Goal: Task Accomplishment & Management: Manage account settings

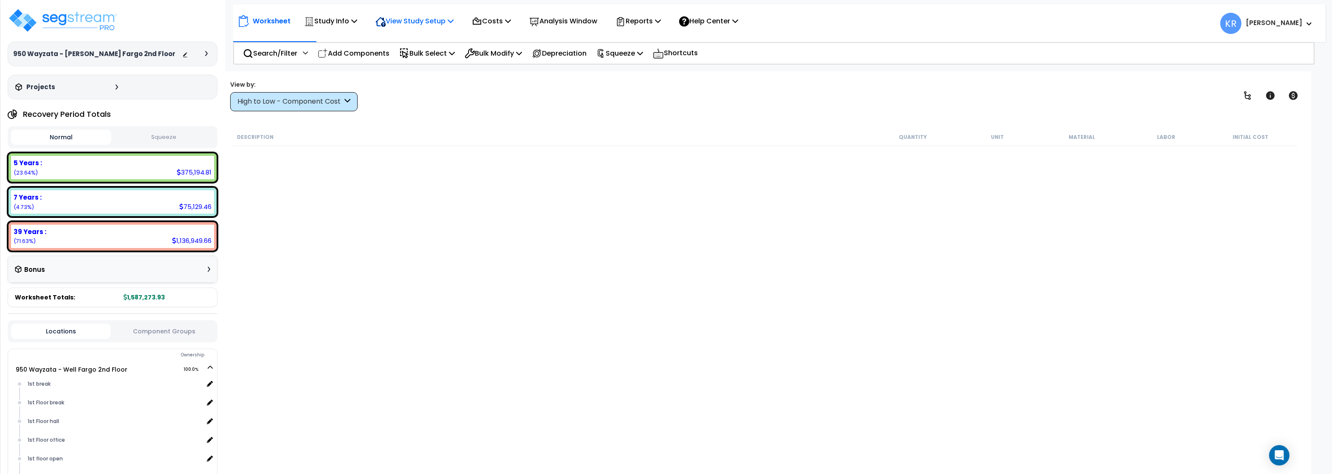
click at [400, 17] on p "View Study Setup" at bounding box center [414, 20] width 78 height 11
click at [401, 36] on link "Building Setup" at bounding box center [413, 40] width 84 height 17
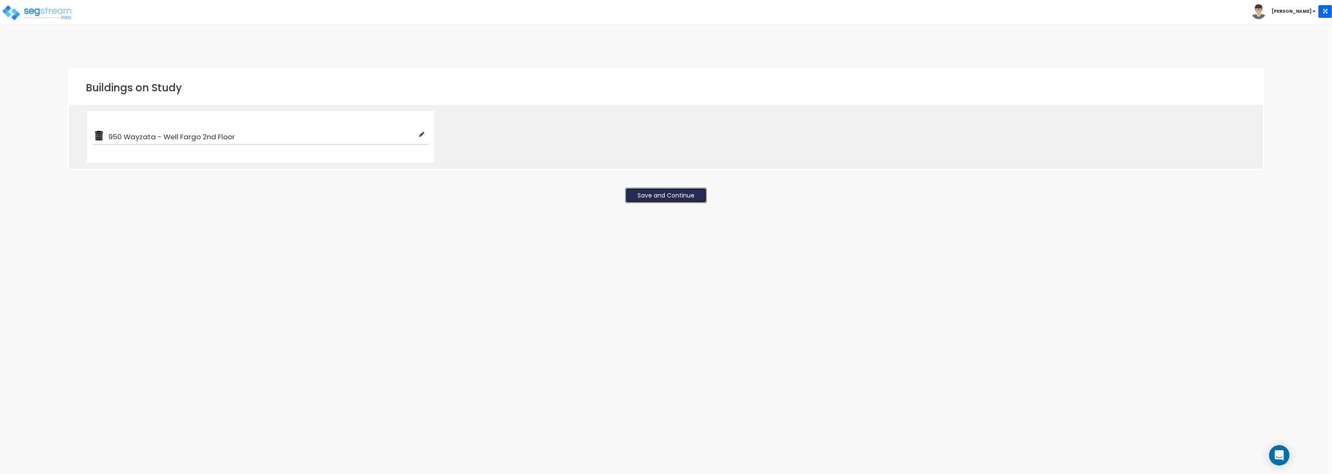
click at [677, 197] on button "Save and Continue" at bounding box center [666, 195] width 82 height 15
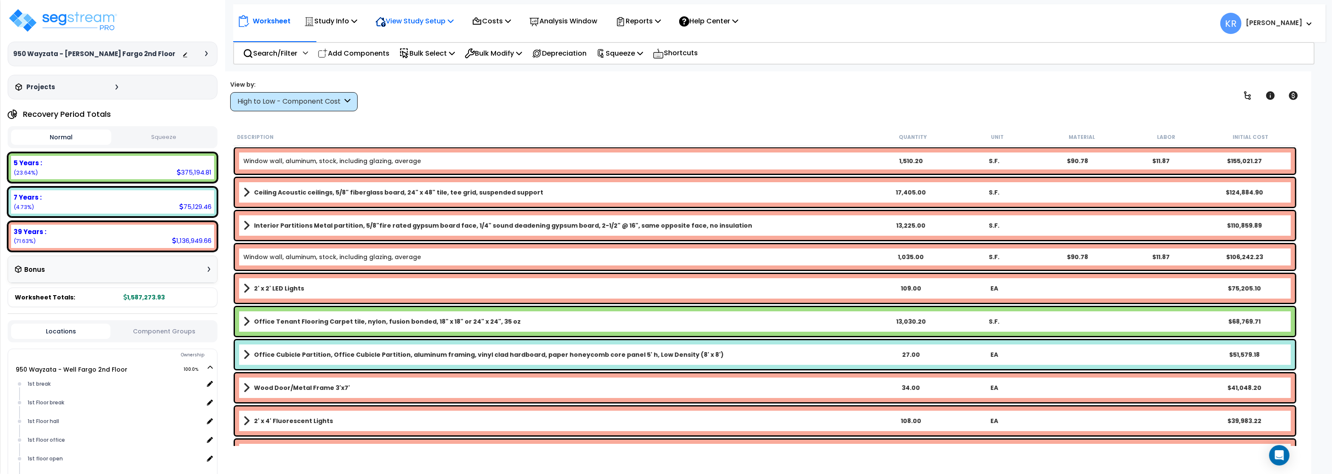
click at [407, 21] on p "View Study Setup" at bounding box center [414, 20] width 78 height 11
click at [310, 17] on p "Study Info" at bounding box center [330, 20] width 53 height 11
click at [330, 39] on link "Study Setup" at bounding box center [342, 40] width 84 height 17
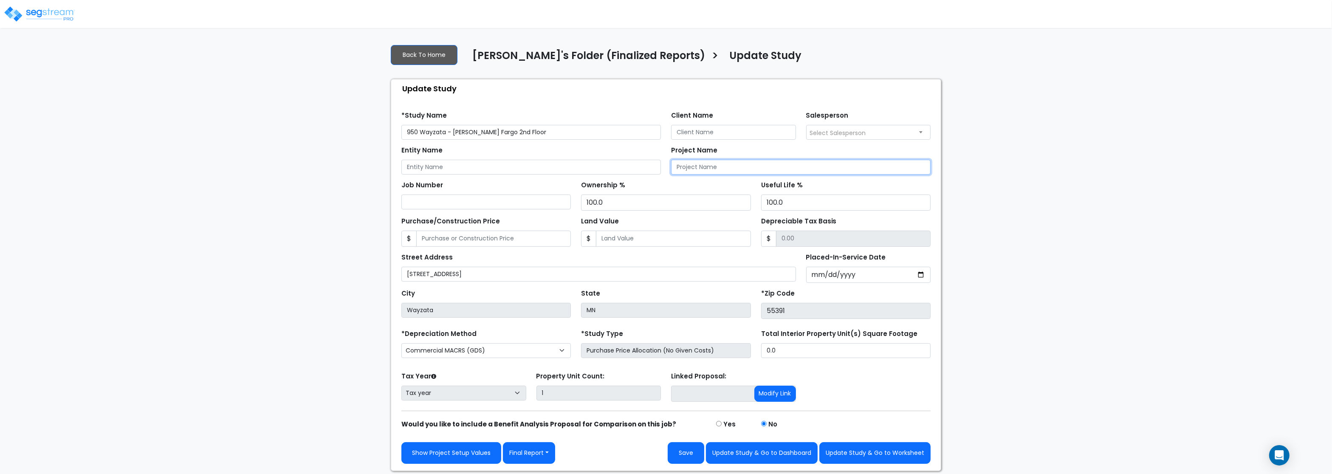
click at [711, 168] on input "Project Name" at bounding box center [800, 167] width 259 height 15
paste input "930 and 950 Wayzata Boulevard,"
type input "930 and 950 Wayzata Boulevard,"
click at [726, 128] on input "Client Name" at bounding box center [733, 132] width 125 height 15
paste input "[PERSON_NAME] Enterprises, LLC"
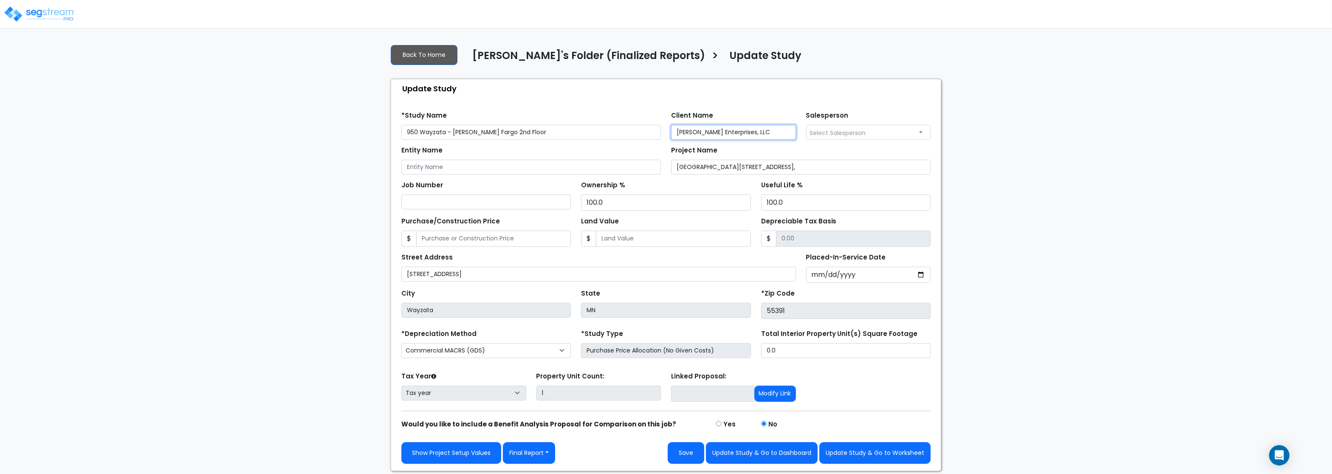
type input "[PERSON_NAME] Enterprises, LLC"
click at [837, 135] on span "Select Salesperson" at bounding box center [838, 133] width 56 height 8
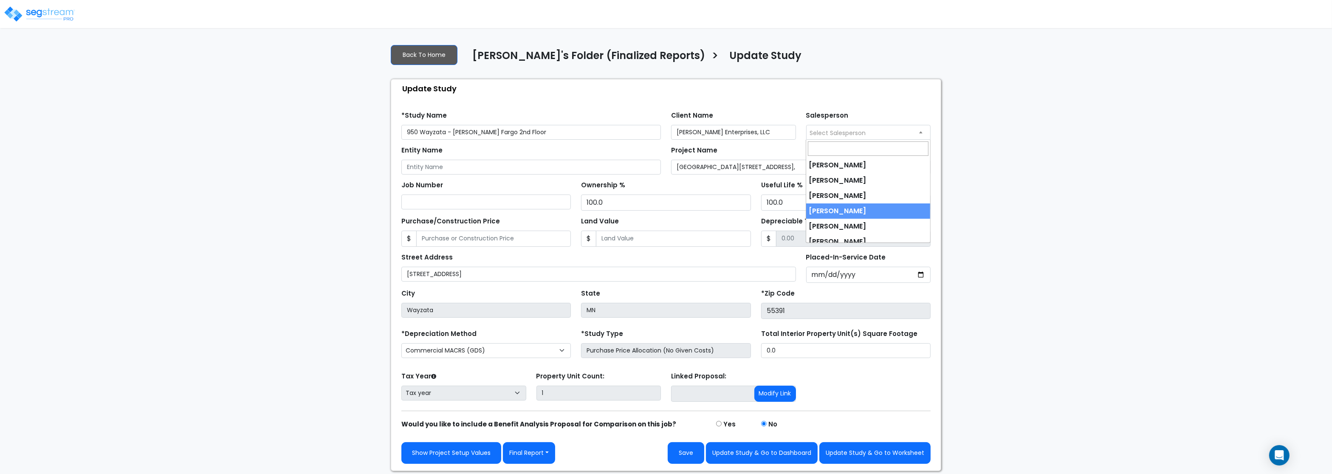
scroll to position [22, 0]
select select "245"
click at [805, 273] on div "Placed-In-Service Date" at bounding box center [868, 267] width 135 height 32
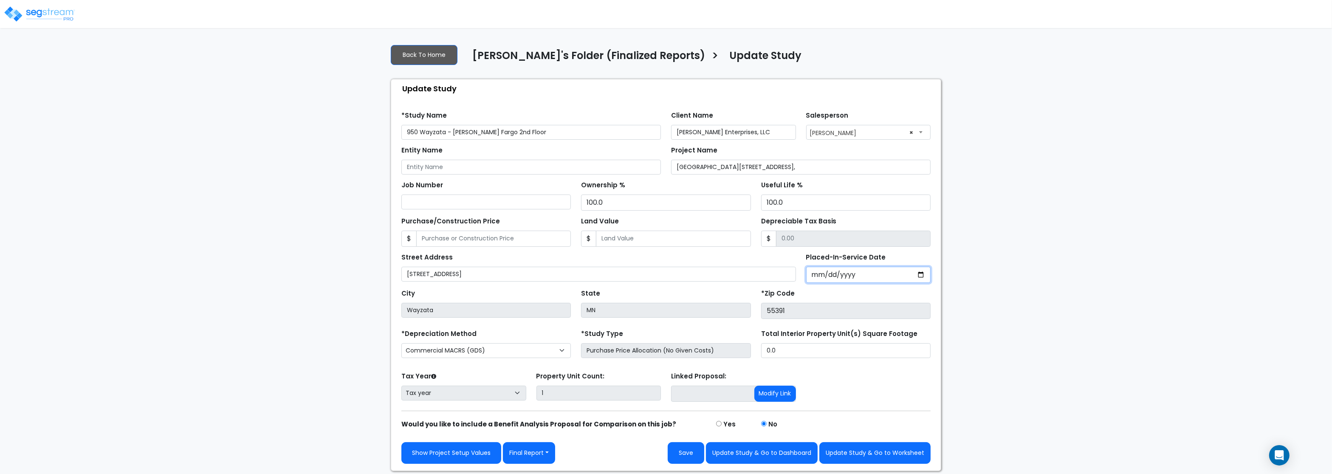
click at [815, 274] on input "Placed-In-Service Date" at bounding box center [868, 275] width 125 height 16
type input "2024-10-01"
select select "2024"
click at [990, 307] on div "We are Building your Study. So please grab a coffee and let us do the heavy lif…" at bounding box center [666, 254] width 1332 height 434
drag, startPoint x: 749, startPoint y: 131, endPoint x: 613, endPoint y: 122, distance: 136.1
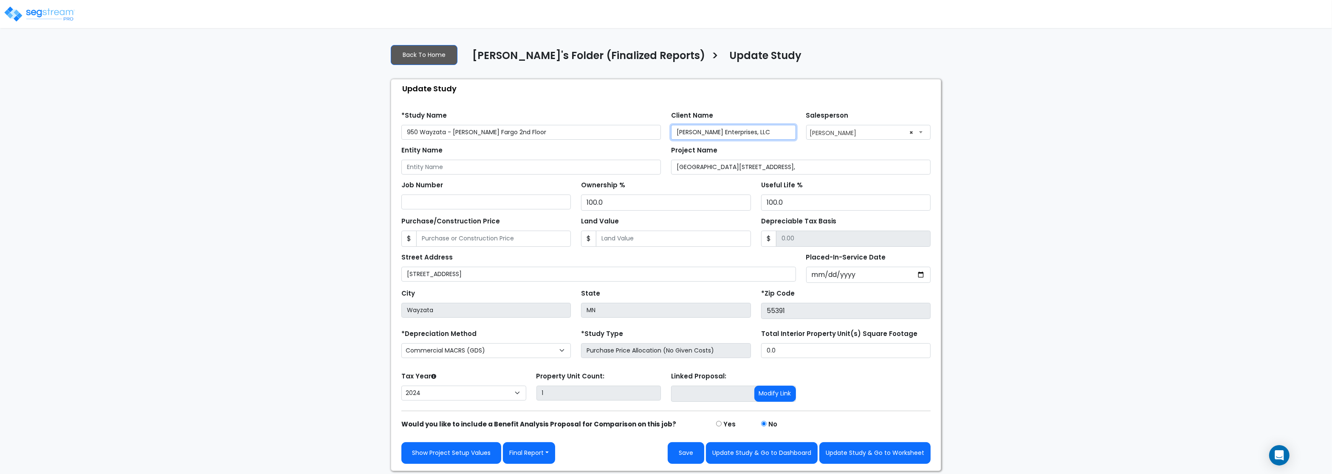
click at [671, 125] on input "[PERSON_NAME] Enterprises, LLC" at bounding box center [733, 132] width 125 height 15
click at [446, 169] on input "Entity Name" at bounding box center [530, 167] width 259 height 15
paste input "[PERSON_NAME] Enterprises, LLC"
type input "[PERSON_NAME] Enterprises, LLC"
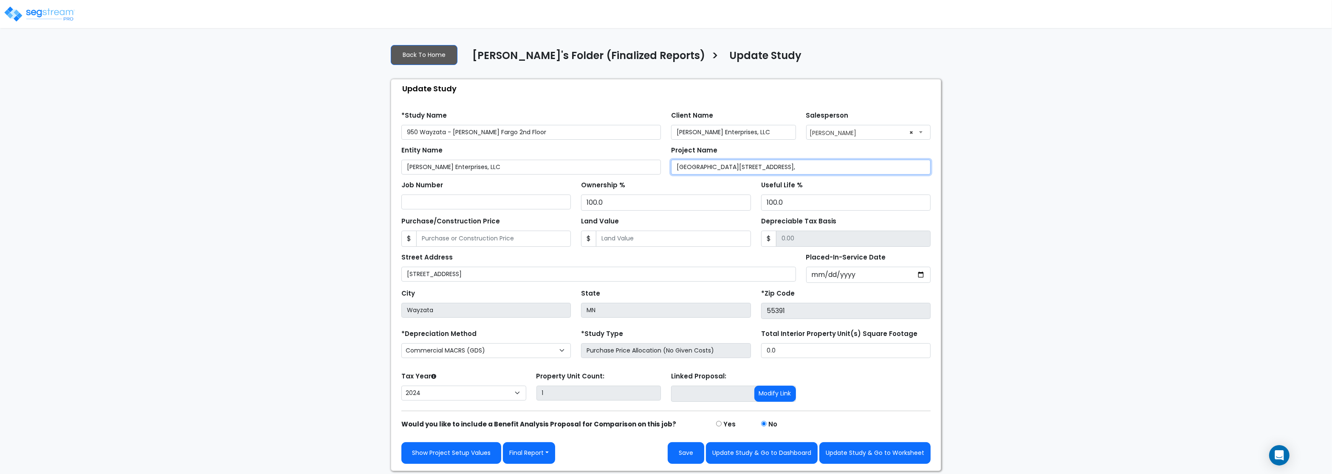
click at [783, 161] on input "930 and 950 Wayzata Boulevard," at bounding box center [800, 167] width 259 height 15
type input "[GEOGRAPHIC_DATA][STREET_ADDRESS]"
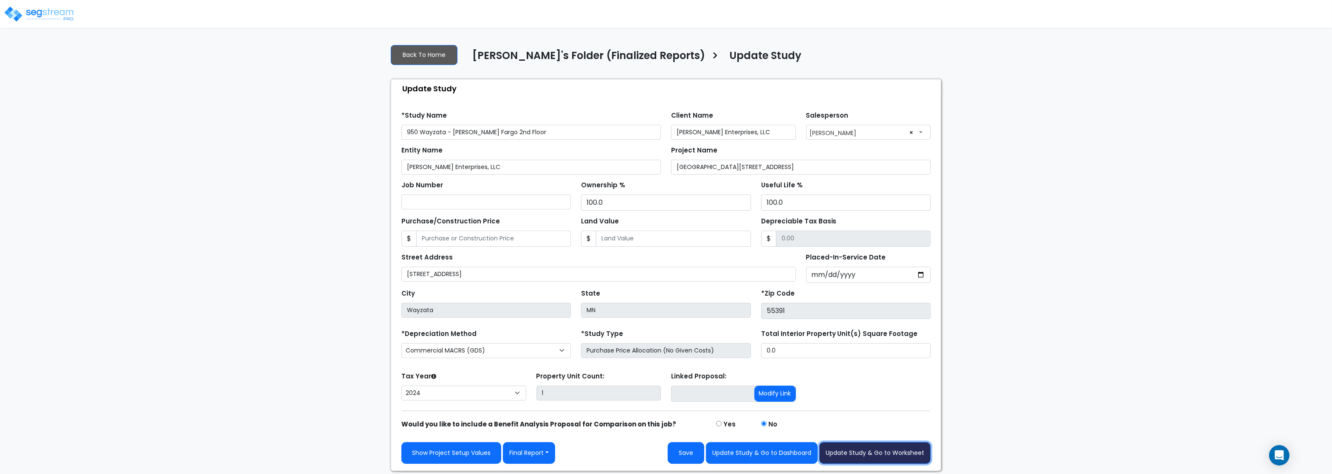
click at [869, 454] on button "Update Study & Go to Worksheet" at bounding box center [874, 453] width 111 height 22
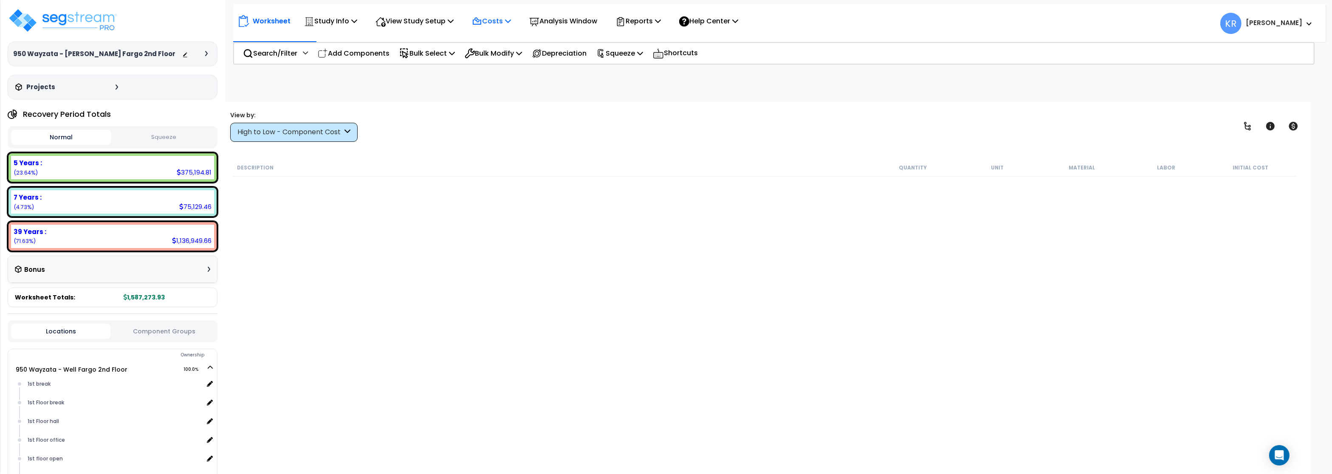
click at [482, 20] on icon at bounding box center [477, 22] width 10 height 10
click at [490, 38] on link "Indirect Costs" at bounding box center [509, 40] width 84 height 17
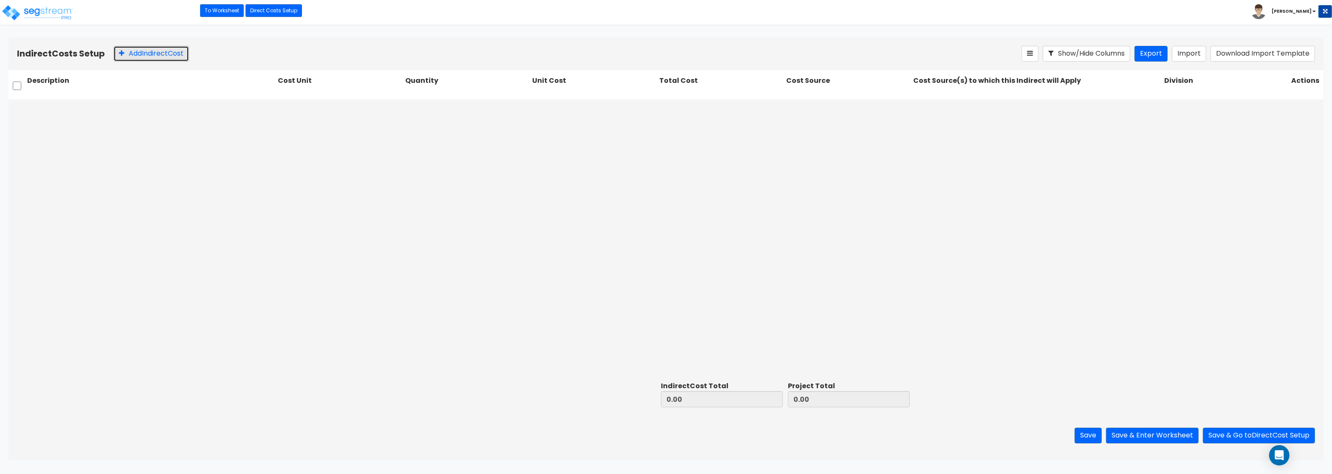
click at [149, 53] on button "Add Indirect Cost" at bounding box center [151, 54] width 76 height 16
click at [195, 110] on input "text" at bounding box center [150, 109] width 247 height 16
paste input "Architect"
type input "Architect"
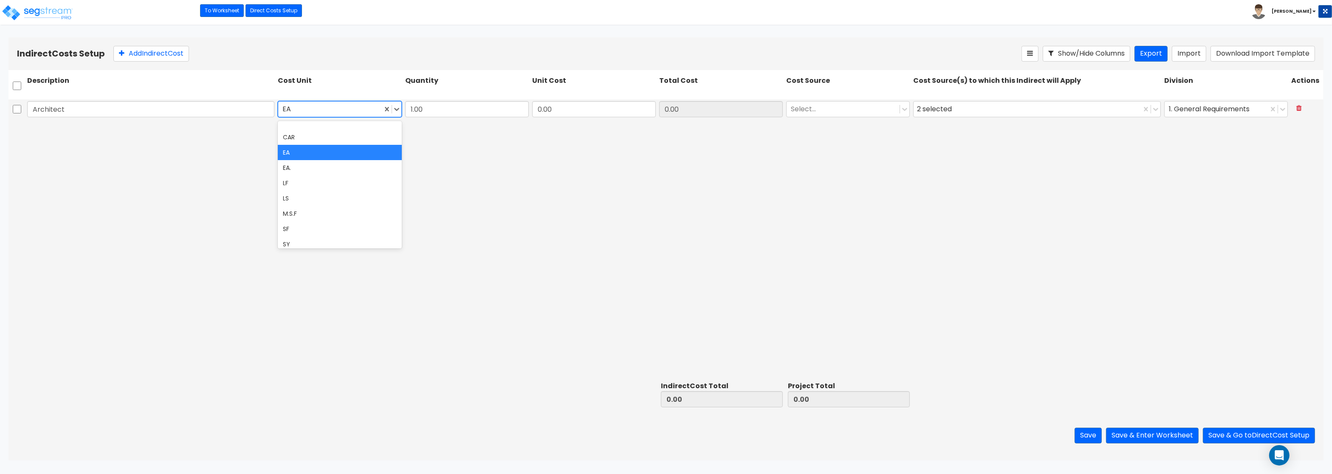
click at [332, 106] on div at bounding box center [329, 109] width 95 height 11
click at [315, 203] on div "LS" at bounding box center [340, 198] width 124 height 15
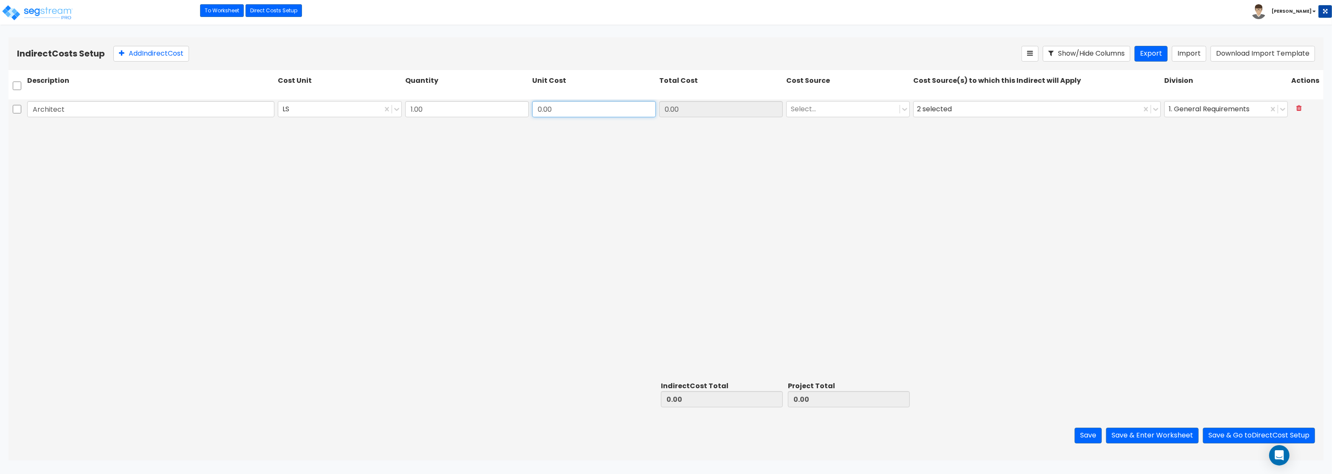
click at [545, 108] on input "0.00" at bounding box center [594, 109] width 124 height 16
paste input "50,474.6"
type input "50,474.60"
click at [819, 106] on div at bounding box center [843, 109] width 104 height 11
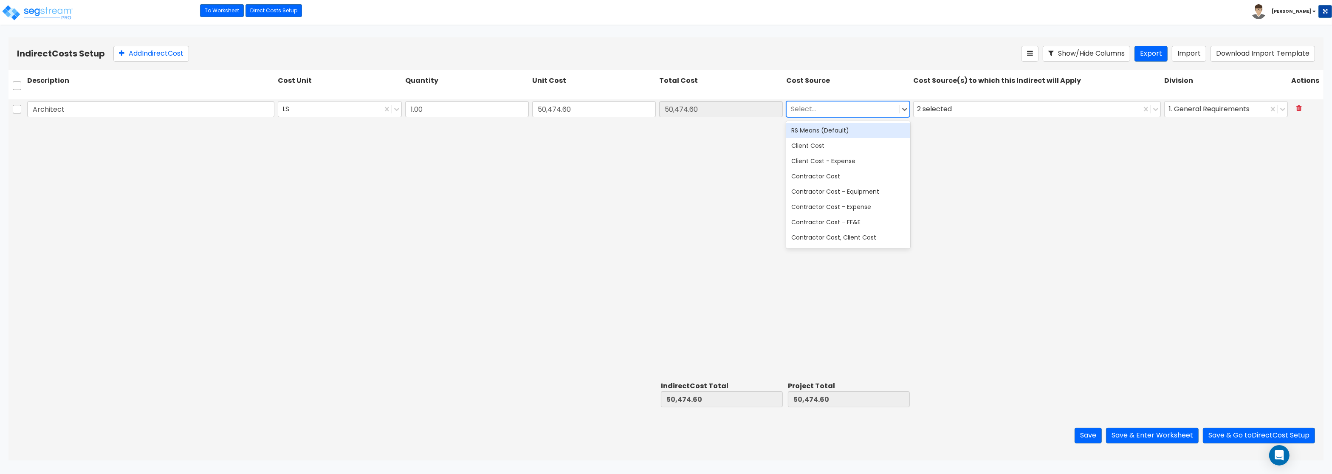
click at [817, 132] on div "RS Means (Default)" at bounding box center [848, 130] width 124 height 15
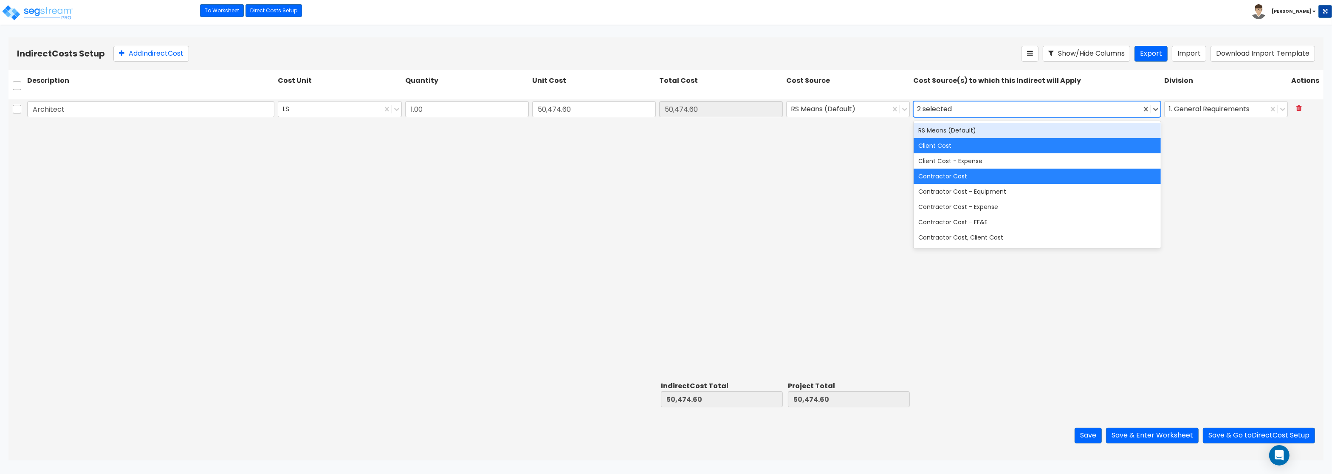
click at [919, 113] on div "2 selected" at bounding box center [936, 109] width 38 height 13
click at [923, 127] on div "RS Means (Default)" at bounding box center [1036, 130] width 247 height 15
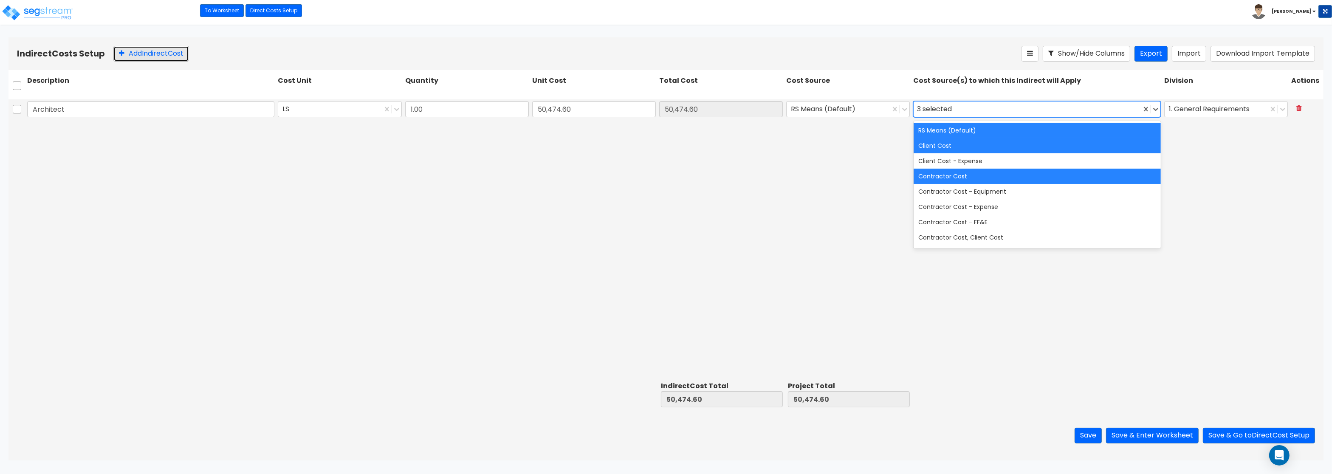
click at [142, 54] on button "Add Indirect Cost" at bounding box center [151, 54] width 76 height 16
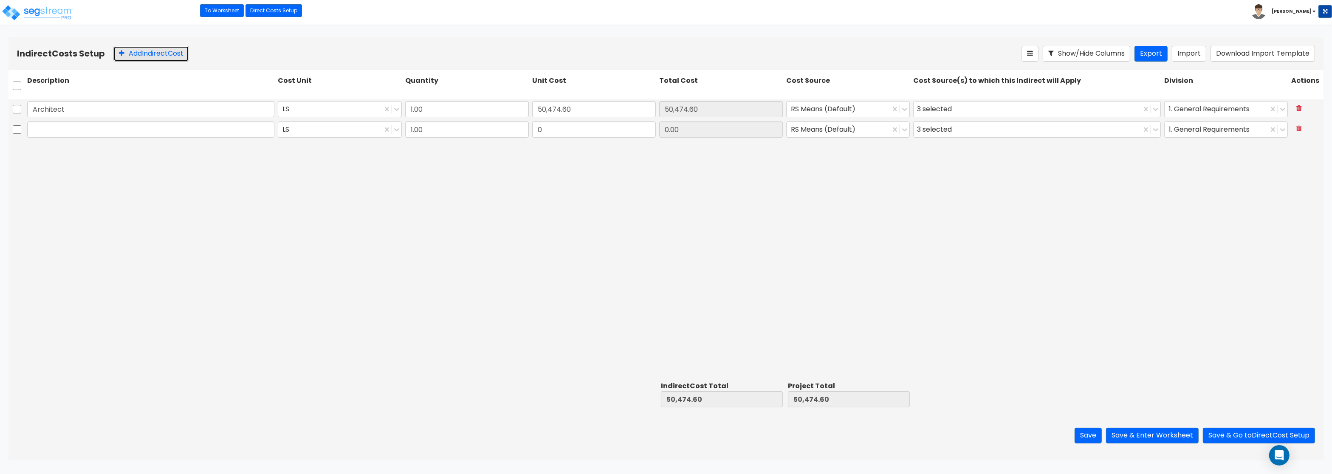
click at [142, 54] on button "Add Indirect Cost" at bounding box center [151, 54] width 76 height 16
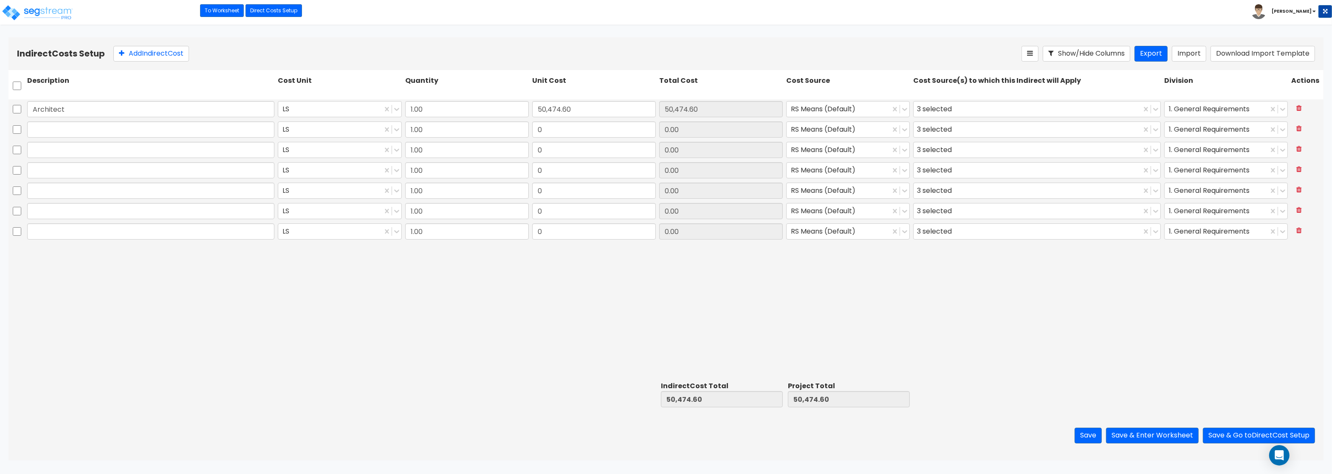
click at [1240, 203] on div "1. General Requirements" at bounding box center [1225, 211] width 127 height 20
click at [66, 129] on input "text" at bounding box center [150, 129] width 247 height 16
paste input "Engineering"
type input "Engineering"
click at [65, 151] on input "text" at bounding box center [150, 150] width 247 height 16
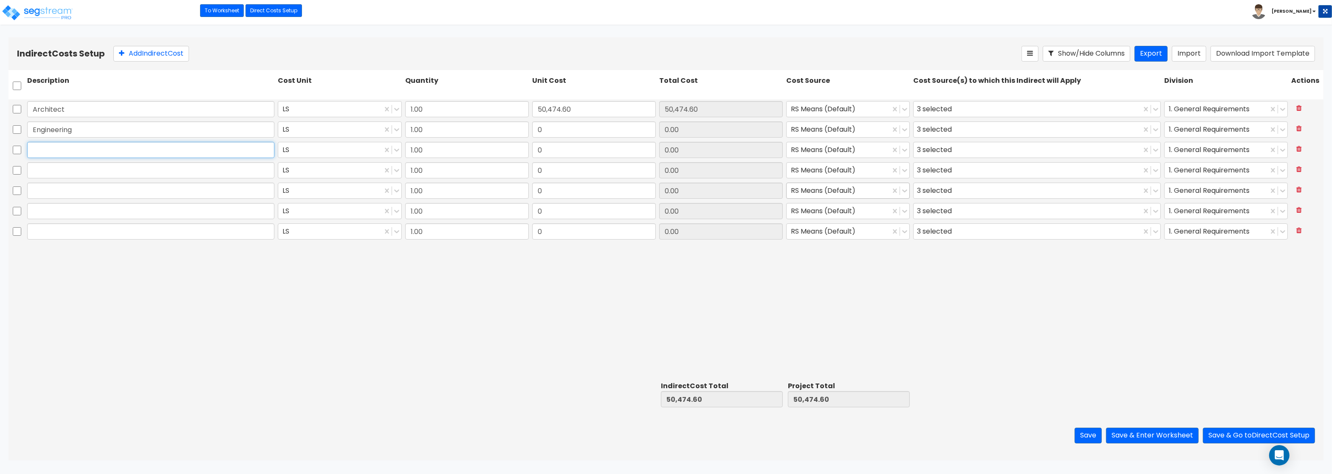
paste input "General Construction Manager"
type input "General Construction Manager"
click at [140, 173] on input "text" at bounding box center [150, 170] width 247 height 16
click at [61, 170] on input "text" at bounding box center [150, 170] width 247 height 16
paste input "Overhead and Profit"
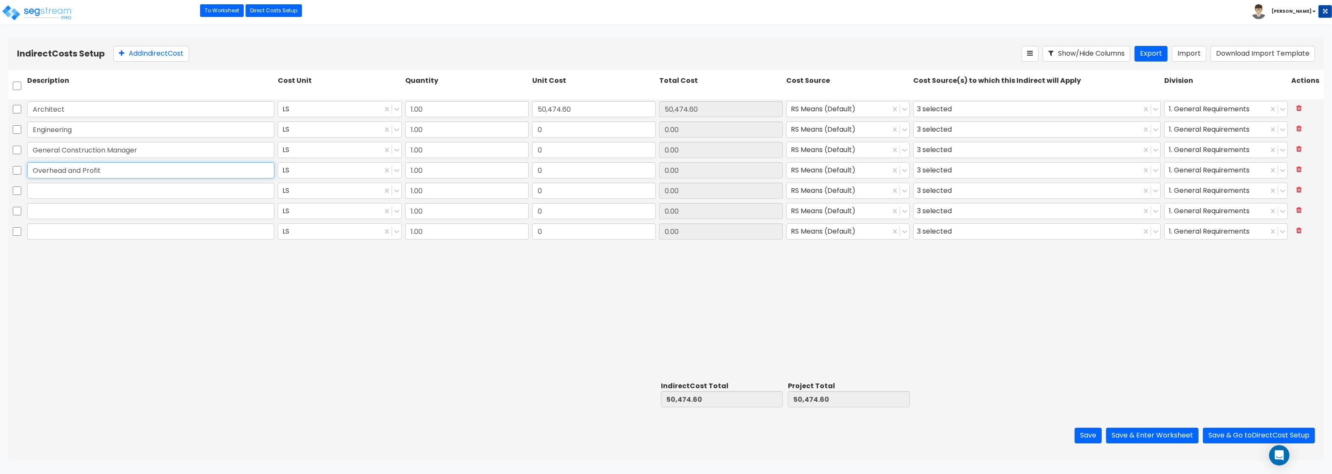
type input "Overhead and Profit"
click at [98, 195] on input "text" at bounding box center [150, 191] width 247 height 16
click at [49, 200] on div at bounding box center [150, 191] width 251 height 20
click at [51, 193] on input "text" at bounding box center [150, 191] width 247 height 16
paste input "Bond"
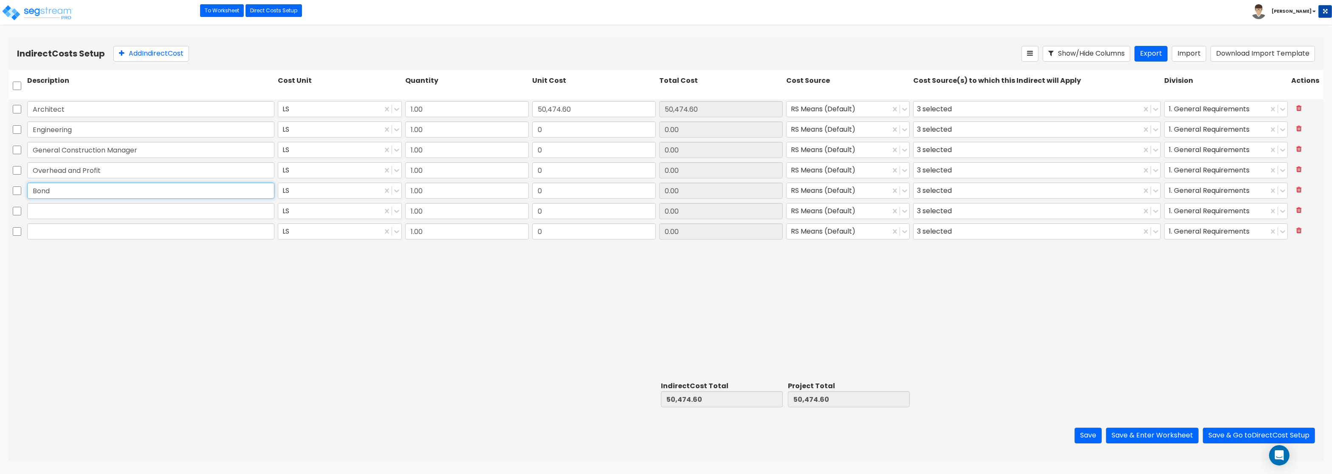
type input "Bond"
click at [174, 216] on input "text" at bounding box center [150, 211] width 247 height 16
paste input "Permits"
type input "Permits"
click at [255, 231] on input "text" at bounding box center [150, 231] width 247 height 16
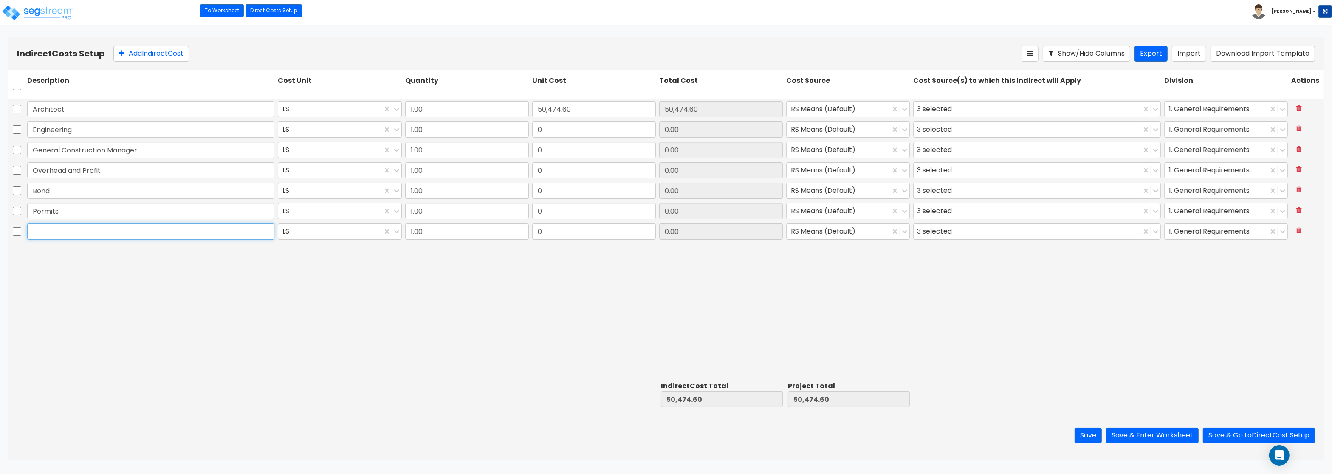
paste input "Other"
type input "Other"
drag, startPoint x: 559, startPoint y: 131, endPoint x: 527, endPoint y: 129, distance: 32.4
click at [532, 129] on input "0" at bounding box center [594, 129] width 124 height 16
drag, startPoint x: 527, startPoint y: 129, endPoint x: 566, endPoint y: 127, distance: 39.5
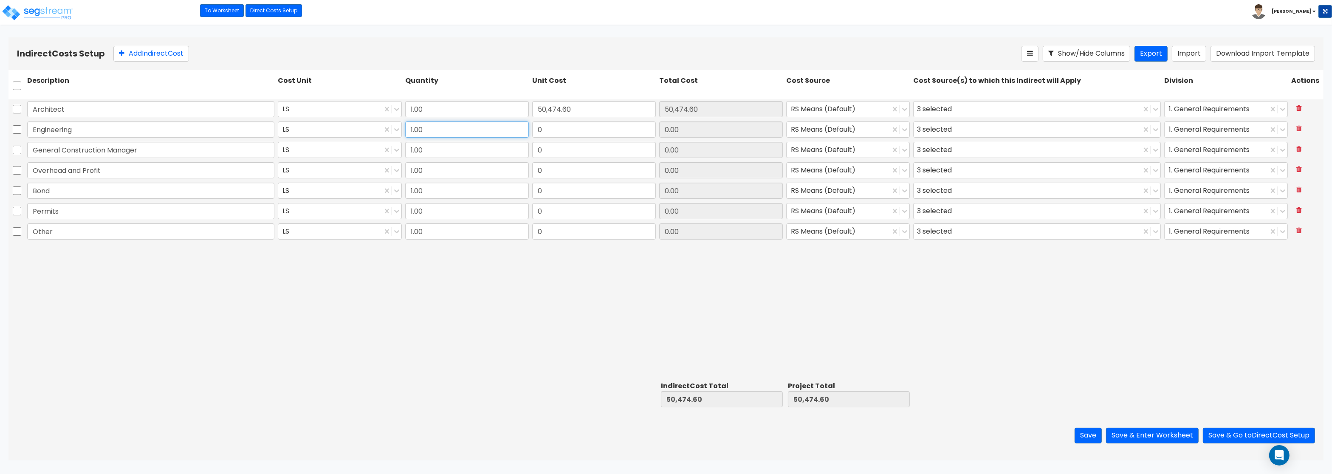
click at [566, 127] on div "Engineering LS 1.00 0 0.00 RS Means (Default) 3 selected 1. General Requirements" at bounding box center [665, 130] width 1315 height 20
click at [566, 127] on input "0" at bounding box center [594, 129] width 124 height 16
paste input "15,773.31"
type input "15,773.31"
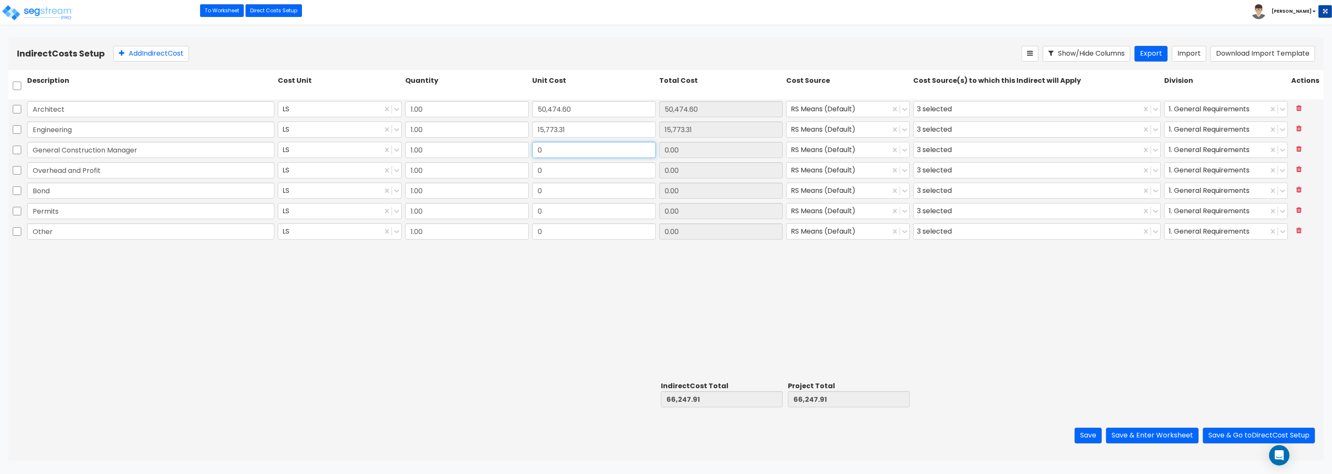
drag, startPoint x: 532, startPoint y: 155, endPoint x: 565, endPoint y: 148, distance: 33.5
click at [565, 148] on input "0" at bounding box center [594, 150] width 124 height 16
paste input "12,618.65"
type input "12,618.65"
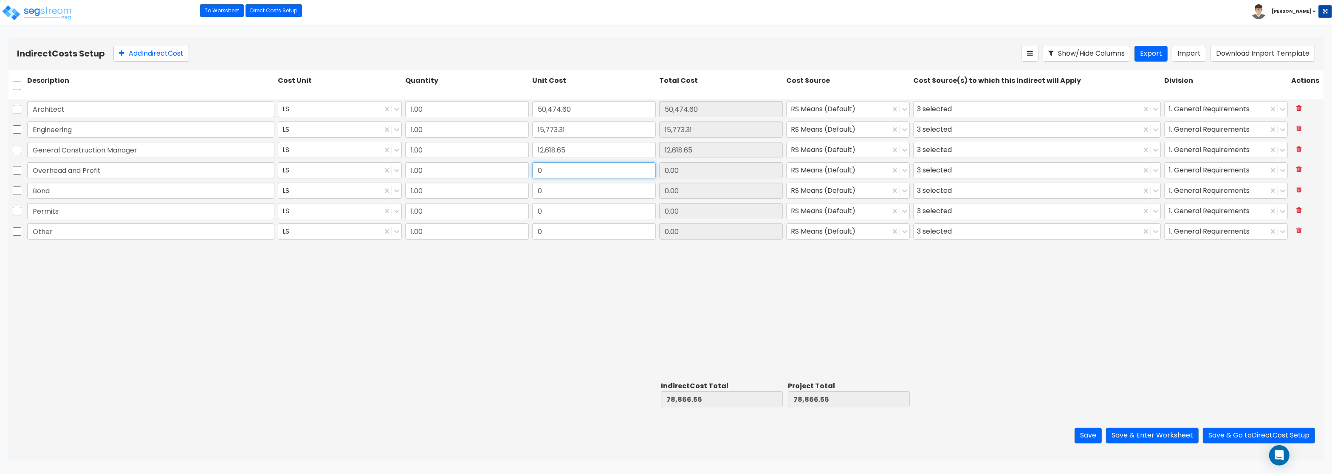
drag, startPoint x: 538, startPoint y: 171, endPoint x: 628, endPoint y: 167, distance: 90.1
click at [628, 167] on input "0" at bounding box center [594, 170] width 124 height 16
paste input "31,546.63"
type input "31,546.63"
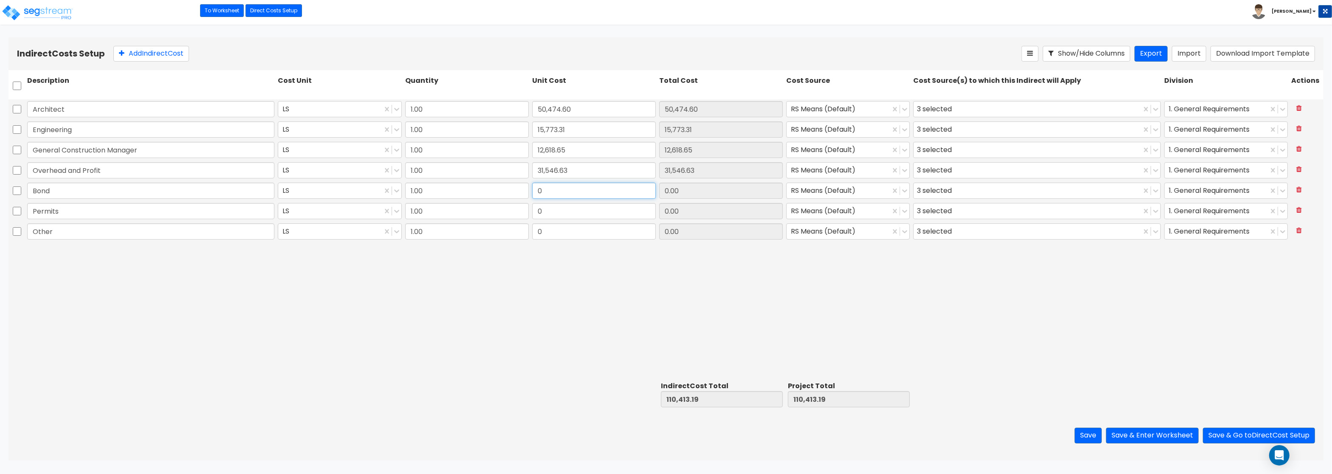
click at [577, 196] on input "0" at bounding box center [594, 191] width 124 height 16
paste input "9,463.99"
type input "9,463.99"
click at [552, 214] on input "0" at bounding box center [594, 211] width 124 height 16
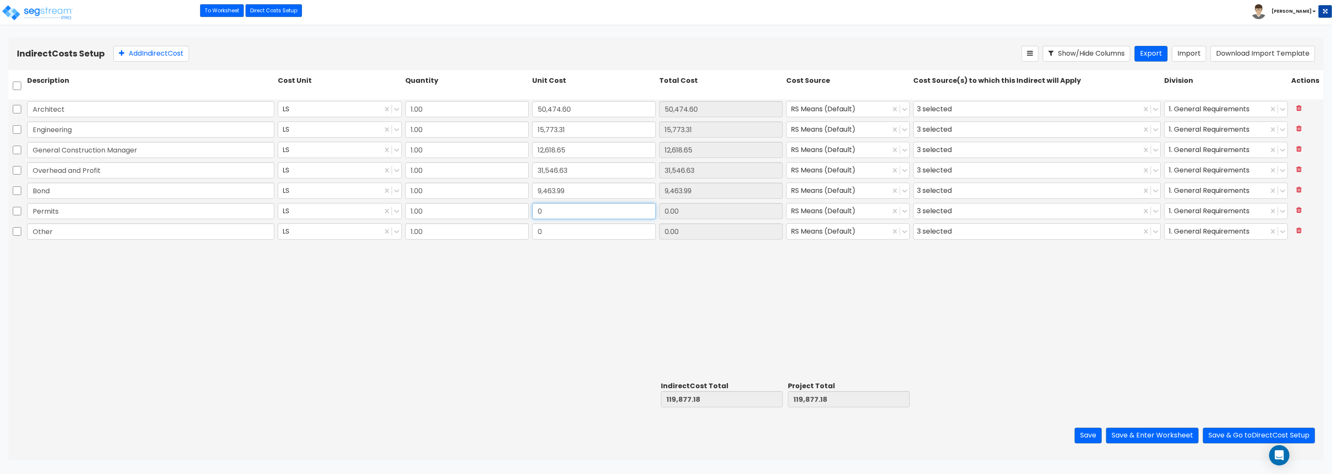
paste input "9,463.99"
type input "9,463.99"
click at [565, 237] on input "0" at bounding box center [594, 231] width 124 height 16
paste input "6,309.33"
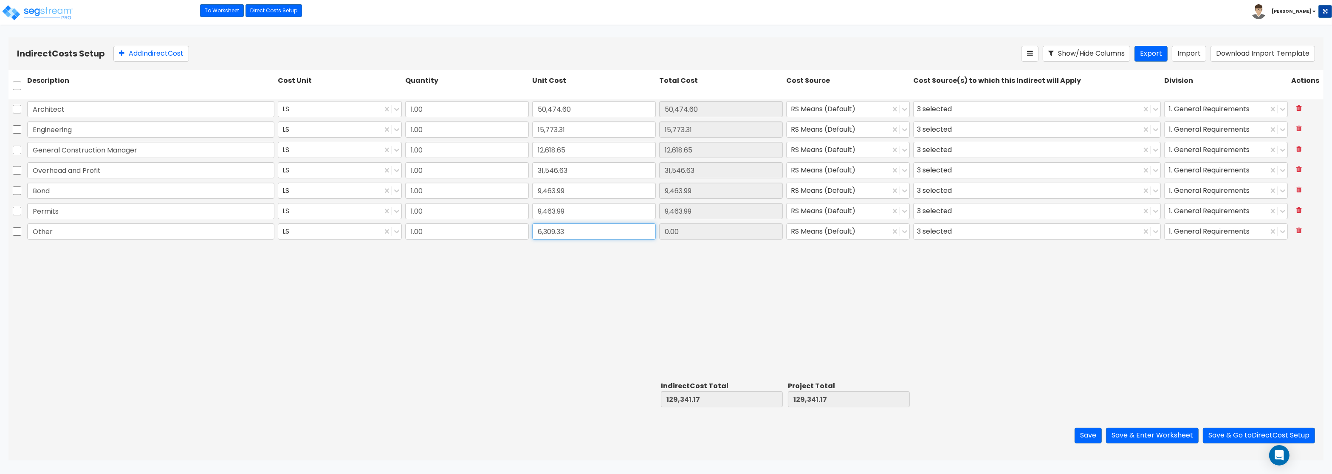
type input "6,309.33"
click at [563, 301] on div "Architect LS 1.00 50,474.60 50,474.60 RS Means (Default) 3 selected 1. General …" at bounding box center [665, 238] width 1315 height 279
click at [1147, 435] on button "Save & Enter Worksheet" at bounding box center [1152, 436] width 93 height 16
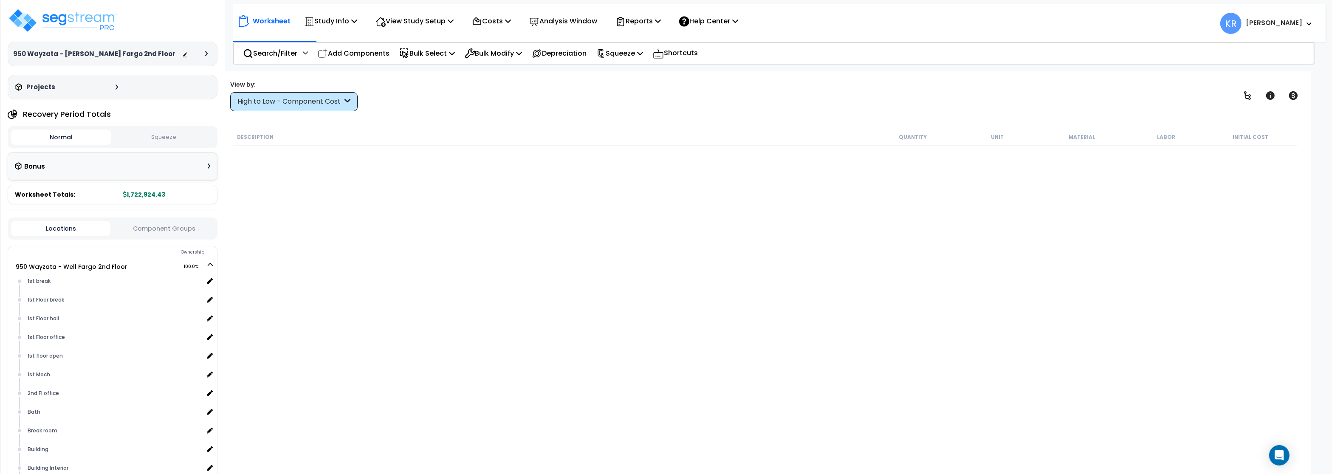
click at [273, 105] on div "High to Low - Component Cost" at bounding box center [289, 102] width 105 height 10
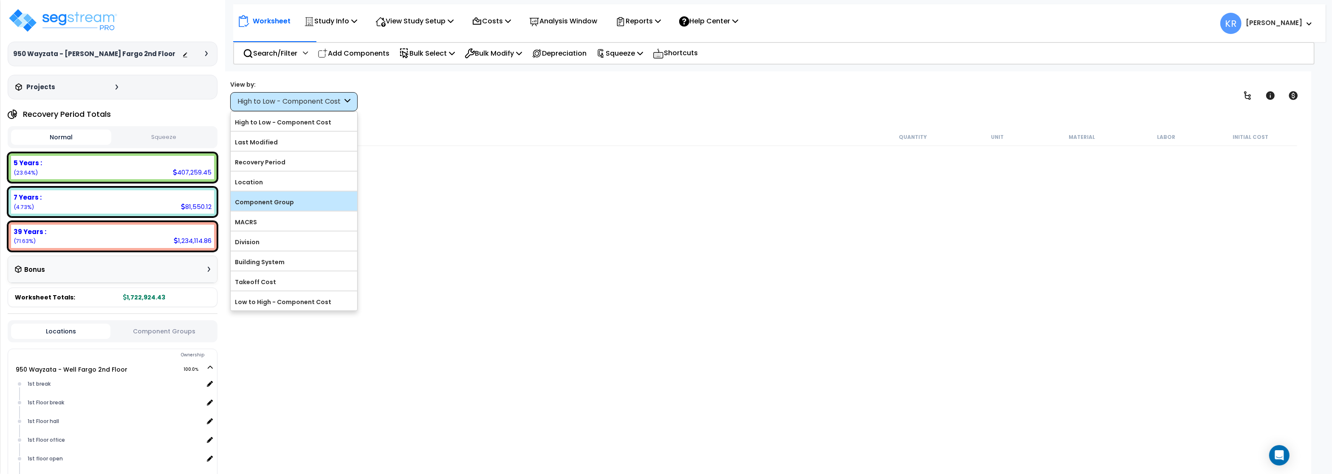
click at [269, 199] on label "Component Group" at bounding box center [294, 202] width 127 height 13
click at [0, 0] on input "Component Group" at bounding box center [0, 0] width 0 height 0
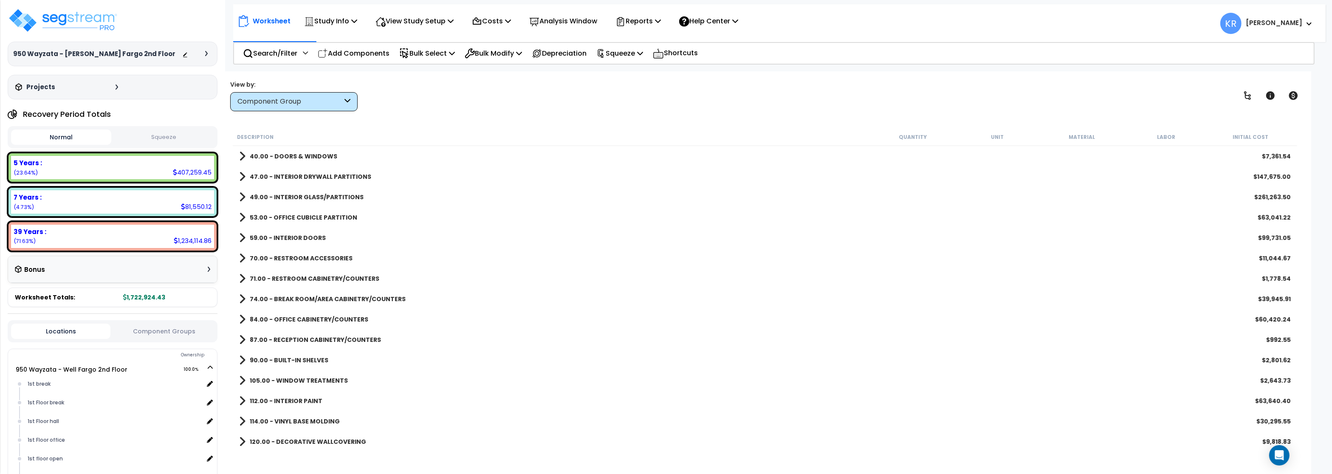
click at [277, 158] on b "40.00 - DOORS & WINDOWS" at bounding box center [293, 156] width 87 height 8
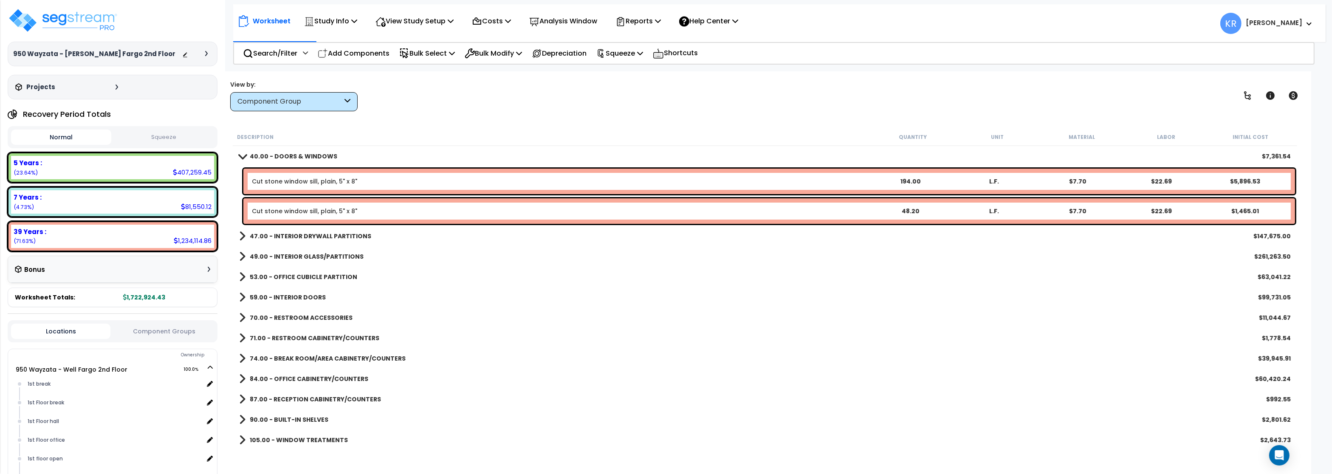
click at [277, 158] on b "40.00 - DOORS & WINDOWS" at bounding box center [293, 156] width 87 height 8
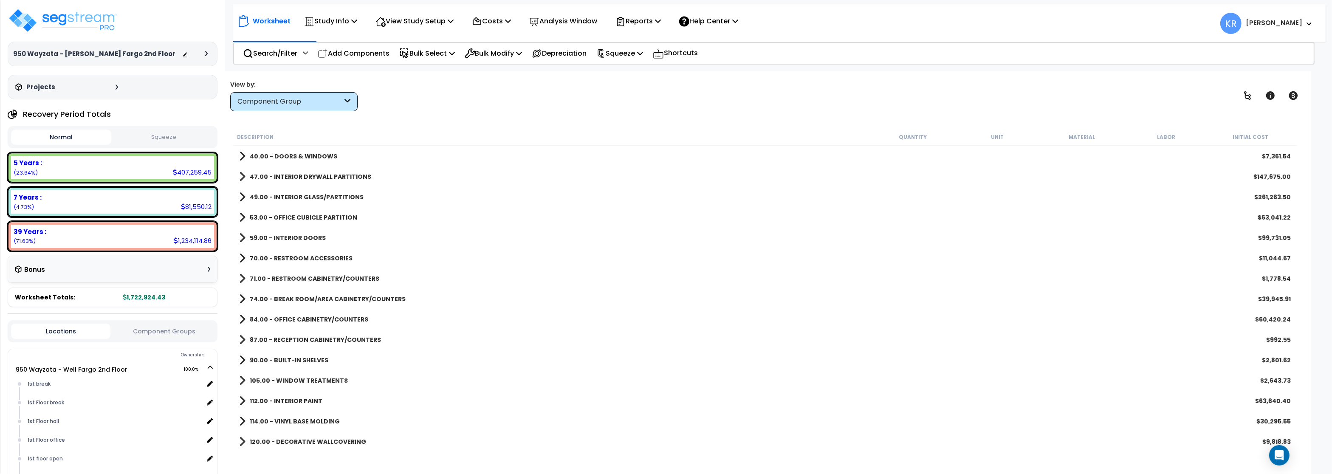
click at [280, 175] on b "47.00 - INTERIOR DRYWALL PARTITIONS" at bounding box center [310, 176] width 121 height 8
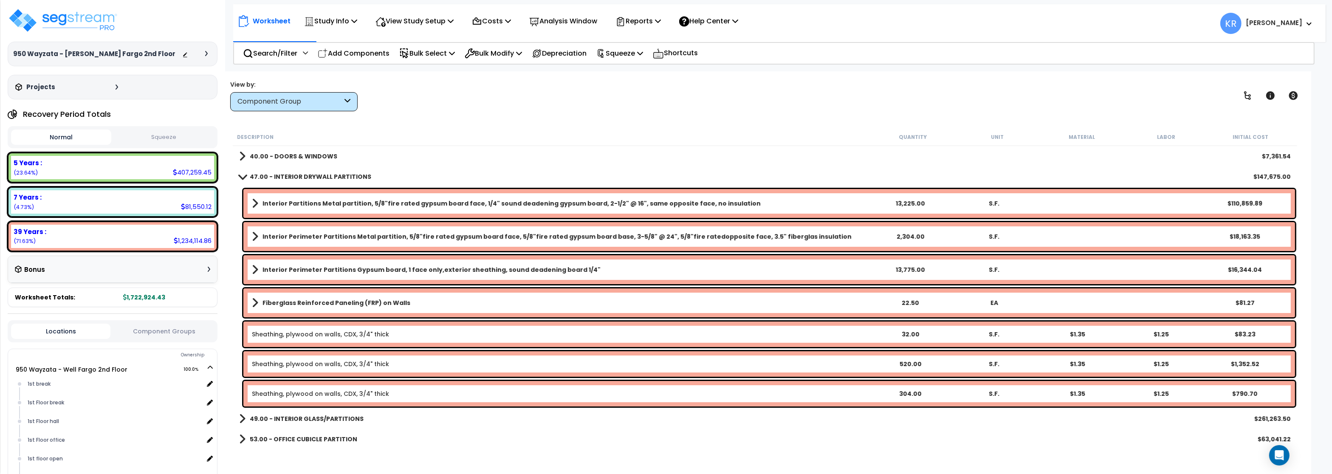
click at [280, 175] on b "47.00 - INTERIOR DRYWALL PARTITIONS" at bounding box center [310, 176] width 121 height 8
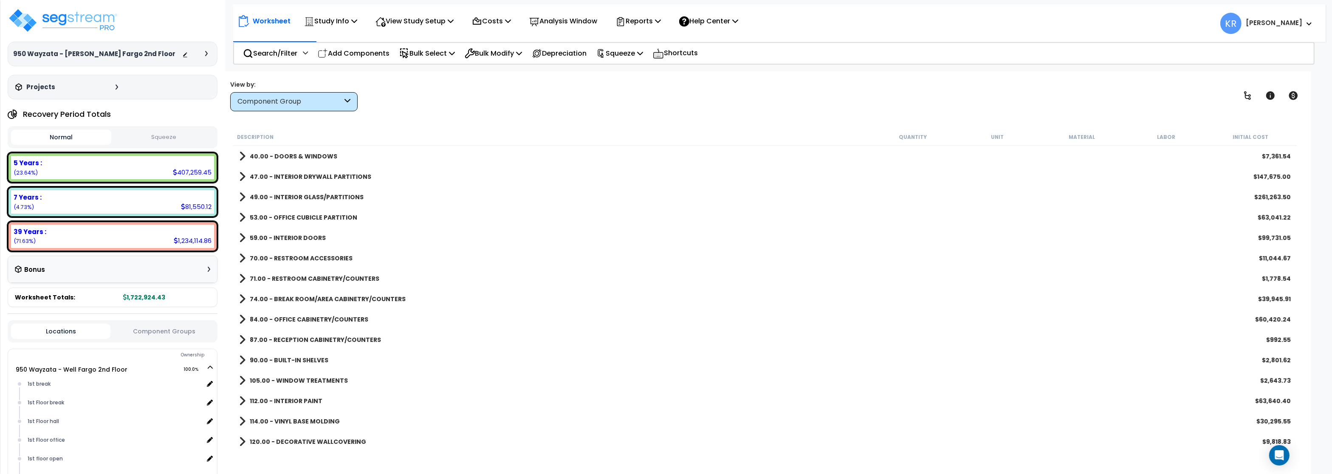
click at [286, 199] on b "49.00 - INTERIOR GLASS/PARTITIONS" at bounding box center [307, 197] width 114 height 8
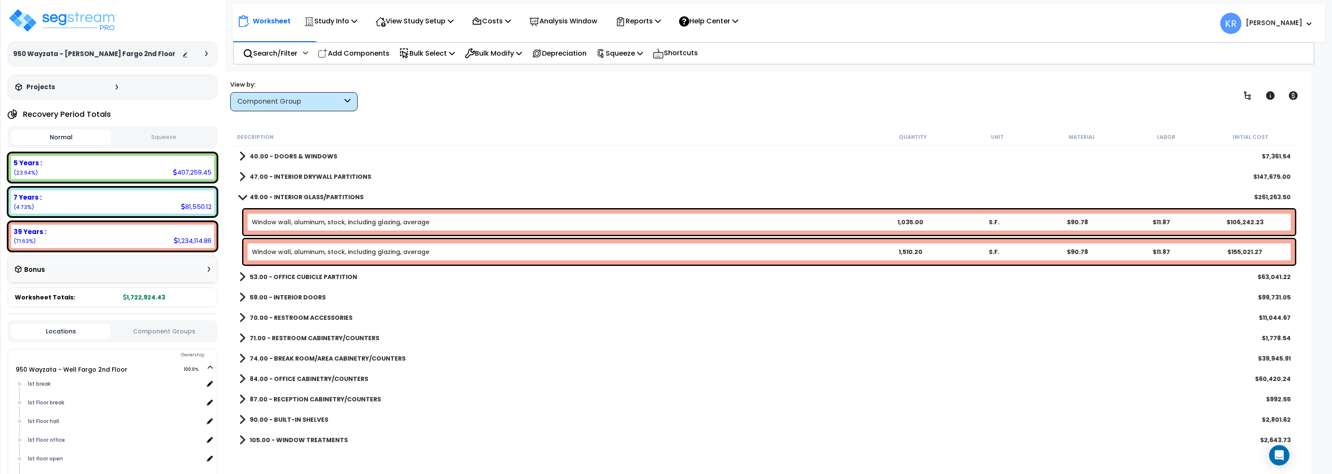
click at [286, 199] on b "49.00 - INTERIOR GLASS/PARTITIONS" at bounding box center [307, 197] width 114 height 8
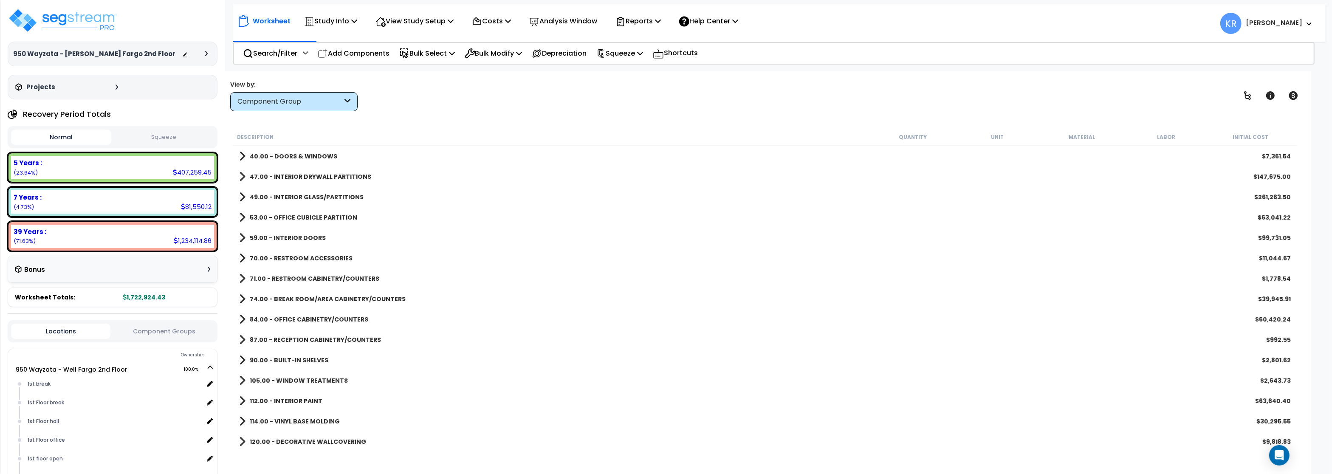
click at [287, 222] on link "53.00 - OFFICE CUBICLE PARTITION" at bounding box center [298, 217] width 118 height 12
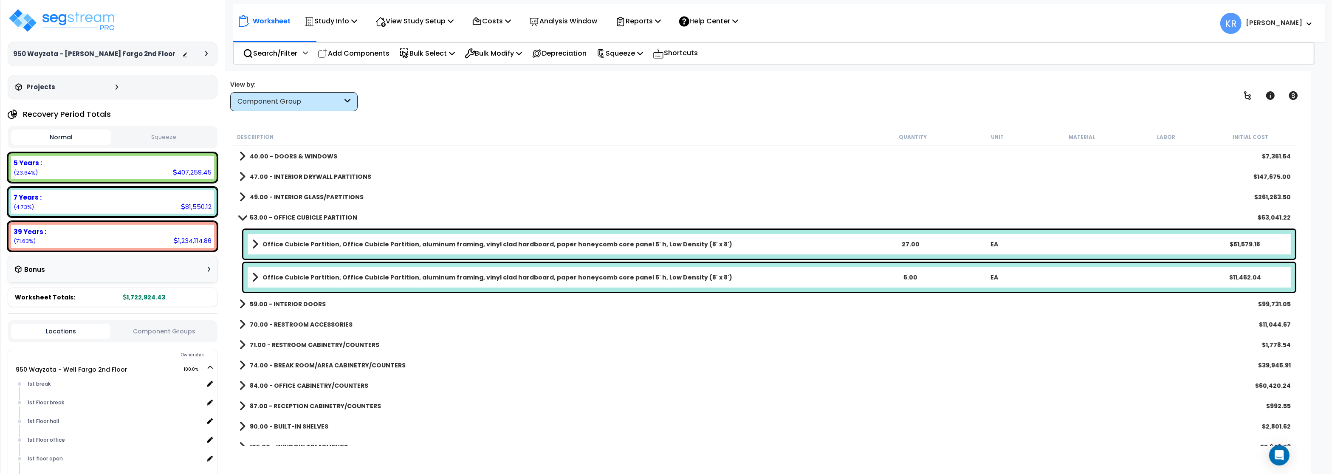
click at [288, 217] on b "53.00 - OFFICE CUBICLE PARTITION" at bounding box center [303, 217] width 107 height 8
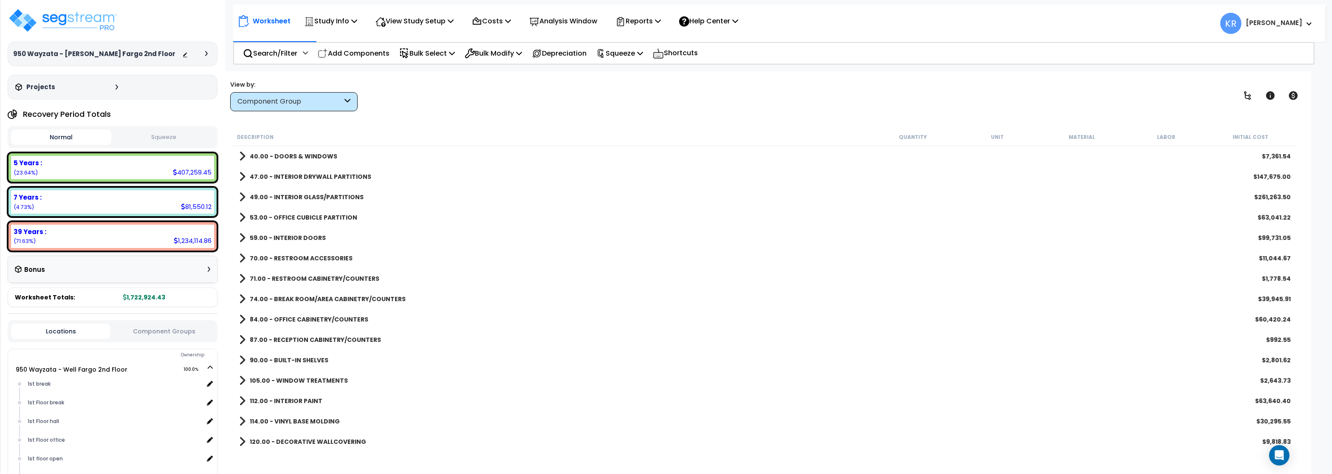
click at [290, 235] on b "59.00 - INTERIOR DOORS" at bounding box center [288, 238] width 76 height 8
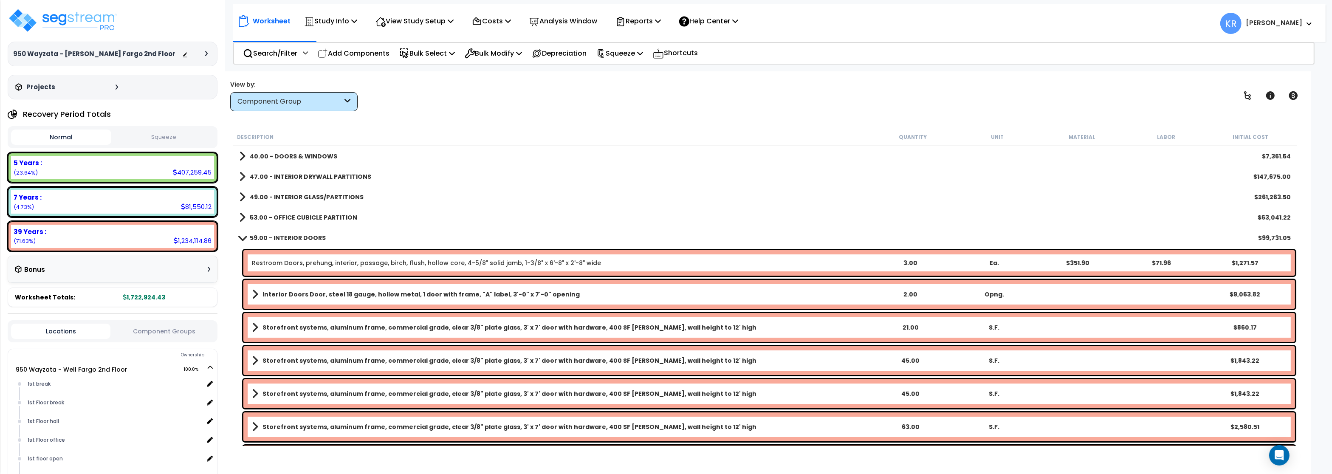
click at [290, 235] on b "59.00 - INTERIOR DOORS" at bounding box center [288, 238] width 76 height 8
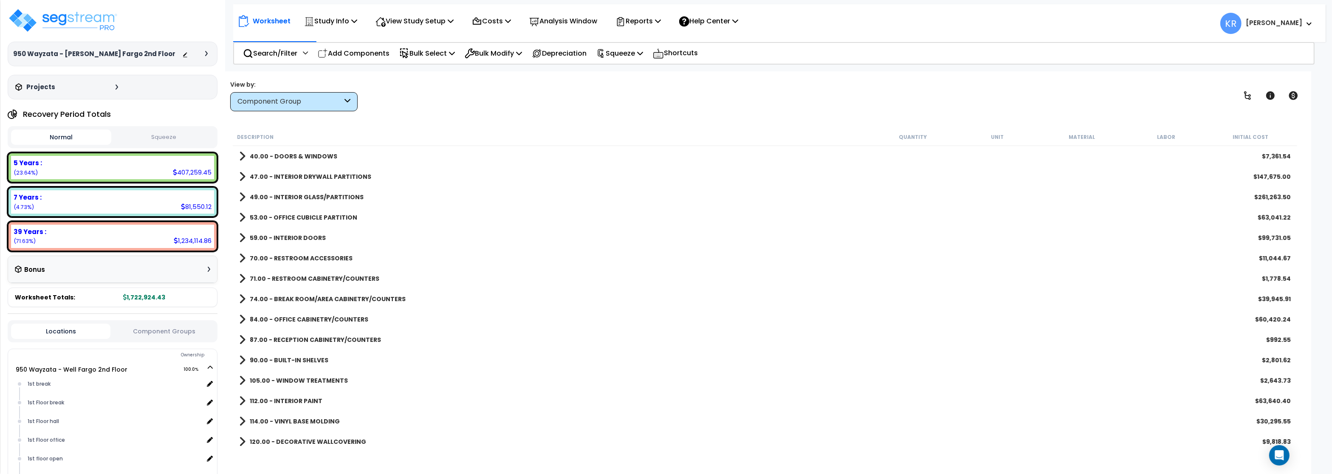
click at [291, 253] on link "70.00 - RESTROOM ACCESSORIES" at bounding box center [295, 258] width 113 height 12
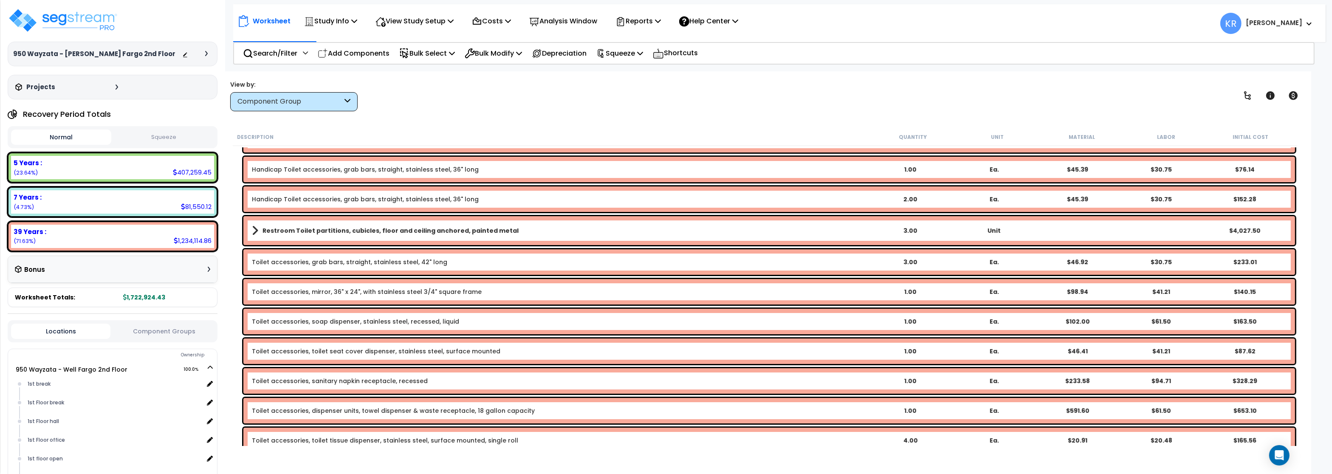
scroll to position [51, 0]
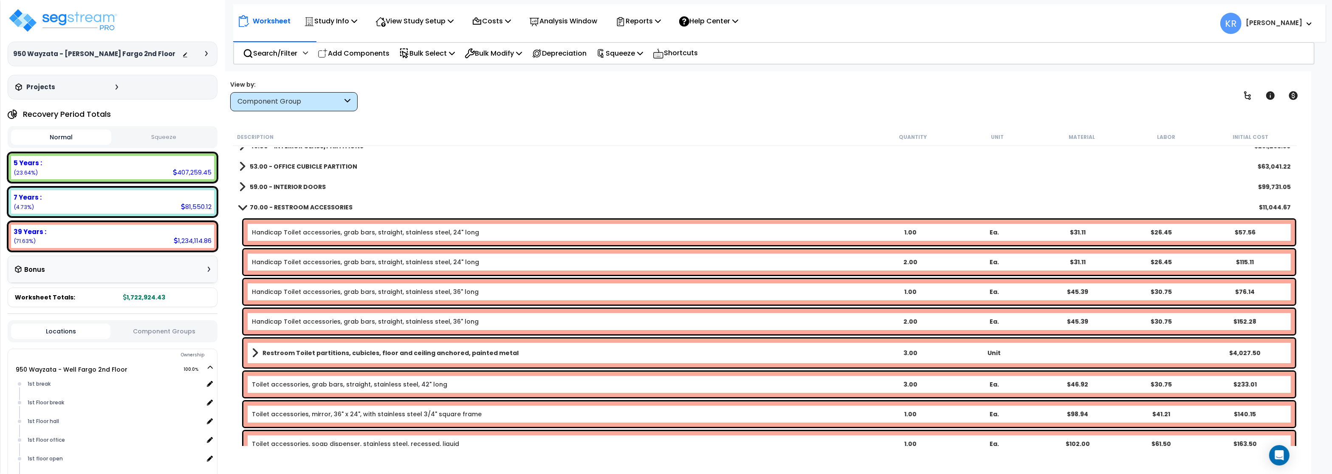
click at [296, 201] on div "70.00 - RESTROOM ACCESSORIES $11,044.67" at bounding box center [765, 207] width 1060 height 20
click at [298, 206] on b "70.00 - RESTROOM ACCESSORIES" at bounding box center [301, 207] width 103 height 8
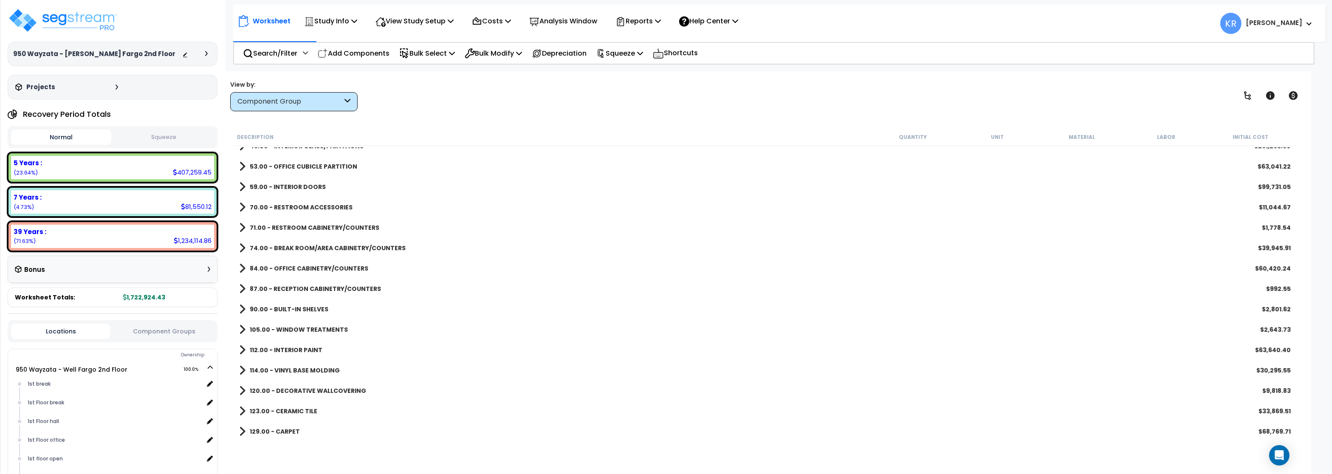
click at [298, 225] on b "71.00 - RESTROOM CABINETRY/COUNTERS" at bounding box center [315, 227] width 130 height 8
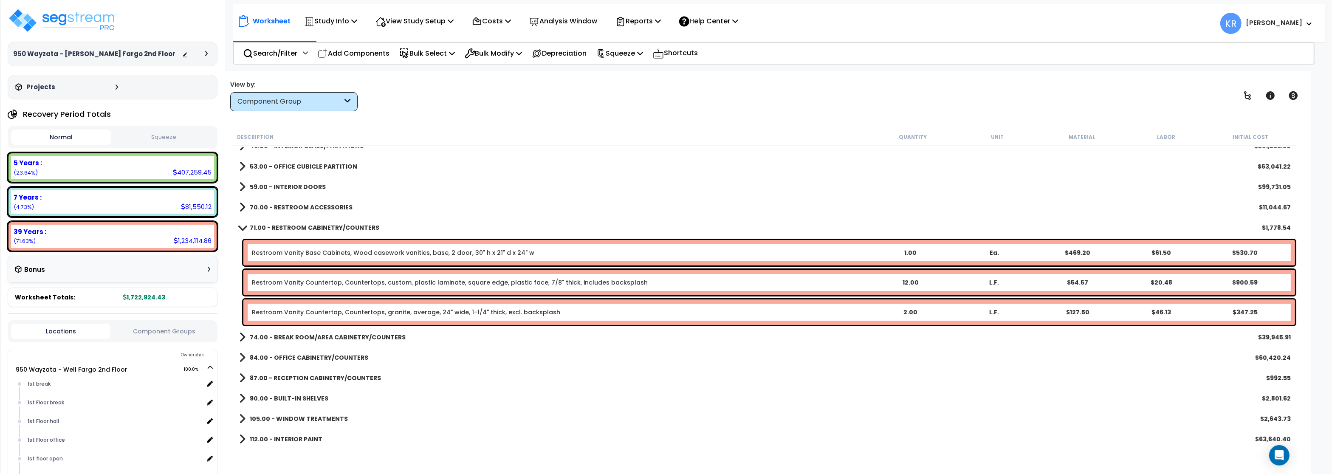
click at [298, 225] on b "71.00 - RESTROOM CABINETRY/COUNTERS" at bounding box center [315, 227] width 130 height 8
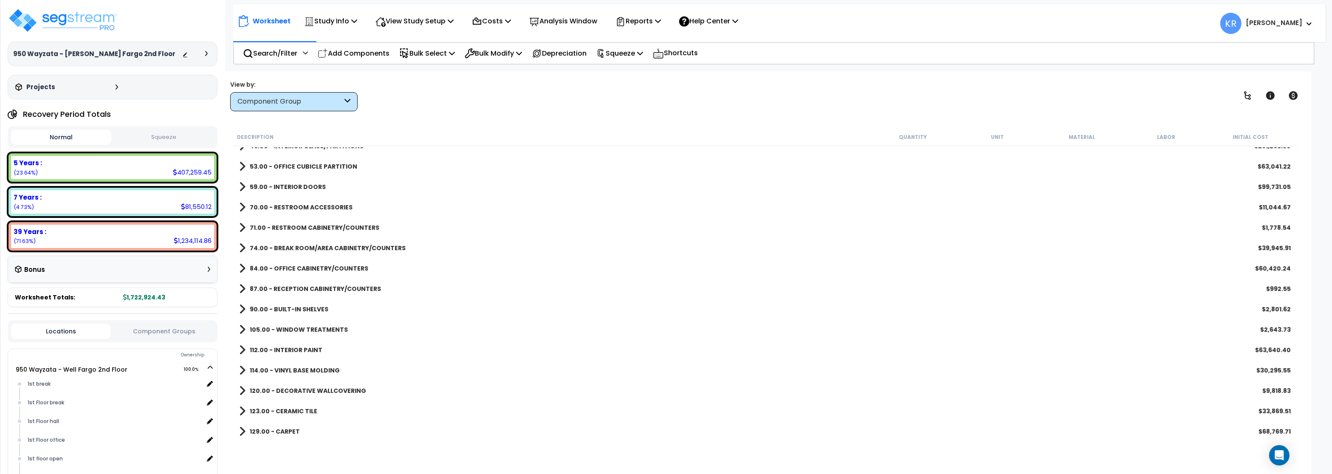
click at [297, 246] on b "74.00 - BREAK ROOM/AREA CABINETRY/COUNTERS" at bounding box center [328, 248] width 156 height 8
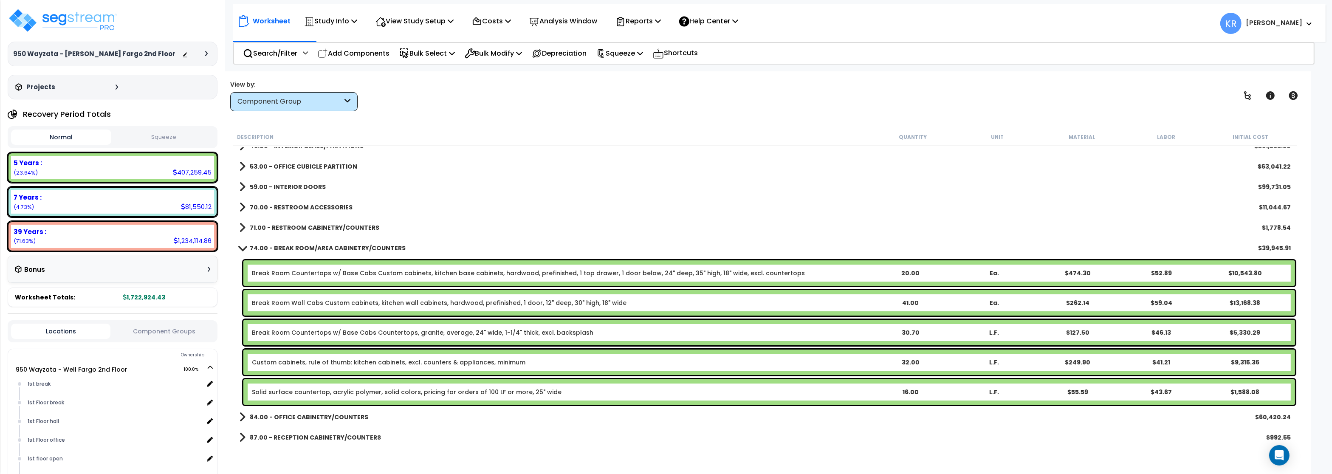
click at [325, 301] on link "Break Room Wall Cabs Custom cabinets, kitchen wall cabinets, hardwood, prefinis…" at bounding box center [439, 302] width 374 height 8
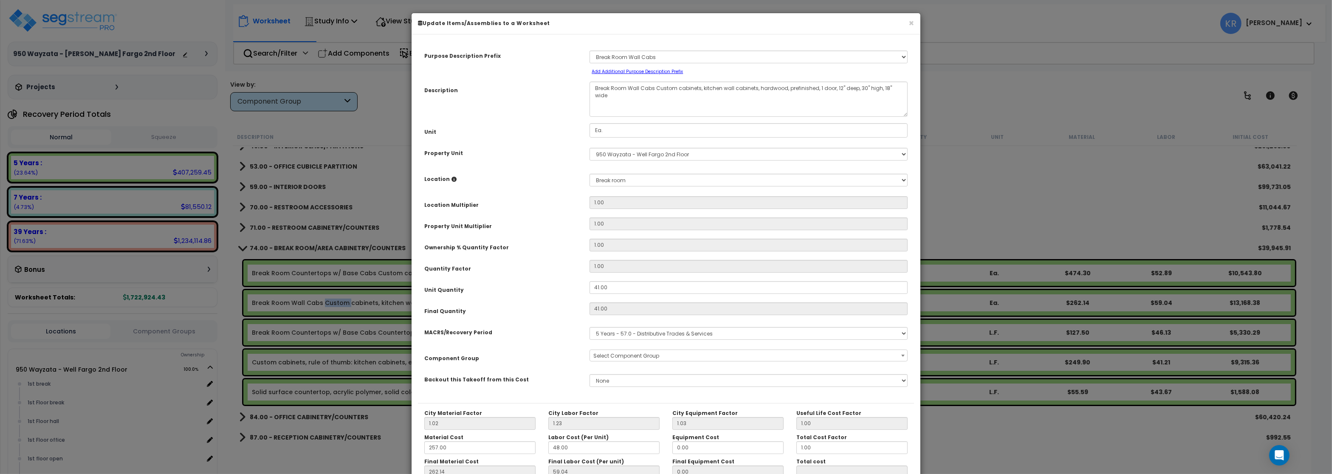
select select "56895"
select select
click option "Select" at bounding box center [0, 0] width 0 height 0
drag, startPoint x: 653, startPoint y: 88, endPoint x: 641, endPoint y: 88, distance: 12.3
click at [641, 88] on textarea "Break Room Wall Cabs Custom cabinets, kitchen wall cabinets, hardwood, prefinis…" at bounding box center [748, 99] width 318 height 35
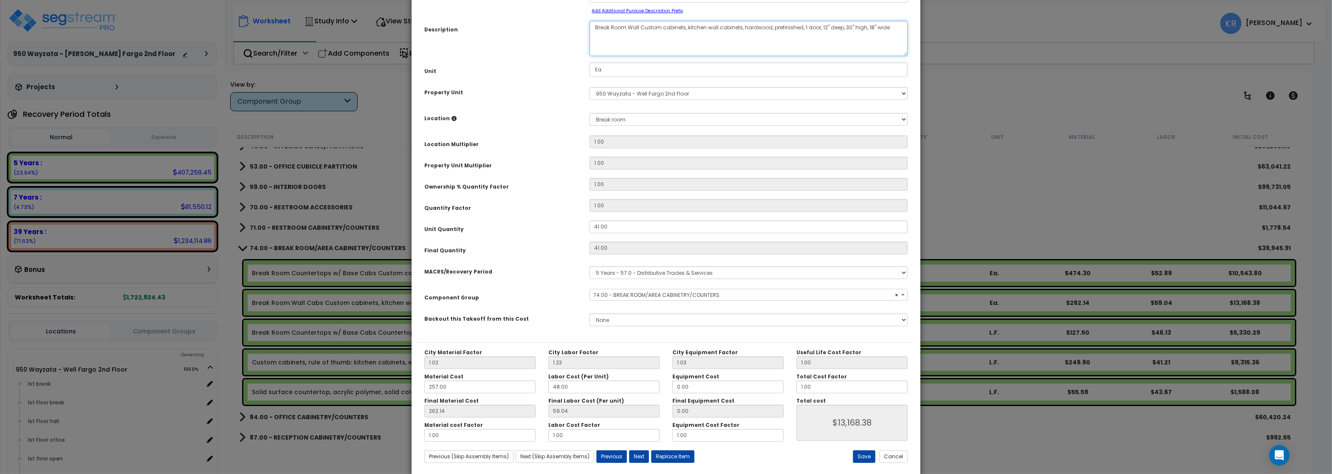
scroll to position [76, 0]
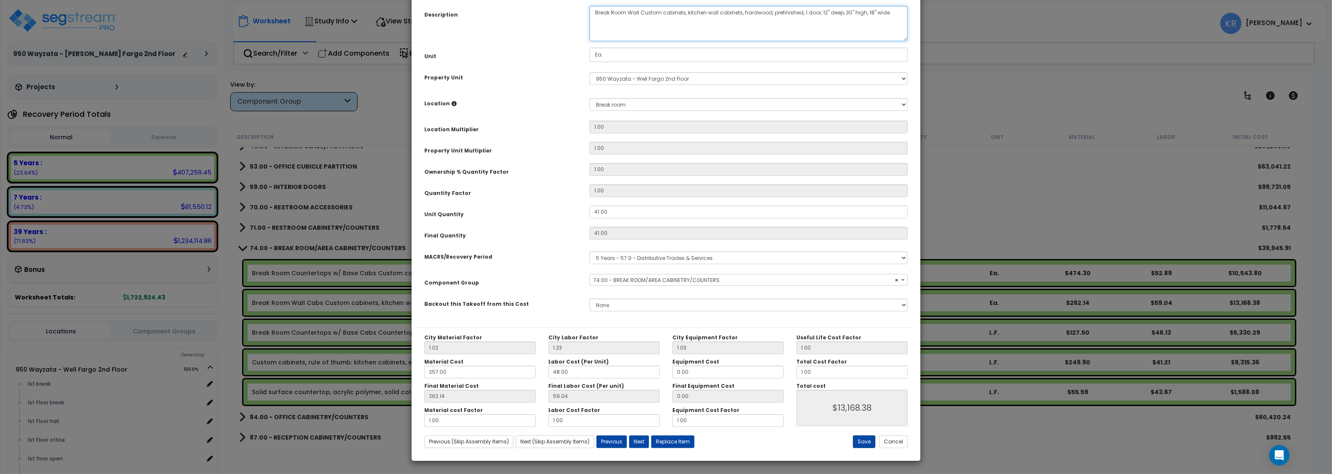
type textarea "Break Room Wall Custom cabinets, kitchen wall cabinets, hardwood, prefinished, …"
click at [862, 439] on button "Save" at bounding box center [864, 441] width 23 height 13
type input "13168.38"
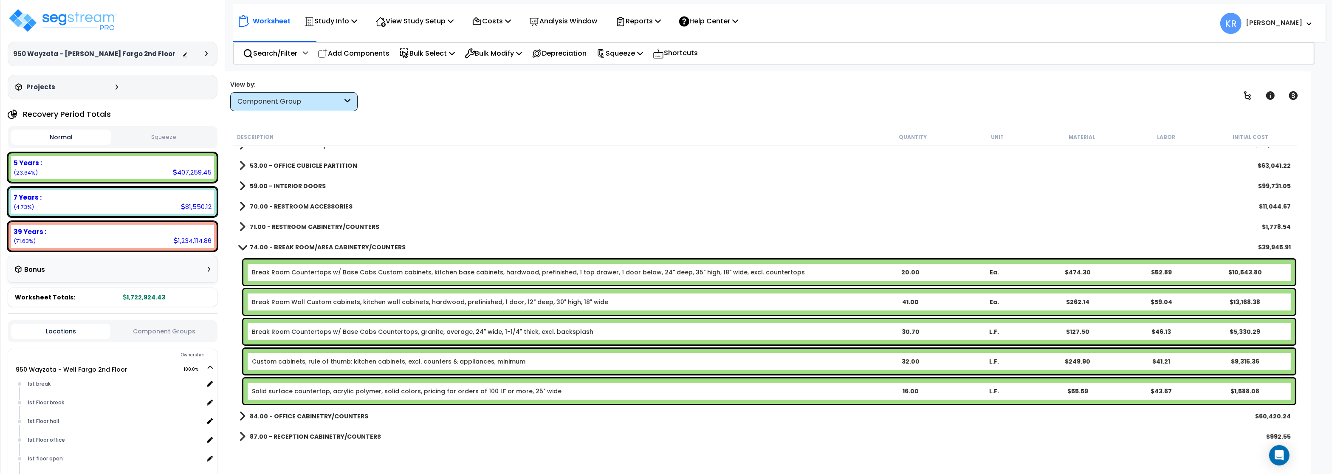
scroll to position [51, 0]
click at [326, 245] on b "74.00 - BREAK ROOM/AREA CABINETRY/COUNTERS" at bounding box center [328, 248] width 156 height 8
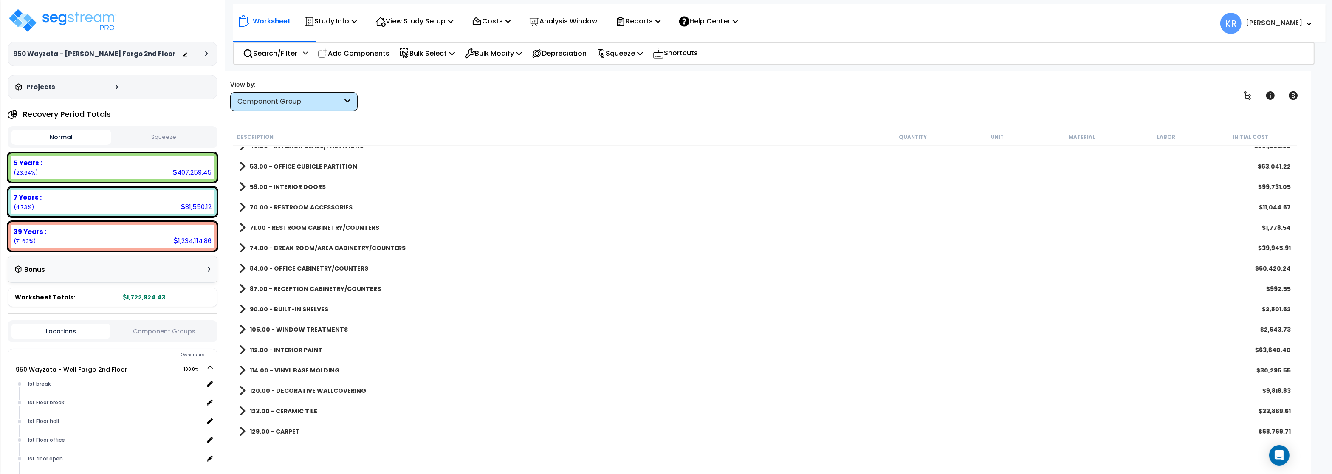
click at [313, 267] on b "84.00 - OFFICE CABINETRY/COUNTERS" at bounding box center [309, 268] width 118 height 8
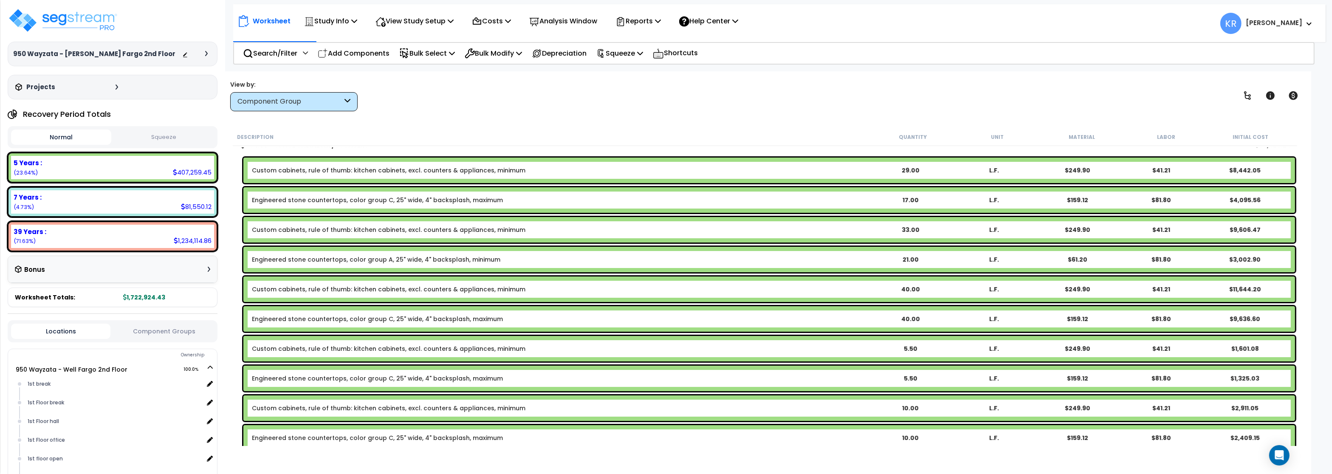
scroll to position [102, 0]
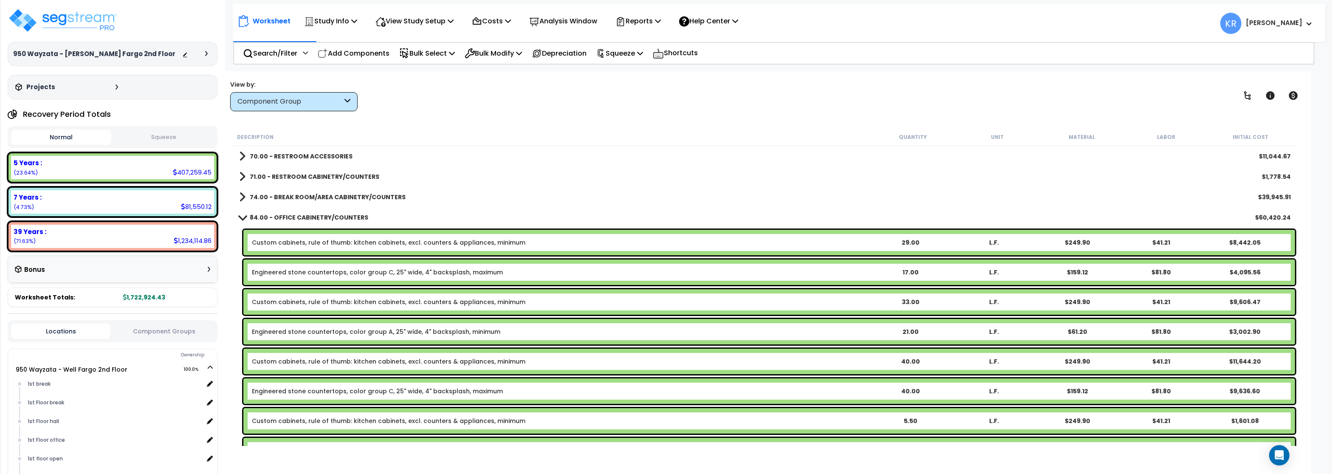
click at [289, 215] on b "84.00 - OFFICE CABINETRY/COUNTERS" at bounding box center [309, 217] width 118 height 8
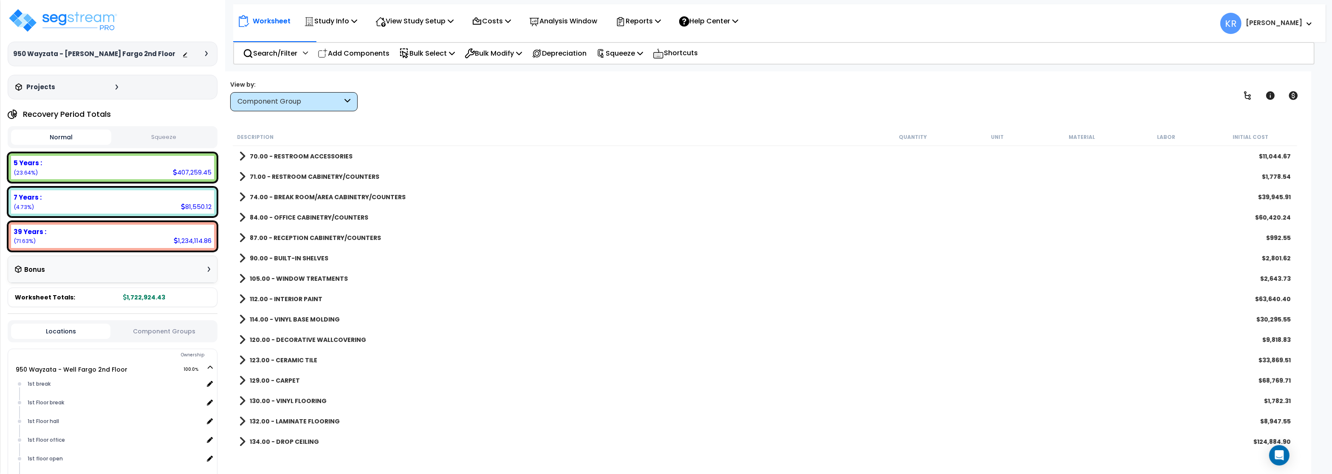
click at [288, 235] on b "87.00 - RECEPTION CABINETRY/COUNTERS" at bounding box center [315, 238] width 131 height 8
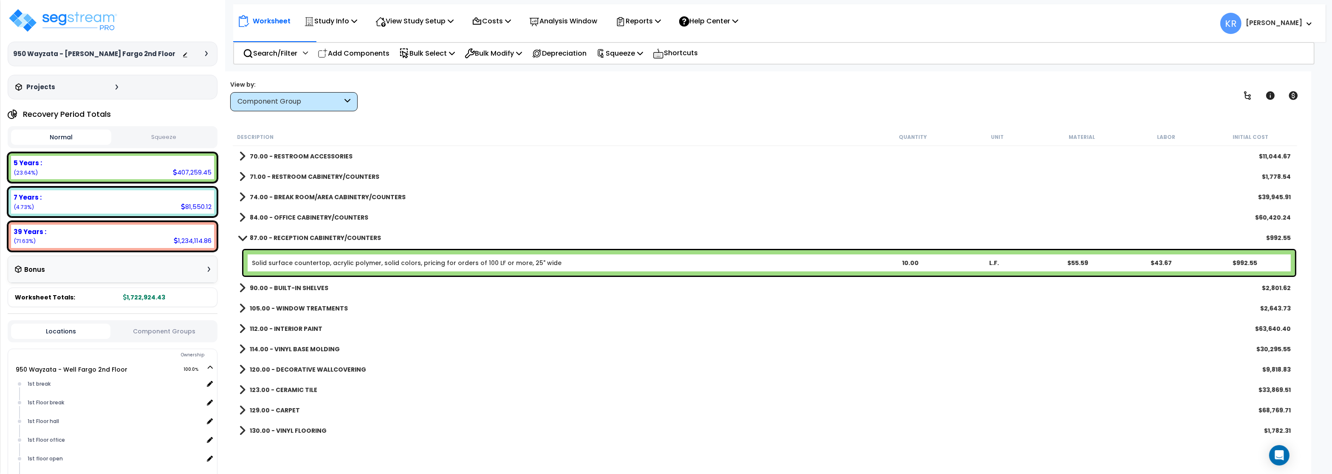
click at [288, 235] on b "87.00 - RECEPTION CABINETRY/COUNTERS" at bounding box center [315, 238] width 131 height 8
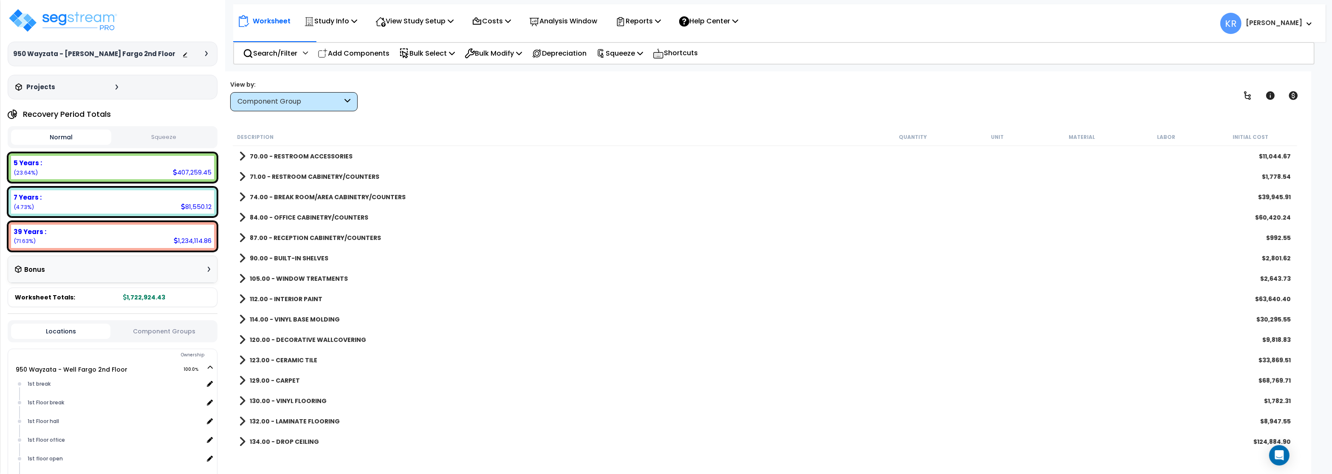
click at [287, 259] on b "90.00 - BUILT-IN SHELVES" at bounding box center [289, 258] width 79 height 8
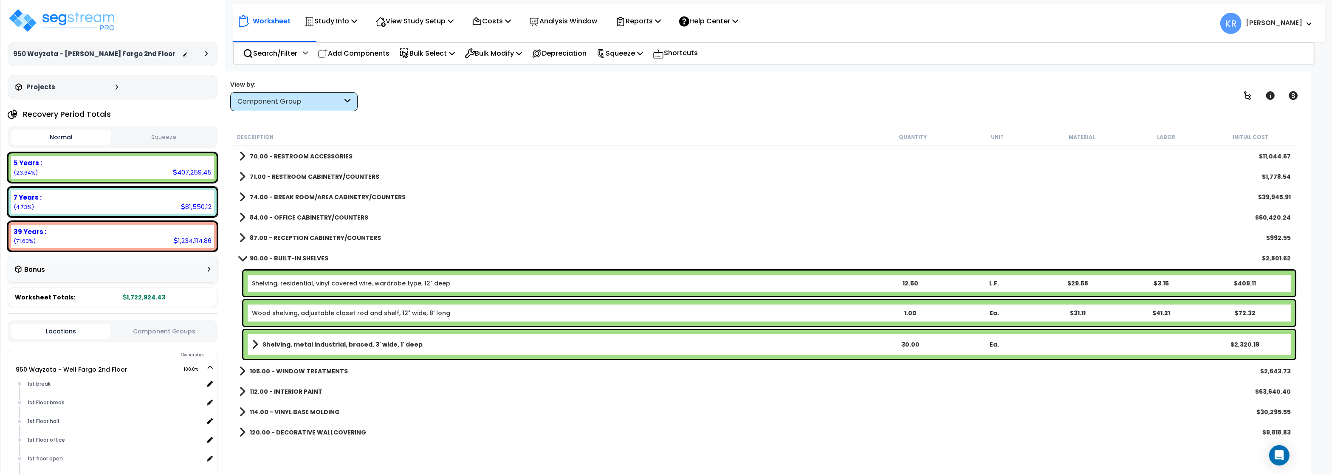
click at [287, 259] on b "90.00 - BUILT-IN SHELVES" at bounding box center [289, 258] width 79 height 8
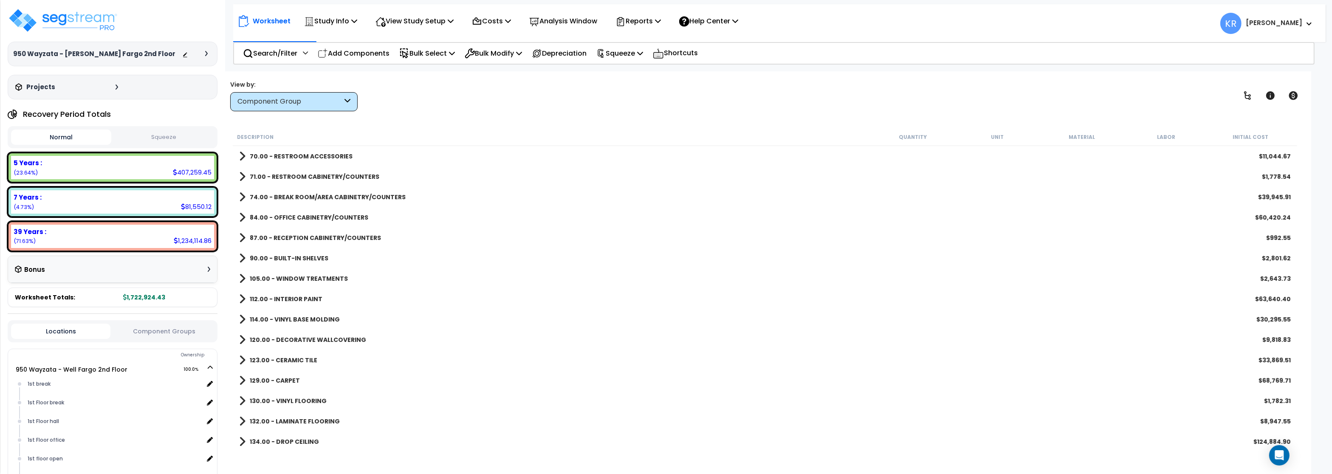
click at [288, 280] on b "105.00 - WINDOW TREATMENTS" at bounding box center [299, 278] width 98 height 8
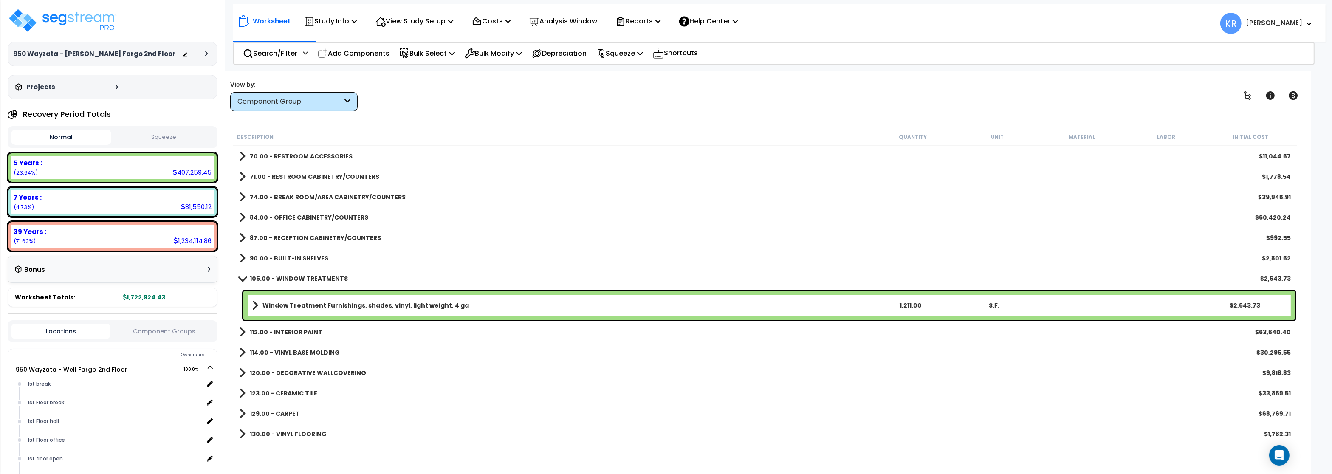
click at [288, 280] on b "105.00 - WINDOW TREATMENTS" at bounding box center [299, 278] width 98 height 8
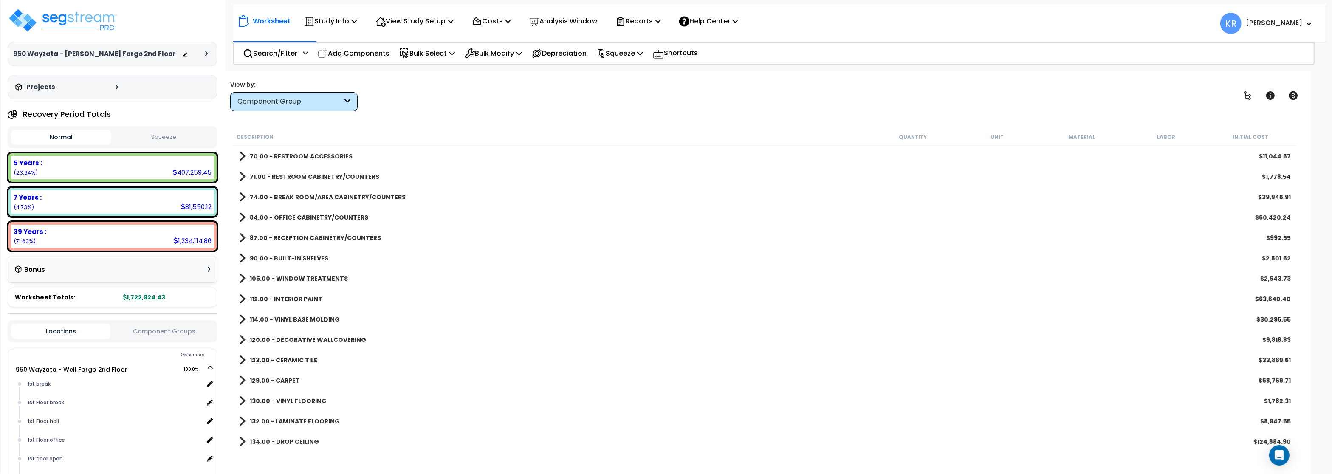
click at [289, 298] on b "112.00 - INTERIOR PAINT" at bounding box center [286, 299] width 73 height 8
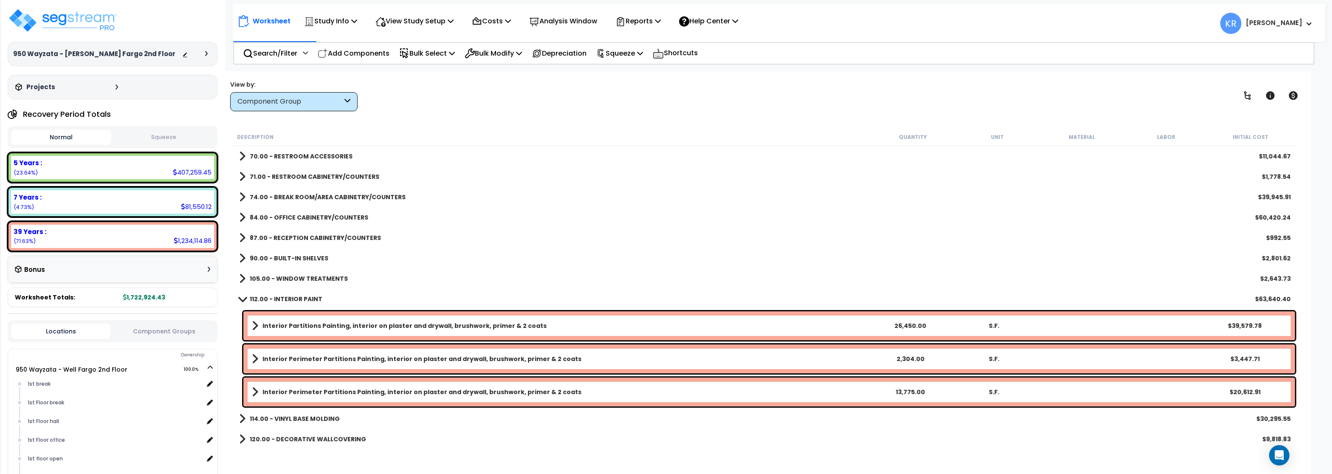
click at [289, 298] on b "112.00 - INTERIOR PAINT" at bounding box center [286, 299] width 73 height 8
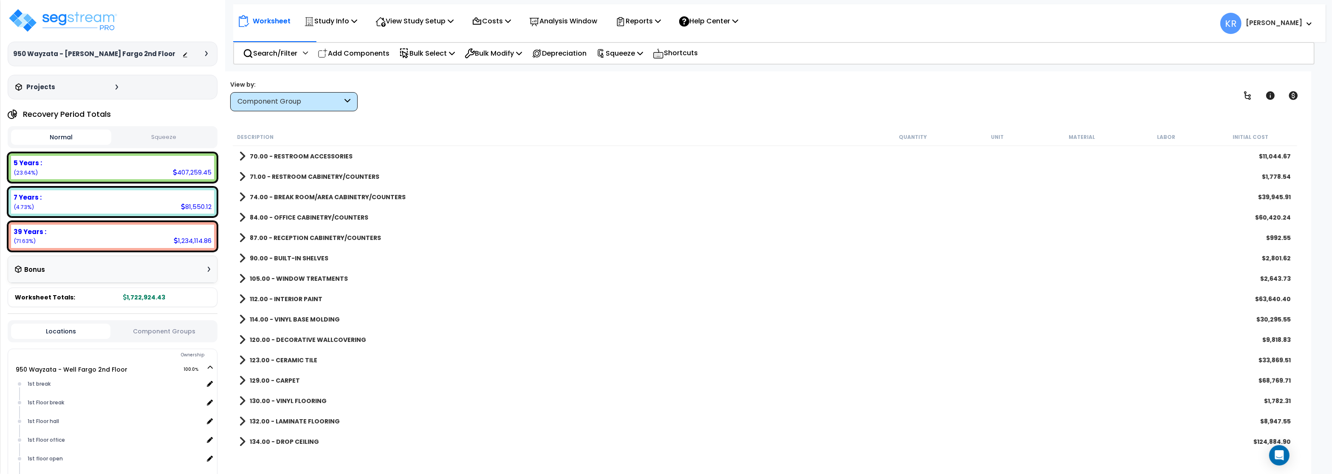
click at [295, 318] on b "114.00 - VINYL BASE MOLDING" at bounding box center [295, 319] width 90 height 8
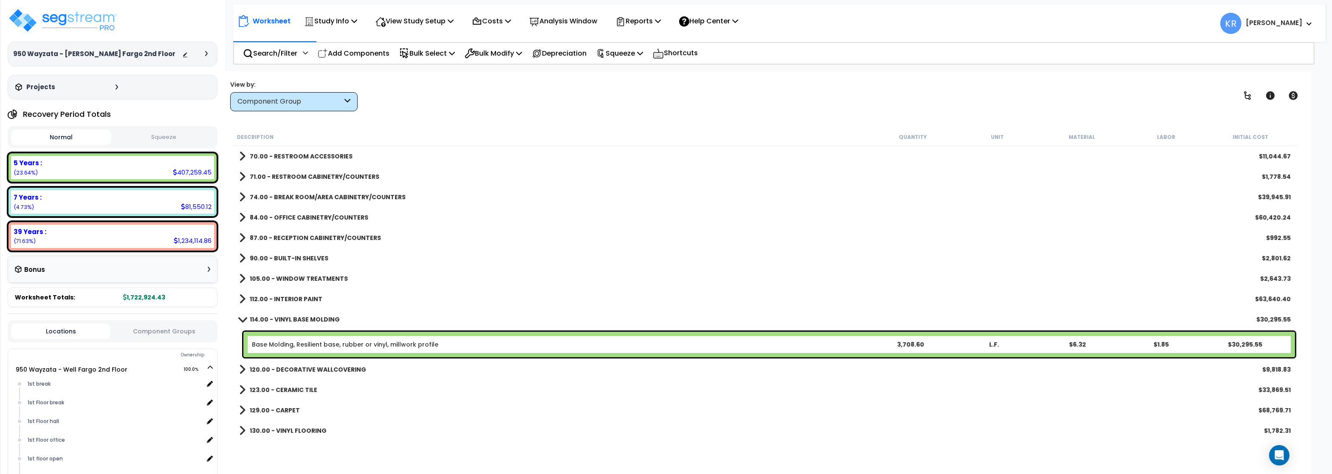
click at [295, 318] on b "114.00 - VINYL BASE MOLDING" at bounding box center [295, 319] width 90 height 8
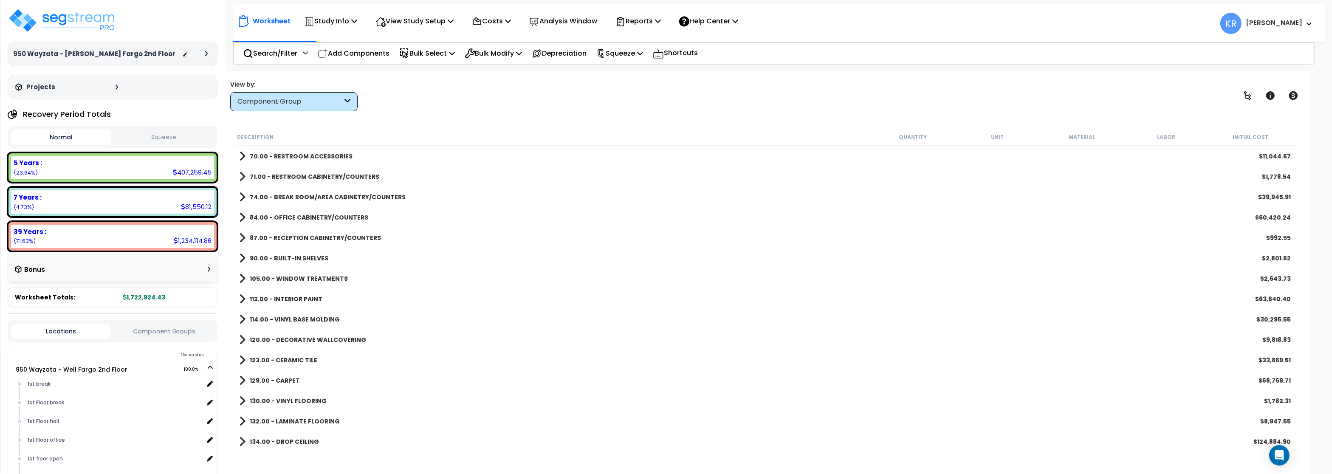
click at [297, 340] on b "120.00 - DECORATIVE WALLCOVERING" at bounding box center [308, 339] width 116 height 8
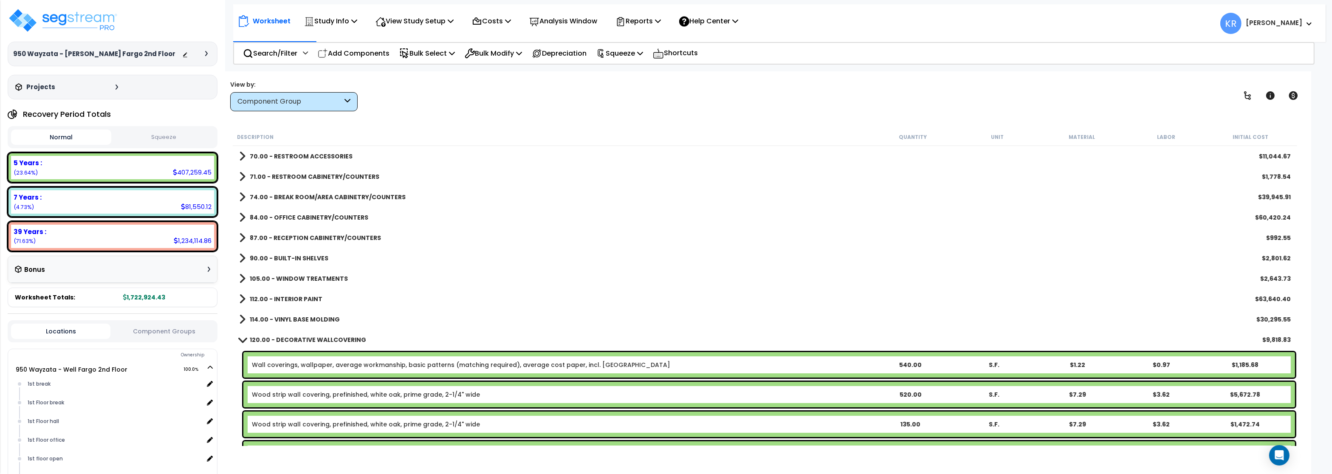
scroll to position [204, 0]
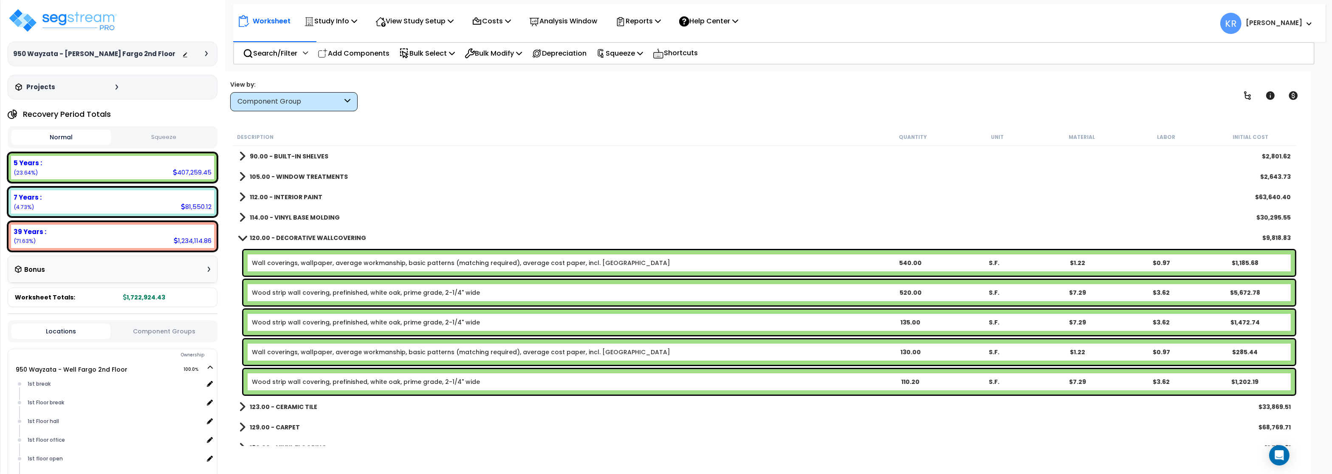
click at [303, 241] on b "120.00 - DECORATIVE WALLCOVERING" at bounding box center [308, 238] width 116 height 8
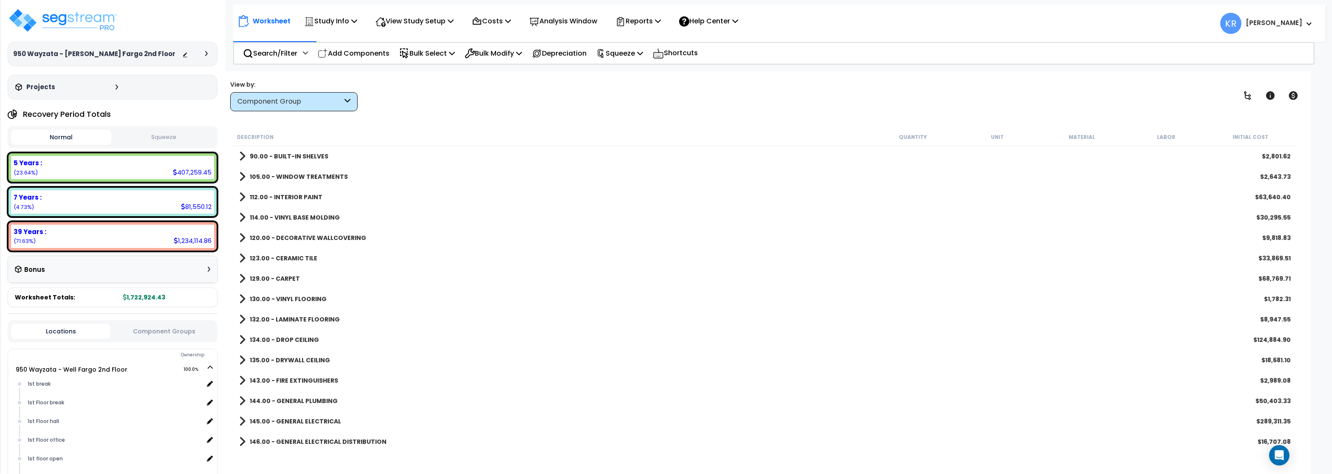
click at [303, 253] on link "123.00 - CERAMIC TILE" at bounding box center [278, 258] width 78 height 12
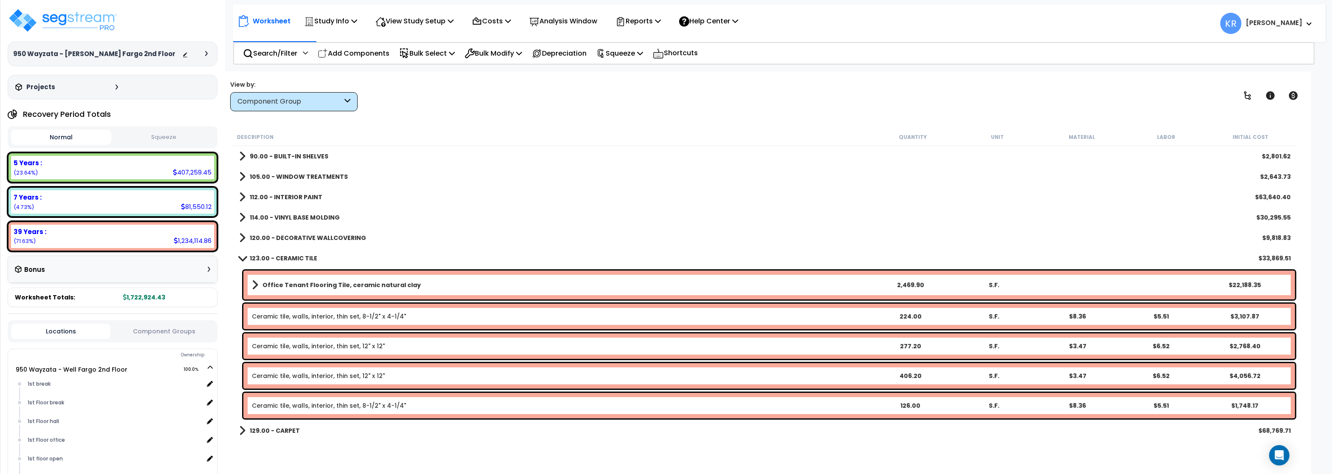
click at [303, 257] on b "123.00 - CERAMIC TILE" at bounding box center [284, 258] width 68 height 8
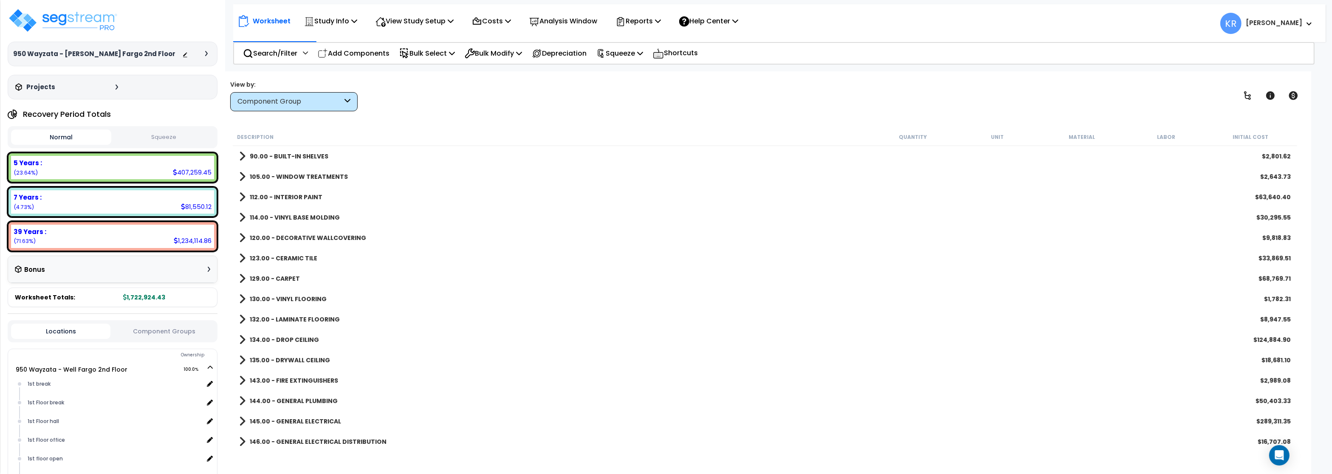
click at [303, 257] on b "123.00 - CERAMIC TILE" at bounding box center [284, 258] width 68 height 8
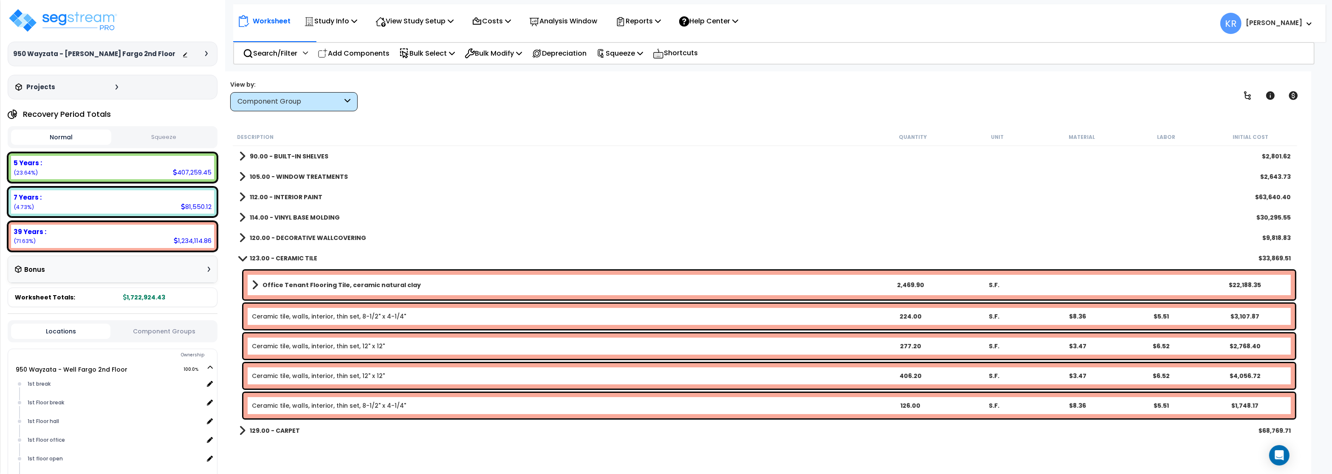
click at [303, 257] on b "123.00 - CERAMIC TILE" at bounding box center [284, 258] width 68 height 8
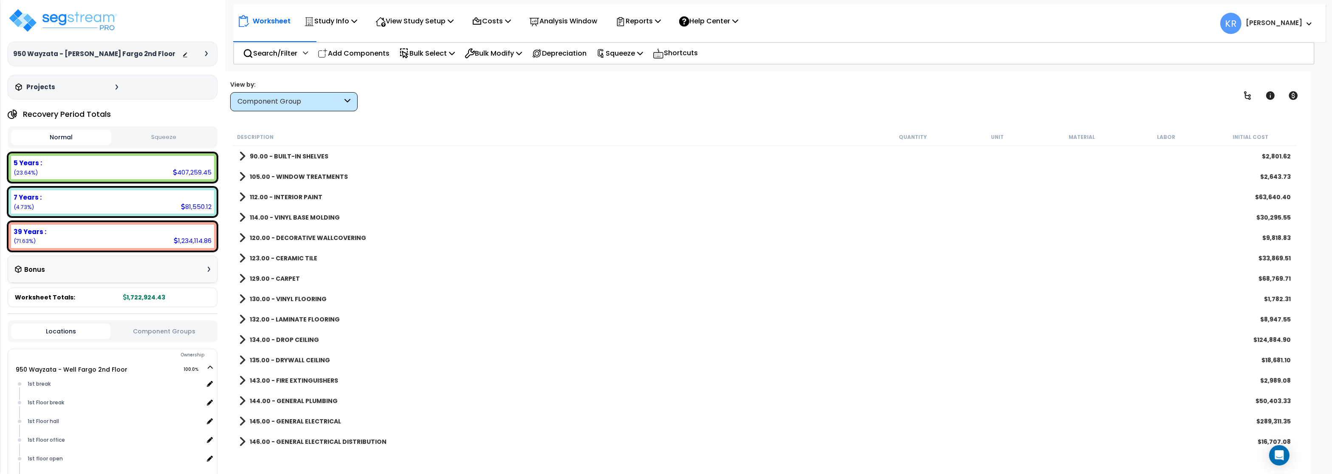
click at [282, 276] on b "129.00 - CARPET" at bounding box center [275, 278] width 50 height 8
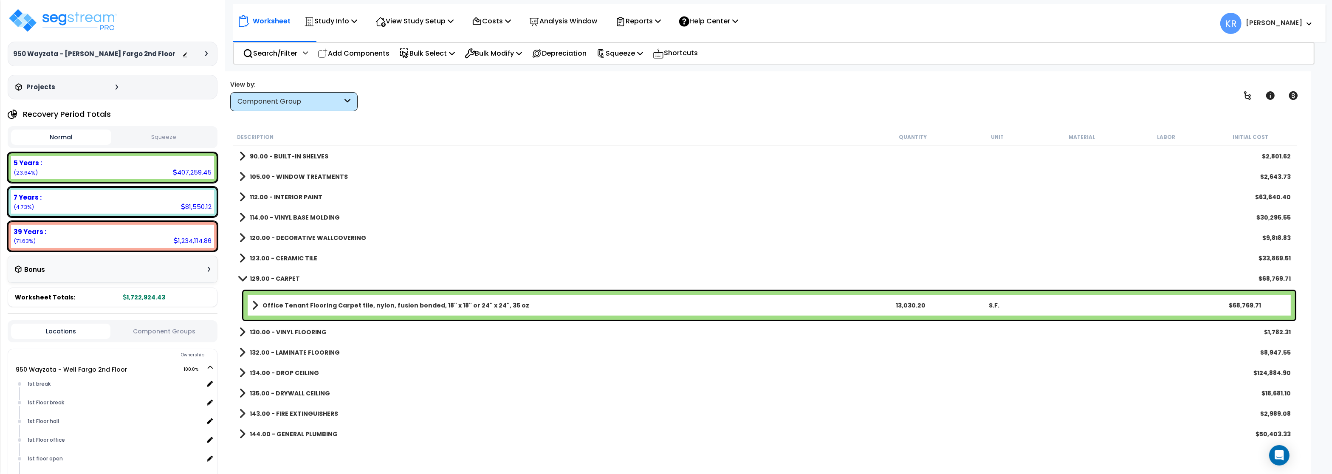
click at [282, 276] on b "129.00 - CARPET" at bounding box center [275, 278] width 50 height 8
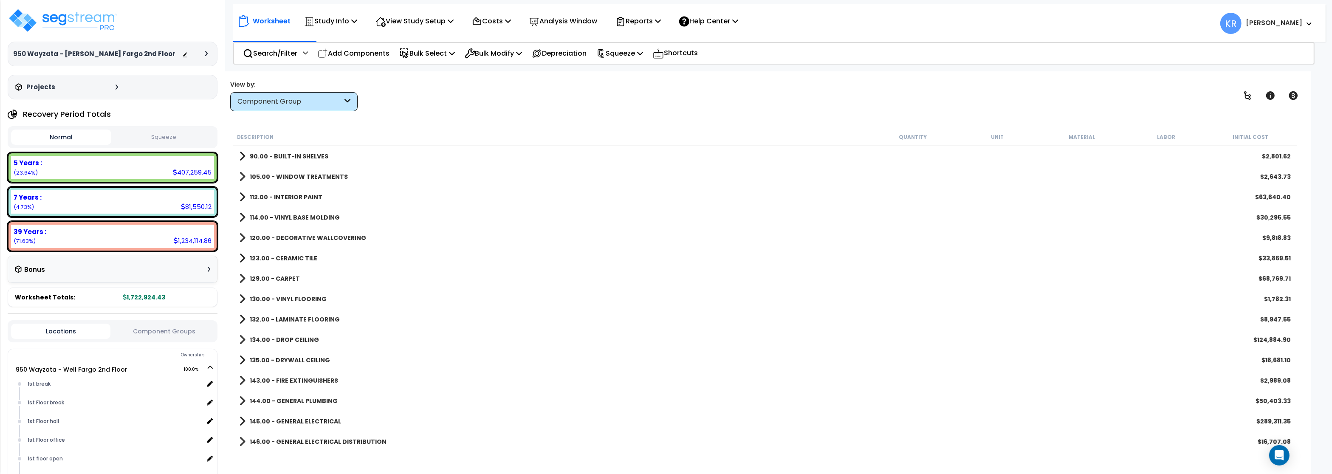
click at [278, 297] on b "130.00 - VINYL FLOORING" at bounding box center [288, 299] width 77 height 8
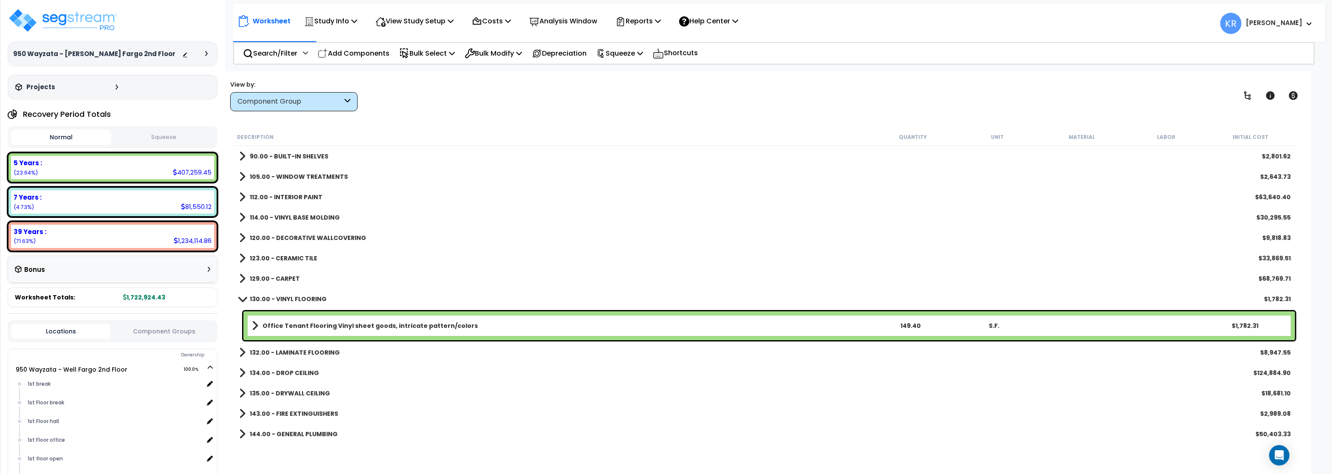
click at [278, 296] on b "130.00 - VINYL FLOORING" at bounding box center [288, 299] width 77 height 8
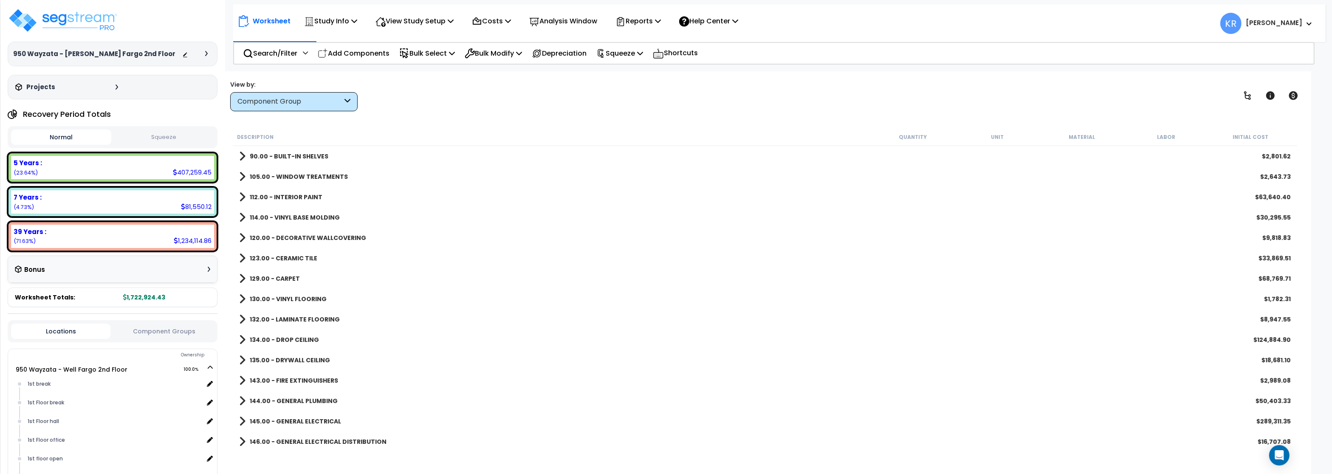
click at [289, 256] on b "123.00 - CERAMIC TILE" at bounding box center [284, 258] width 68 height 8
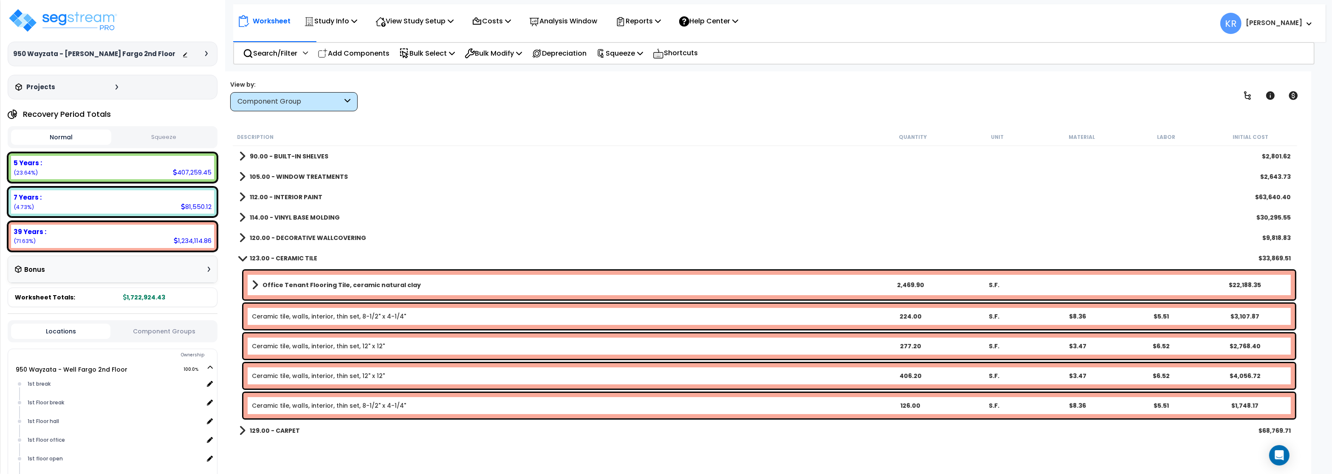
click at [289, 256] on b "123.00 - CERAMIC TILE" at bounding box center [284, 258] width 68 height 8
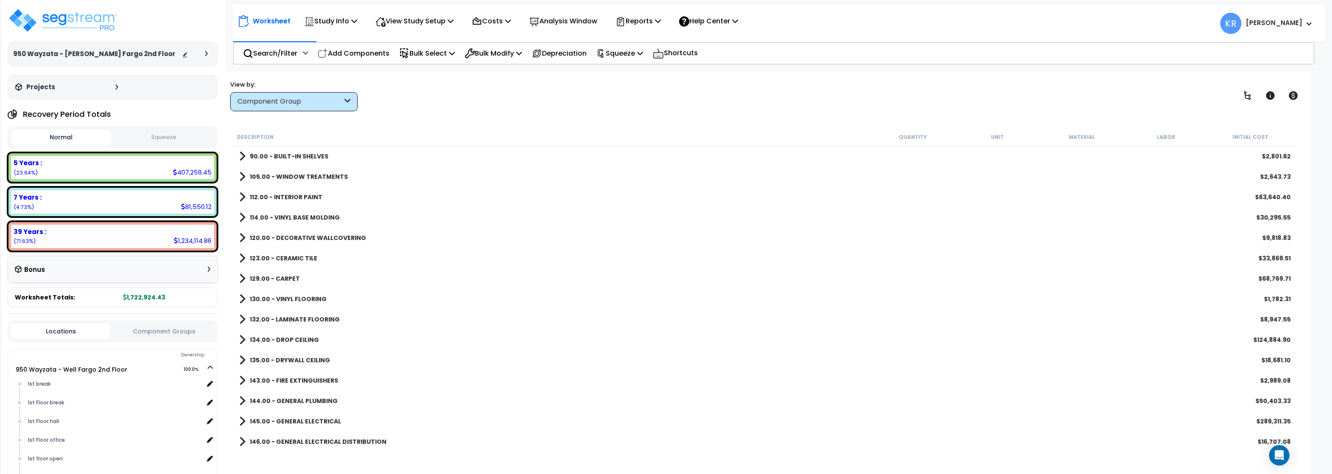
click at [297, 314] on link "132.00 - LAMINATE FLOORING" at bounding box center [289, 319] width 101 height 12
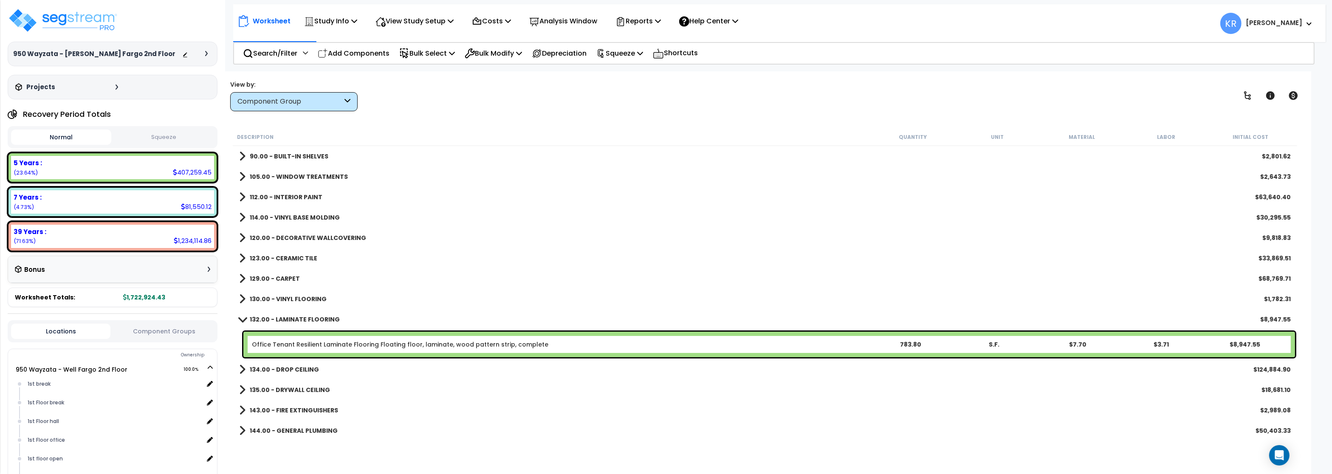
click at [297, 318] on b "132.00 - LAMINATE FLOORING" at bounding box center [295, 319] width 90 height 8
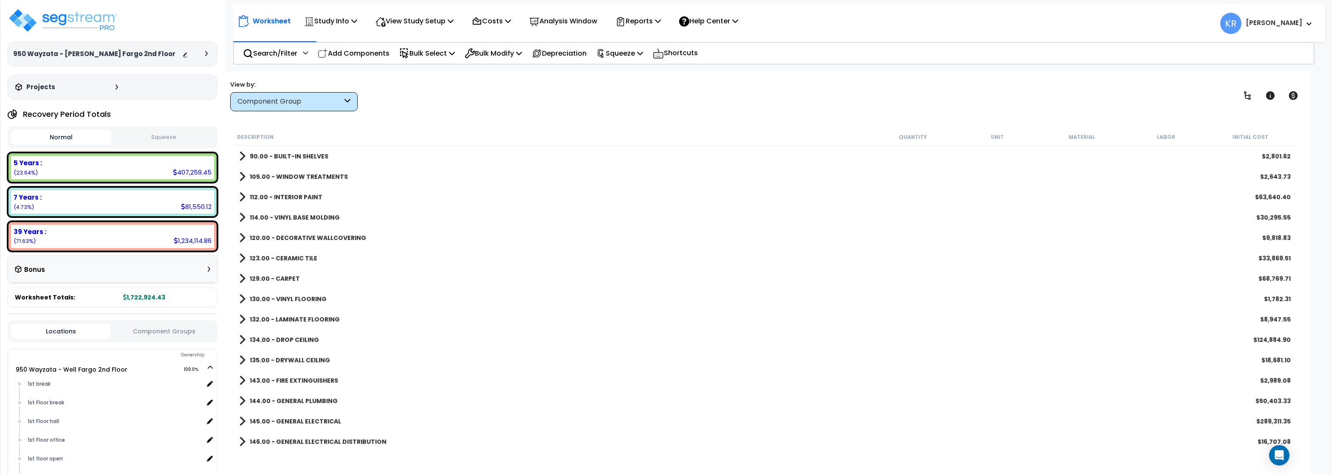
scroll to position [306, 0]
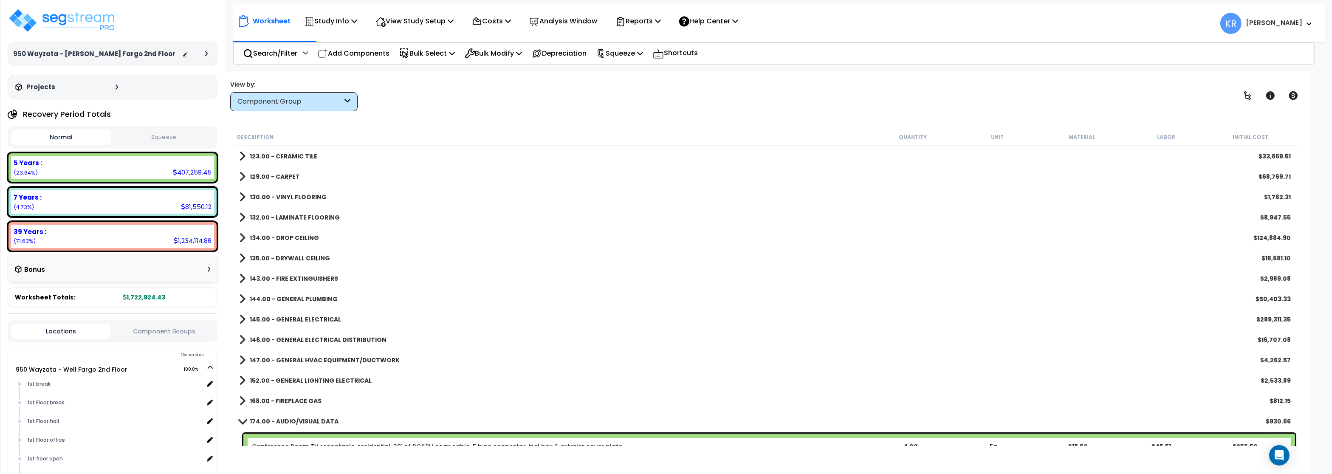
click at [294, 258] on b "135.00 - DRYWALL CEILING" at bounding box center [290, 258] width 80 height 8
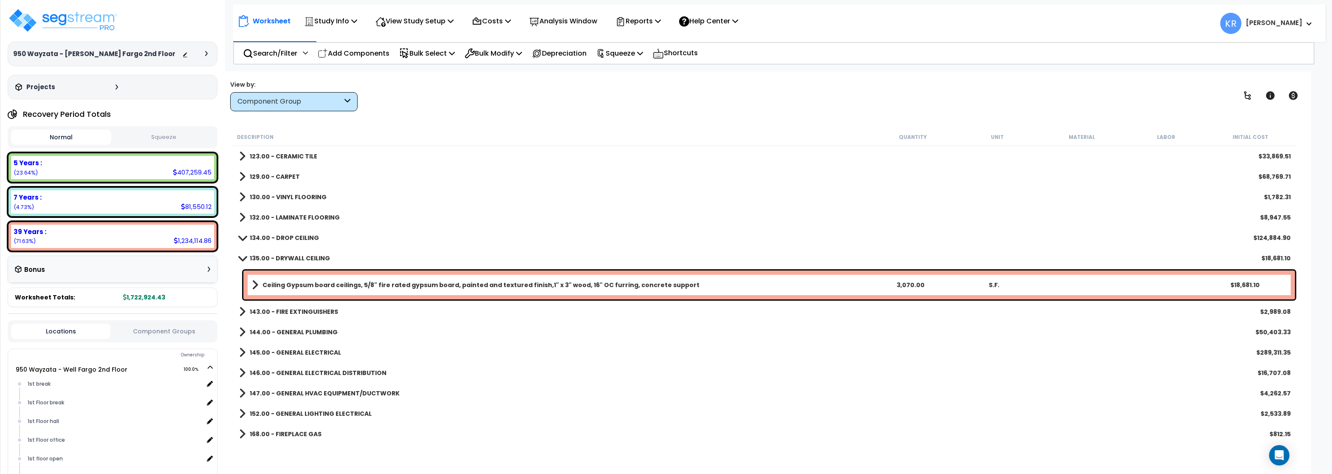
click at [294, 258] on b "135.00 - DRYWALL CEILING" at bounding box center [290, 258] width 80 height 8
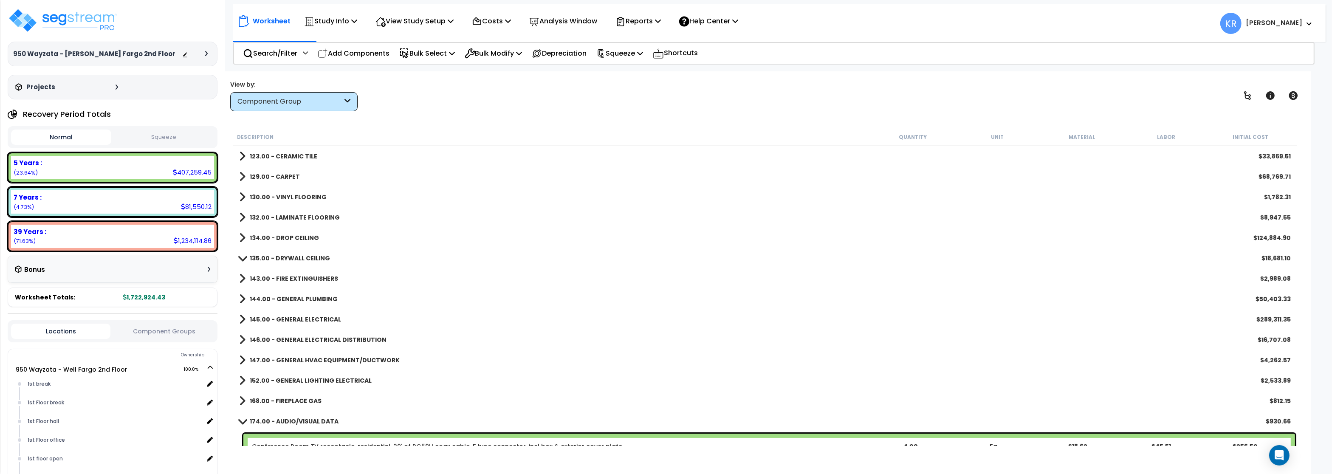
click at [295, 276] on b "143.00 - FIRE EXTINGUISHERS" at bounding box center [294, 278] width 88 height 8
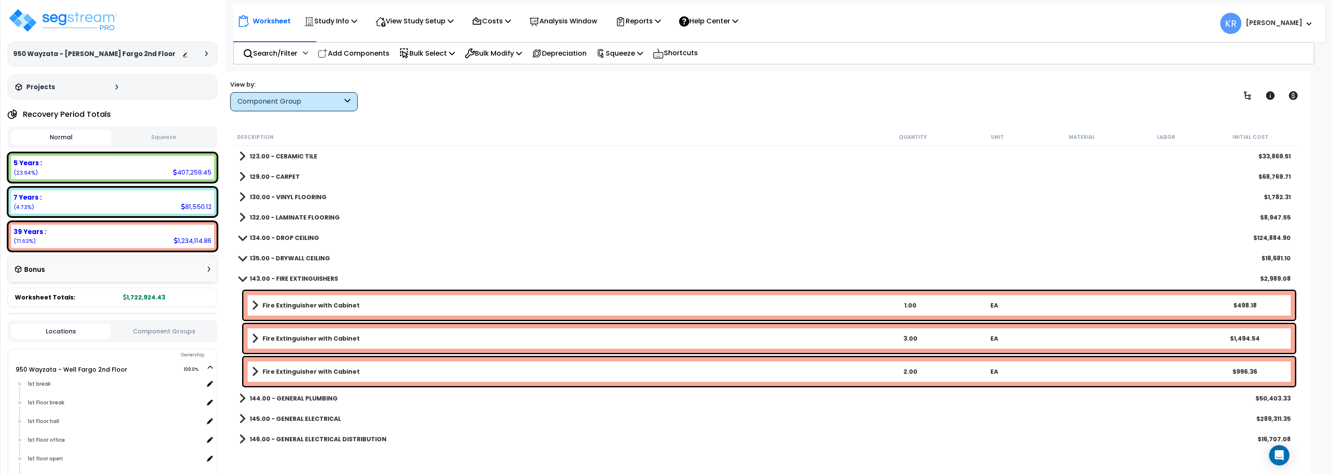
click at [295, 276] on b "143.00 - FIRE EXTINGUISHERS" at bounding box center [294, 278] width 88 height 8
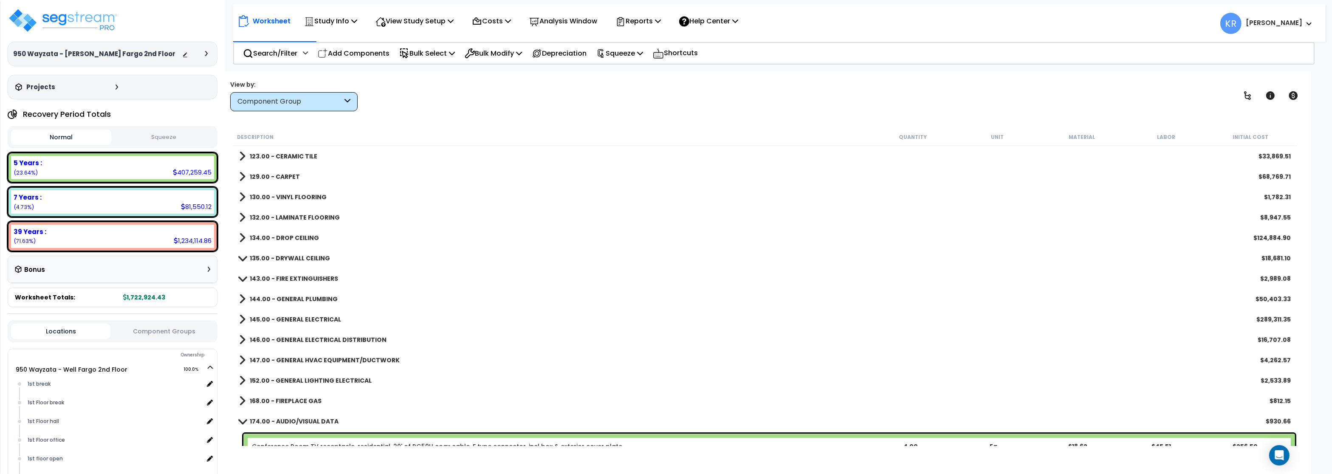
click at [294, 296] on b "144.00 - GENERAL PLUMBING" at bounding box center [294, 299] width 88 height 8
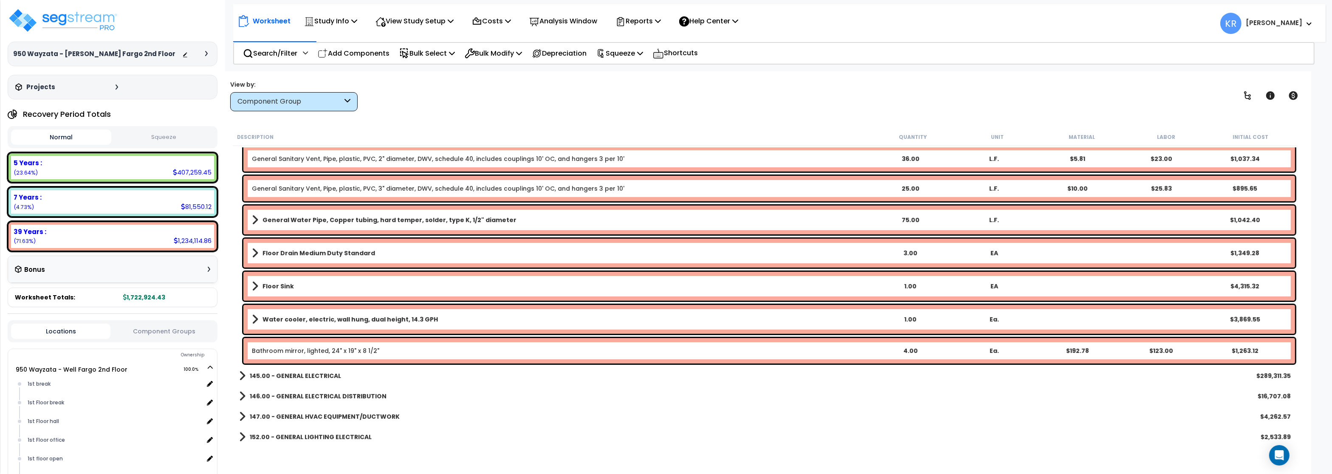
scroll to position [713, 0]
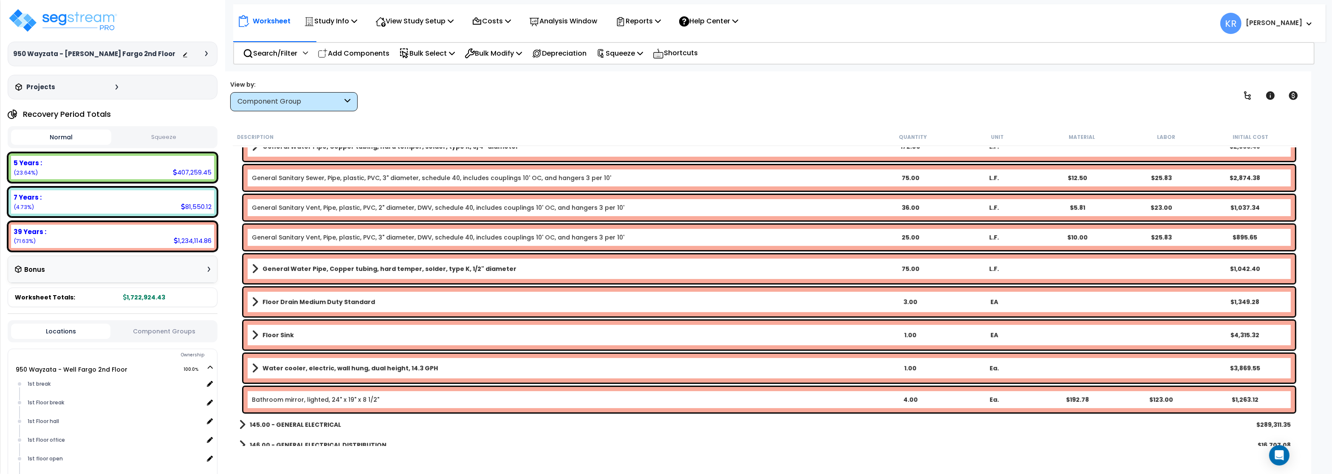
click at [284, 397] on link "Bathroom mirror, lighted, 24" x 19" x 8 1/2"" at bounding box center [315, 399] width 127 height 8
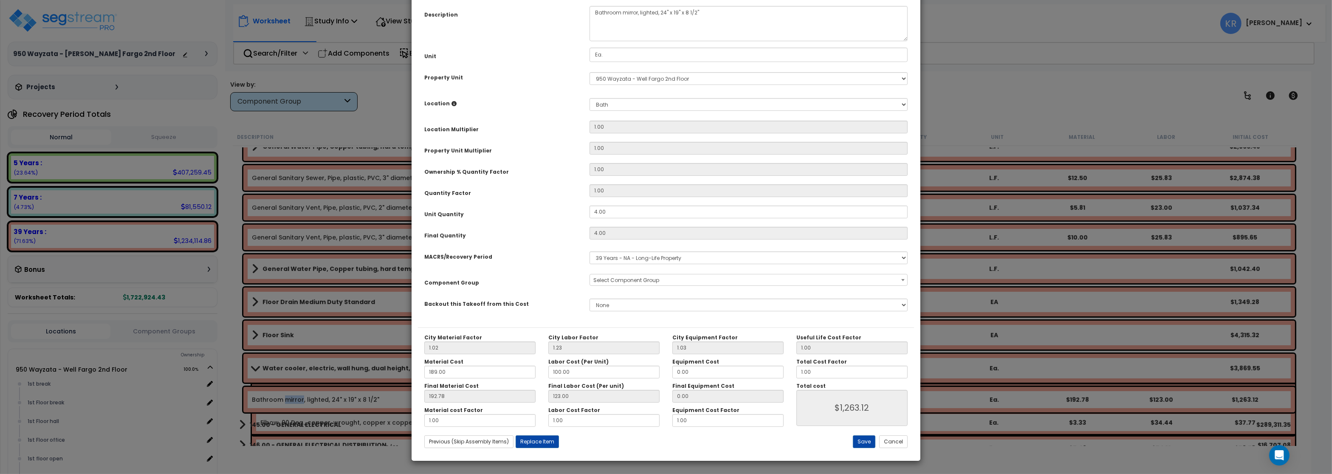
select select "56954"
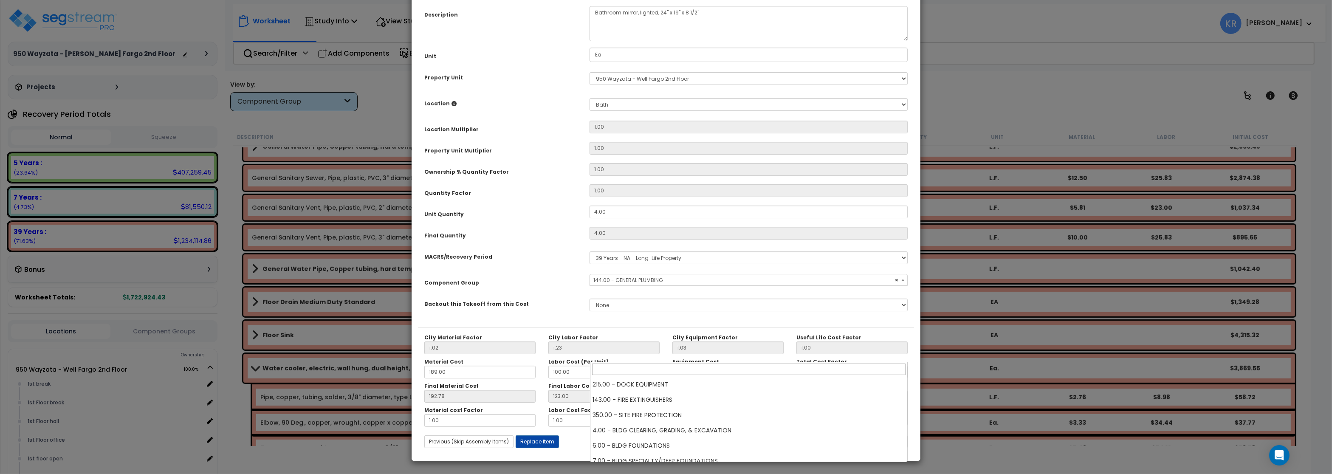
click at [633, 286] on span "× 144.00 - GENERAL PLUMBING" at bounding box center [748, 280] width 317 height 12
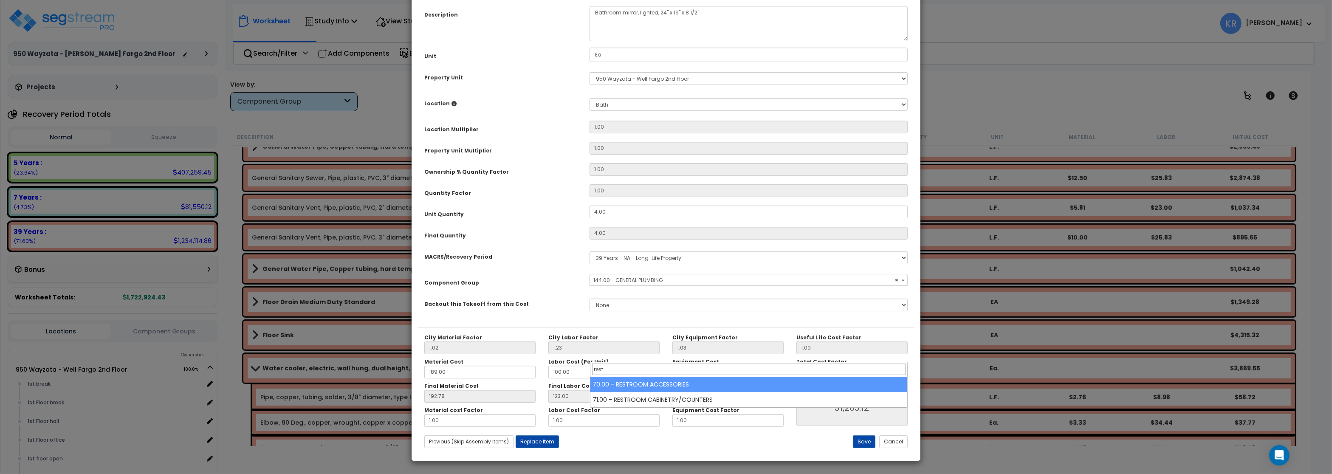
type input "rest"
select select "56891"
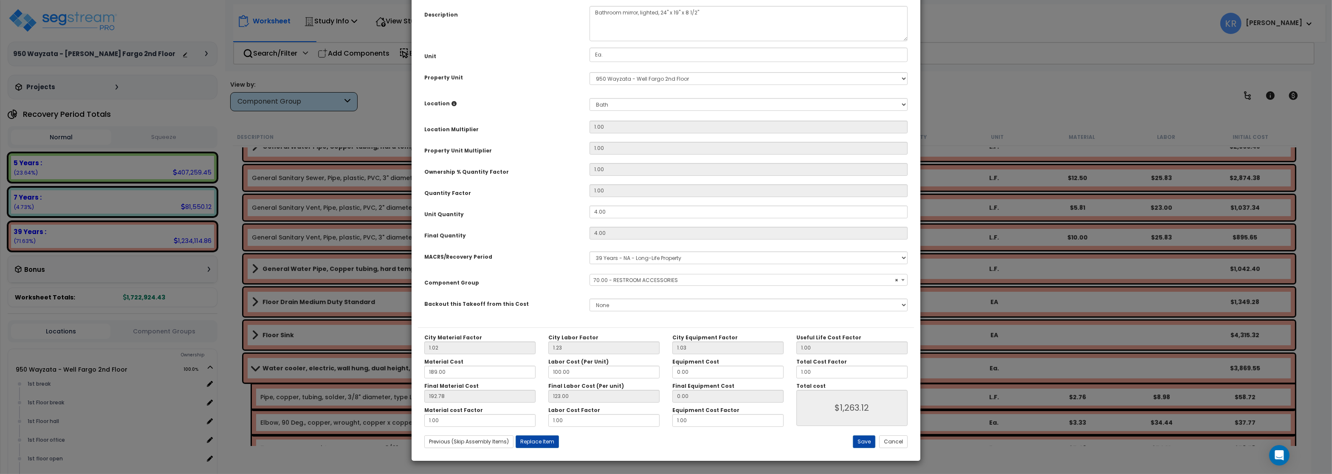
scroll to position [76, 0]
click at [860, 444] on button "Save" at bounding box center [864, 441] width 23 height 13
type input "1263.12"
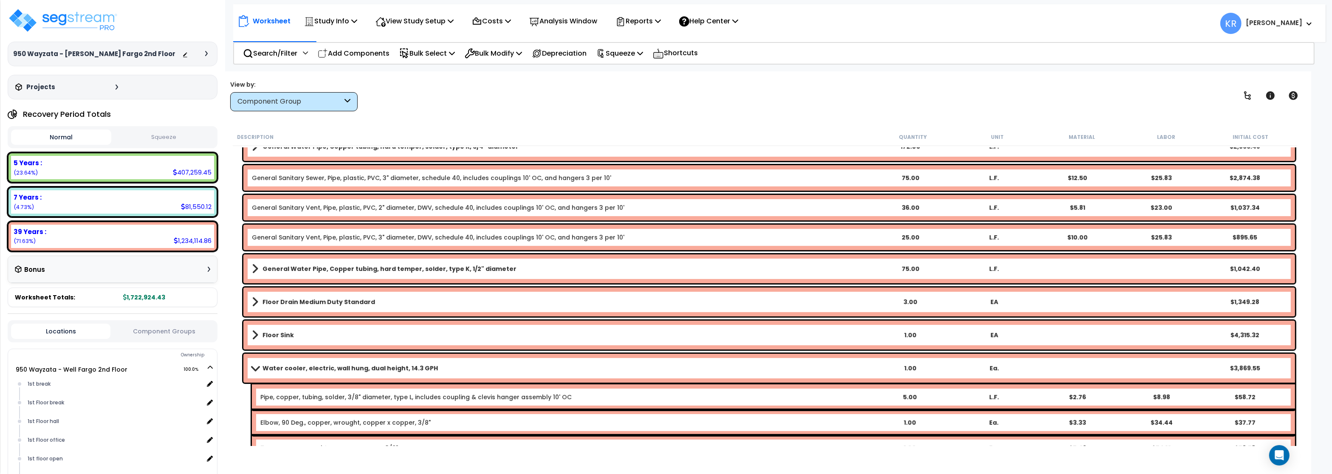
scroll to position [764, 0]
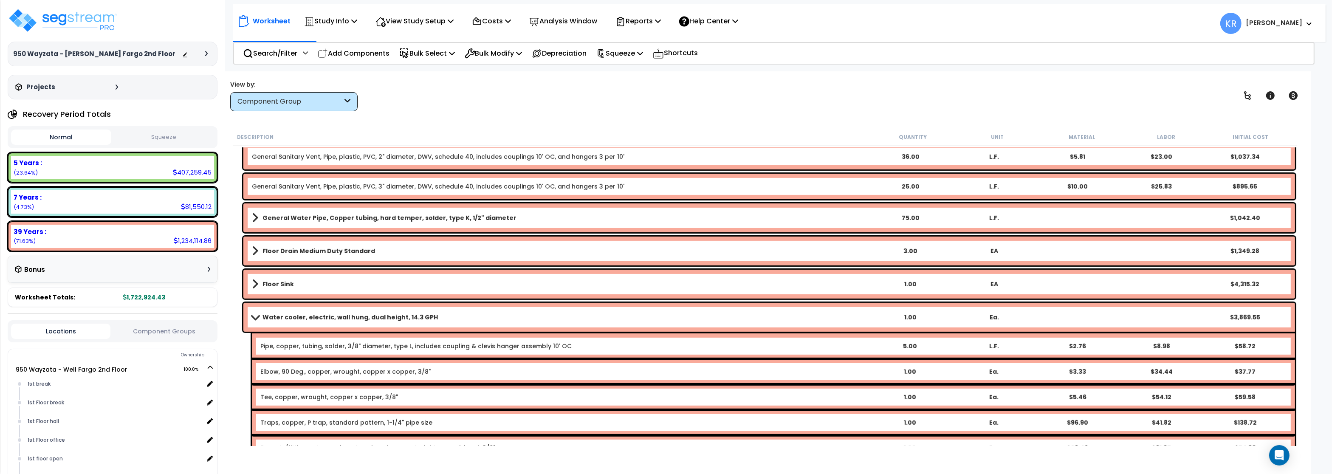
click at [276, 310] on div "Water cooler, electric, wall hung, dual height, 14.3 GPH 1.00 Ea. $3,869.55" at bounding box center [768, 317] width 1051 height 29
click at [275, 315] on b "Water cooler, electric, wall hung, dual height, 14.3 GPH" at bounding box center [349, 317] width 175 height 8
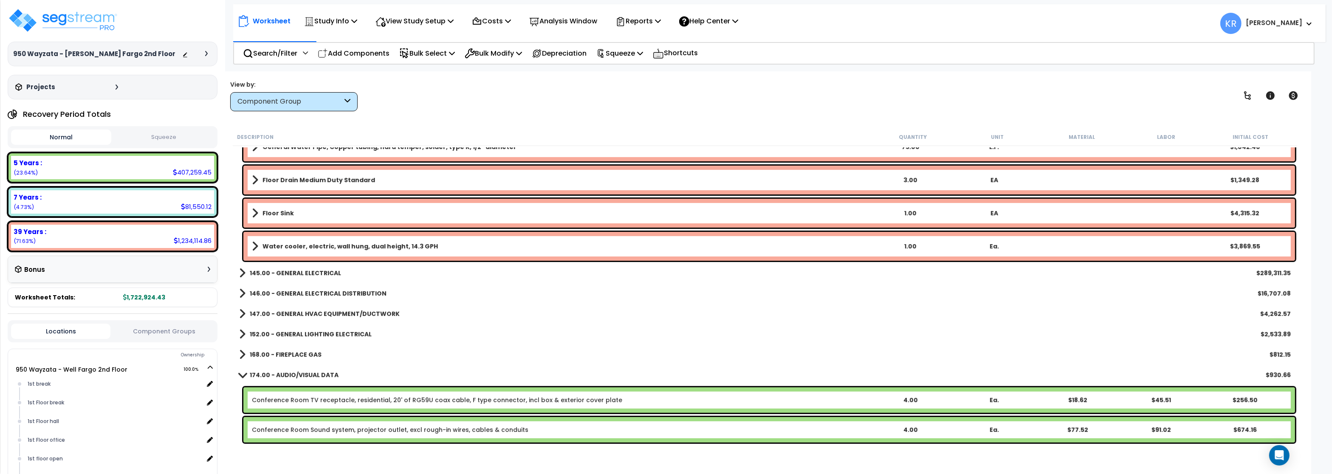
scroll to position [866, 0]
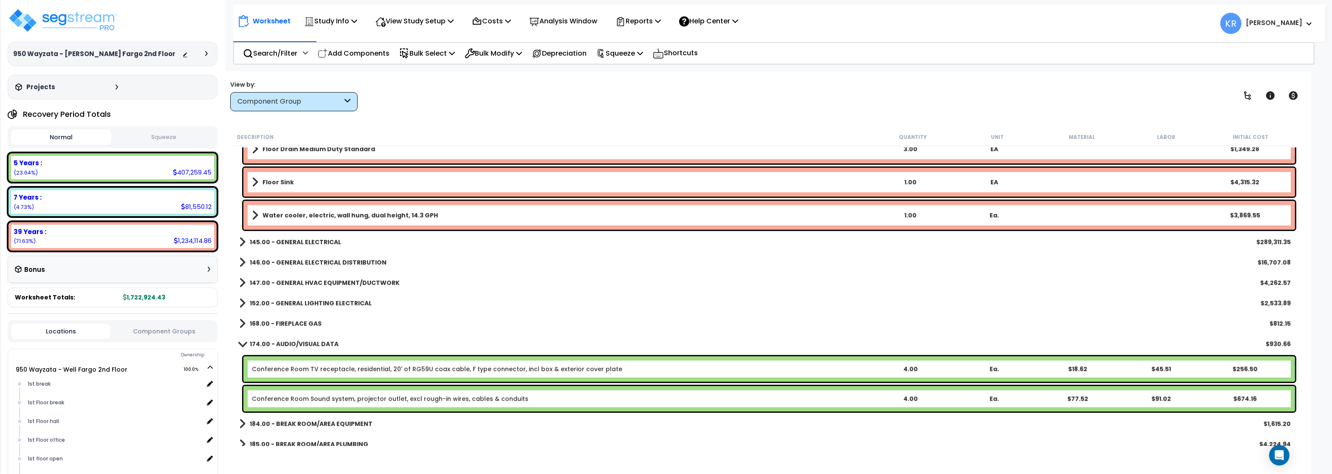
click at [301, 239] on b "145.00 - GENERAL ELECTRICAL" at bounding box center [295, 242] width 91 height 8
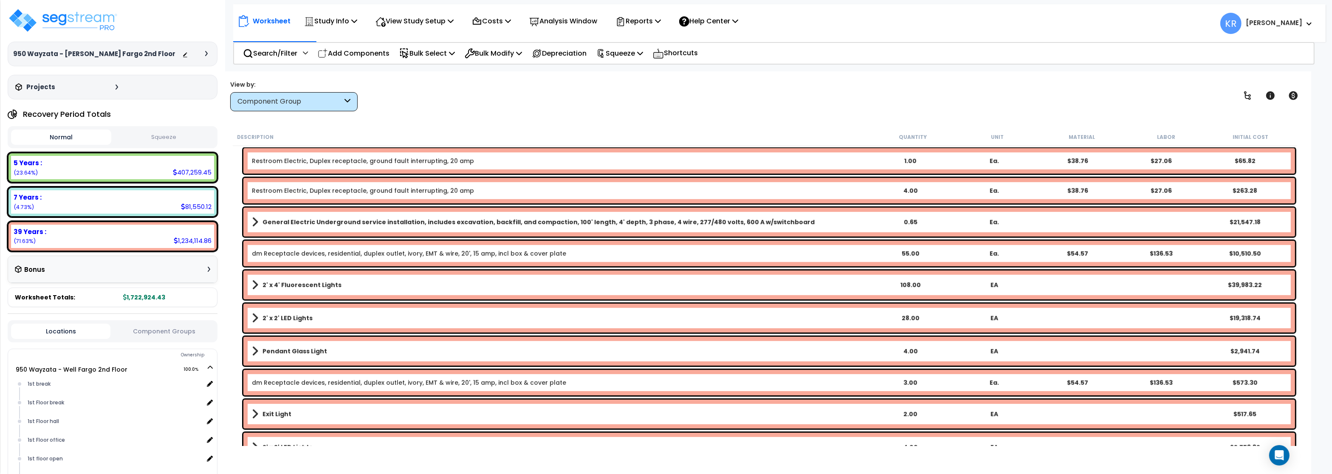
scroll to position [1070, 0]
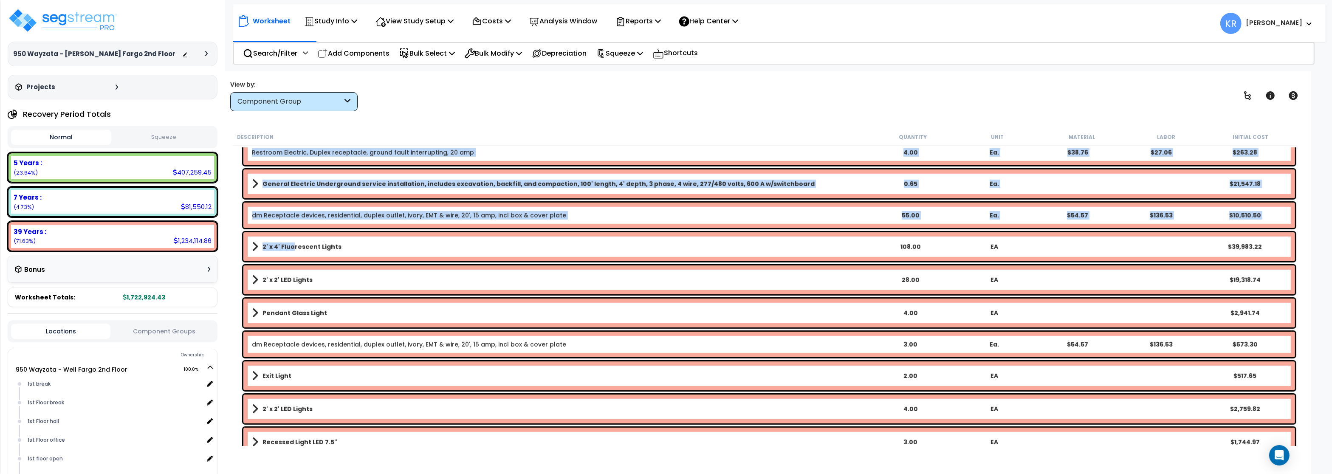
click at [291, 250] on b "2' x 4' Fluorescent Lights" at bounding box center [301, 246] width 79 height 8
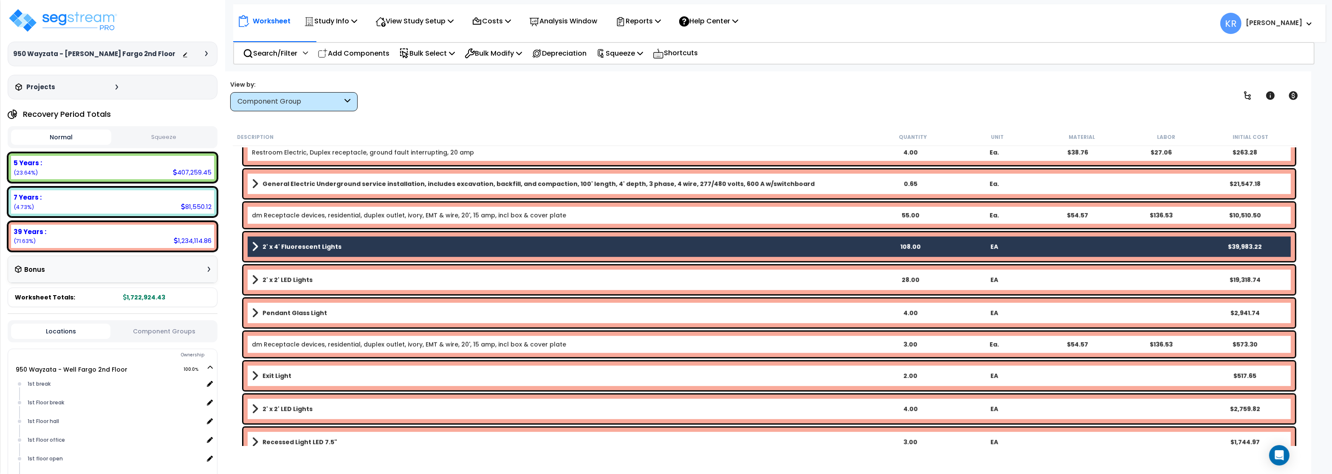
click at [277, 282] on b "2' x 2' LED Lights" at bounding box center [287, 280] width 50 height 8
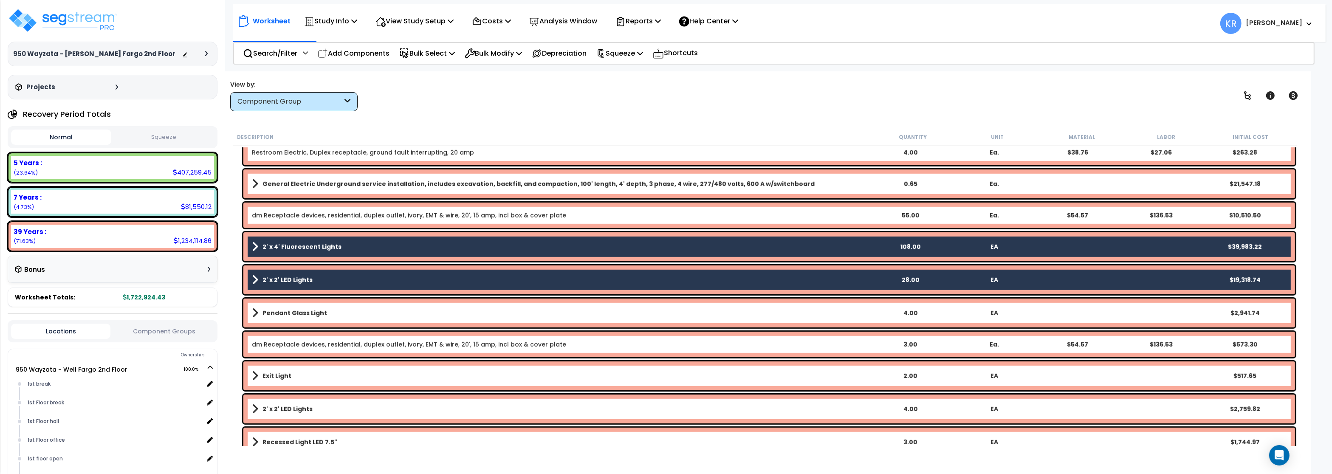
click at [275, 310] on b "Pendant Glass Light" at bounding box center [294, 313] width 65 height 8
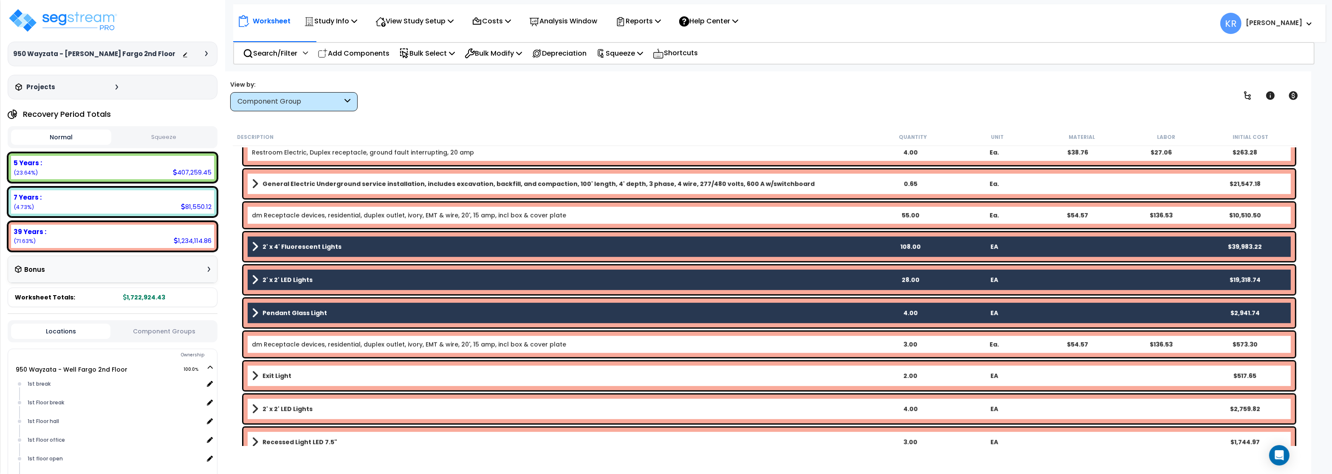
click at [273, 370] on link "Exit Light" at bounding box center [560, 376] width 616 height 12
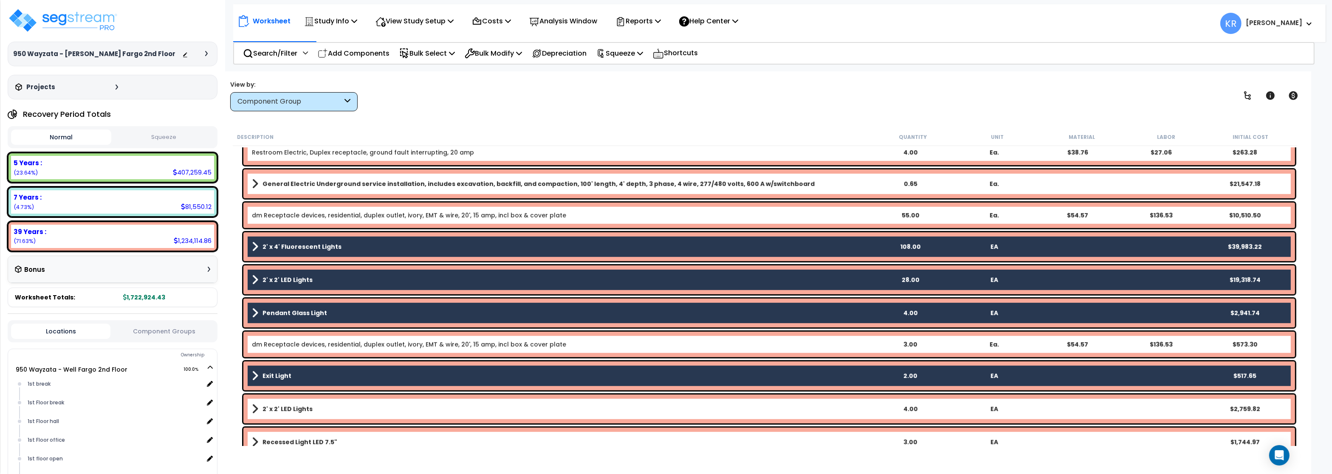
click at [278, 405] on link "2' x 2' LED Lights" at bounding box center [560, 409] width 616 height 12
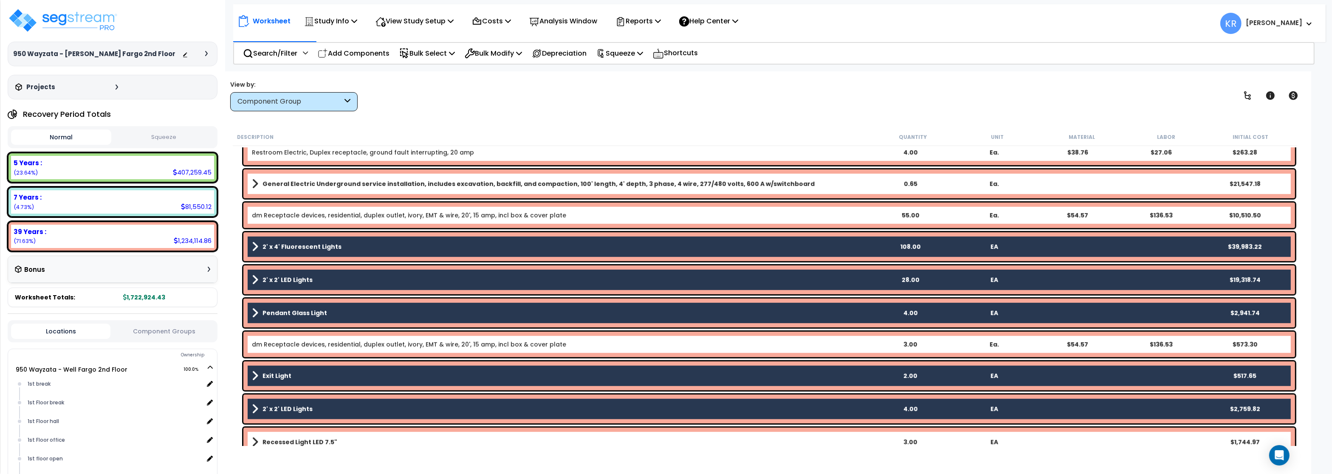
click at [280, 434] on div "Recessed Light LED 7.5" 3.00 EA $1,744.97" at bounding box center [768, 442] width 1051 height 29
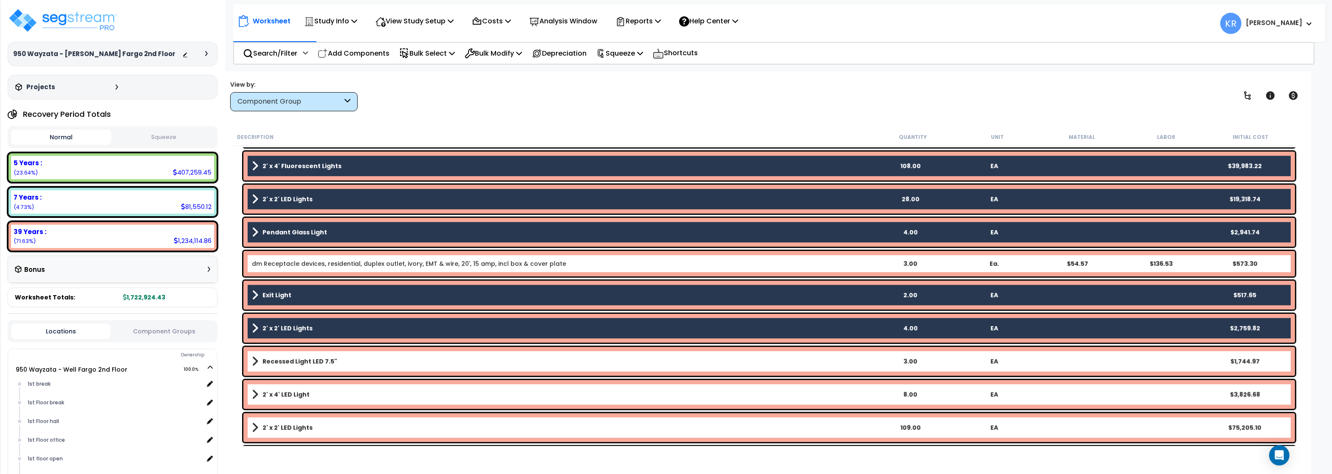
scroll to position [1274, 0]
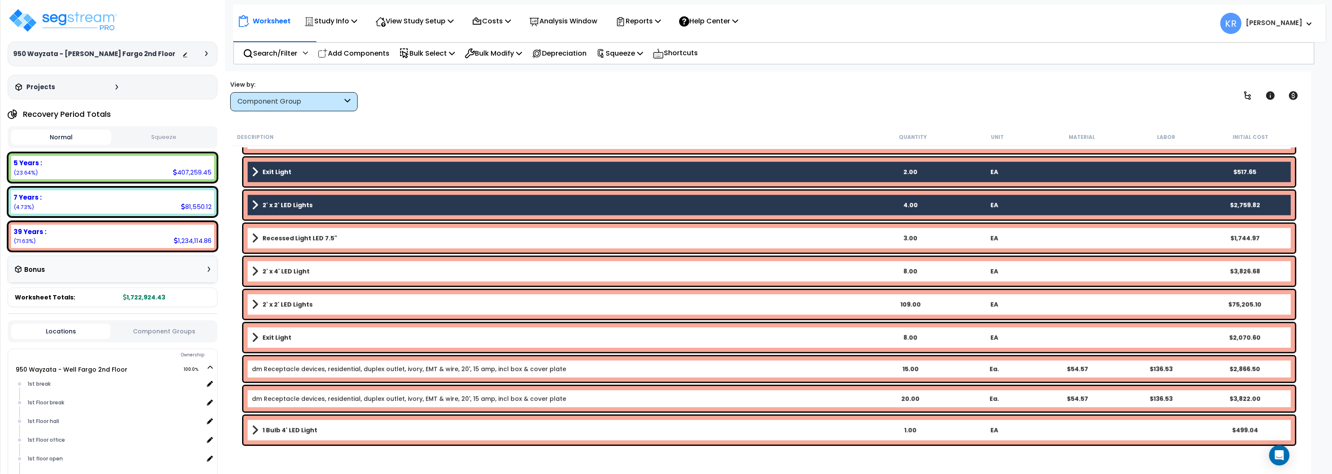
click at [284, 235] on b "Recessed Light LED 7.5"" at bounding box center [299, 238] width 75 height 8
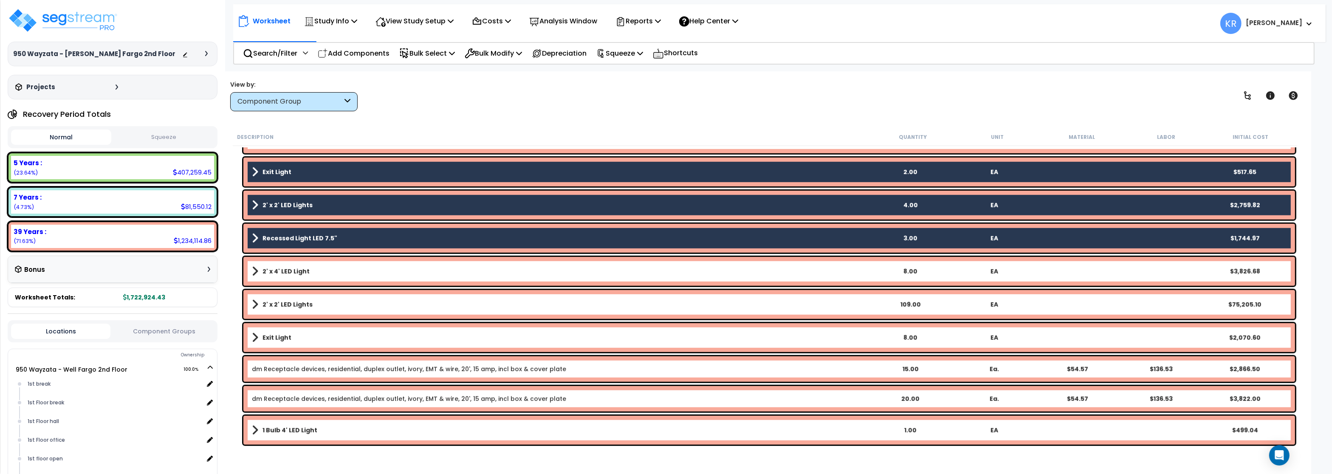
click at [280, 276] on link "2' x 4' LED Light" at bounding box center [560, 271] width 616 height 12
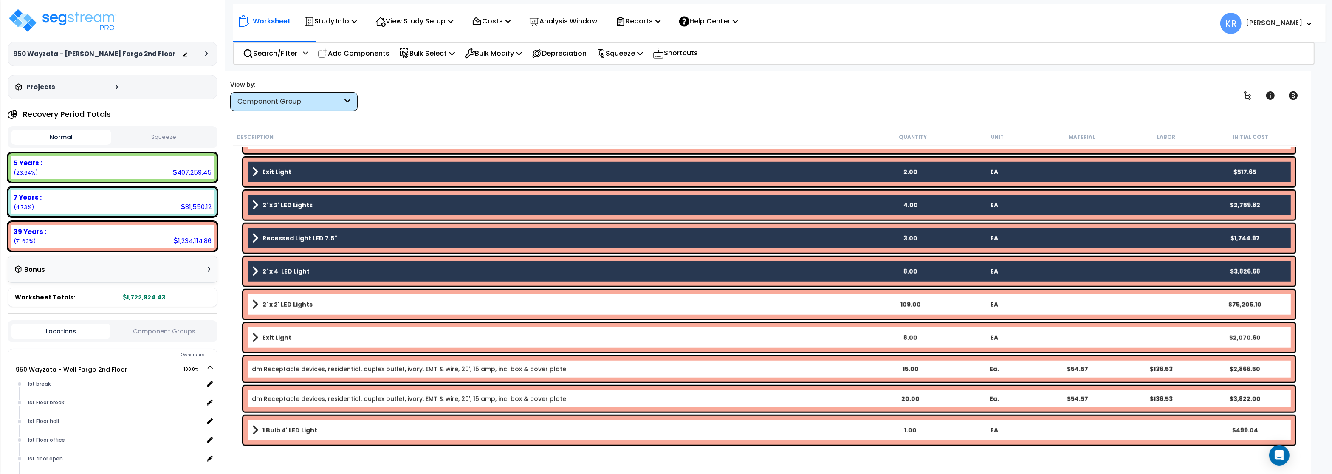
click at [280, 303] on b "2' x 2' LED Lights" at bounding box center [287, 304] width 50 height 8
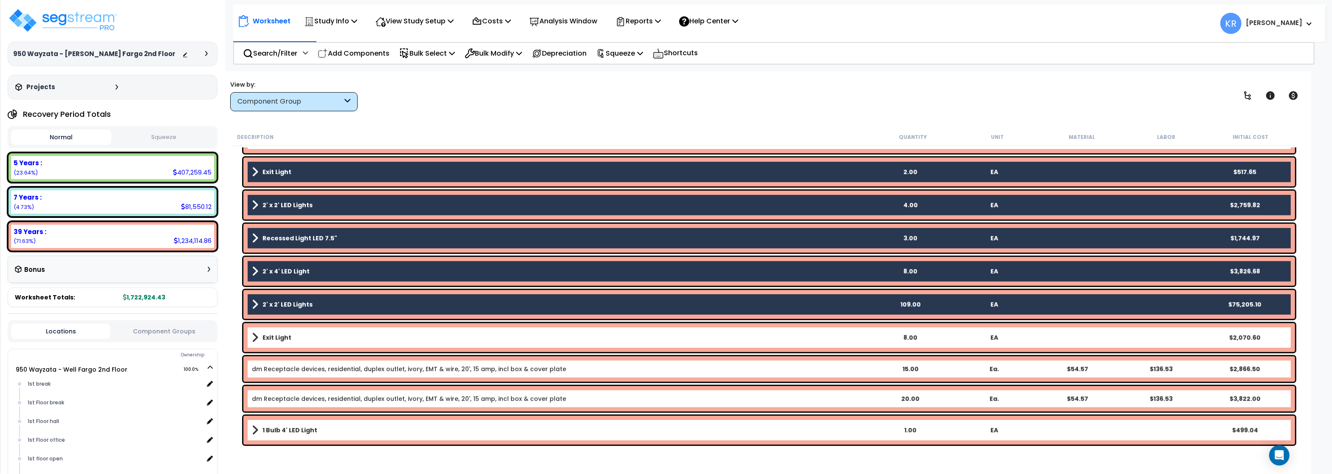
click at [276, 348] on div "Exit Light 8.00 EA $2,070.60" at bounding box center [768, 337] width 1051 height 29
click at [278, 337] on b "Exit Light" at bounding box center [276, 337] width 29 height 8
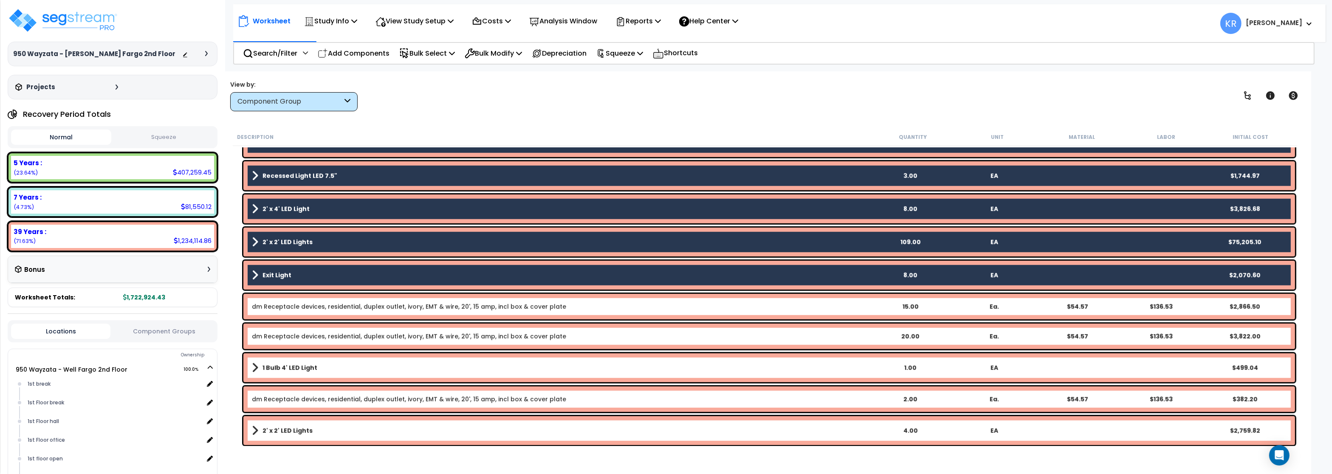
scroll to position [1427, 0]
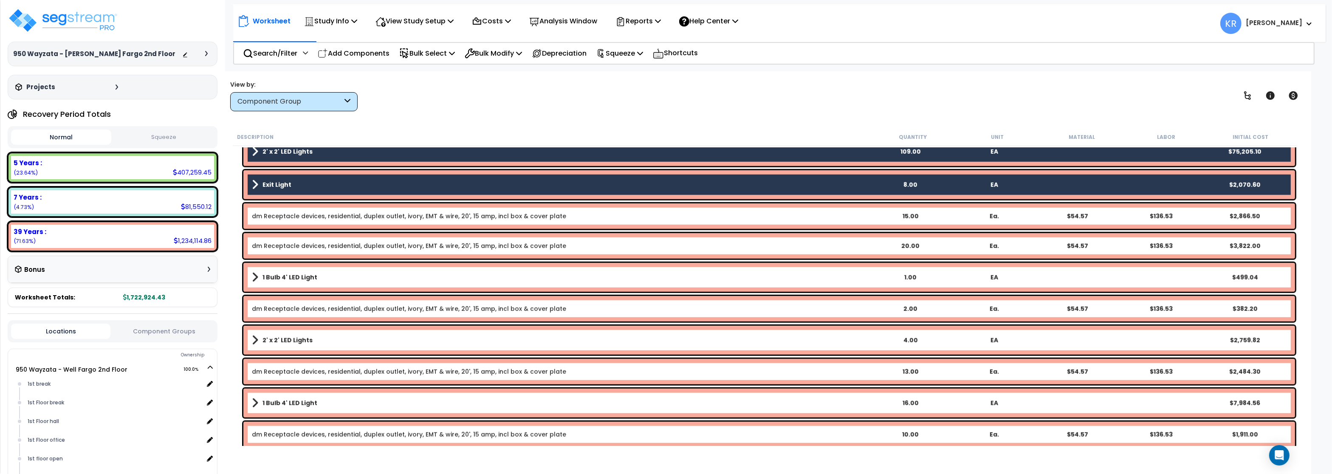
click at [284, 279] on b "1 Bulb 4' LED Light" at bounding box center [289, 277] width 55 height 8
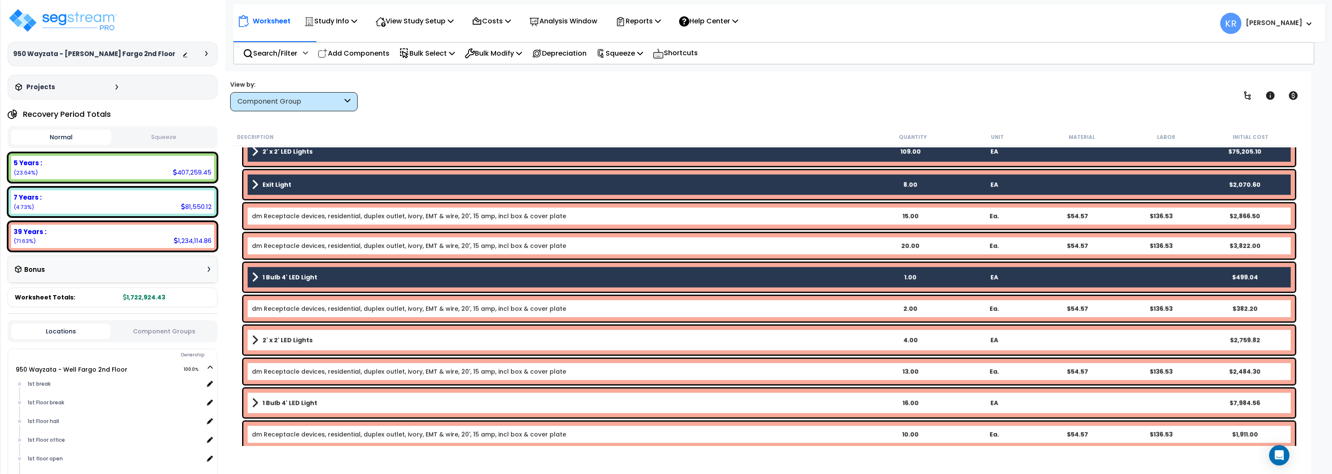
click at [266, 348] on div "2' x 2' LED Lights 4.00 EA $2,759.82" at bounding box center [768, 340] width 1051 height 29
click at [268, 338] on b "2' x 2' LED Lights" at bounding box center [287, 340] width 50 height 8
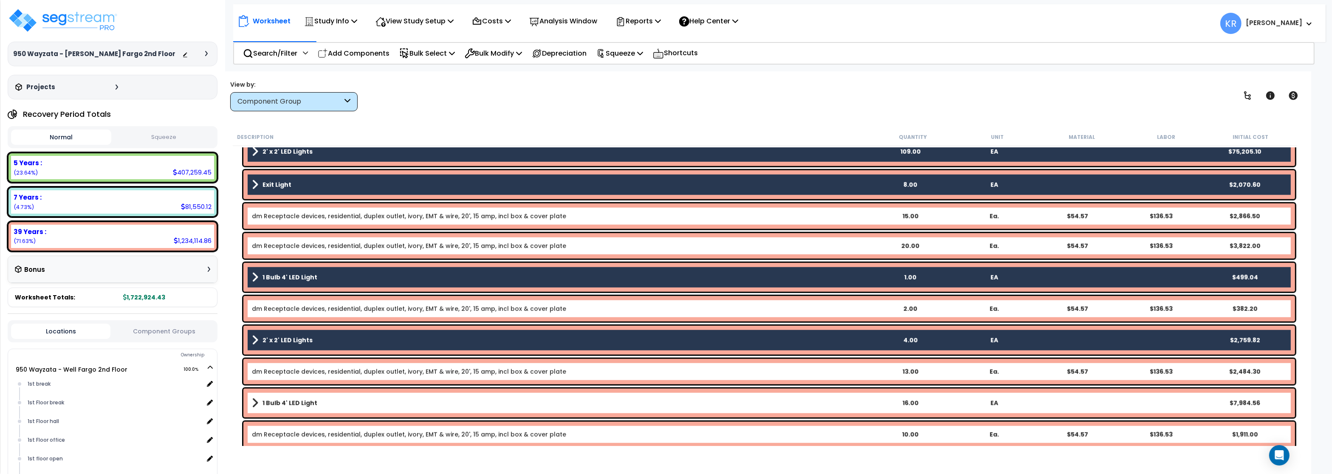
click at [280, 405] on b "1 Bulb 4' LED Light" at bounding box center [289, 403] width 55 height 8
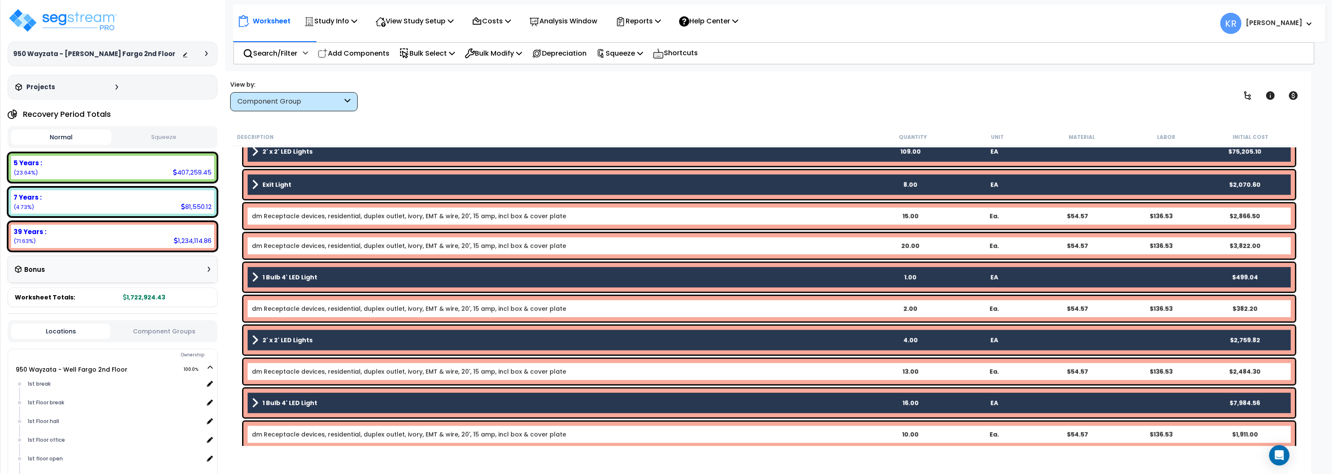
scroll to position [1580, 0]
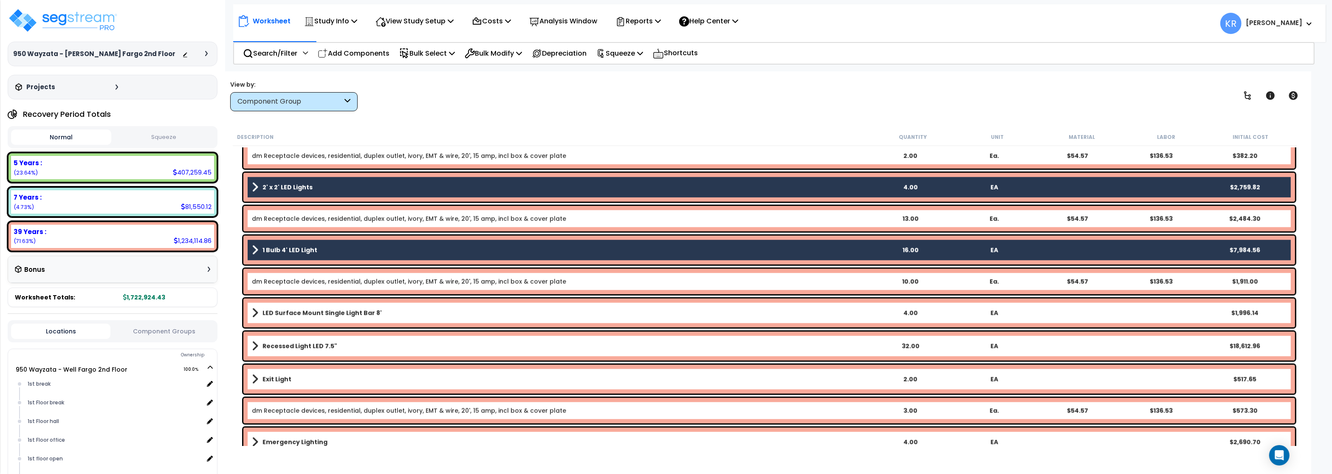
click at [290, 302] on div "LED Surface Mount Single Light Bar 8' 4.00 EA $1,996.14" at bounding box center [768, 312] width 1051 height 29
click at [276, 347] on b "Recessed Light LED 7.5"" at bounding box center [299, 346] width 75 height 8
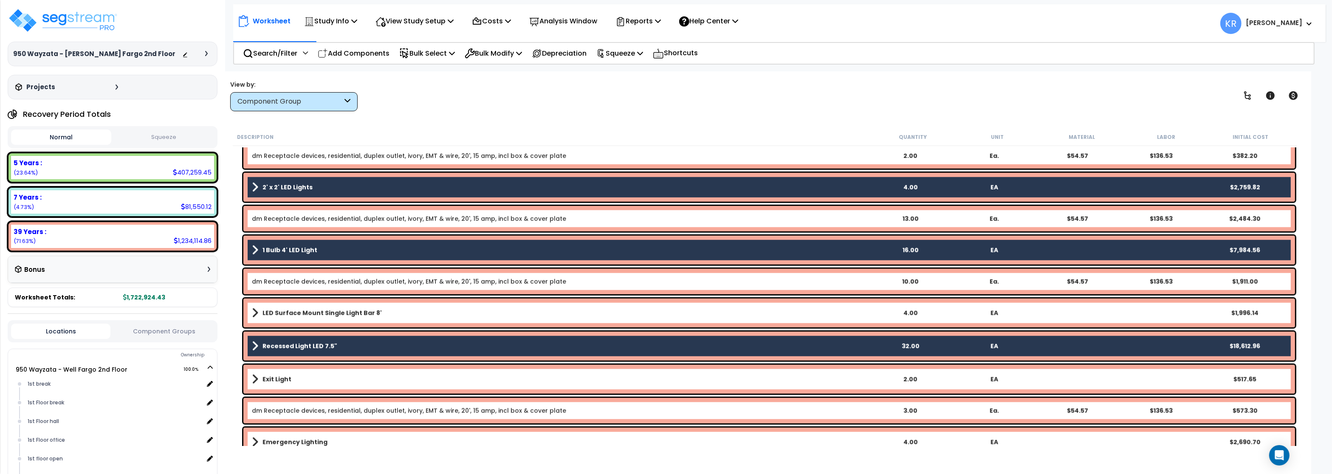
click at [279, 317] on b "LED Surface Mount Single Light Bar 8'" at bounding box center [321, 313] width 119 height 8
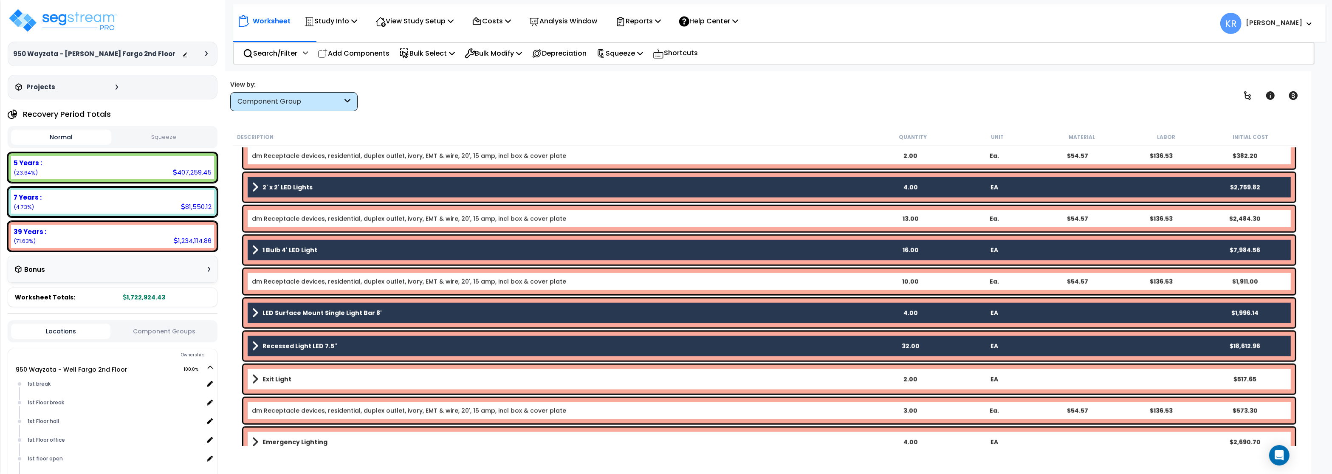
click at [272, 381] on b "Exit Light" at bounding box center [276, 379] width 29 height 8
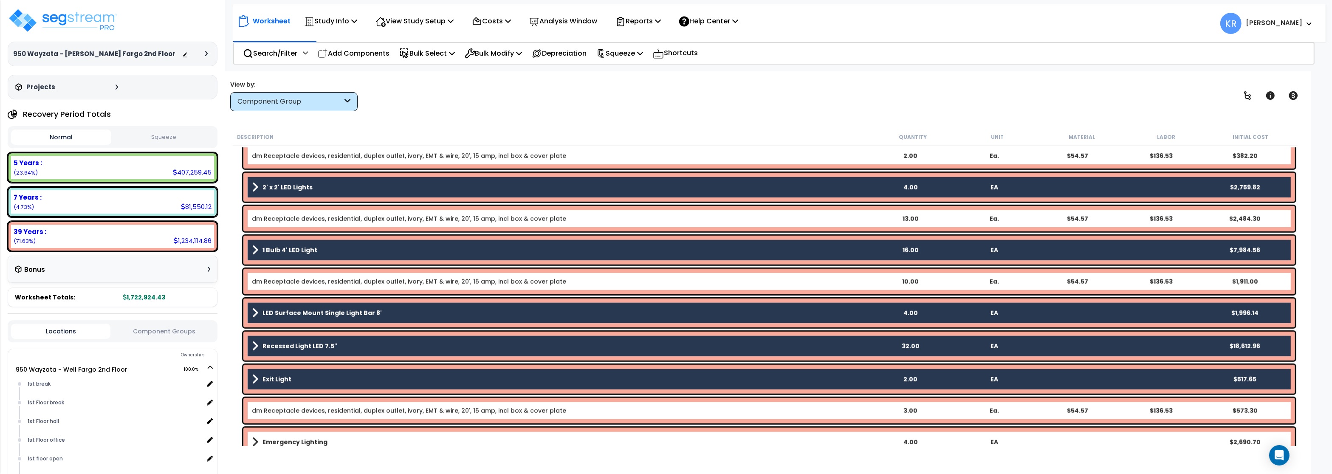
scroll to position [1732, 0]
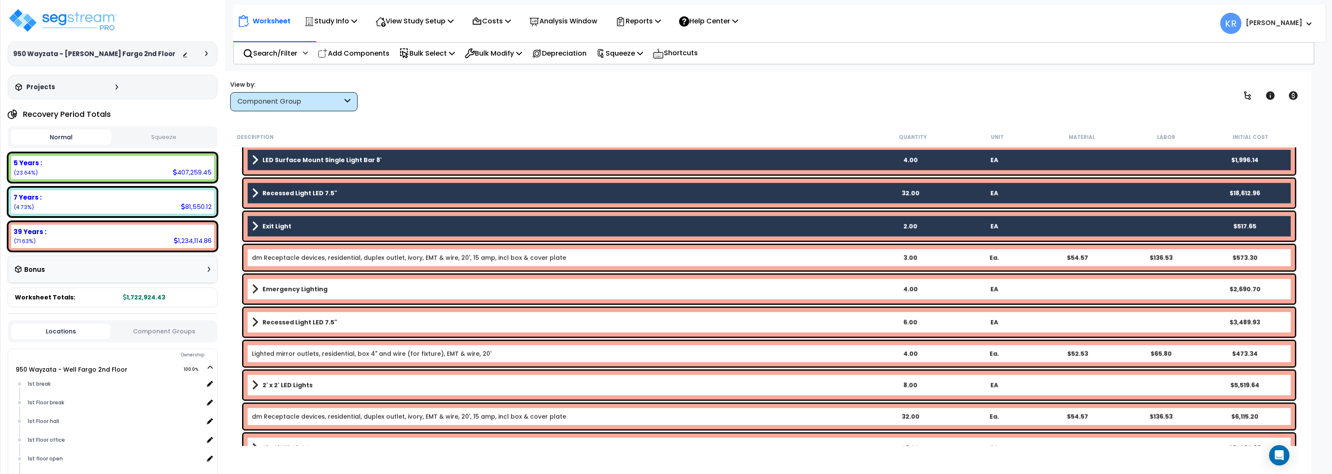
click at [289, 288] on b "Emergency Lighting" at bounding box center [294, 289] width 65 height 8
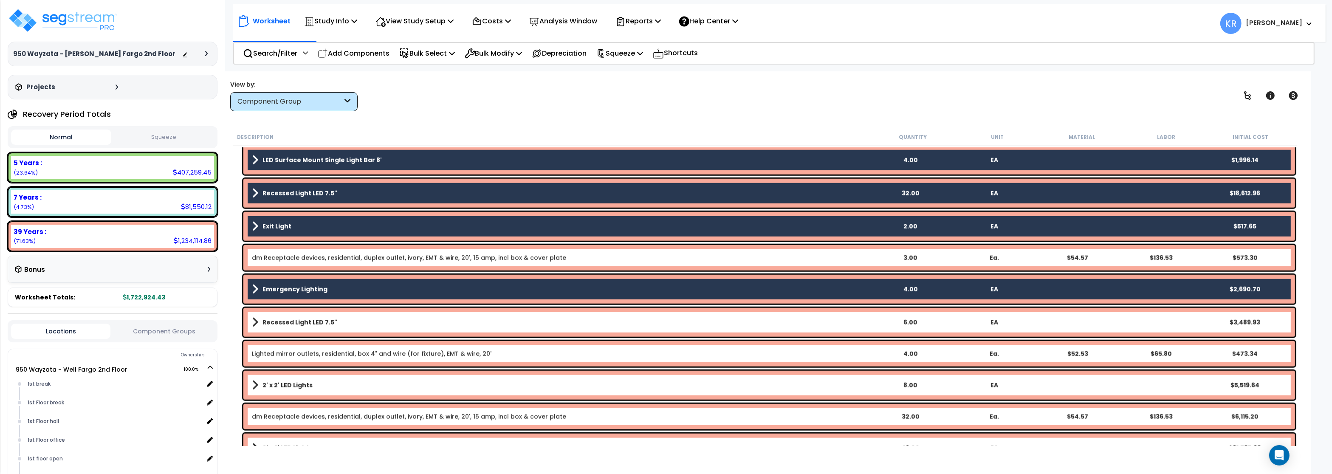
click at [286, 325] on b "Recessed Light LED 7.5"" at bounding box center [299, 322] width 75 height 8
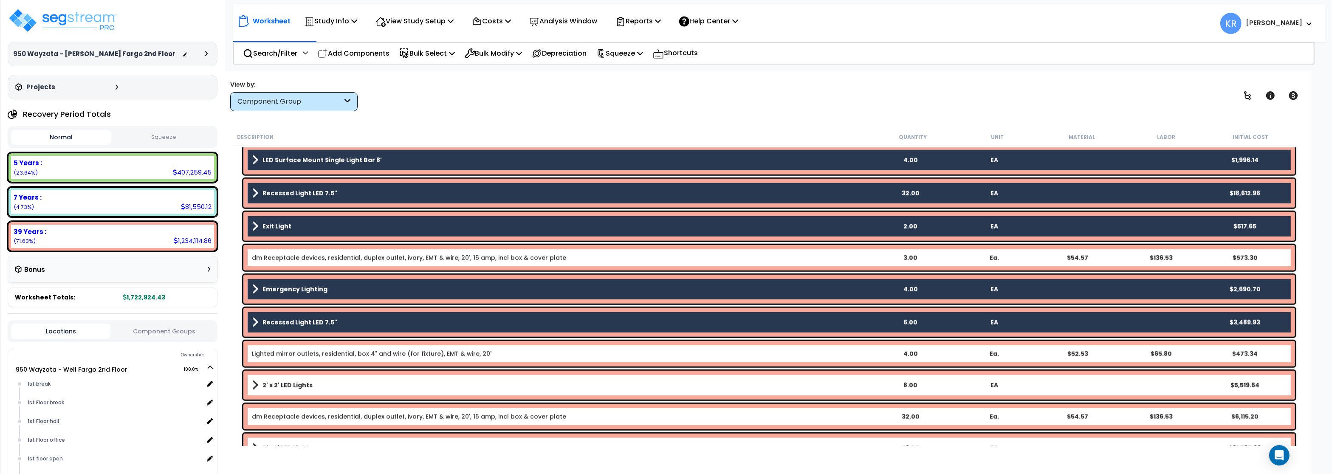
click at [275, 384] on b "2' x 2' LED Lights" at bounding box center [287, 385] width 50 height 8
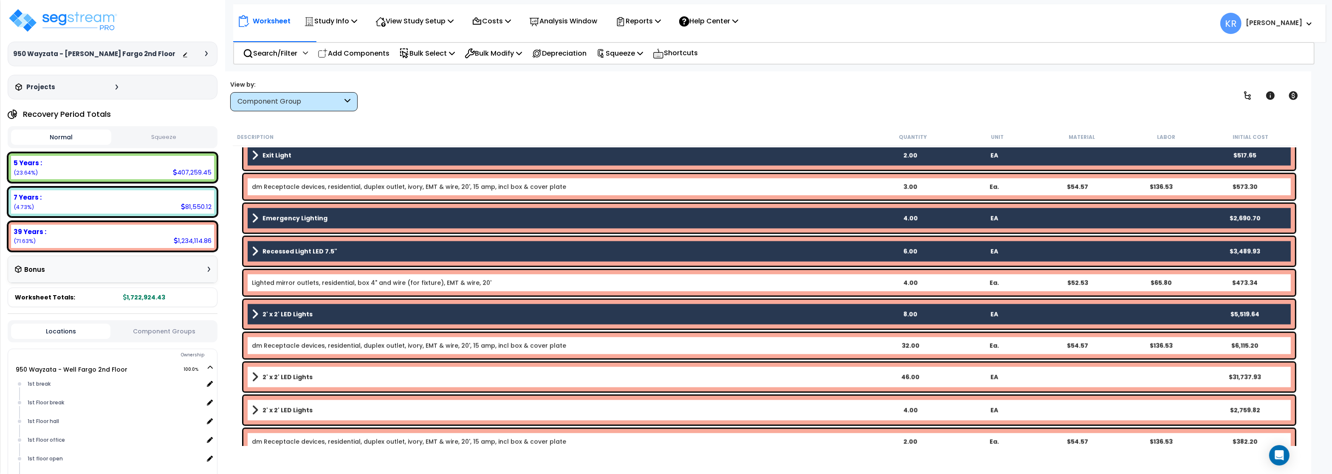
scroll to position [1885, 0]
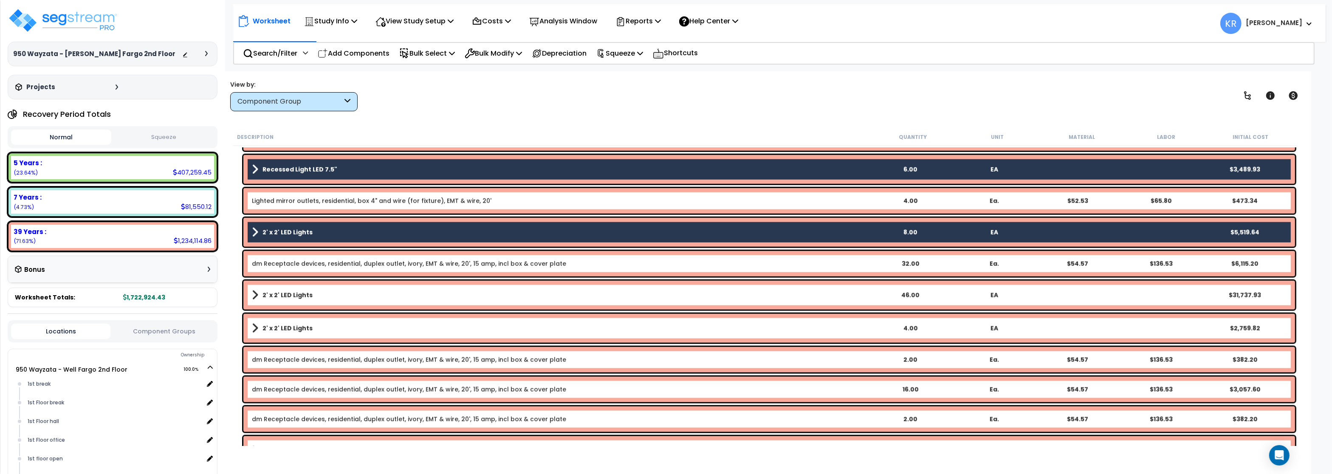
click at [284, 303] on div "2' x 2' LED Lights 46.00 EA $31,737.93" at bounding box center [768, 295] width 1051 height 29
click at [276, 329] on b "2' x 2' LED Lights" at bounding box center [287, 328] width 50 height 8
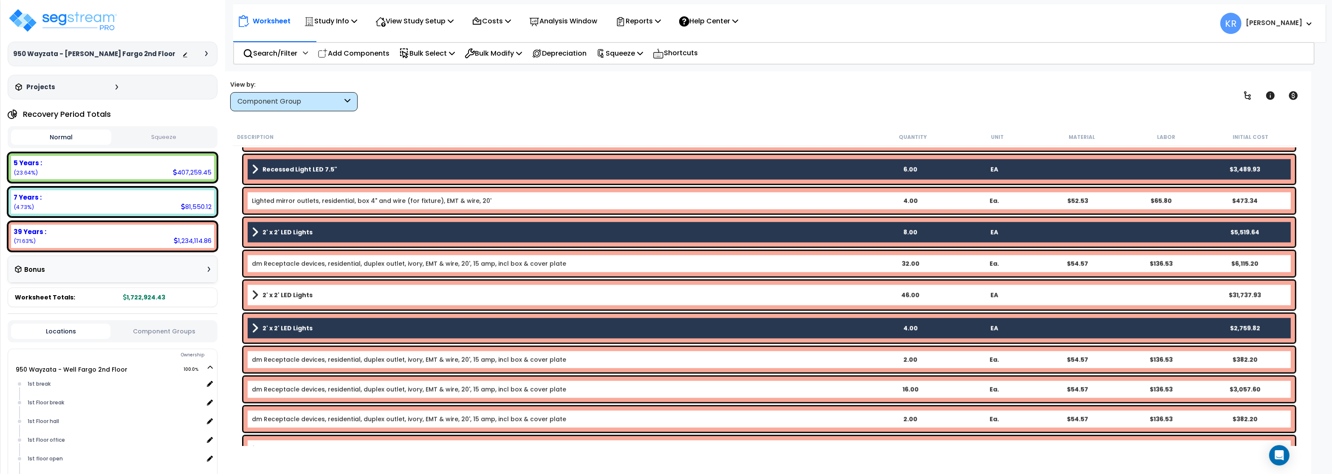
click at [274, 300] on link "2' x 2' LED Lights" at bounding box center [560, 295] width 616 height 12
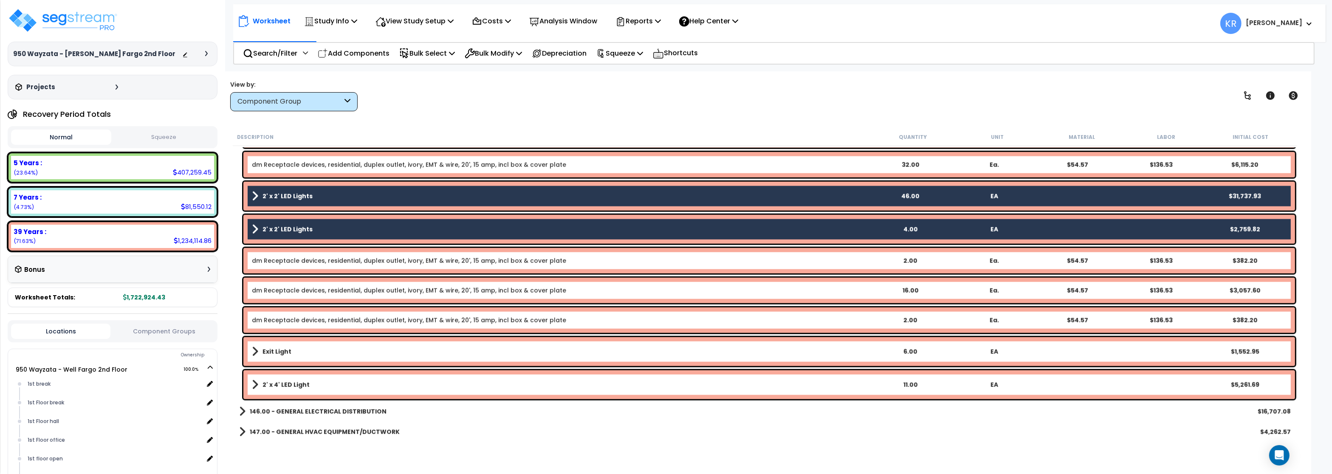
scroll to position [2038, 0]
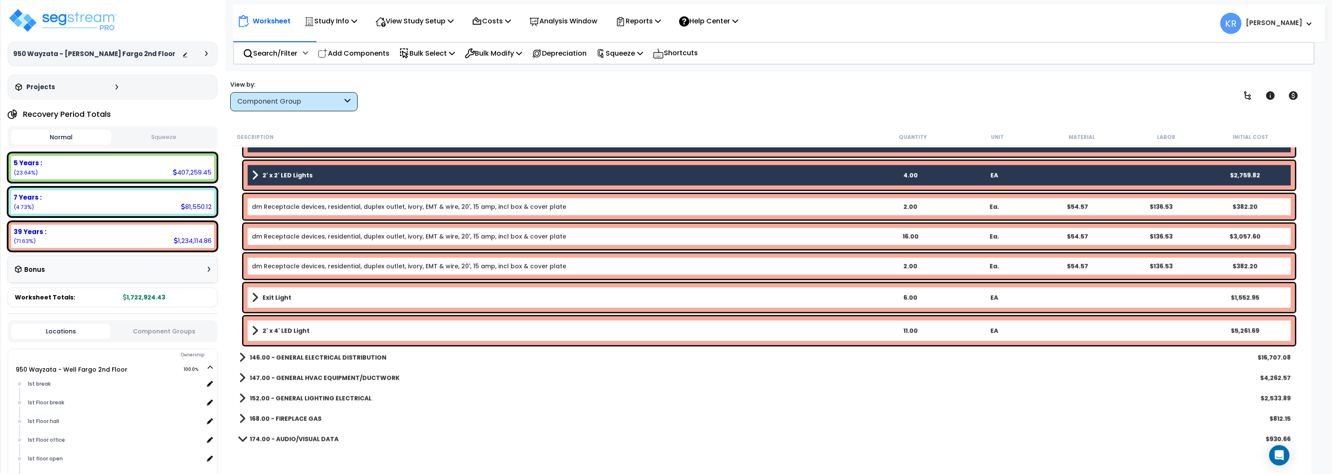
click at [276, 298] on b "Exit Light" at bounding box center [276, 297] width 29 height 8
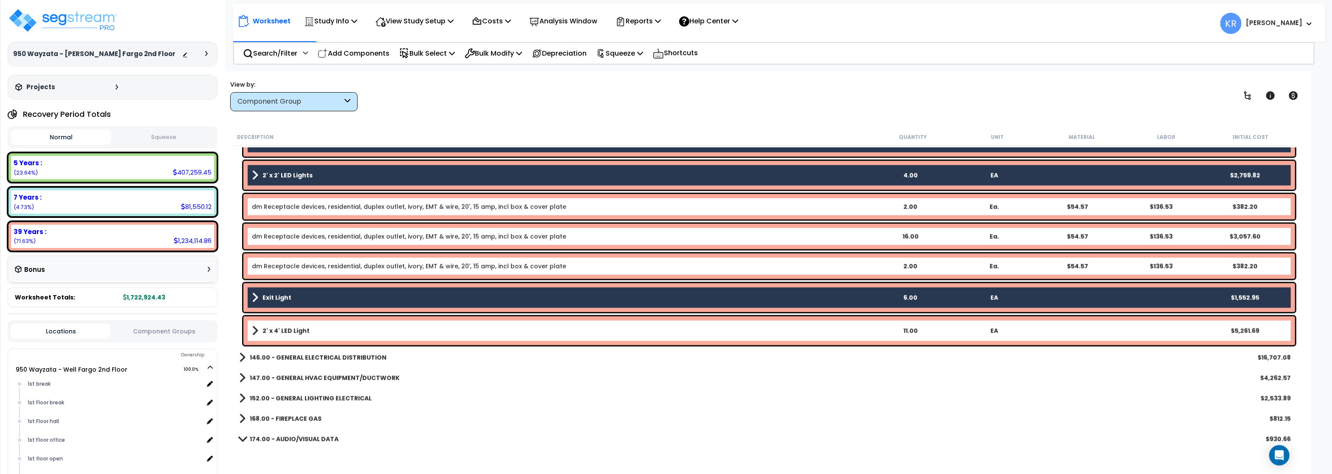
click at [277, 331] on b "2' x 4' LED Light" at bounding box center [285, 331] width 47 height 8
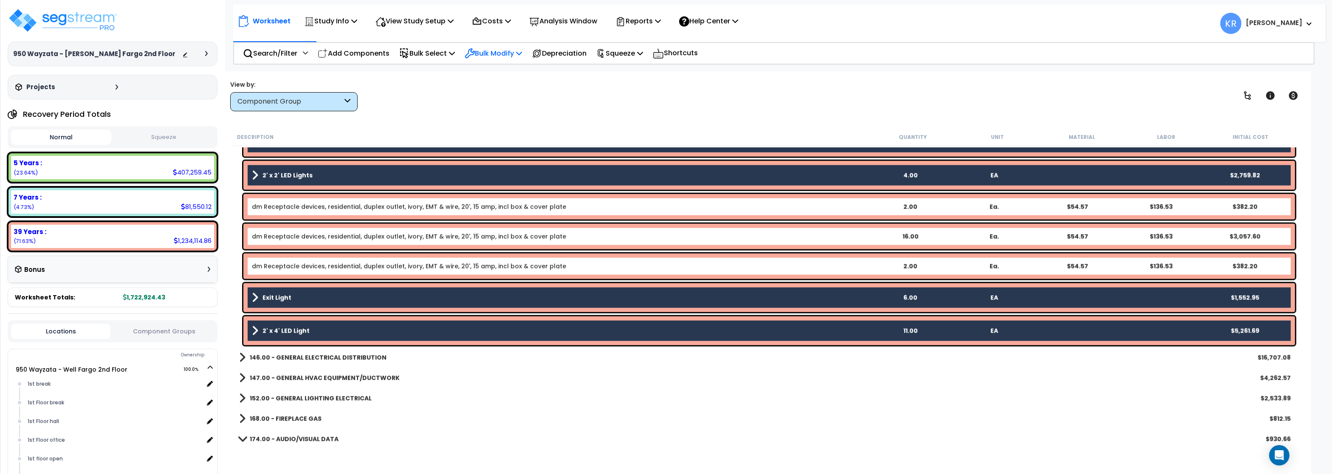
click at [495, 52] on p "Bulk Modify" at bounding box center [493, 53] width 57 height 11
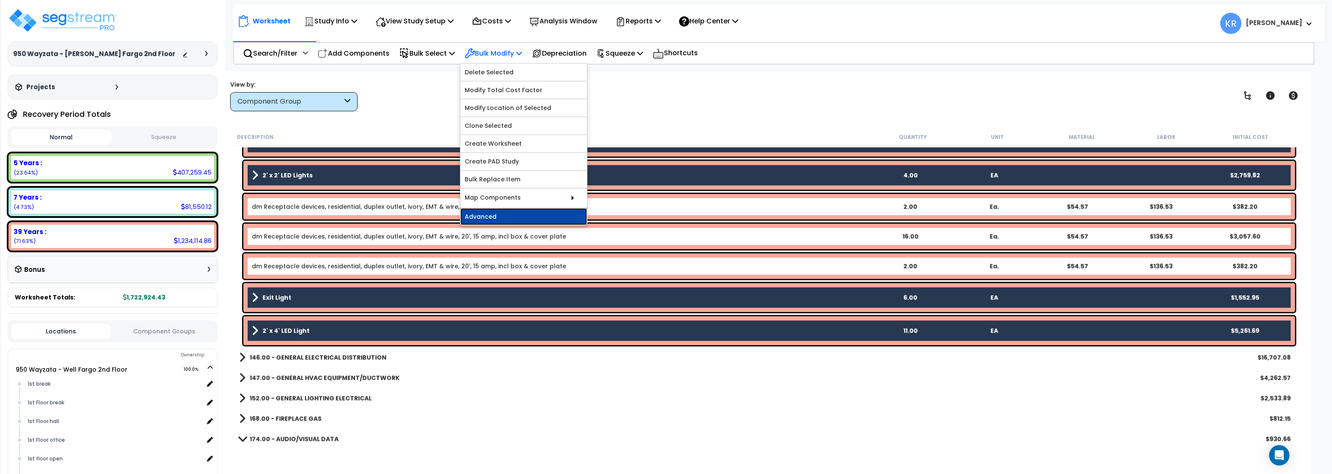
click at [495, 218] on link "Advanced" at bounding box center [523, 216] width 127 height 17
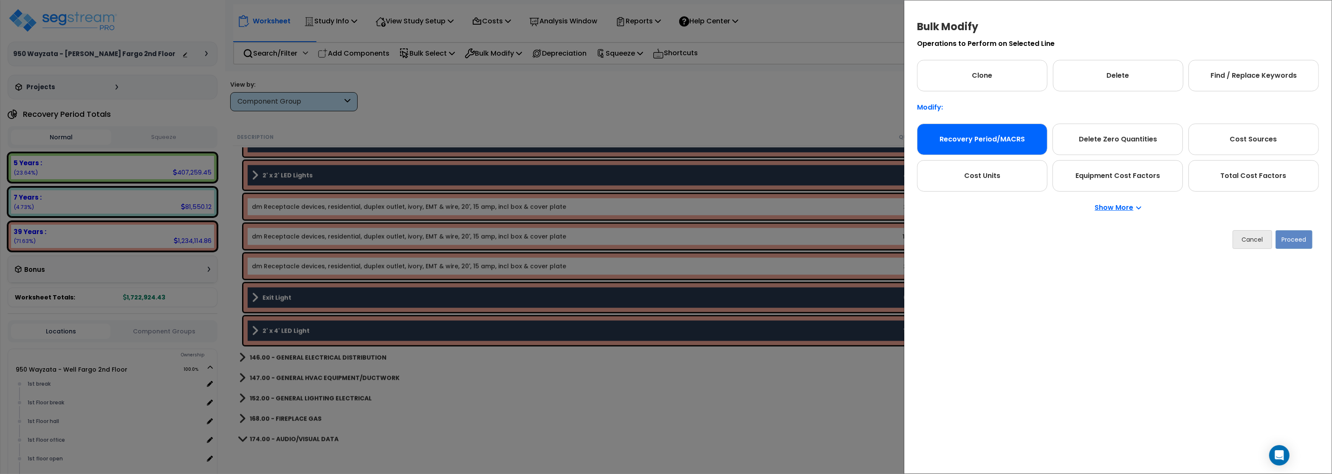
click at [1004, 151] on div "Recovery Period/MACRS" at bounding box center [982, 139] width 130 height 31
click at [1298, 239] on button "Proceed" at bounding box center [1293, 239] width 37 height 19
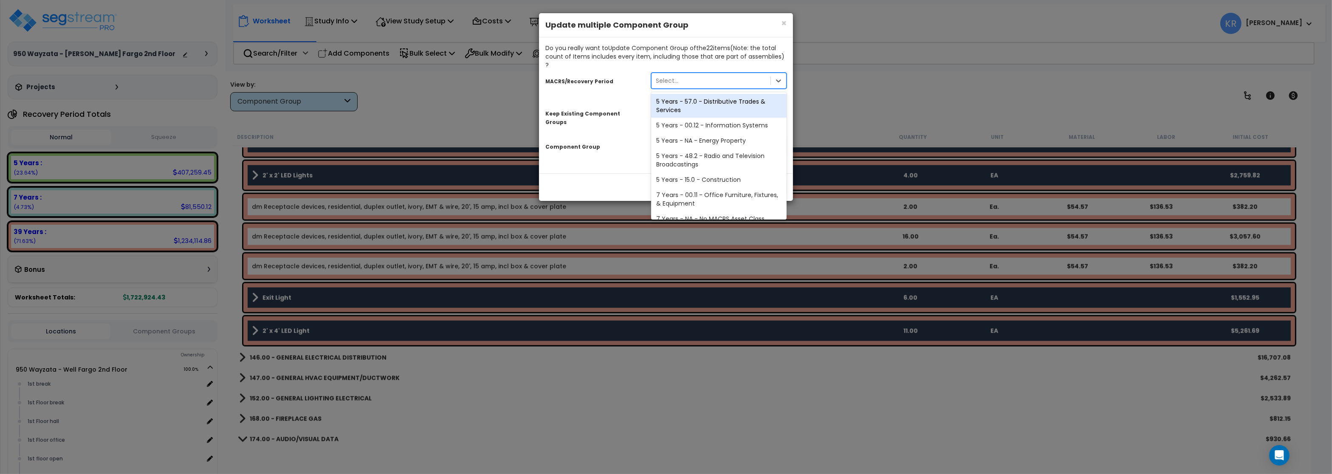
click at [728, 74] on div "Select..." at bounding box center [710, 81] width 119 height 14
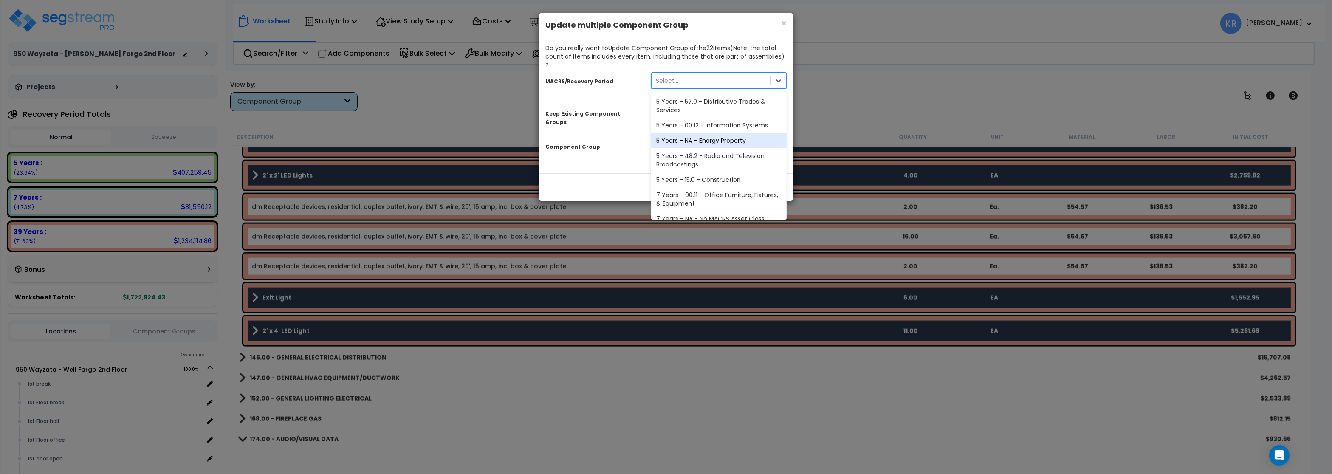
scroll to position [173, 0]
click at [708, 187] on div "39 Years - NA - Long-Life Property" at bounding box center [718, 194] width 135 height 15
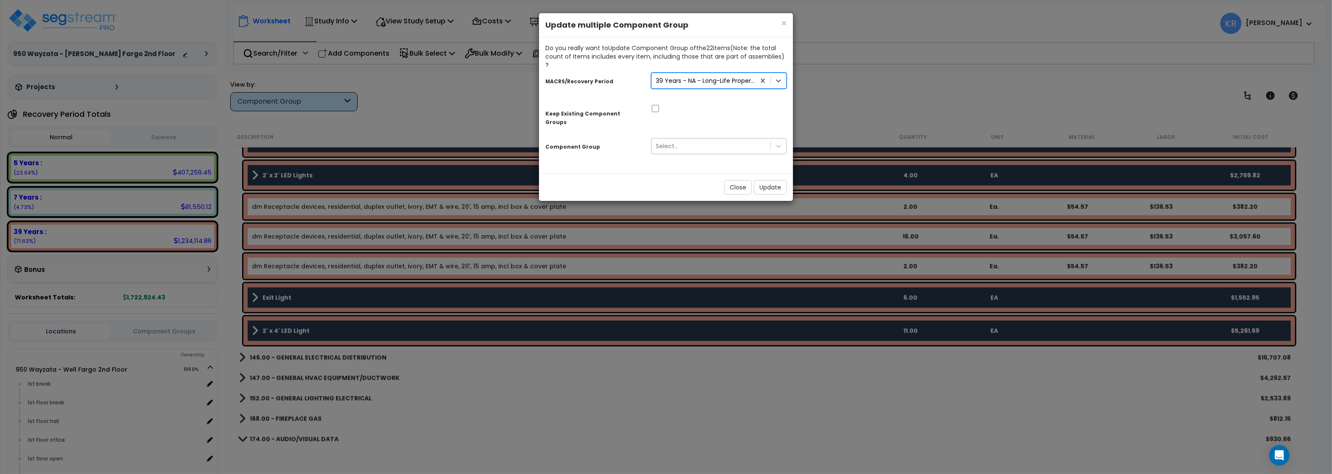
click at [690, 139] on div "Select..." at bounding box center [710, 146] width 119 height 14
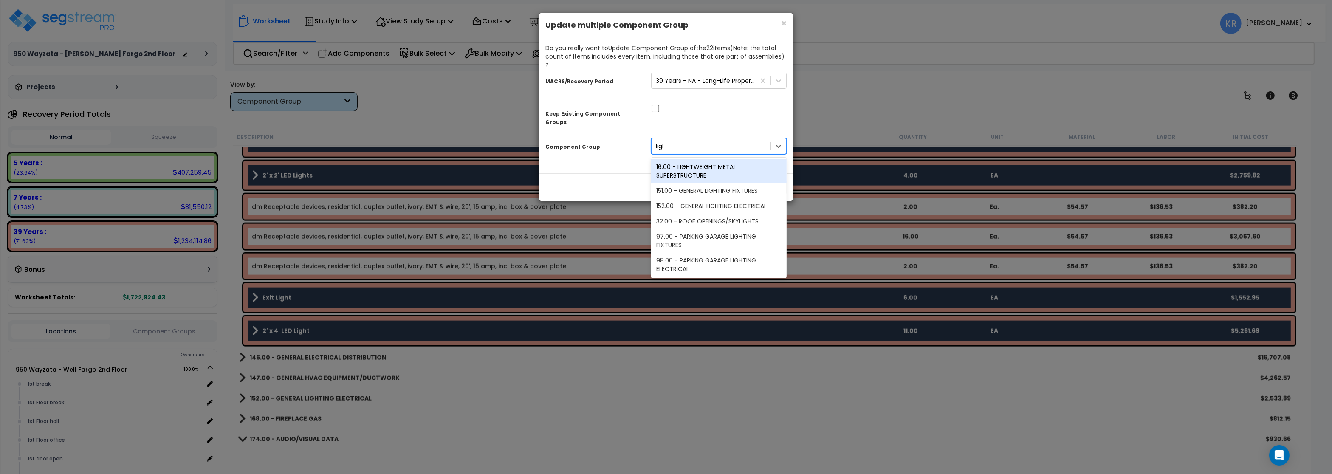
type input "light"
click at [741, 198] on div "152.00 - GENERAL LIGHTING ELECTRICAL" at bounding box center [718, 205] width 135 height 15
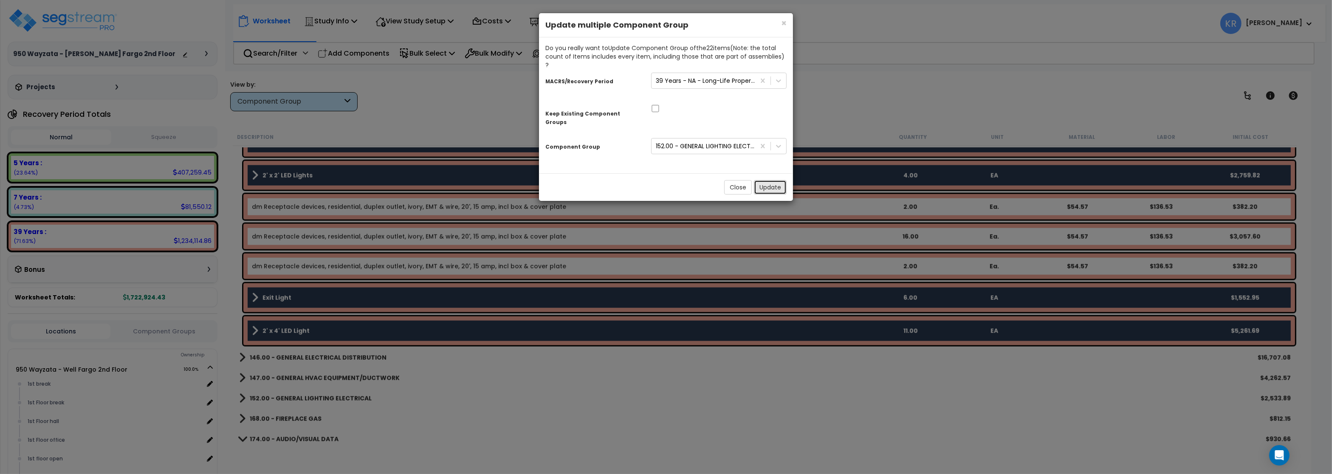
click at [765, 180] on button "Update" at bounding box center [770, 187] width 33 height 14
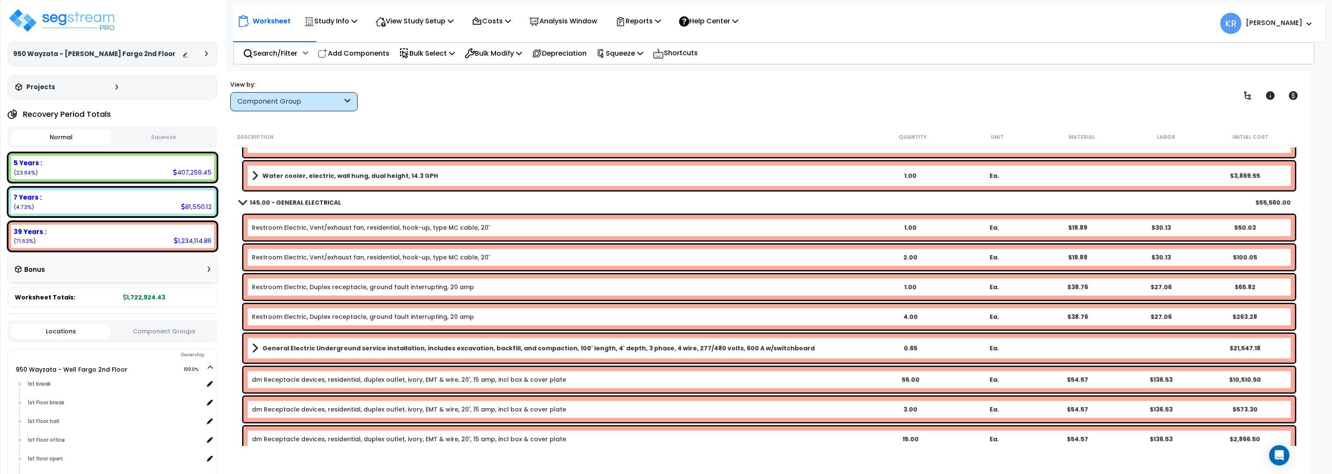
scroll to position [866, 0]
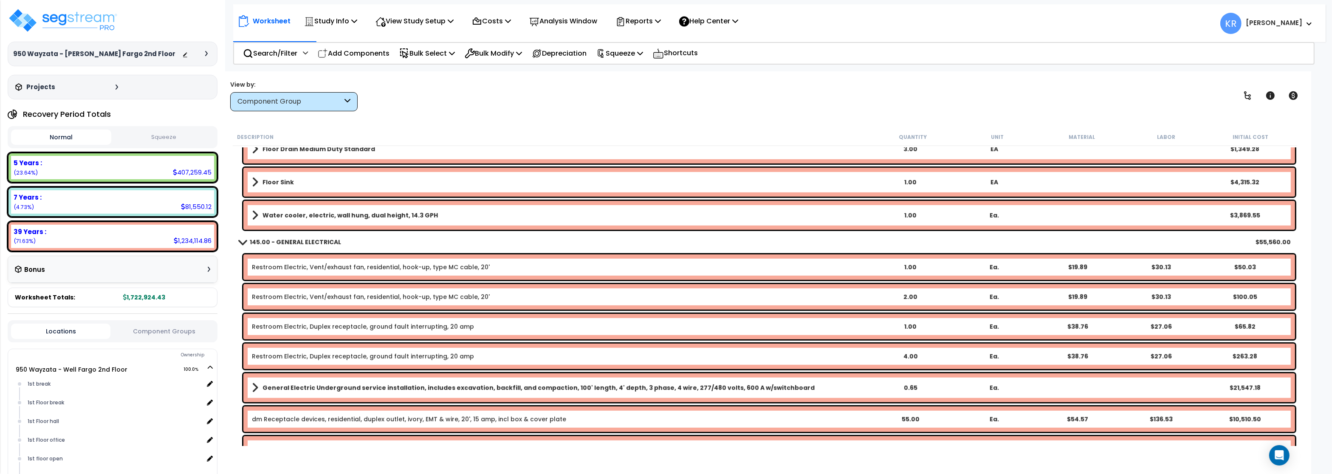
click at [280, 240] on b "145.00 - GENERAL ELECTRICAL" at bounding box center [295, 242] width 91 height 8
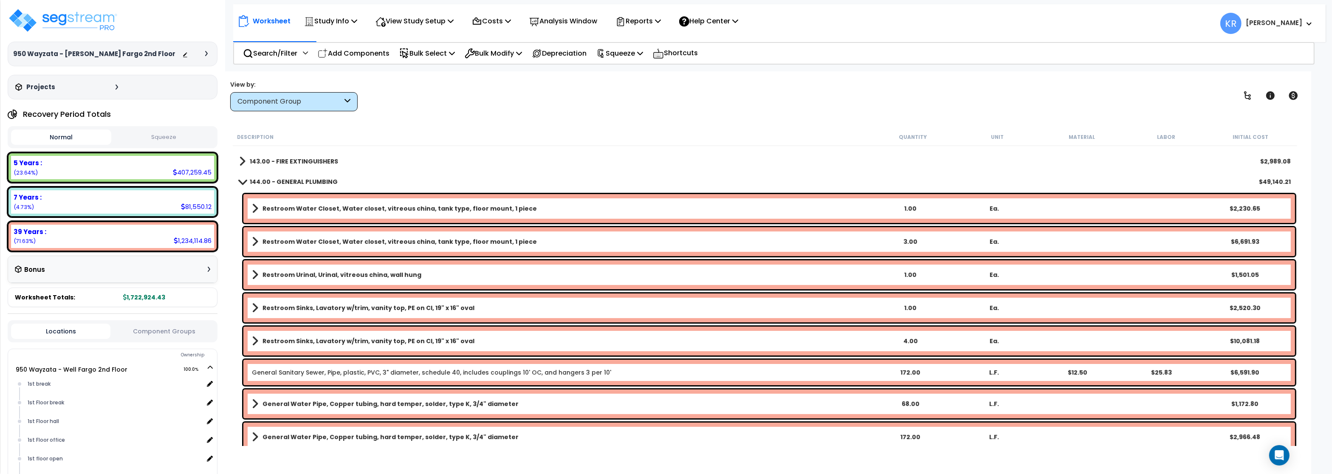
scroll to position [408, 0]
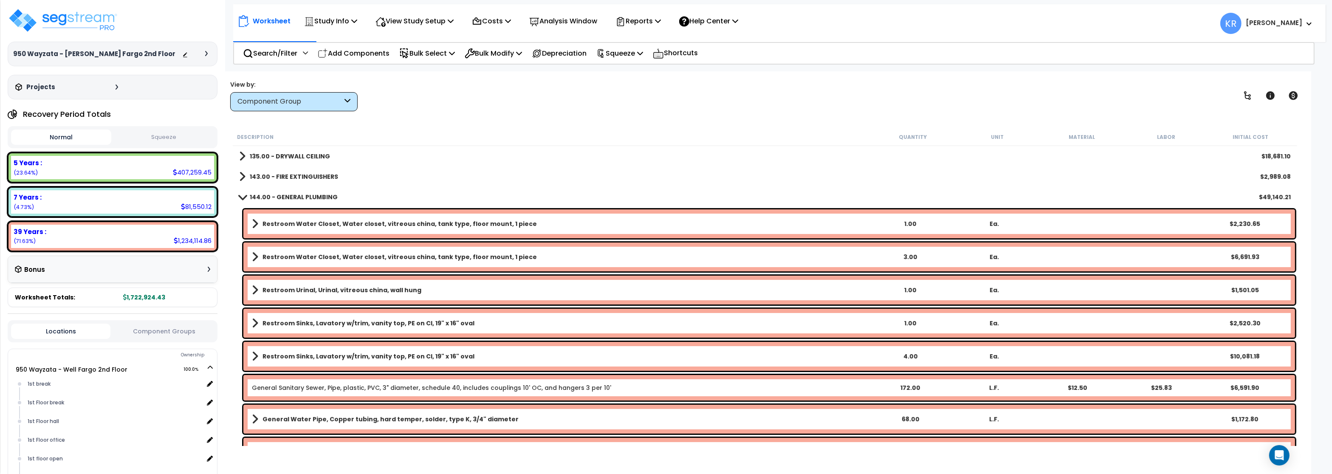
click at [286, 198] on b "144.00 - GENERAL PLUMBING" at bounding box center [294, 197] width 88 height 8
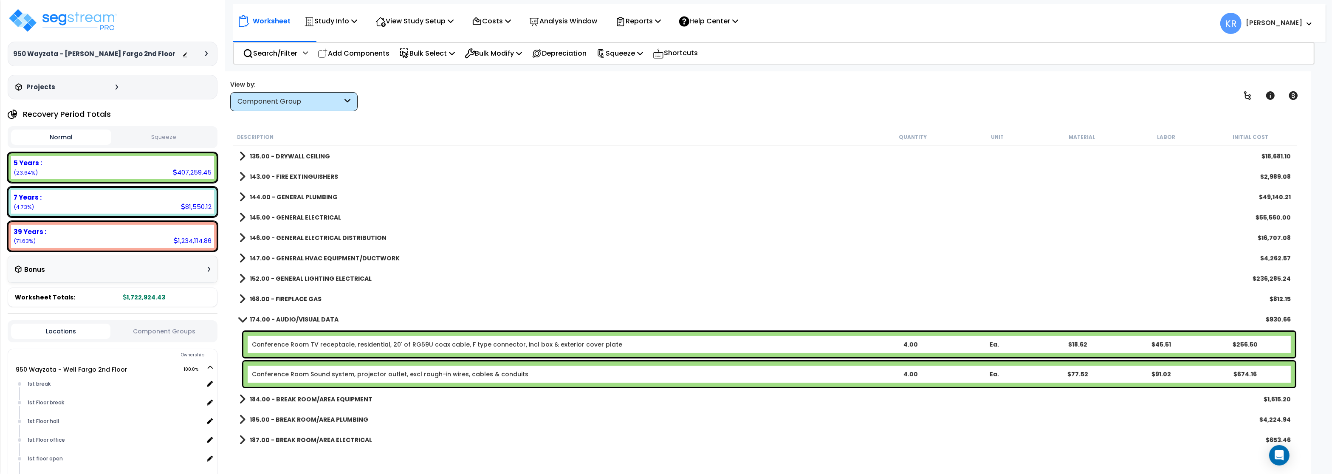
click at [289, 253] on link "147.00 - GENERAL HVAC EQUIPMENT/DUCTWORK" at bounding box center [319, 258] width 160 height 12
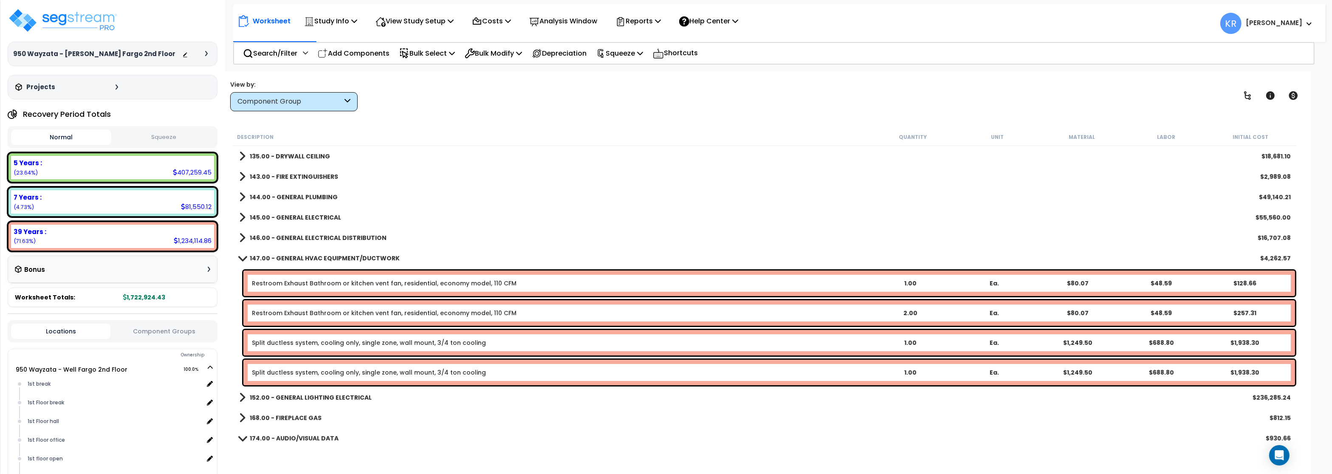
click at [308, 343] on link "Split ductless system, cooling only, single zone, wall mount, 3/4 ton cooling" at bounding box center [369, 342] width 234 height 8
click at [276, 344] on link "Split ductless system, cooling only, single zone, wall mount, 3/4 ton cooling" at bounding box center [369, 342] width 234 height 8
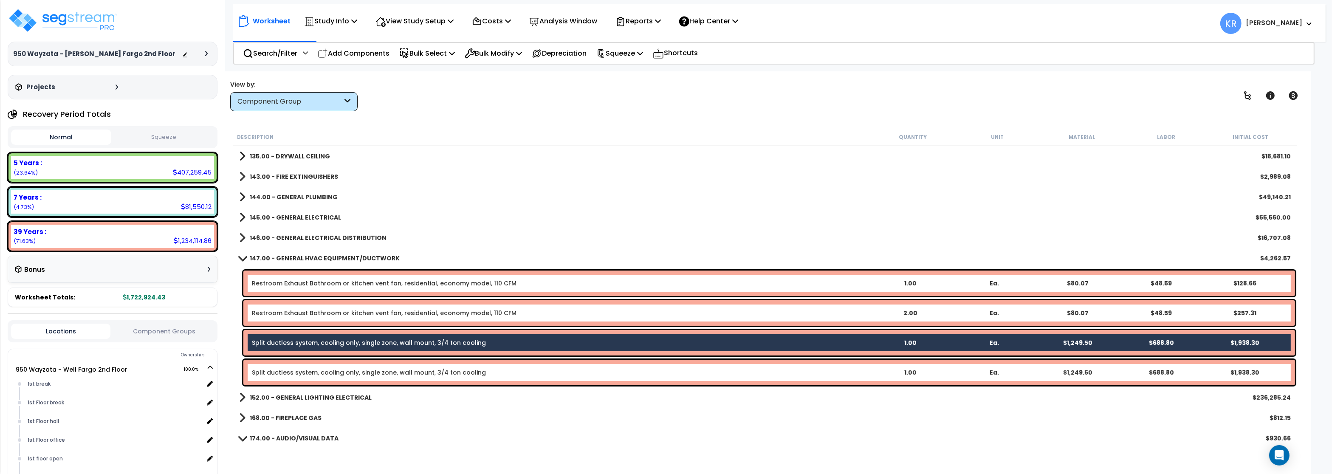
click at [272, 367] on div "Split ductless system, cooling only, single zone, wall mount, 3/4 ton cooling 1…" at bounding box center [768, 372] width 1051 height 25
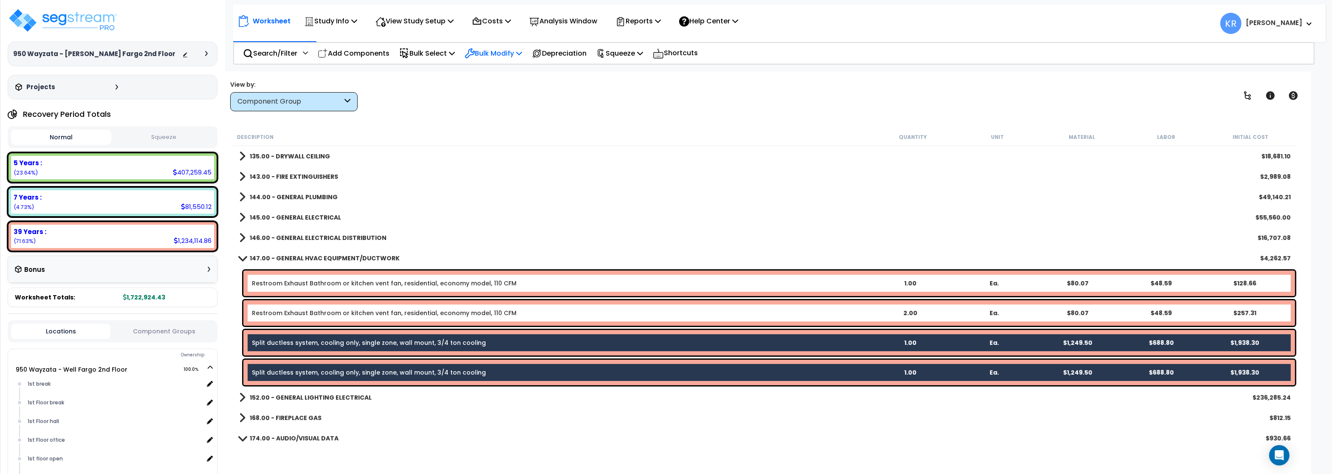
click at [498, 51] on p "Bulk Modify" at bounding box center [493, 53] width 57 height 11
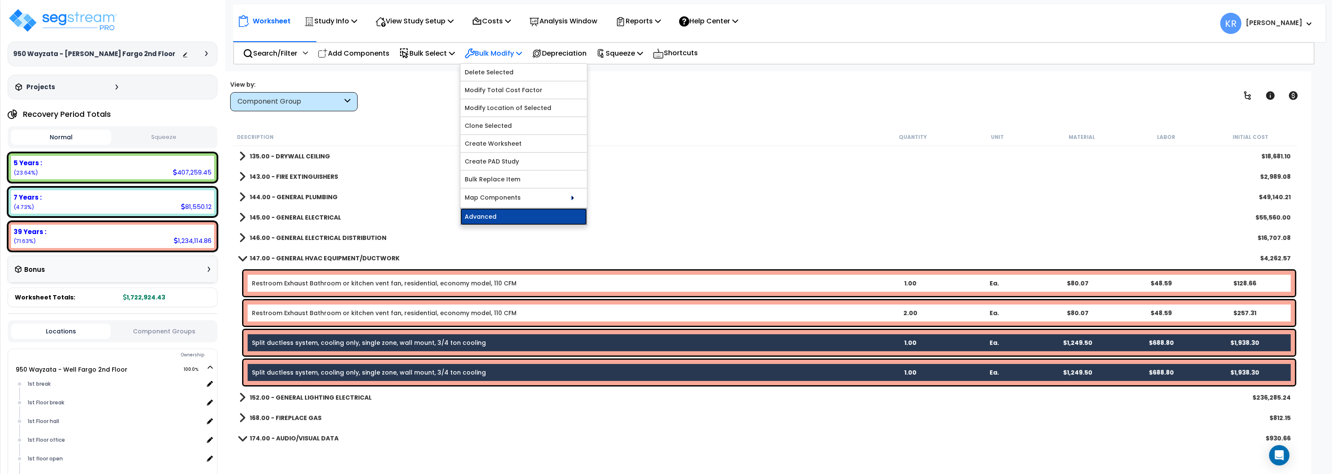
click at [501, 212] on link "Advanced" at bounding box center [523, 216] width 127 height 17
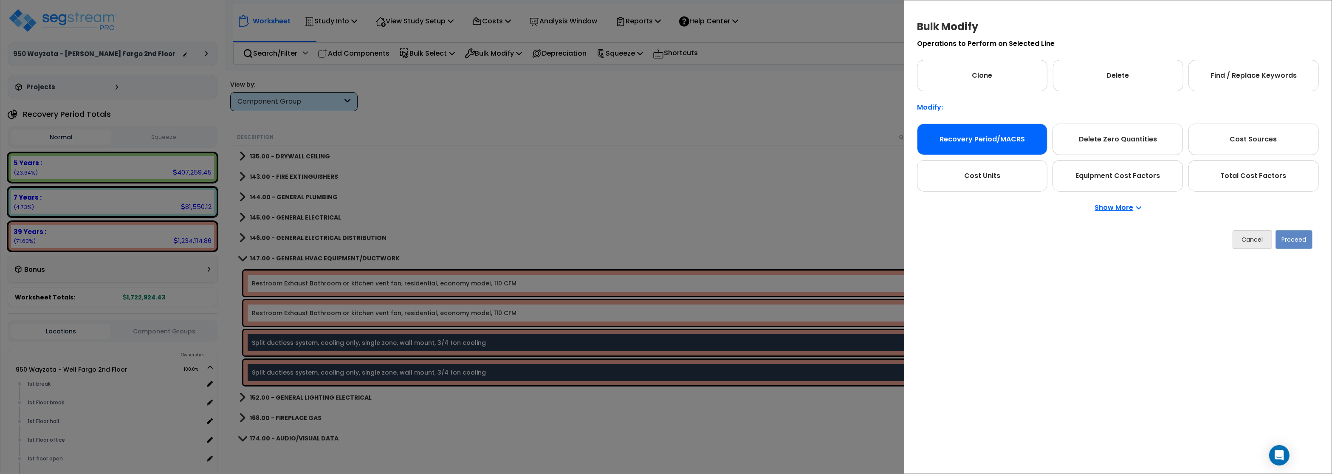
click at [951, 131] on div "Recovery Period/MACRS" at bounding box center [982, 139] width 130 height 31
click at [1299, 245] on button "Proceed" at bounding box center [1293, 239] width 37 height 19
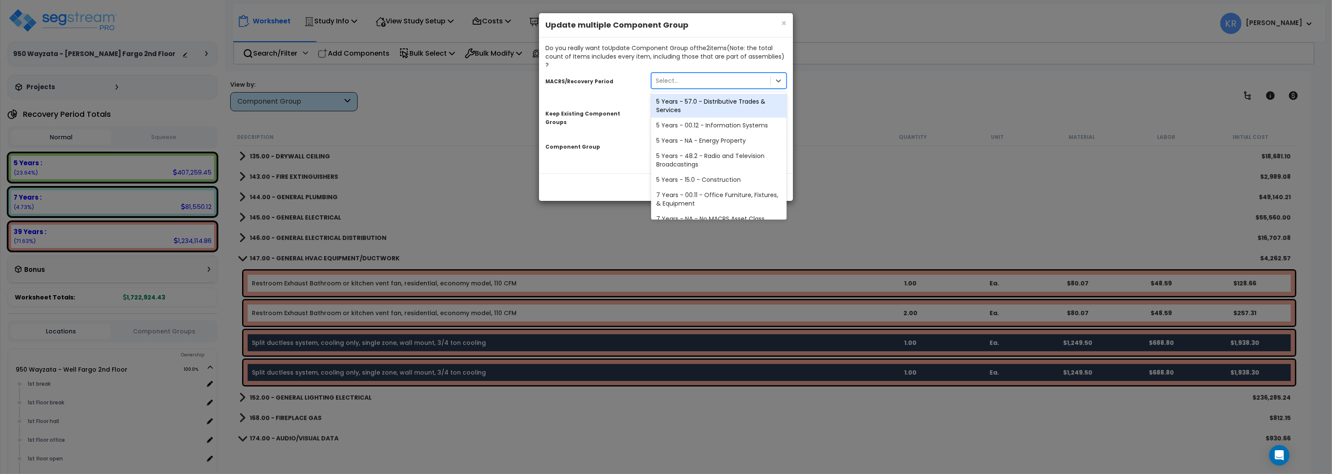
click at [676, 76] on div "Select..." at bounding box center [667, 80] width 23 height 8
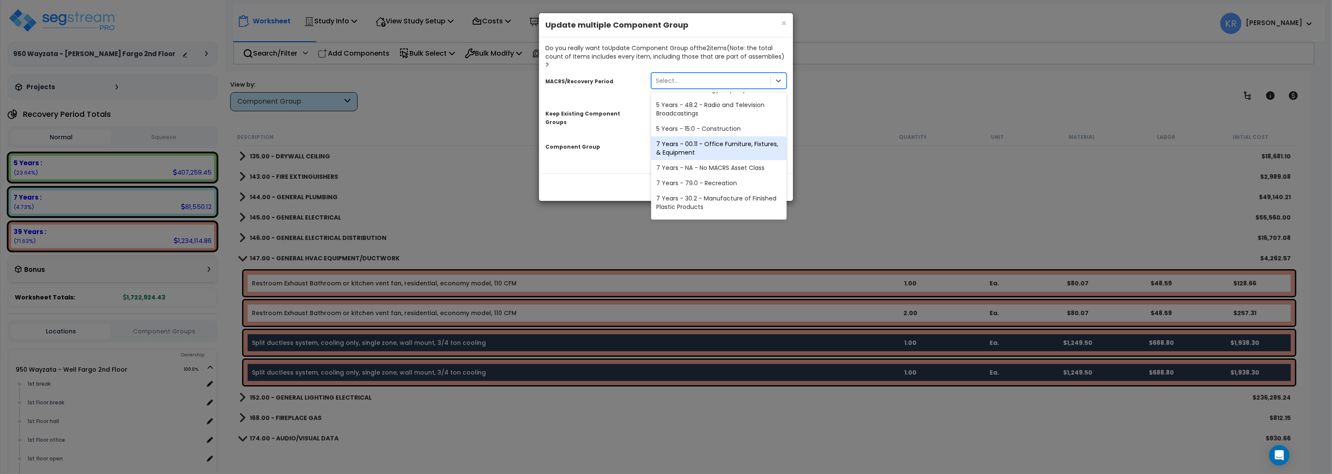
scroll to position [0, 0]
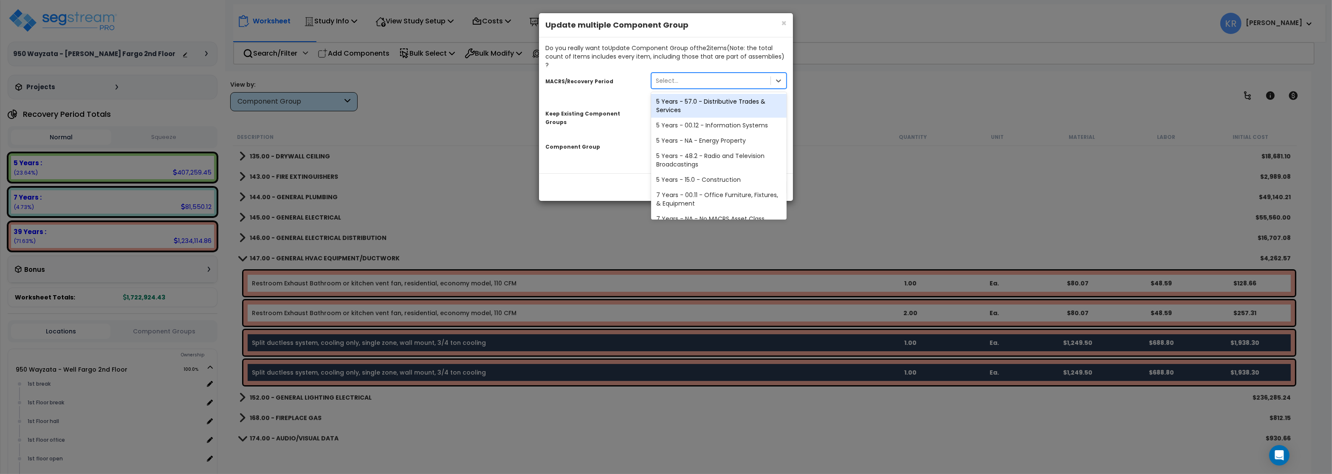
click at [709, 96] on div "5 Years - 57.0 - Distributive Trades & Services" at bounding box center [718, 106] width 135 height 24
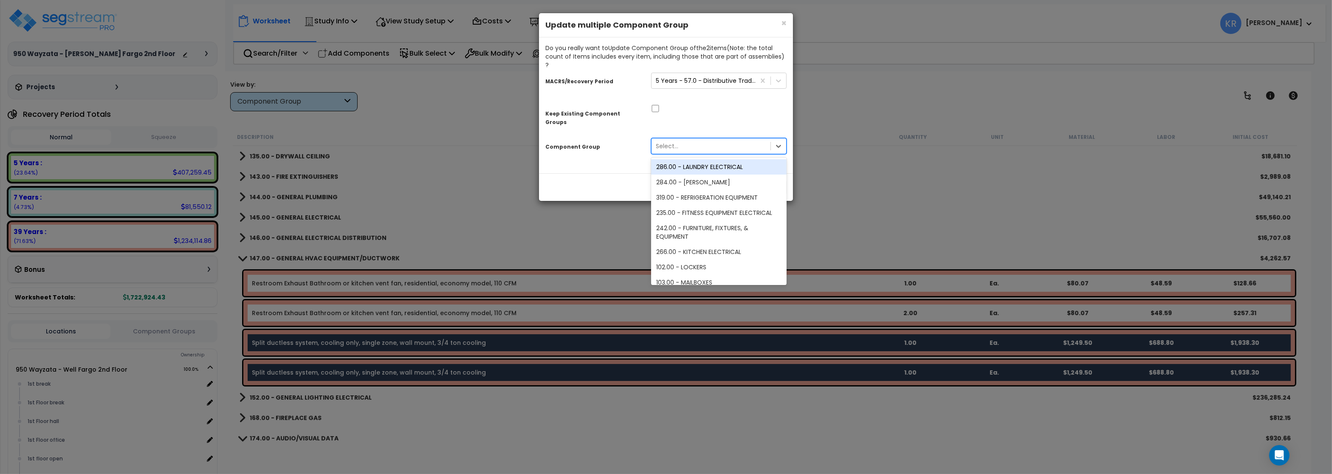
click at [693, 139] on div "Select..." at bounding box center [710, 146] width 119 height 14
type input "hva"
click at [705, 222] on div "213.00 - DEMOUNTABLE HVAC EQUIPMENT" at bounding box center [718, 229] width 135 height 15
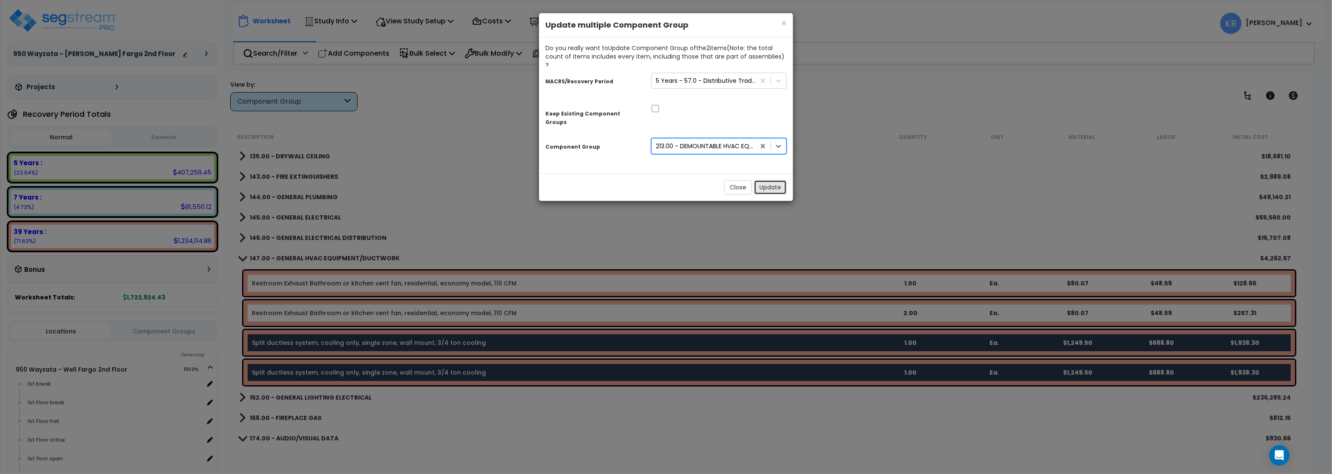
click at [772, 180] on button "Update" at bounding box center [770, 187] width 33 height 14
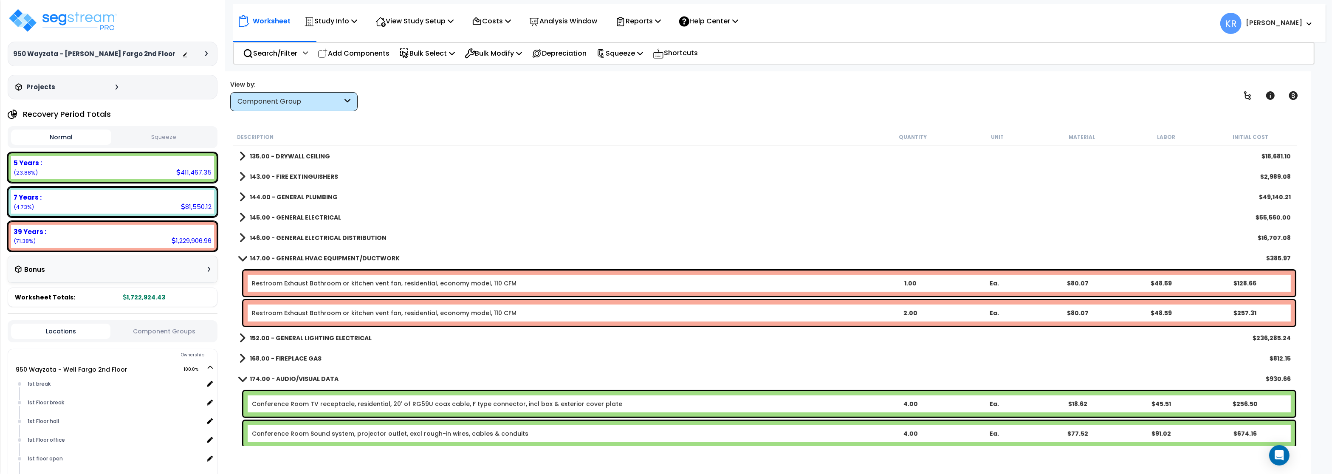
click at [292, 257] on b "147.00 - GENERAL HVAC EQUIPMENT/DUCTWORK" at bounding box center [325, 258] width 150 height 8
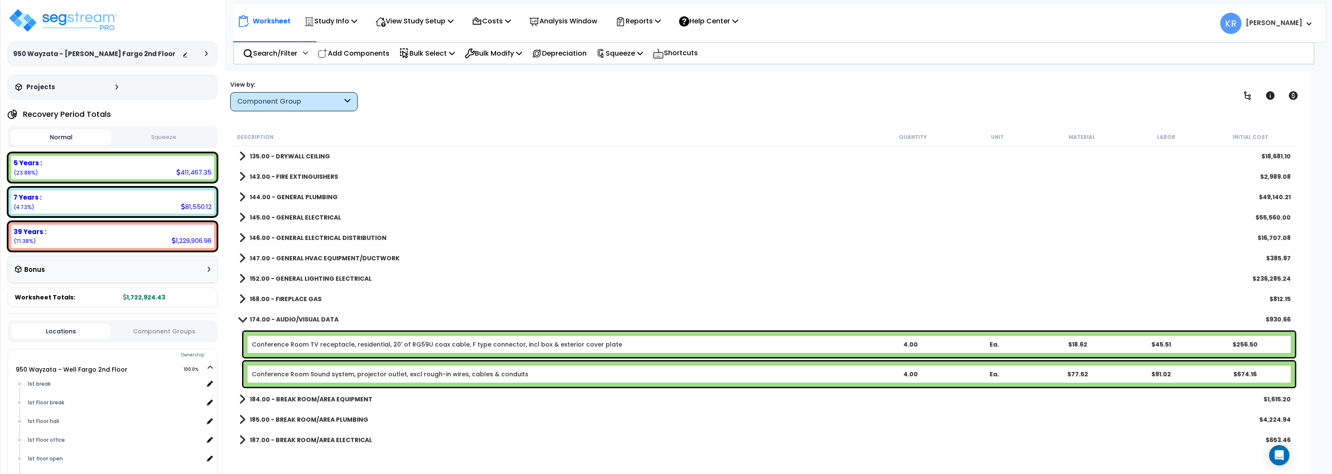
click at [291, 278] on b "152.00 - GENERAL LIGHTING ELECTRICAL" at bounding box center [311, 278] width 122 height 8
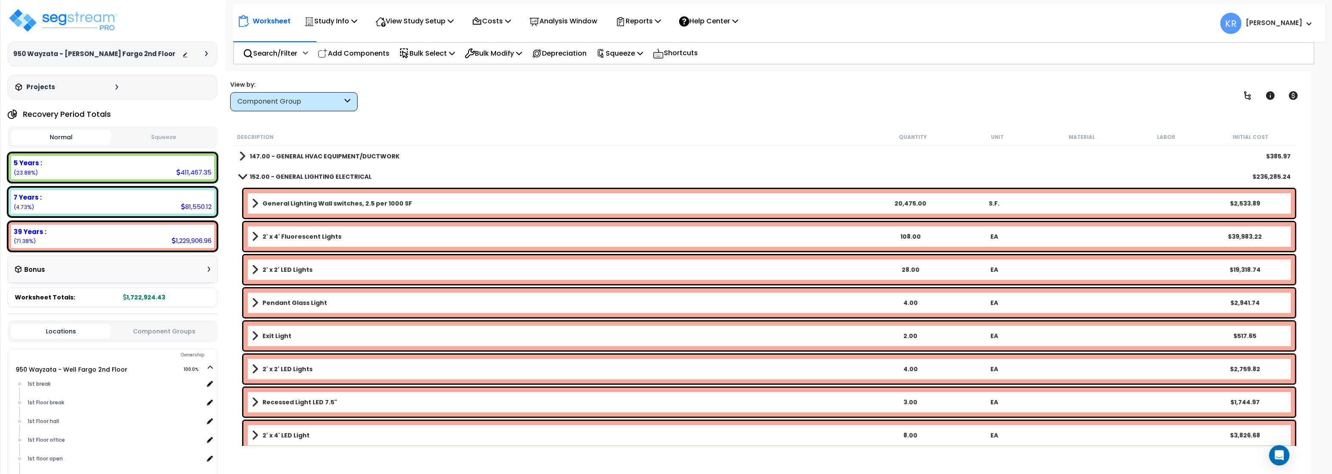
scroll to position [459, 0]
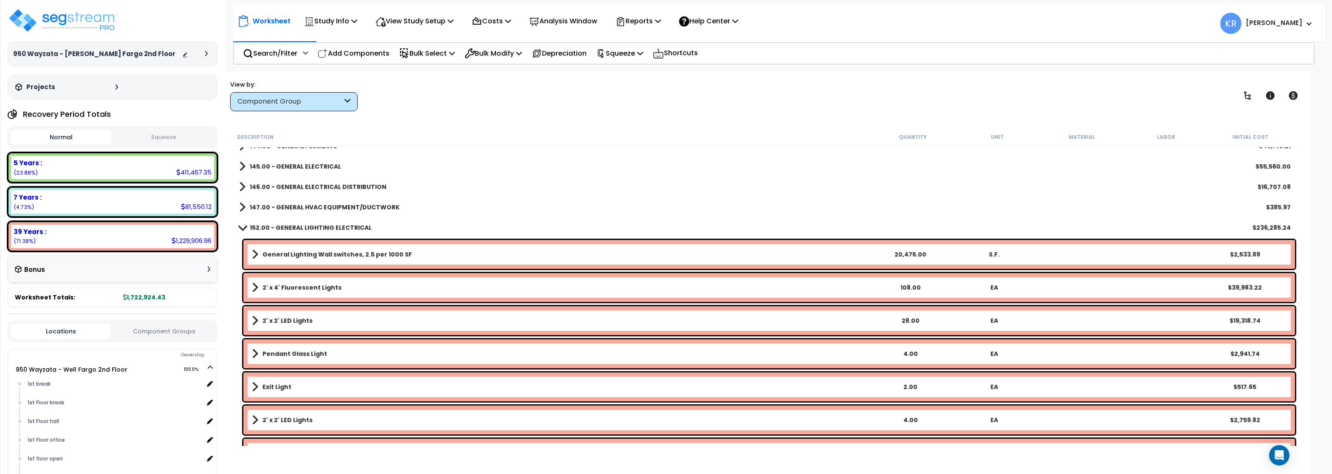
click at [285, 229] on b "152.00 - GENERAL LIGHTING ELECTRICAL" at bounding box center [311, 227] width 122 height 8
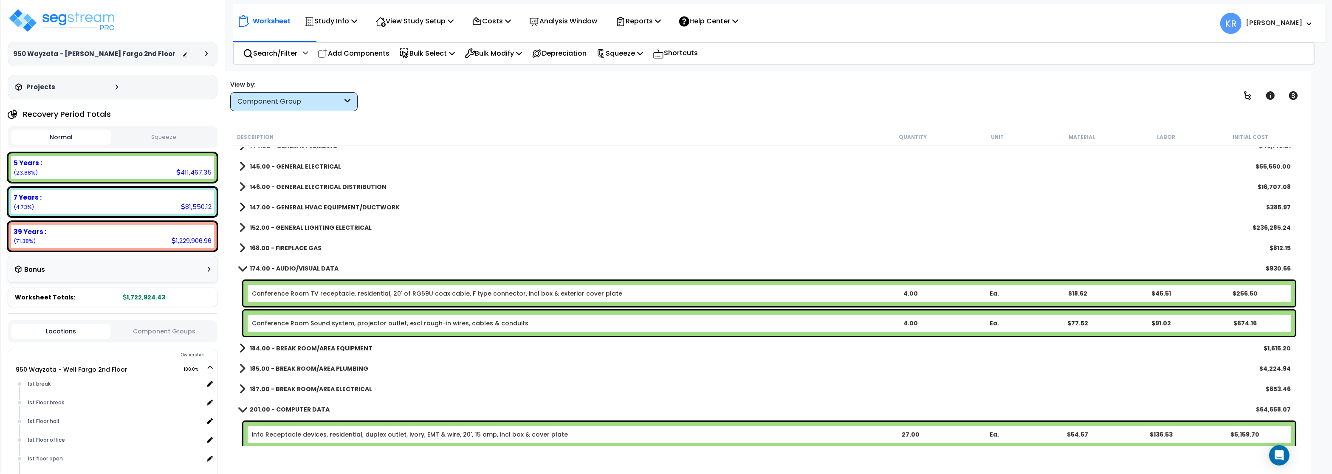
click at [290, 246] on b "168.00 - FIREPLACE GAS" at bounding box center [286, 248] width 72 height 8
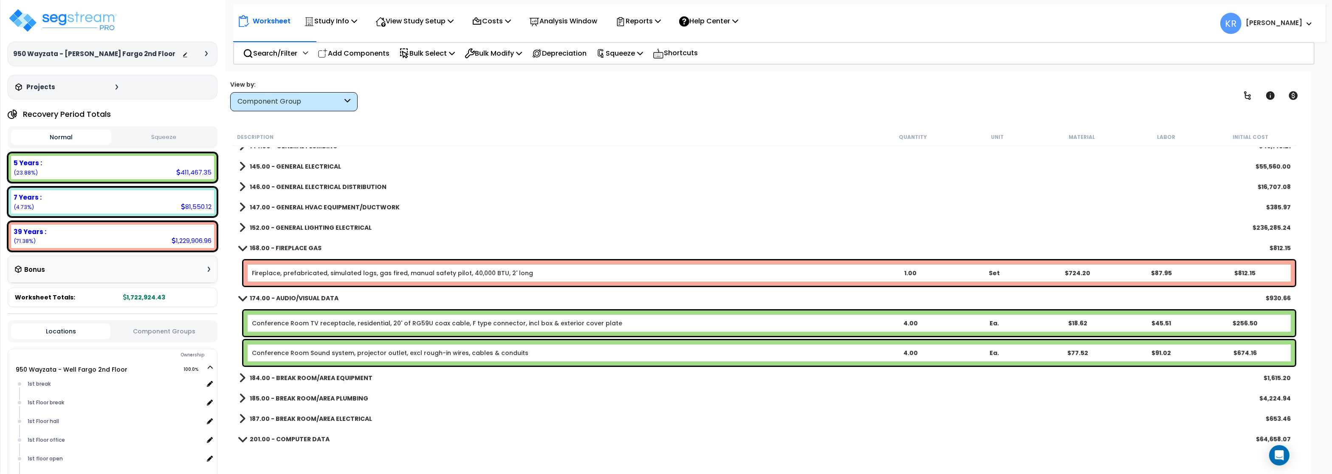
click at [290, 246] on b "168.00 - FIREPLACE GAS" at bounding box center [286, 248] width 72 height 8
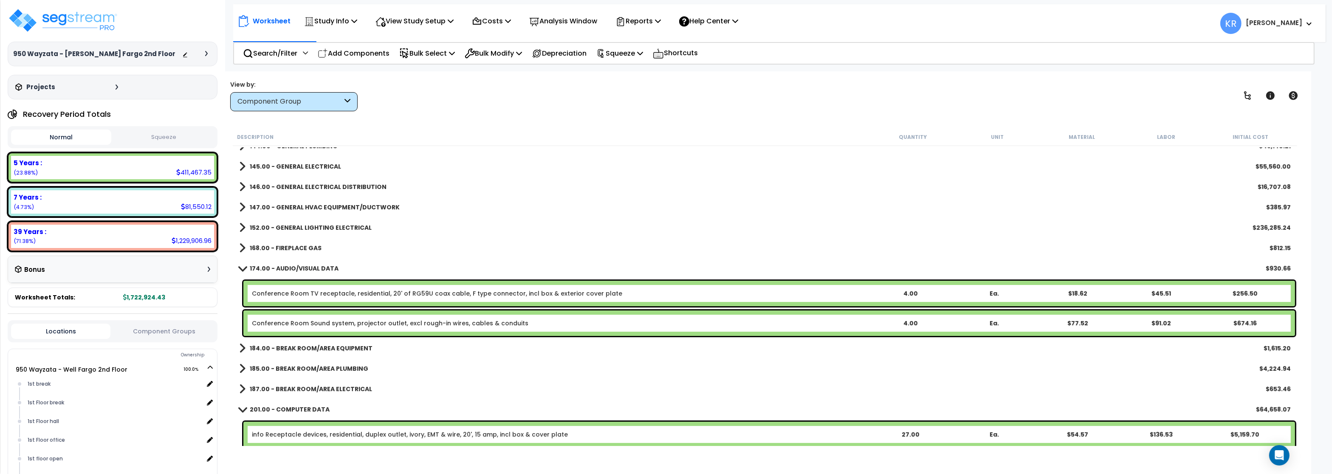
click at [290, 270] on b "174.00 - AUDIO/VISUAL DATA" at bounding box center [294, 268] width 89 height 8
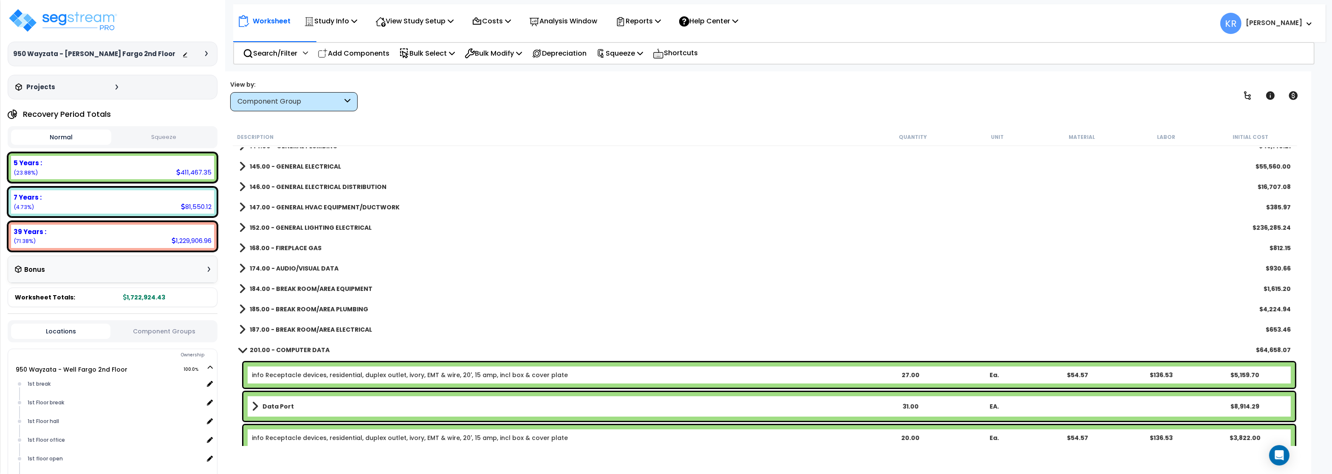
click at [301, 284] on link "184.00 - BREAK ROOM/AREA EQUIPMENT" at bounding box center [305, 289] width 133 height 12
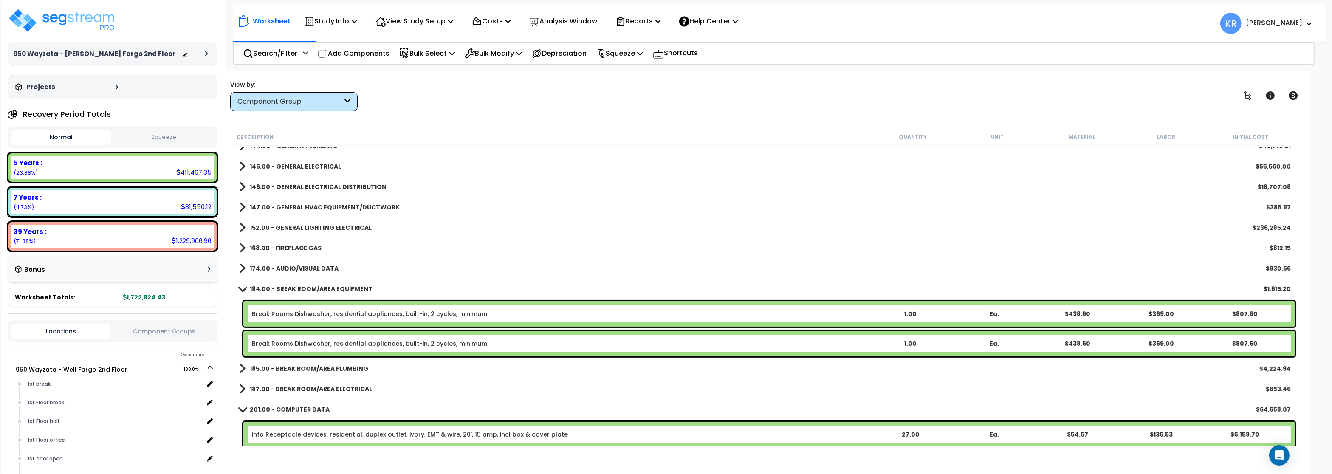
click at [301, 284] on link "184.00 - BREAK ROOM/AREA EQUIPMENT" at bounding box center [305, 289] width 133 height 12
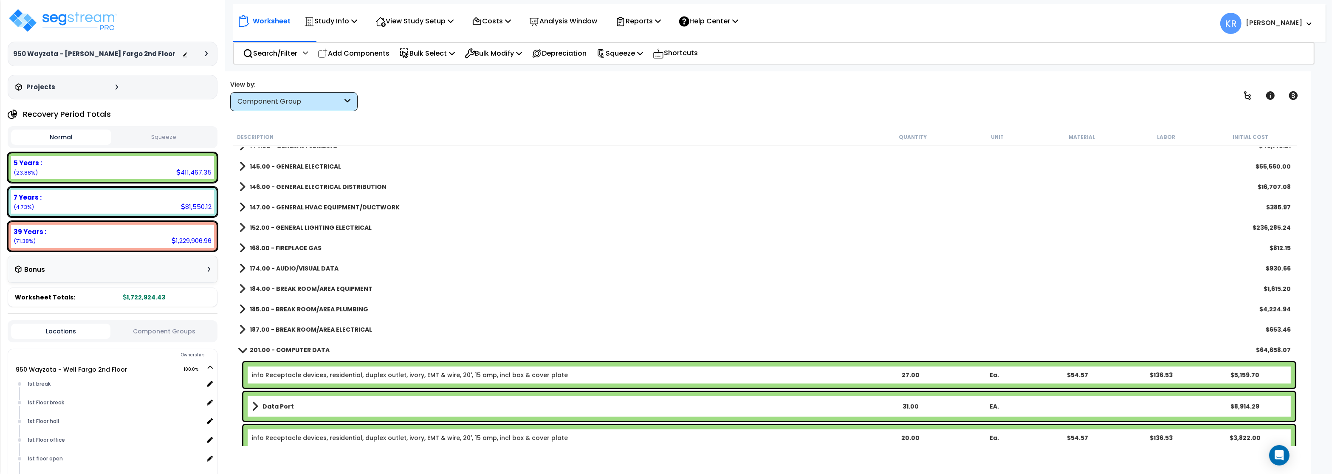
click at [299, 307] on b "185.00 - BREAK ROOM/AREA PLUMBING" at bounding box center [309, 309] width 118 height 8
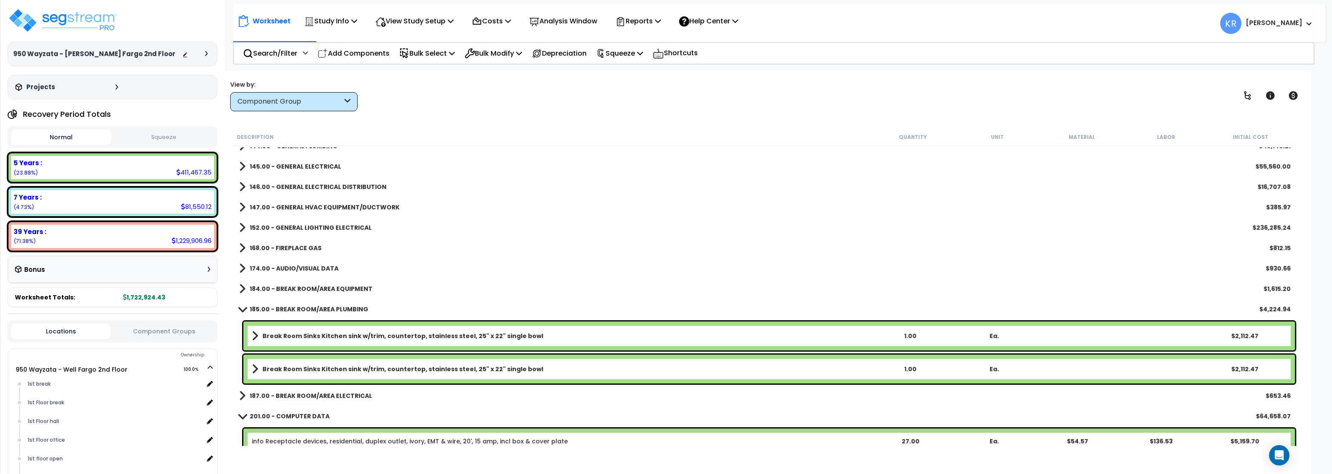
click at [299, 307] on b "185.00 - BREAK ROOM/AREA PLUMBING" at bounding box center [309, 309] width 118 height 8
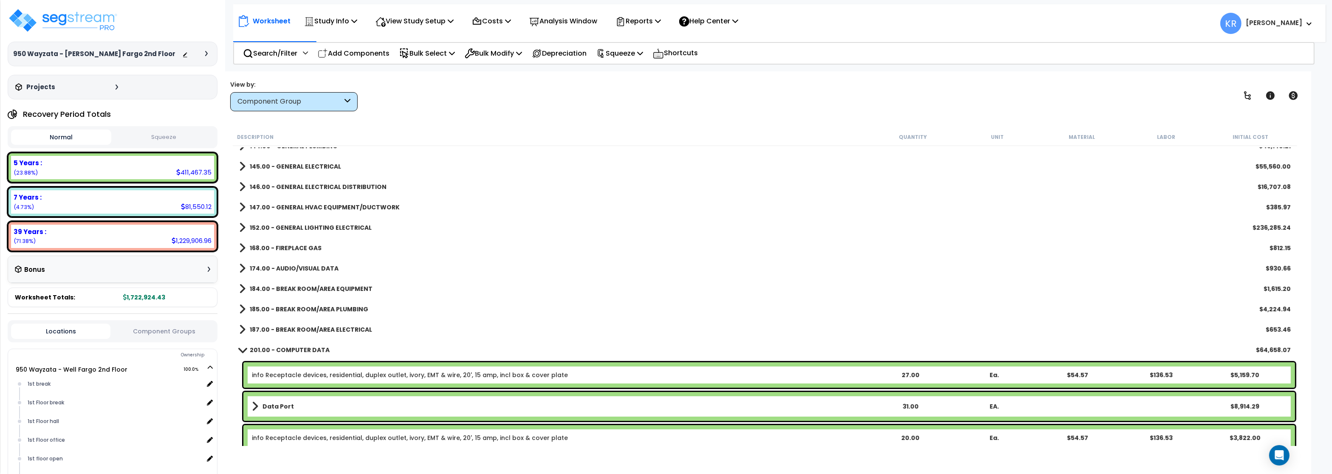
click at [299, 327] on b "187.00 - BREAK ROOM/AREA ELECTRICAL" at bounding box center [311, 329] width 122 height 8
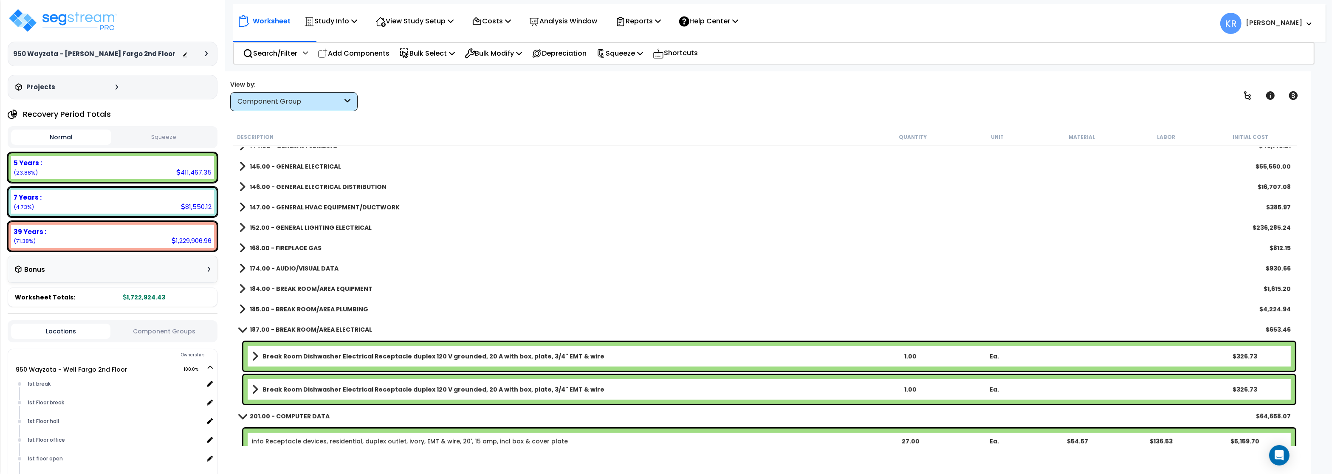
click at [299, 327] on b "187.00 - BREAK ROOM/AREA ELECTRICAL" at bounding box center [311, 329] width 122 height 8
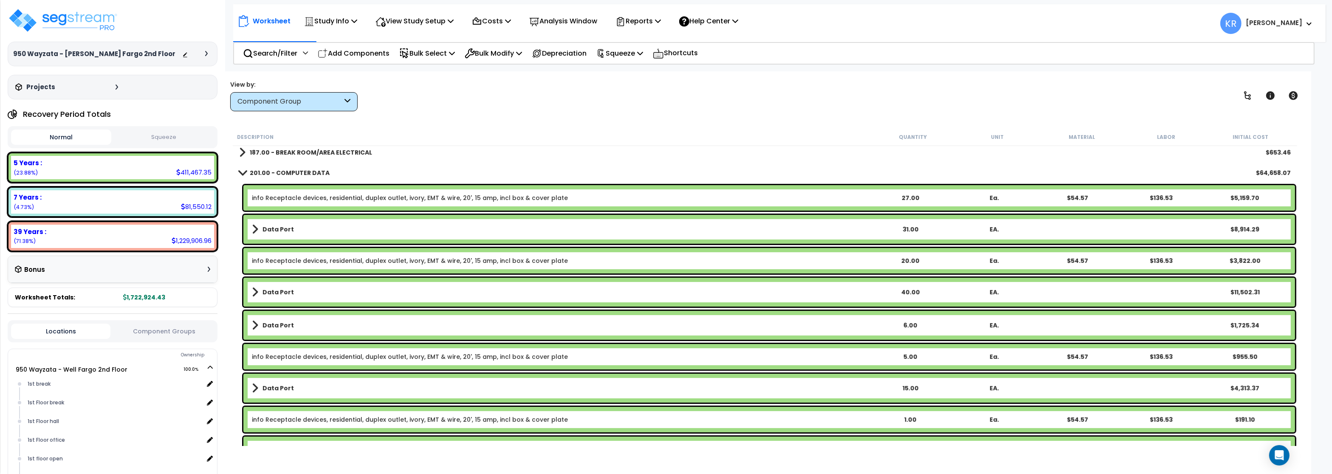
scroll to position [611, 0]
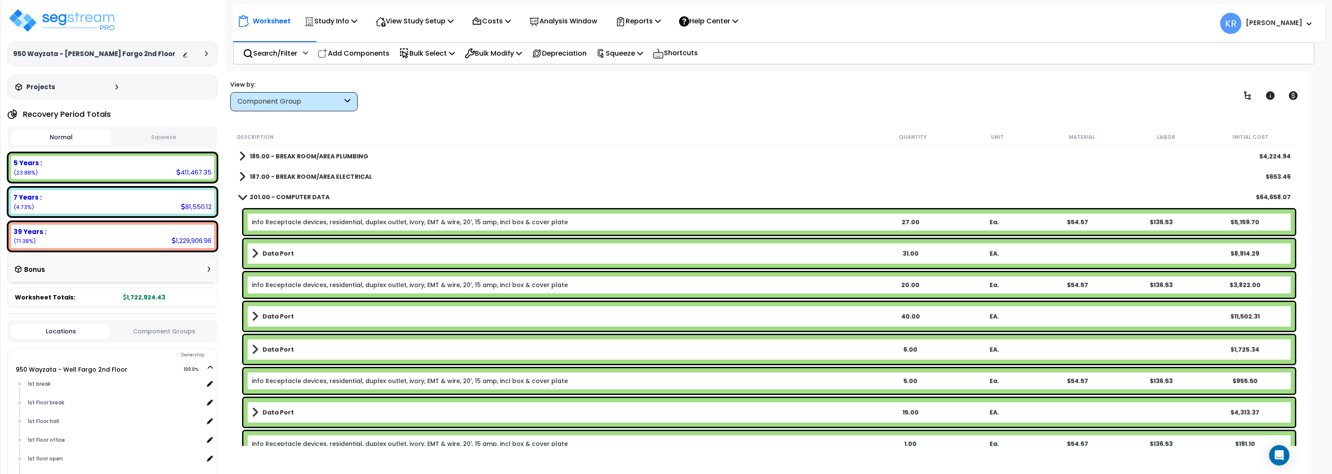
click at [291, 221] on link "info Receptacle devices, residential, duplex outlet, ivory, EMT & wire, 20', 15…" at bounding box center [410, 222] width 316 height 8
click at [287, 227] on div "info Receptacle devices, residential, duplex outlet, ivory, EMT & wire, 20', 15…" at bounding box center [768, 221] width 1051 height 25
click at [284, 234] on div "info Receptacle devices, residential, duplex outlet, ivory, EMT & wire, 20', 15…" at bounding box center [768, 221] width 1051 height 25
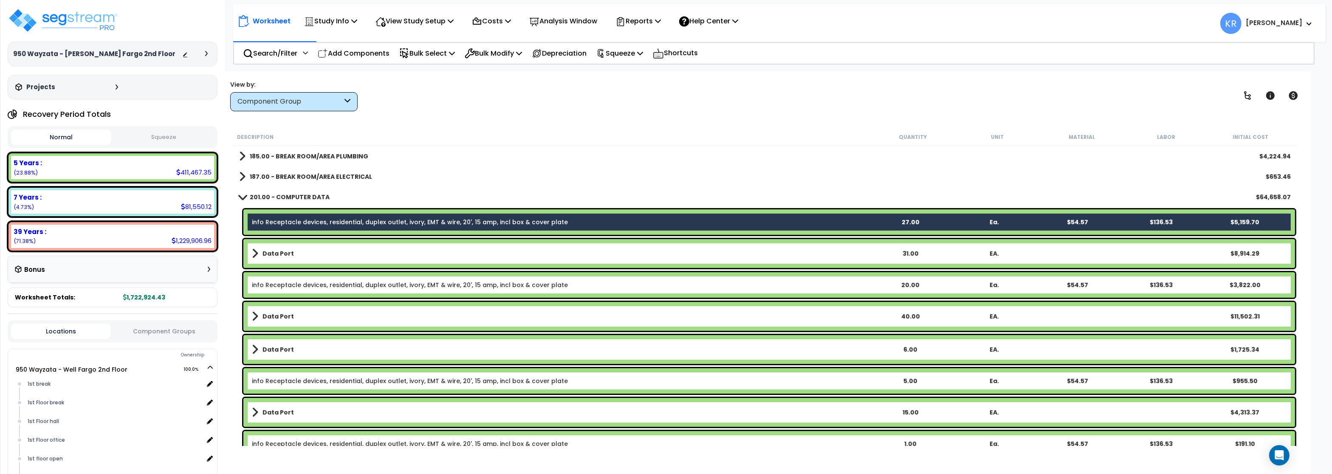
click at [278, 265] on div "Data Port 31.00 EA. $8,914.29" at bounding box center [768, 253] width 1051 height 29
click at [279, 254] on b "Data Port" at bounding box center [277, 253] width 31 height 8
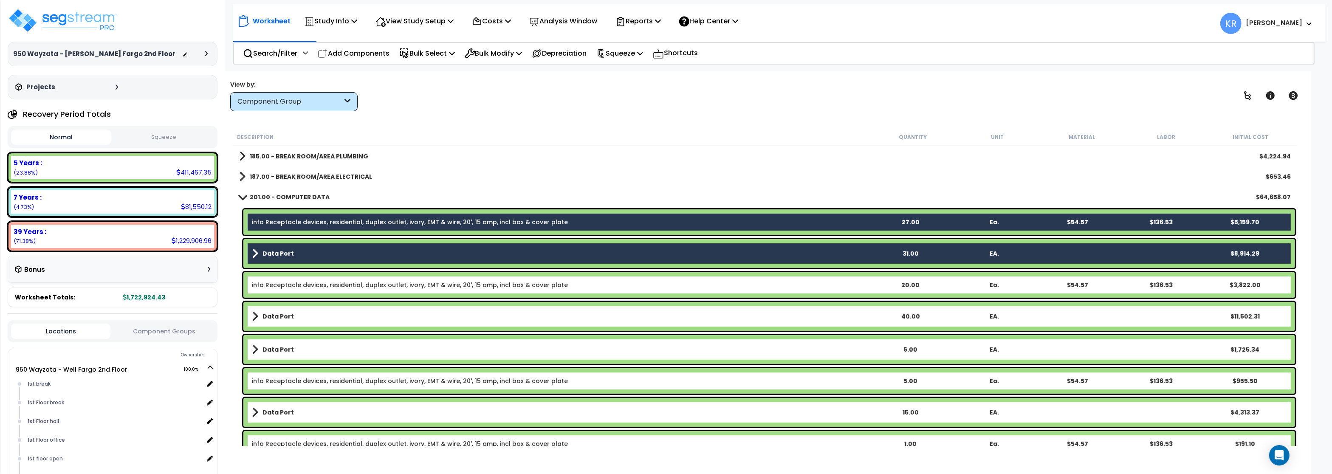
click at [279, 289] on div "info Receptacle devices, residential, duplex outlet, ivory, EMT & wire, 20', 15…" at bounding box center [768, 284] width 1051 height 25
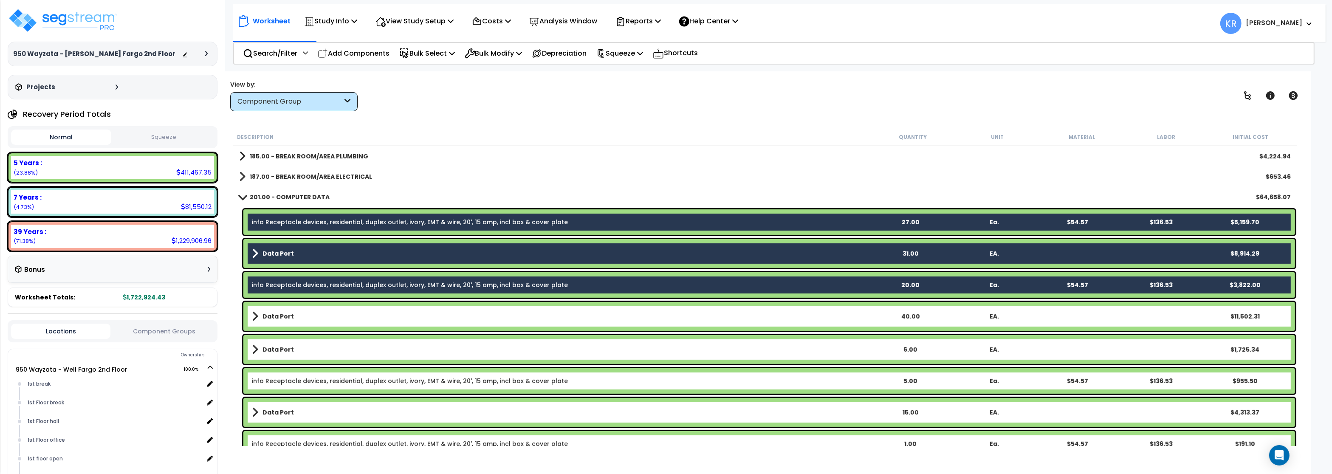
click at [277, 314] on b "Data Port" at bounding box center [277, 316] width 31 height 8
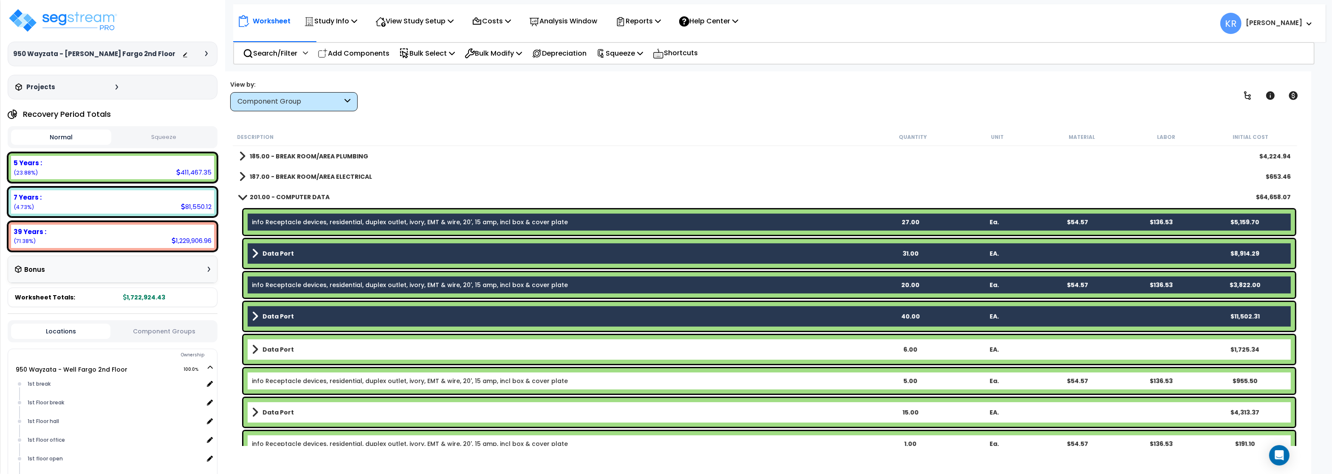
click at [277, 353] on b "Data Port" at bounding box center [277, 349] width 31 height 8
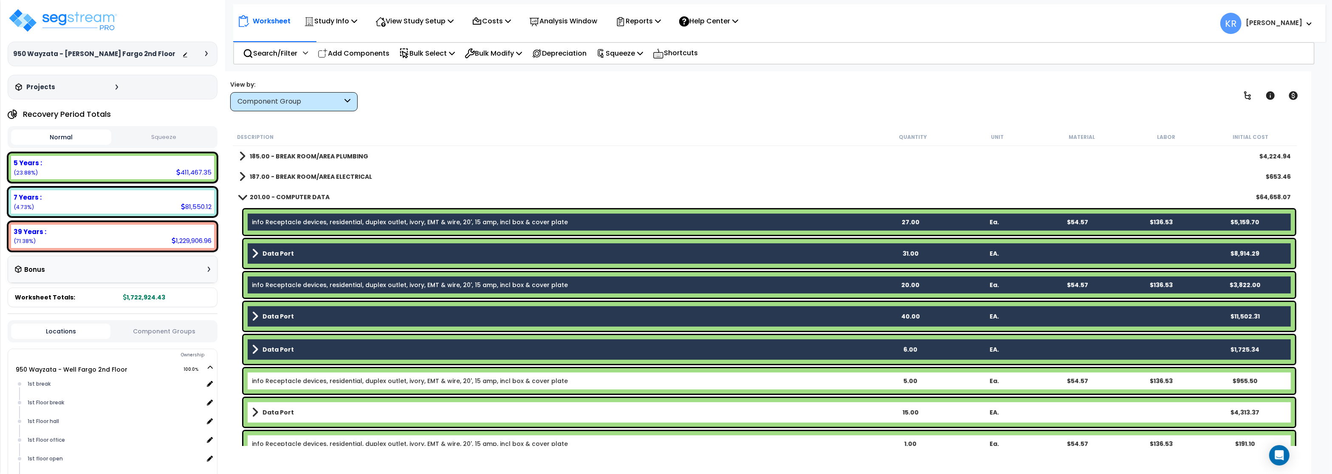
click at [279, 377] on link "info Receptacle devices, residential, duplex outlet, ivory, EMT & wire, 20', 15…" at bounding box center [410, 381] width 316 height 8
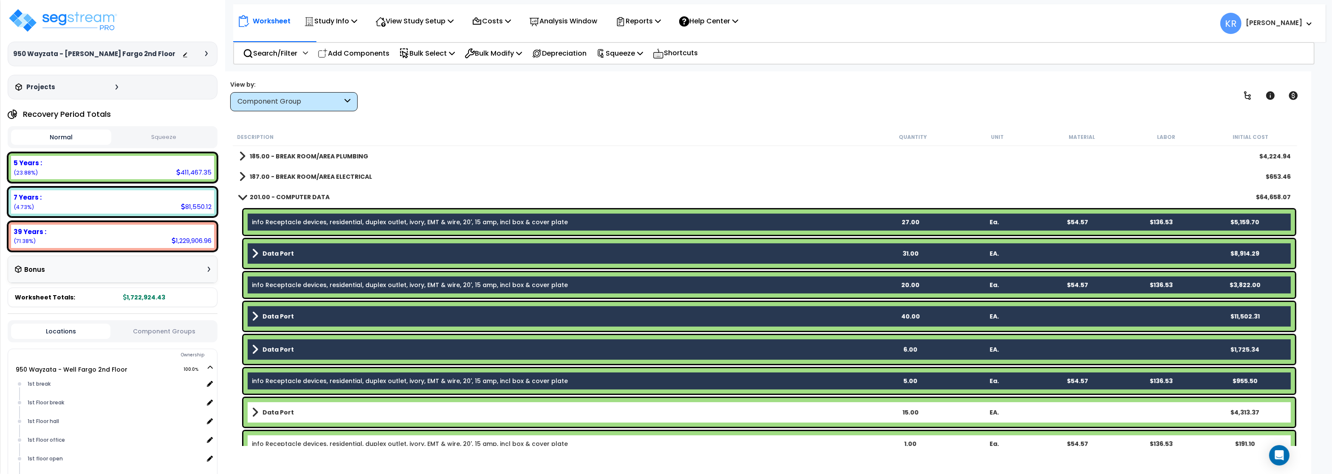
click at [282, 405] on div "Data Port 15.00 EA. $4,313.37" at bounding box center [768, 412] width 1051 height 29
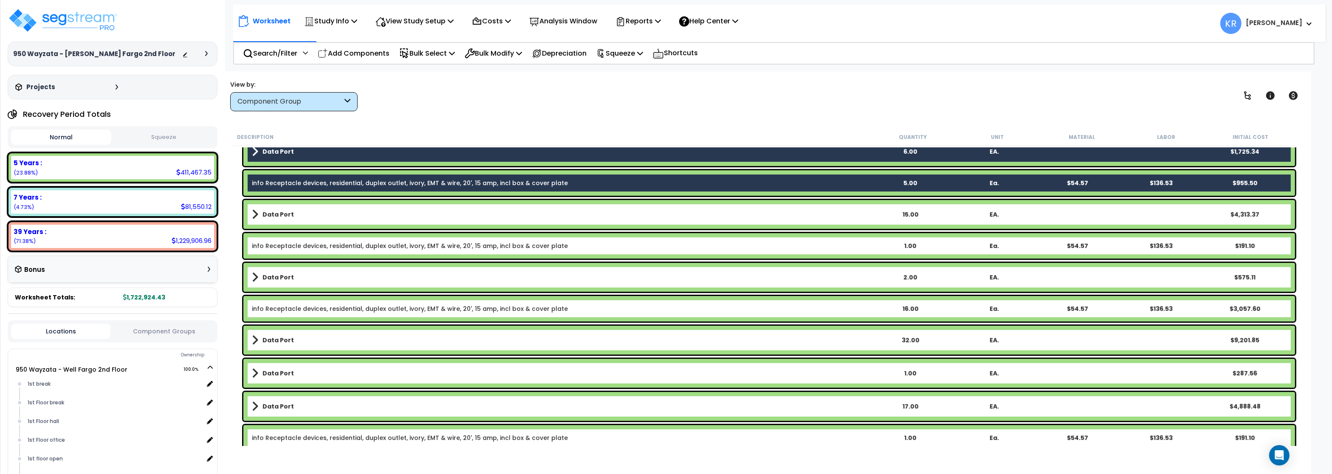
scroll to position [815, 0]
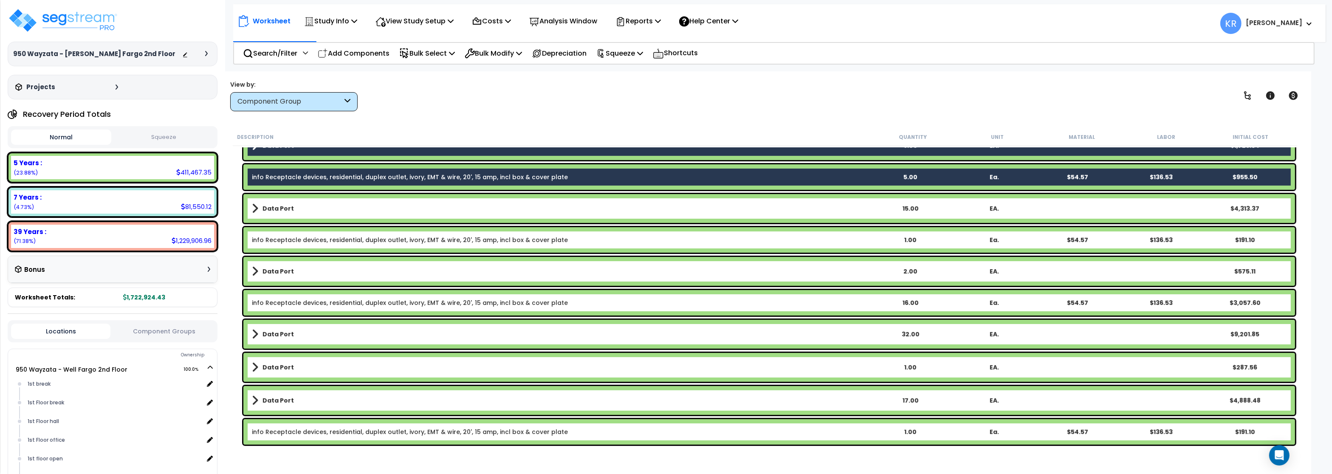
click at [293, 212] on link "Data Port" at bounding box center [560, 209] width 616 height 12
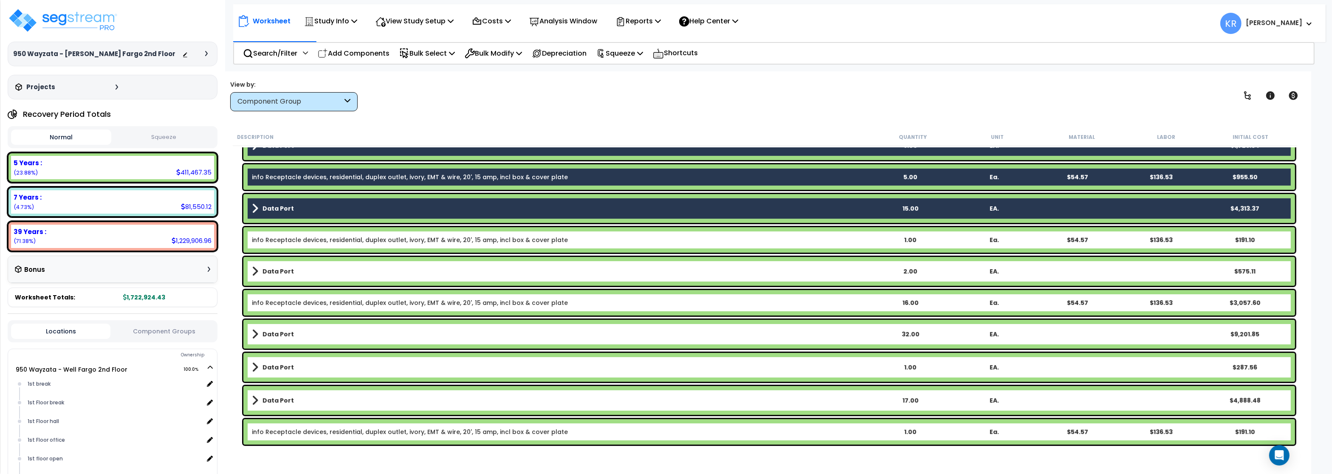
click at [286, 241] on link "info Receptacle devices, residential, duplex outlet, ivory, EMT & wire, 20', 15…" at bounding box center [410, 240] width 316 height 8
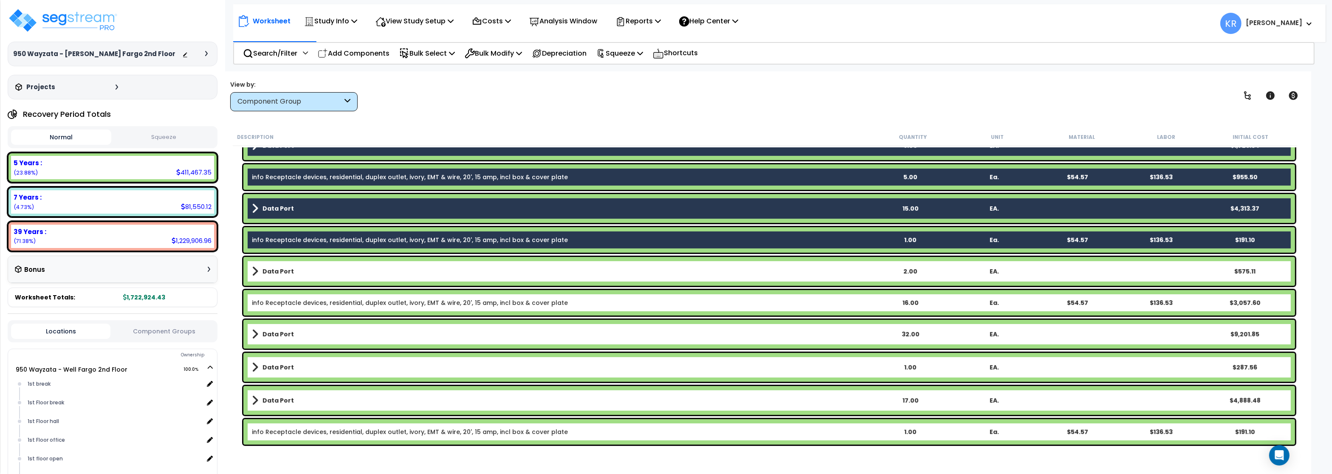
click at [279, 270] on b "Data Port" at bounding box center [277, 271] width 31 height 8
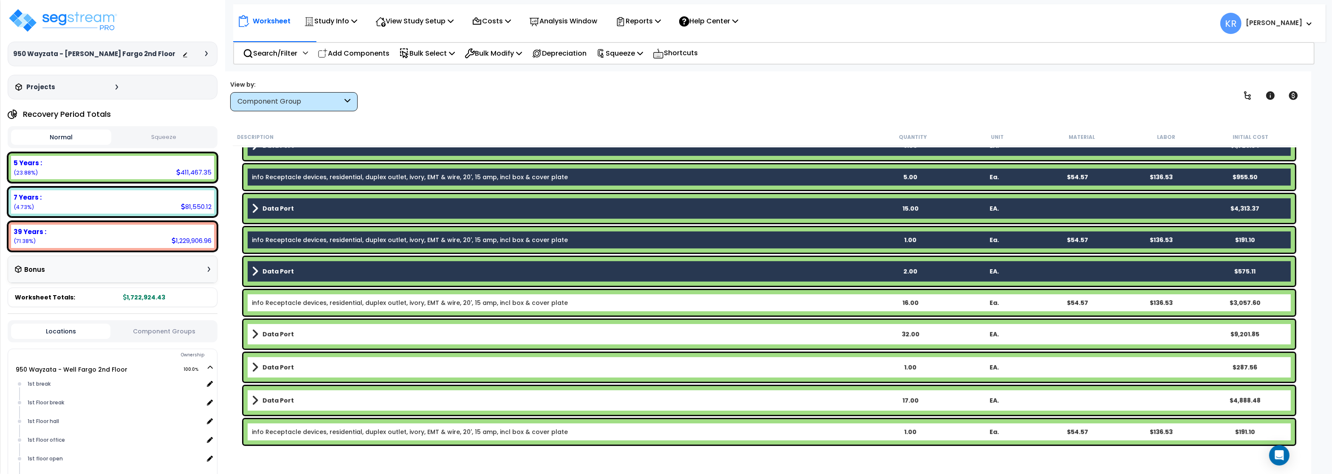
click at [277, 306] on link "info Receptacle devices, residential, duplex outlet, ivory, EMT & wire, 20', 15…" at bounding box center [410, 302] width 316 height 8
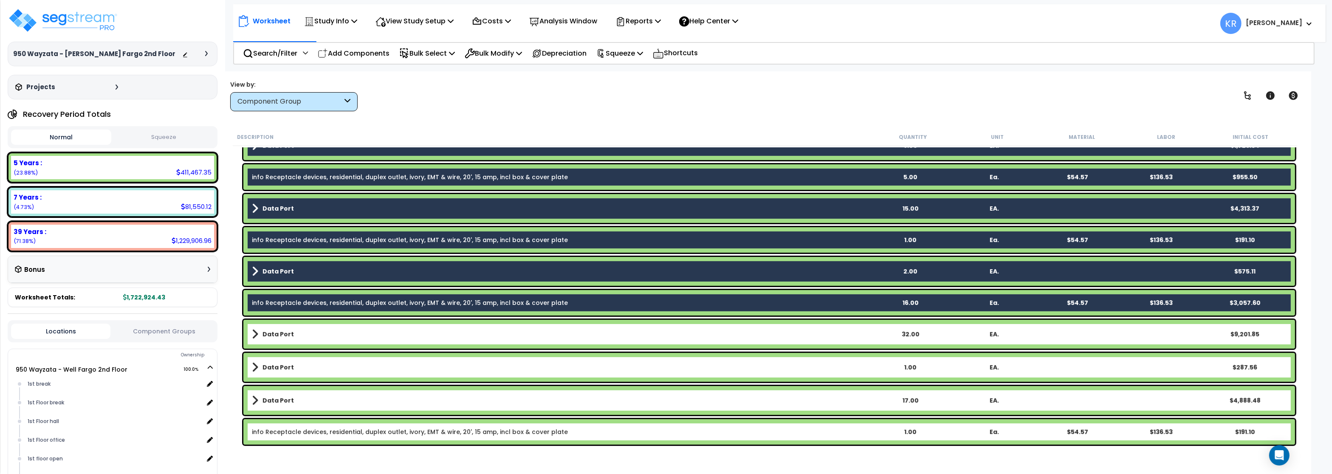
click at [277, 333] on b "Data Port" at bounding box center [277, 334] width 31 height 8
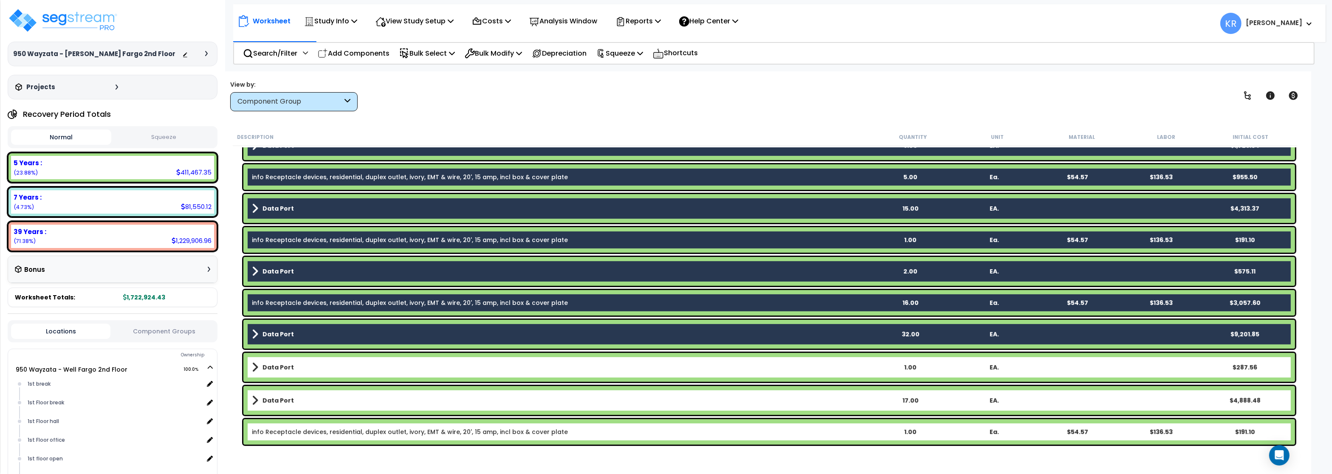
click at [276, 365] on b "Data Port" at bounding box center [277, 367] width 31 height 8
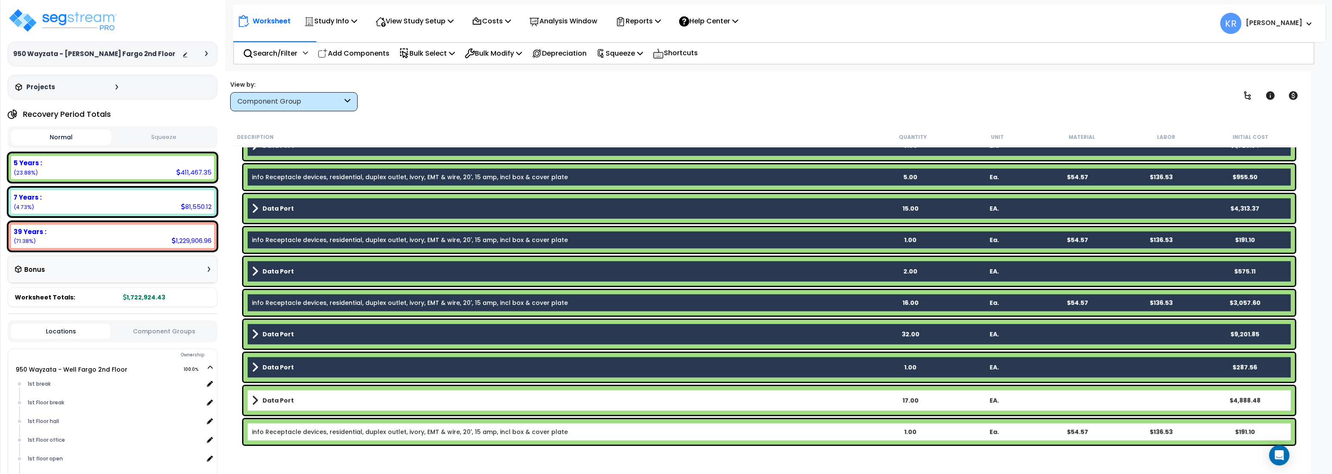
click at [275, 397] on b "Data Port" at bounding box center [277, 400] width 31 height 8
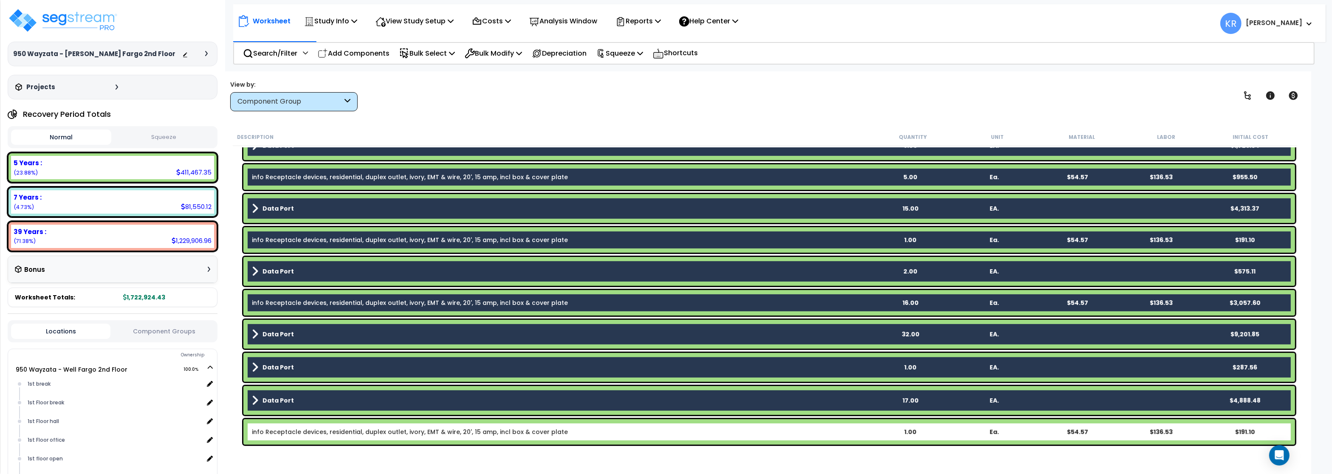
click at [274, 433] on link "info Receptacle devices, residential, duplex outlet, ivory, EMT & wire, 20', 15…" at bounding box center [410, 432] width 316 height 8
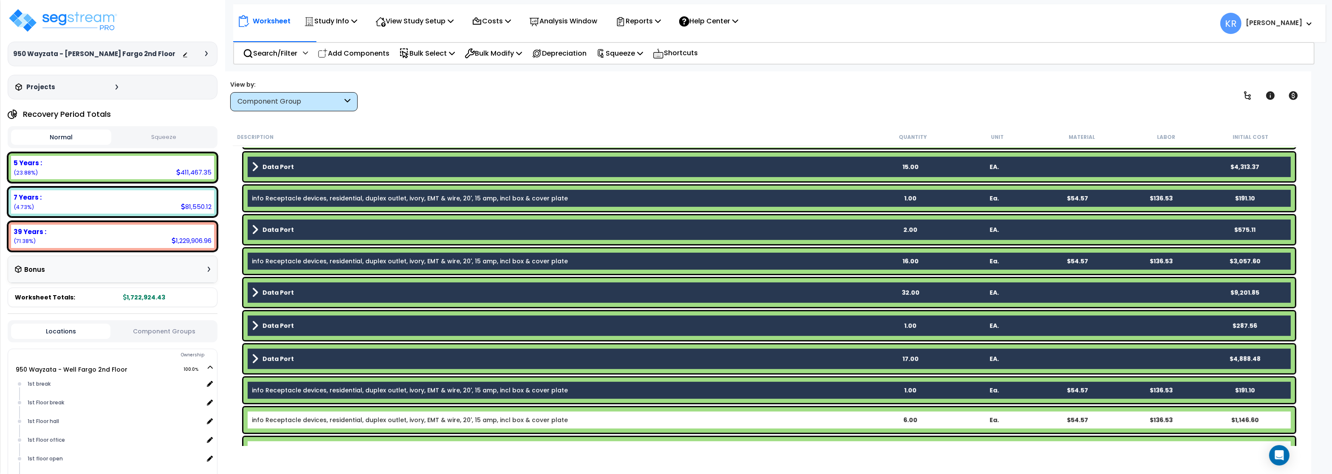
scroll to position [1019, 0]
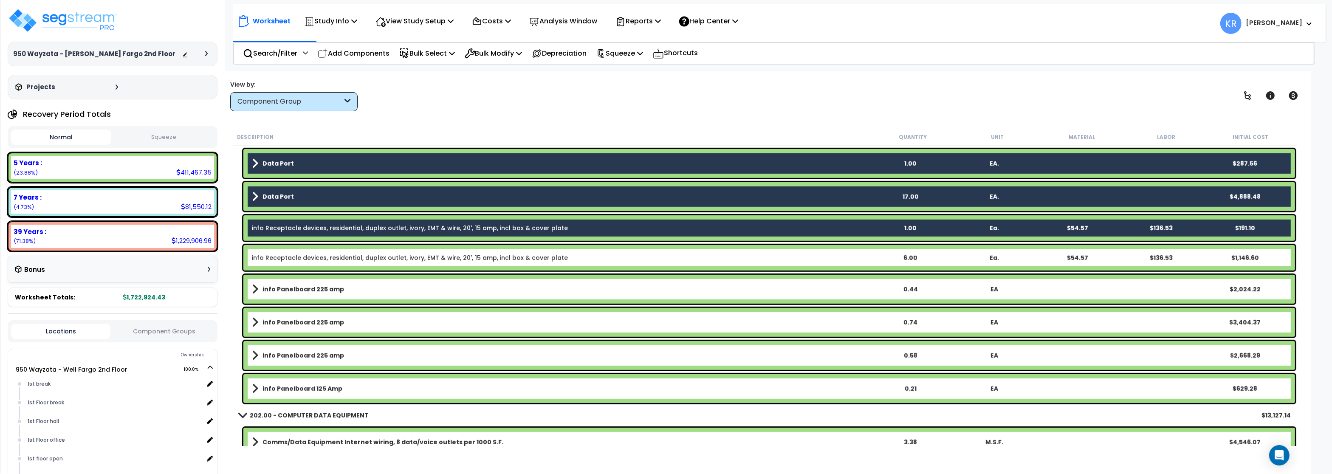
click at [286, 258] on link "info Receptacle devices, residential, duplex outlet, ivory, EMT & wire, 20', 15…" at bounding box center [410, 257] width 316 height 8
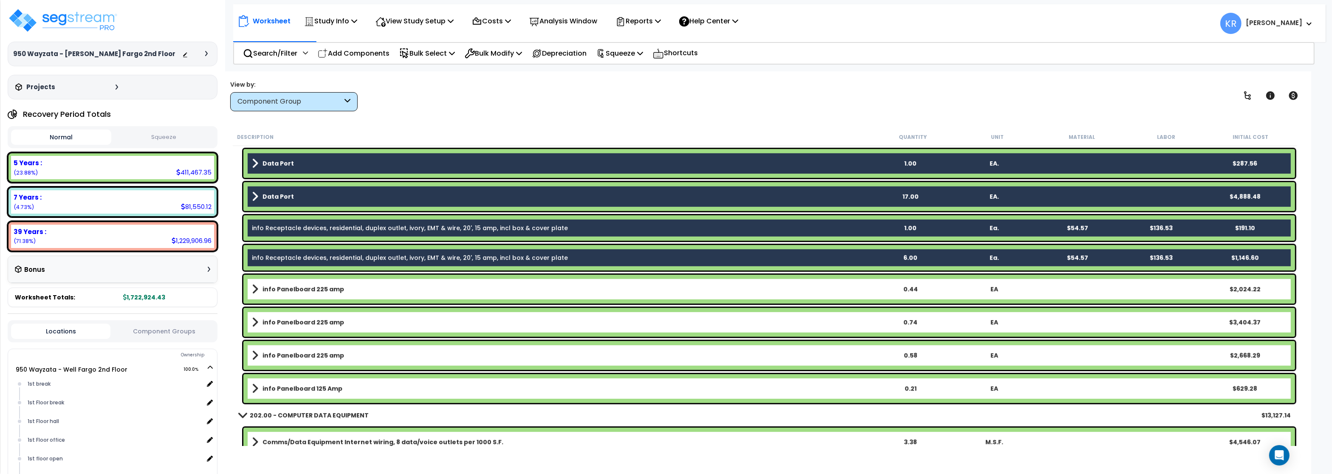
click at [278, 282] on div "info Panelboard 225 amp 0.44 EA $2,024.22" at bounding box center [768, 289] width 1051 height 29
click at [274, 325] on b "info Panelboard 225 amp" at bounding box center [303, 322] width 82 height 8
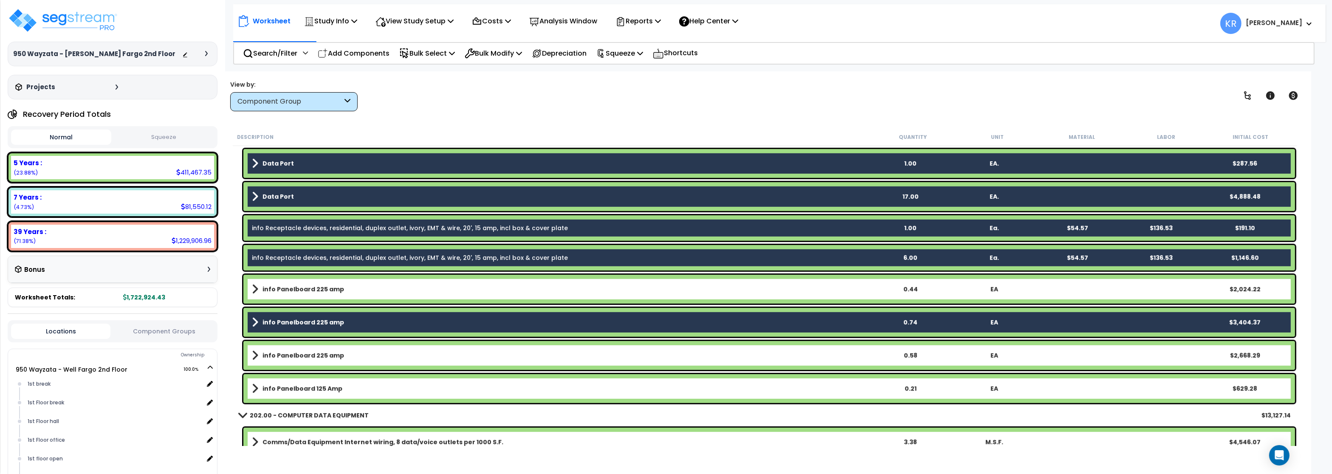
click at [276, 286] on b "info Panelboard 225 amp" at bounding box center [303, 289] width 82 height 8
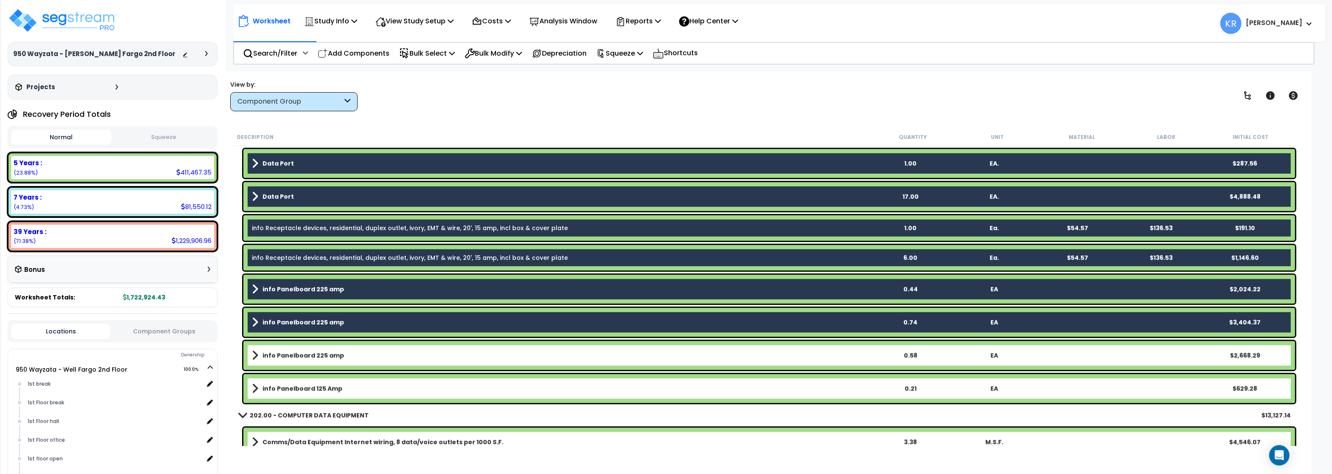
click at [277, 352] on b "info Panelboard 225 amp" at bounding box center [303, 355] width 82 height 8
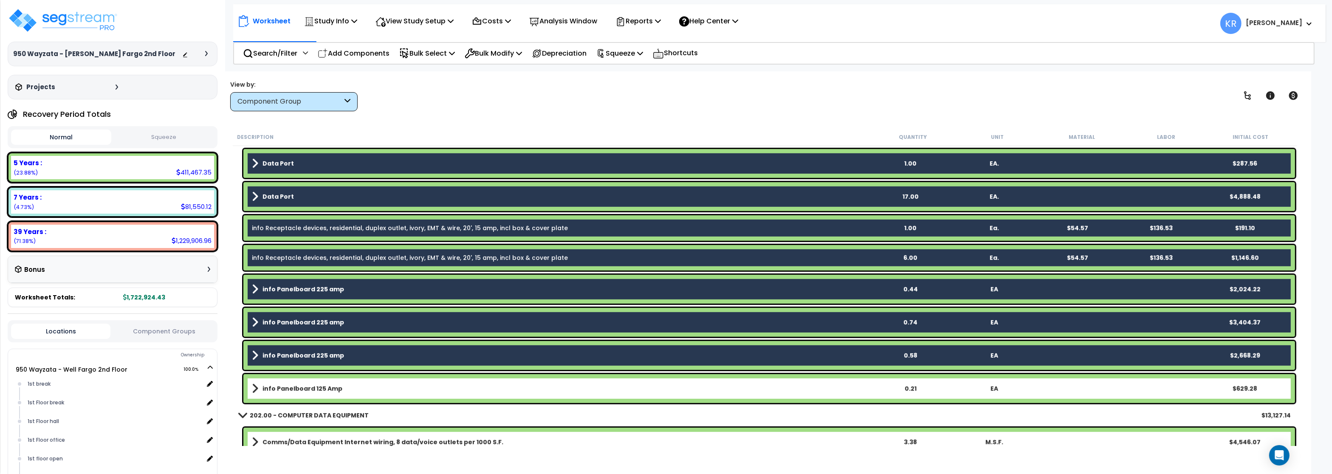
click at [276, 391] on b "info Panelboard 125 Amp" at bounding box center [302, 388] width 80 height 8
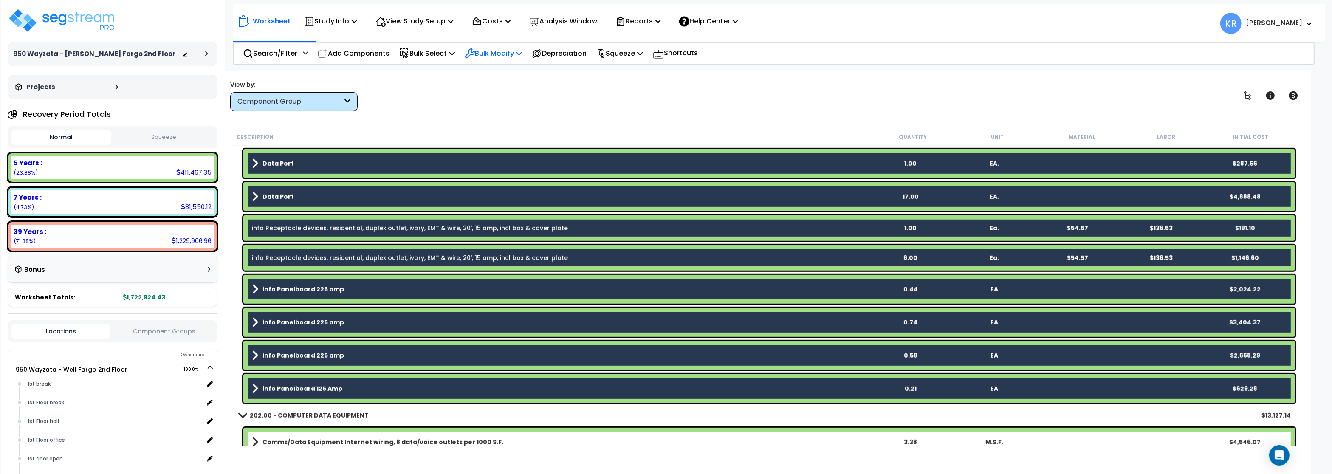
click at [503, 52] on p "Bulk Modify" at bounding box center [493, 53] width 57 height 11
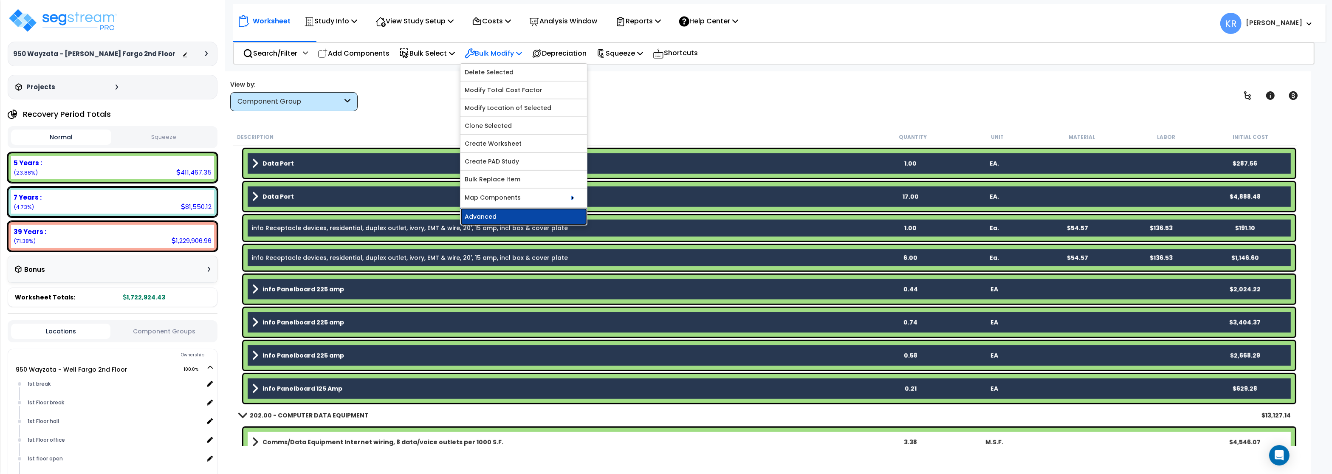
click at [488, 220] on link "Advanced" at bounding box center [523, 216] width 127 height 17
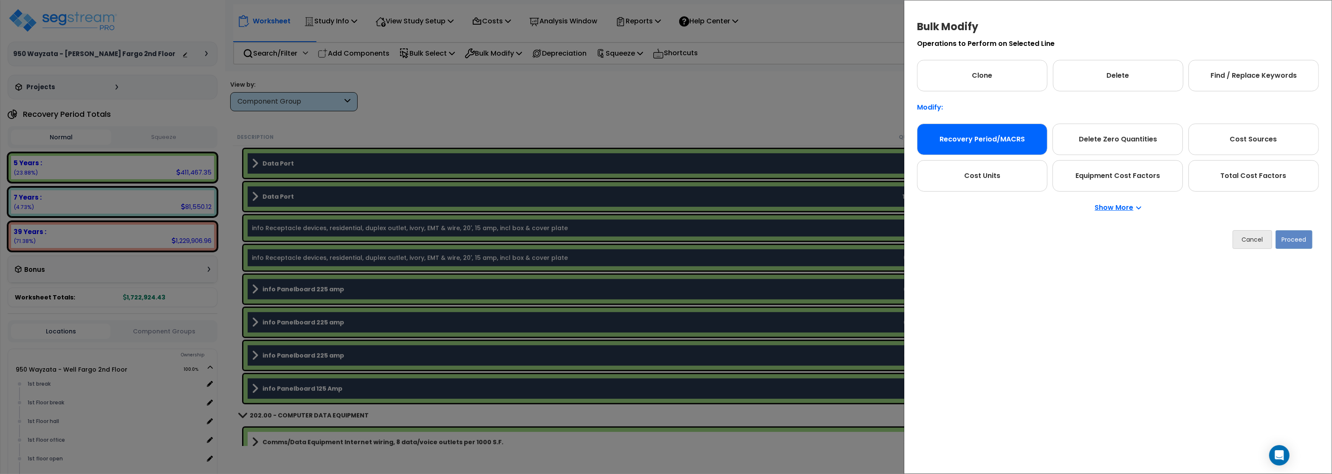
click at [1000, 142] on div "Recovery Period/MACRS" at bounding box center [982, 139] width 130 height 31
click at [1295, 242] on button "Proceed" at bounding box center [1293, 239] width 37 height 19
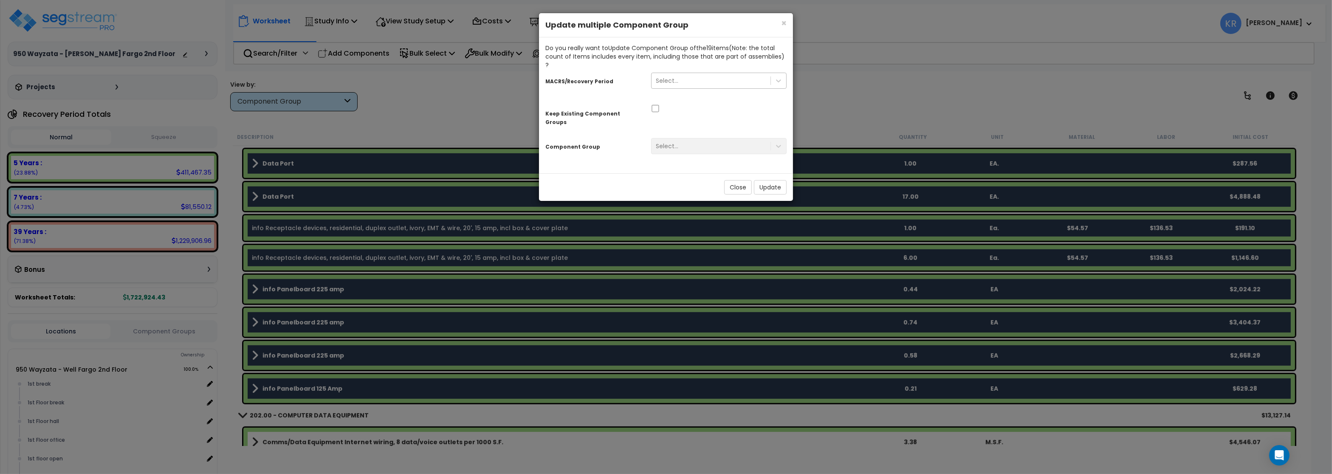
click at [656, 74] on div "Select..." at bounding box center [710, 81] width 119 height 14
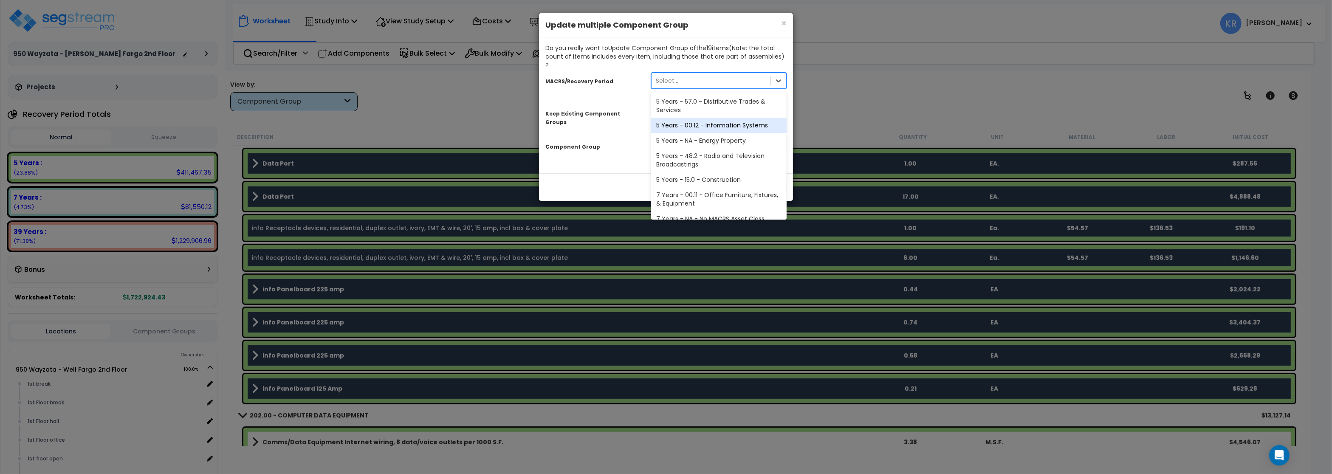
click at [689, 122] on div "5 Years - 00.12 - Information Systems" at bounding box center [718, 125] width 135 height 15
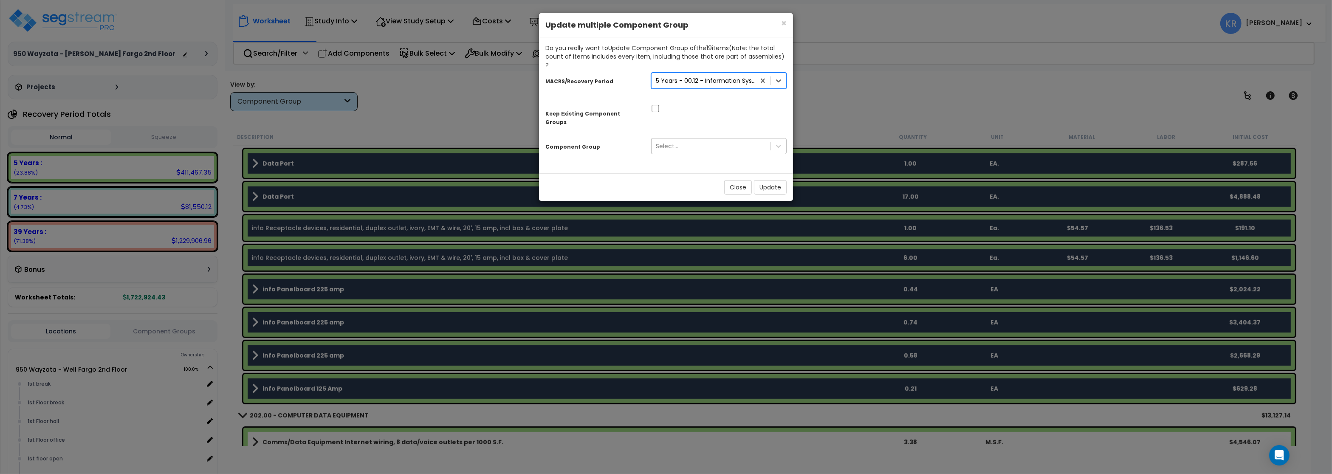
click at [688, 139] on div "Select..." at bounding box center [710, 146] width 119 height 14
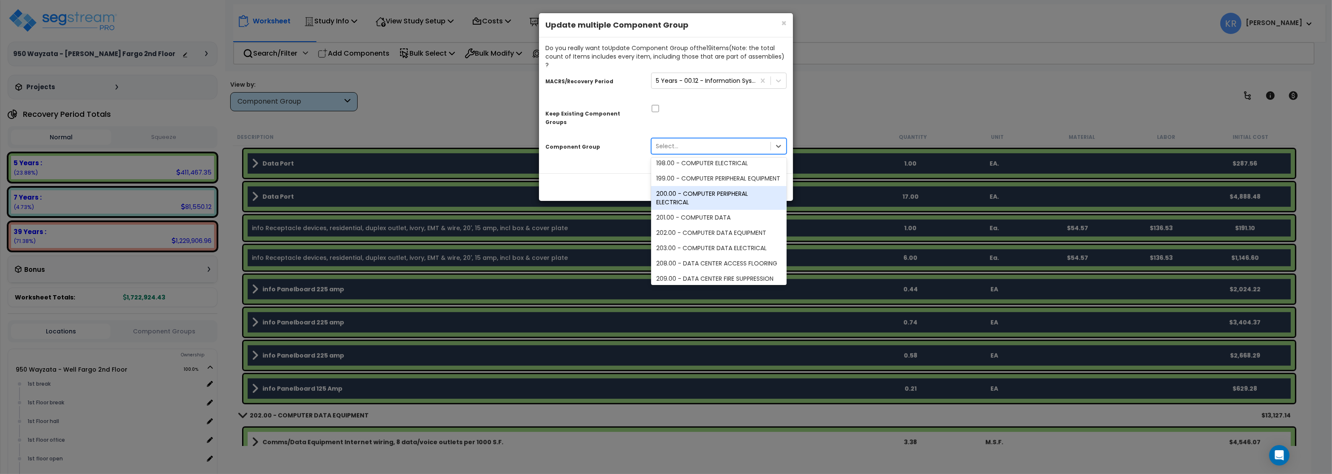
scroll to position [102, 0]
click at [719, 219] on div "202.00 - COMPUTER DATA EQUIPMENT" at bounding box center [718, 226] width 135 height 15
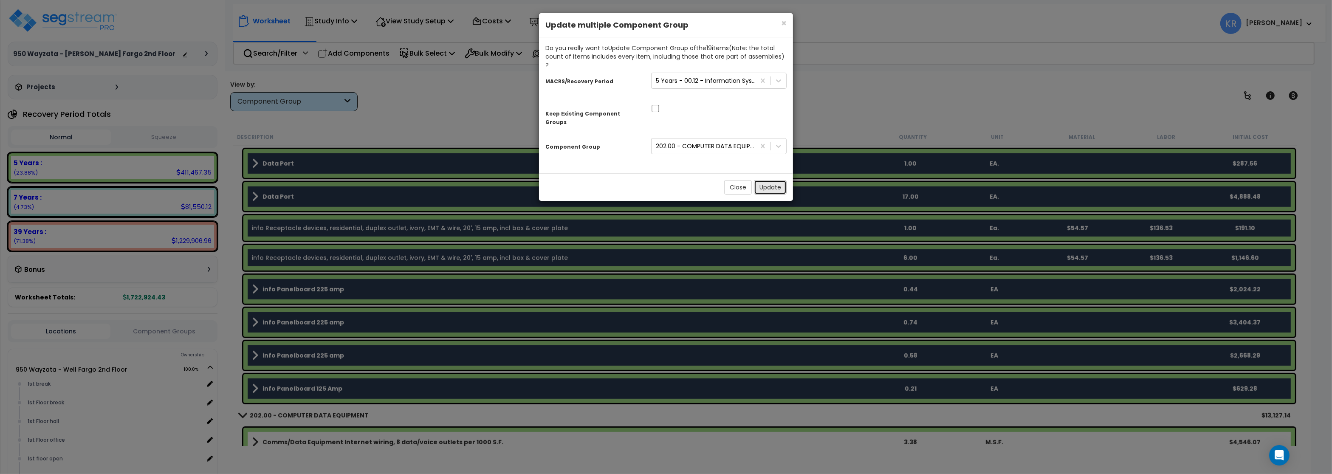
click at [766, 180] on button "Update" at bounding box center [770, 187] width 33 height 14
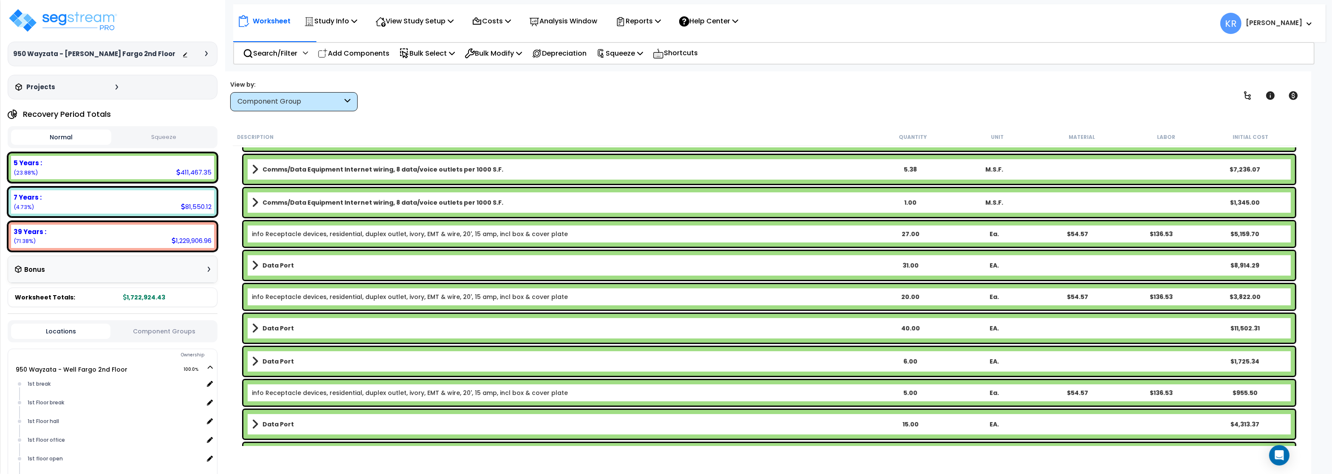
scroll to position [611, 0]
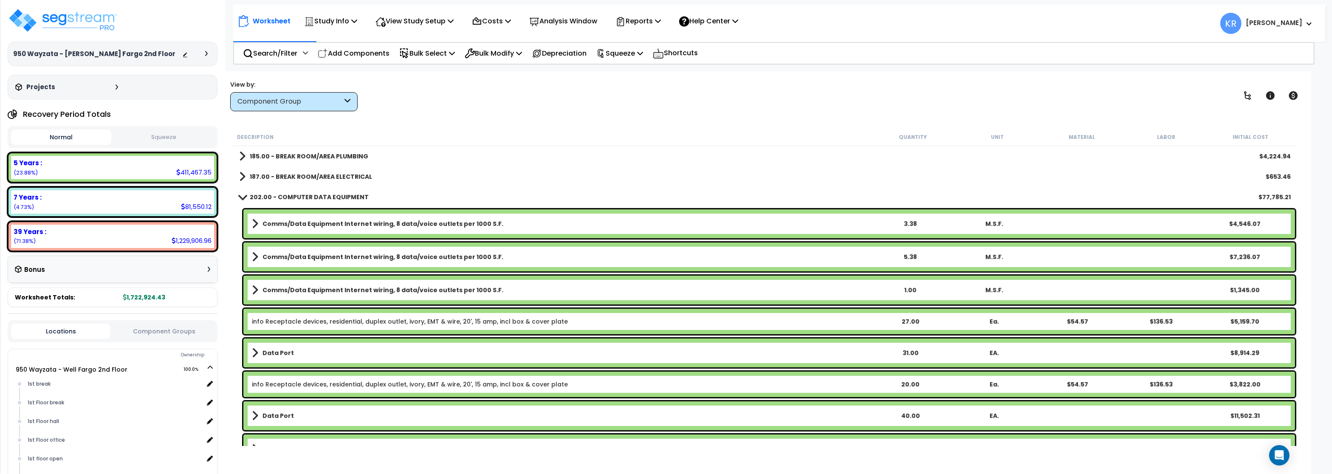
click at [271, 195] on b "202.00 - COMPUTER DATA EQUIPMENT" at bounding box center [309, 197] width 119 height 8
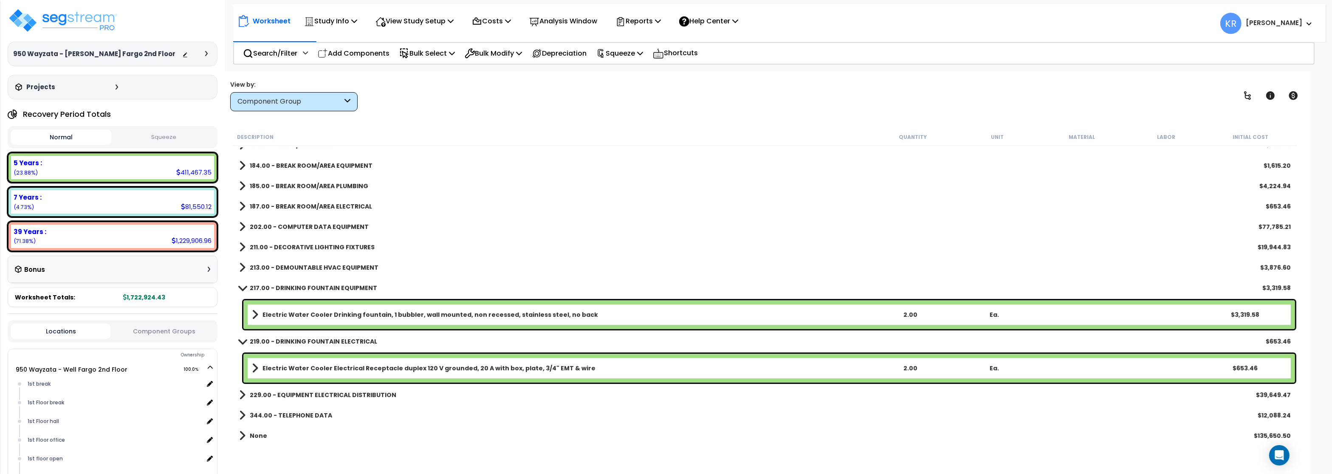
click at [272, 242] on link "211.00 - DECORATIVE LIGHTING FIXTURES" at bounding box center [306, 247] width 135 height 12
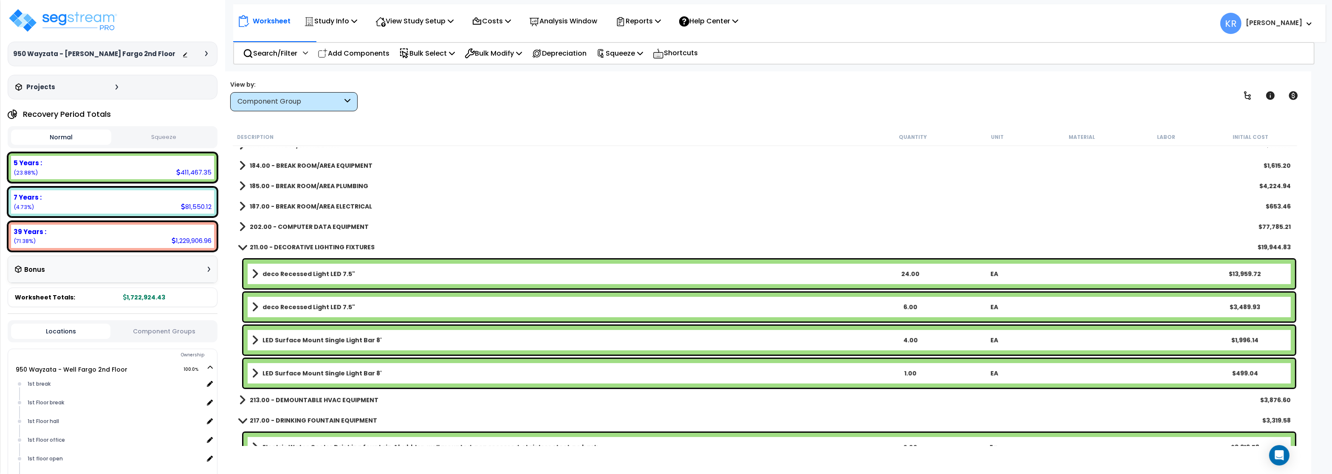
click at [272, 242] on link "211.00 - DECORATIVE LIGHTING FIXTURES" at bounding box center [306, 247] width 135 height 12
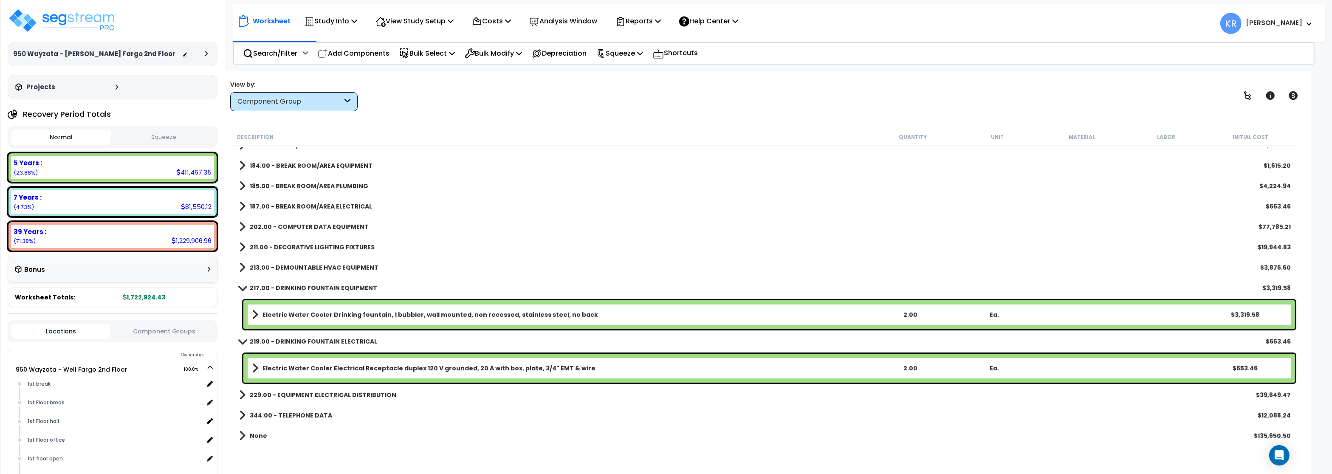
click at [279, 265] on b "213.00 - DEMOUNTABLE HVAC EQUIPMENT" at bounding box center [314, 267] width 129 height 8
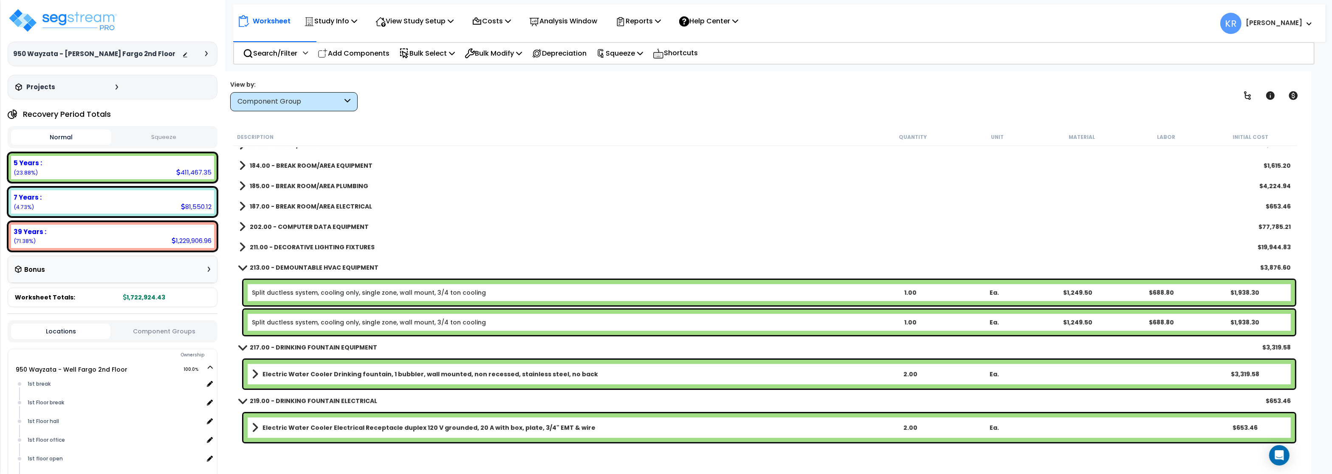
click at [279, 265] on b "213.00 - DEMOUNTABLE HVAC EQUIPMENT" at bounding box center [314, 267] width 129 height 8
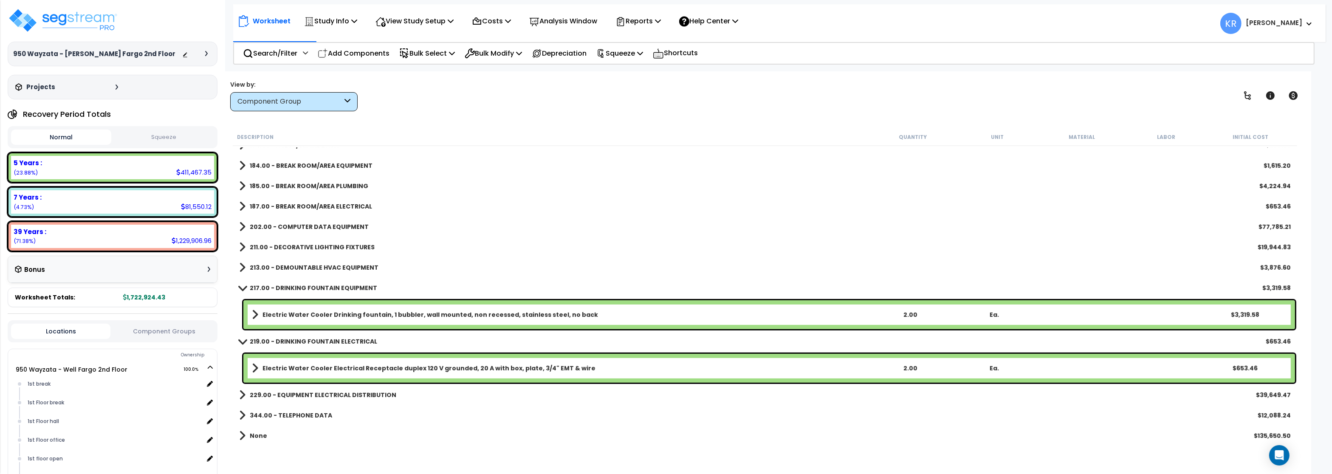
click at [312, 317] on b "Electric Water Cooler Drinking fountain, 1 bubbler, wall mounted, non recessed,…" at bounding box center [429, 314] width 335 height 8
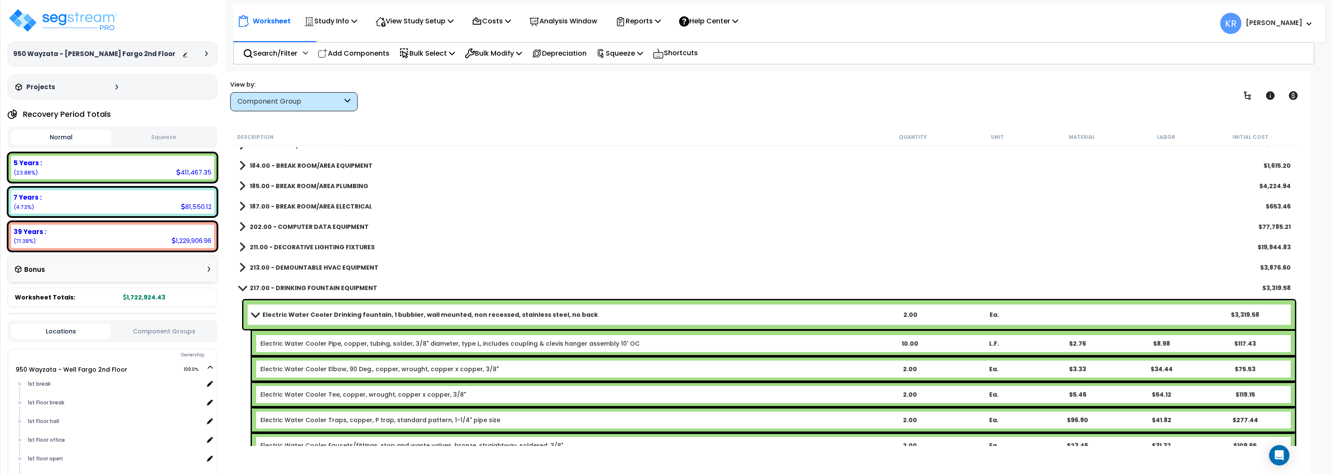
click at [313, 314] on b "Electric Water Cooler Drinking fountain, 1 bubbler, wall mounted, non recessed,…" at bounding box center [429, 314] width 335 height 8
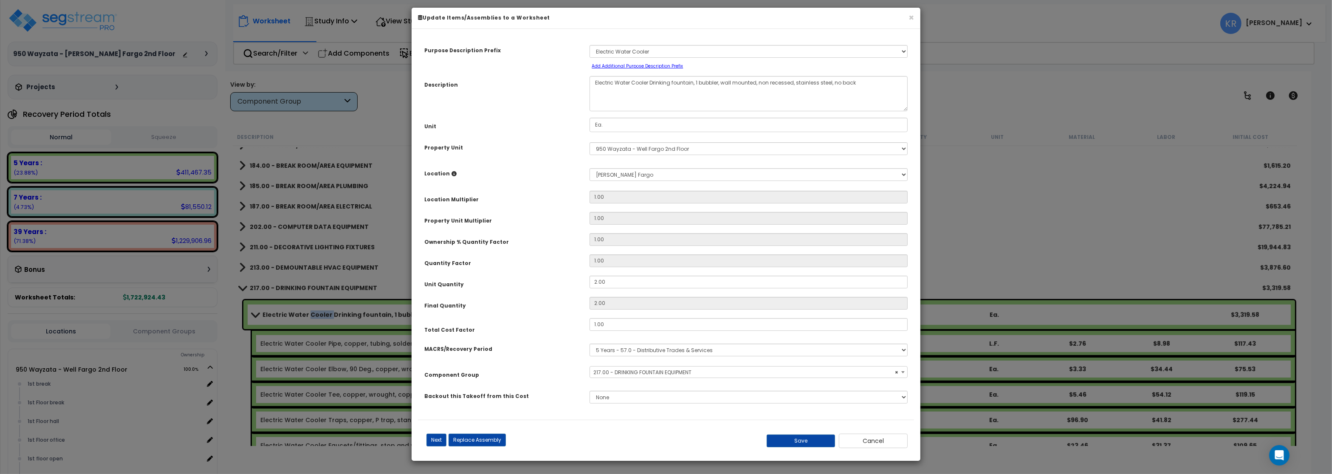
select select "56834"
click at [589, 344] on select "Select MACRS/Recovery Period 5 Years - 57.0 - Distributive Trades & Services 5 …" at bounding box center [748, 350] width 318 height 13
select select "3669"
click option "39 Years - NA - Long-Life Property" at bounding box center [0, 0] width 0 height 0
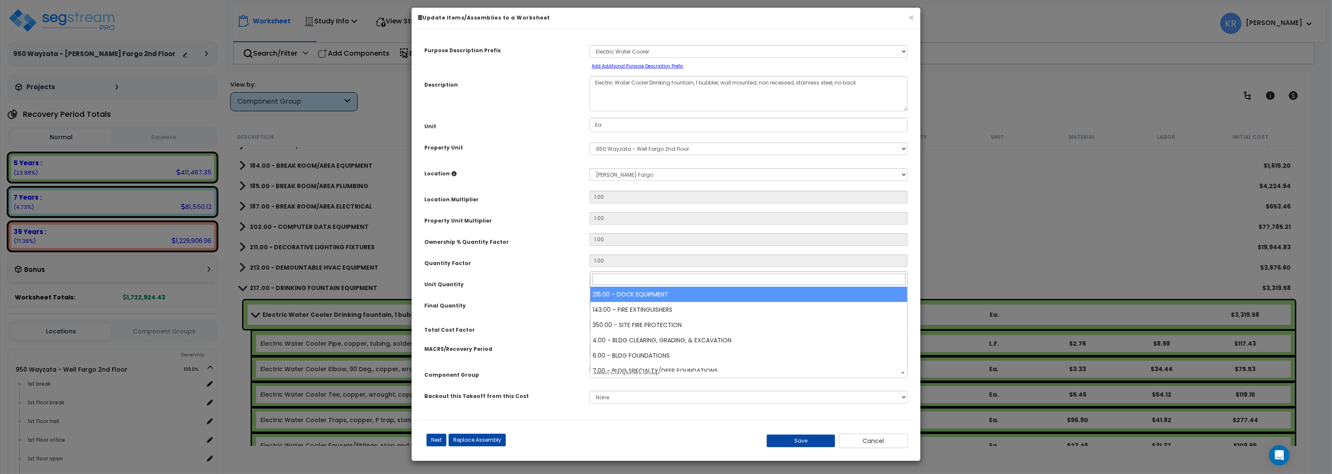
click at [628, 376] on span "Select Component Group" at bounding box center [626, 372] width 66 height 7
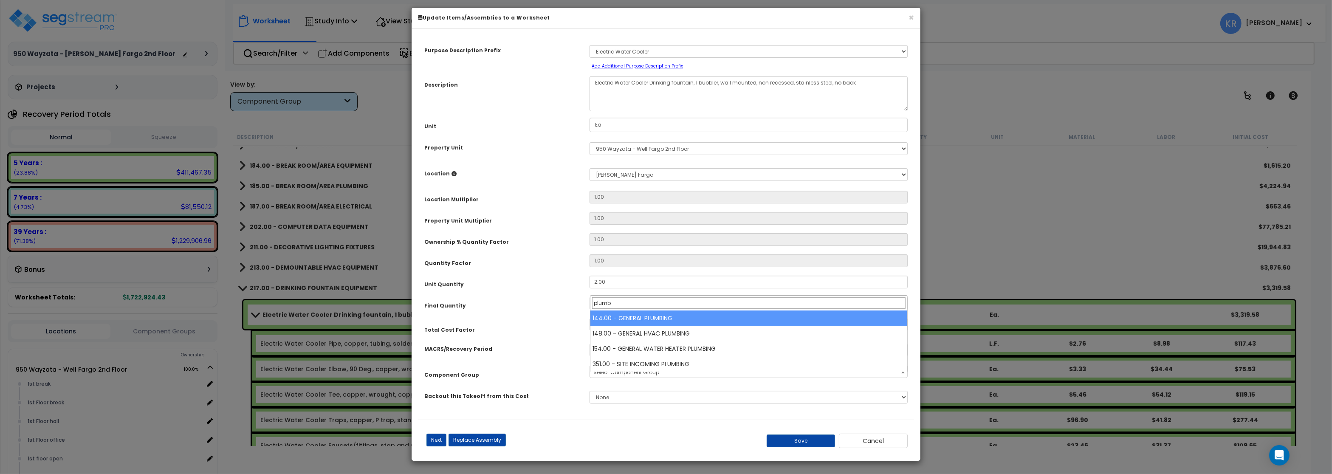
type input "plumb"
select select "56954"
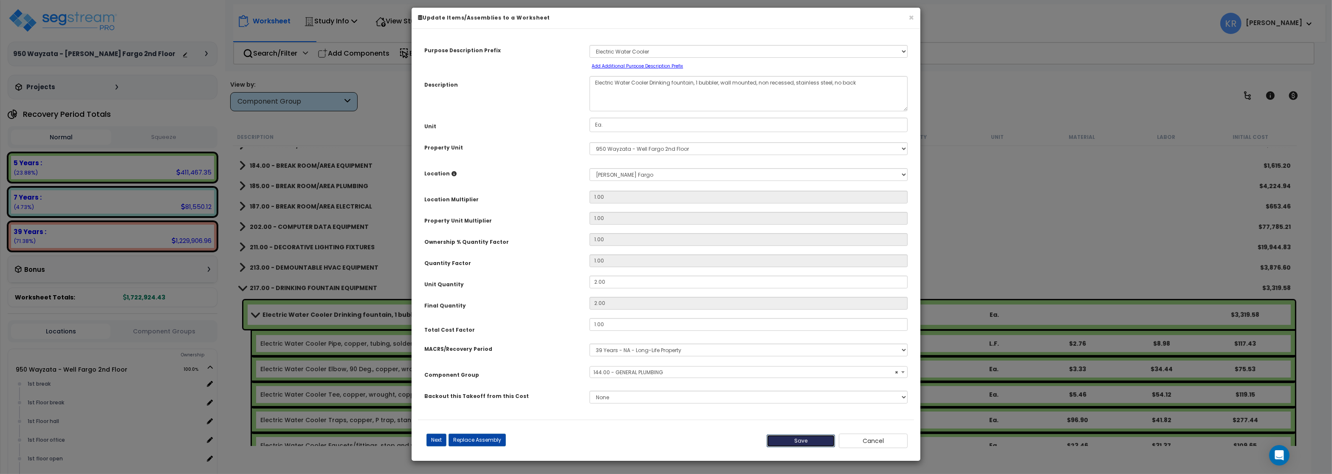
click at [807, 445] on button "Save" at bounding box center [800, 440] width 69 height 13
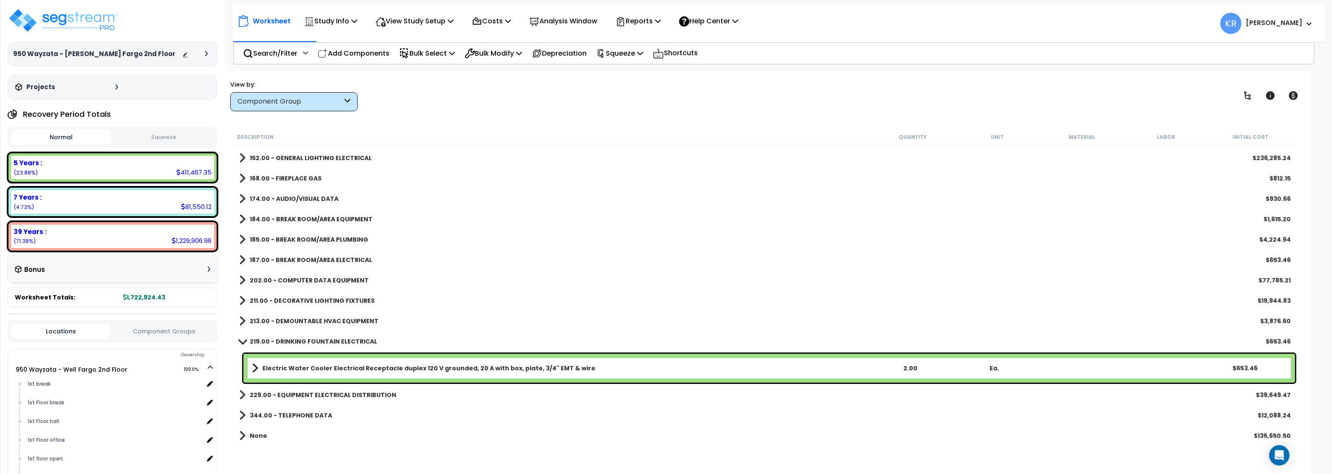
scroll to position [528, 0]
click at [295, 365] on b "Electric Water Cooler Electrical Receptacle duplex 120 V grounded, 20 A with bo…" at bounding box center [428, 368] width 333 height 8
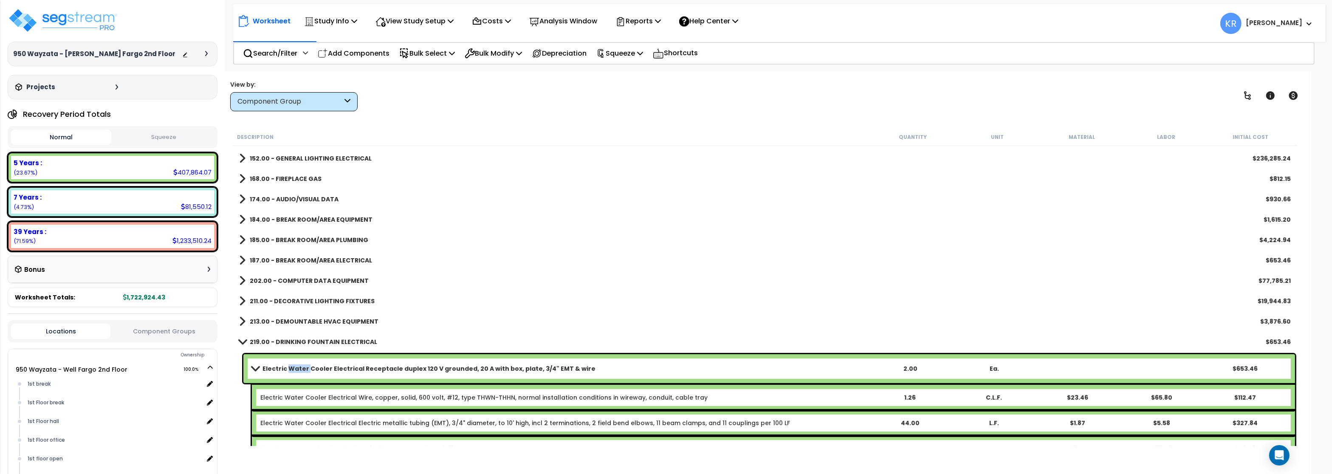
click at [295, 365] on b "Electric Water Cooler Electrical Receptacle duplex 120 V grounded, 20 A with bo…" at bounding box center [428, 368] width 333 height 8
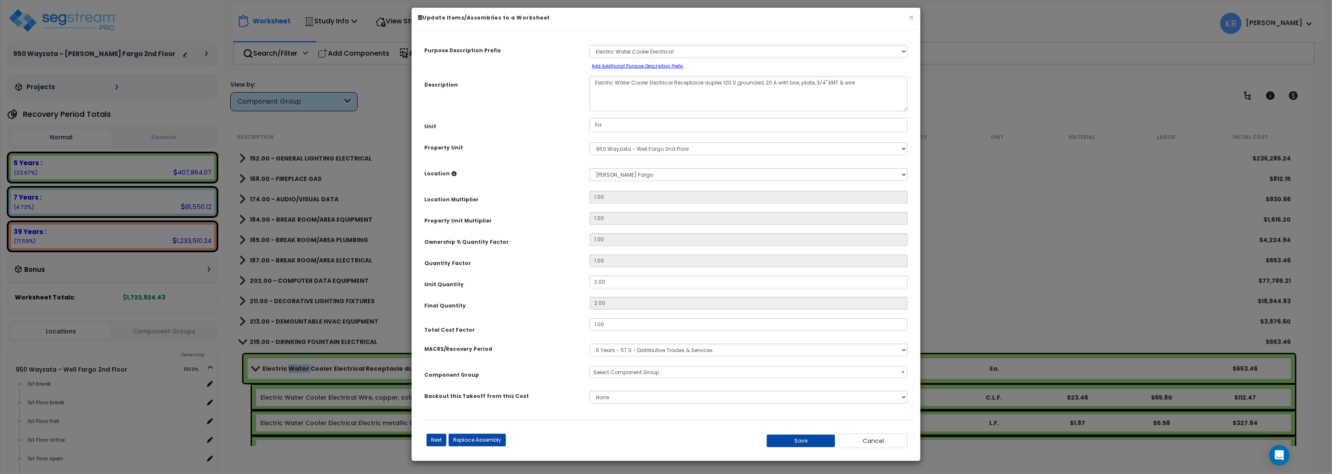
select select "56835"
click at [589, 344] on select "Select MACRS/Recovery Period 5 Years - 57.0 - Distributive Trades & Services 5 …" at bounding box center [748, 350] width 318 height 13
select select "3669"
click option "39 Years - NA - Long-Life Property" at bounding box center [0, 0] width 0 height 0
click at [637, 375] on span "Select Component Group" at bounding box center [626, 372] width 66 height 7
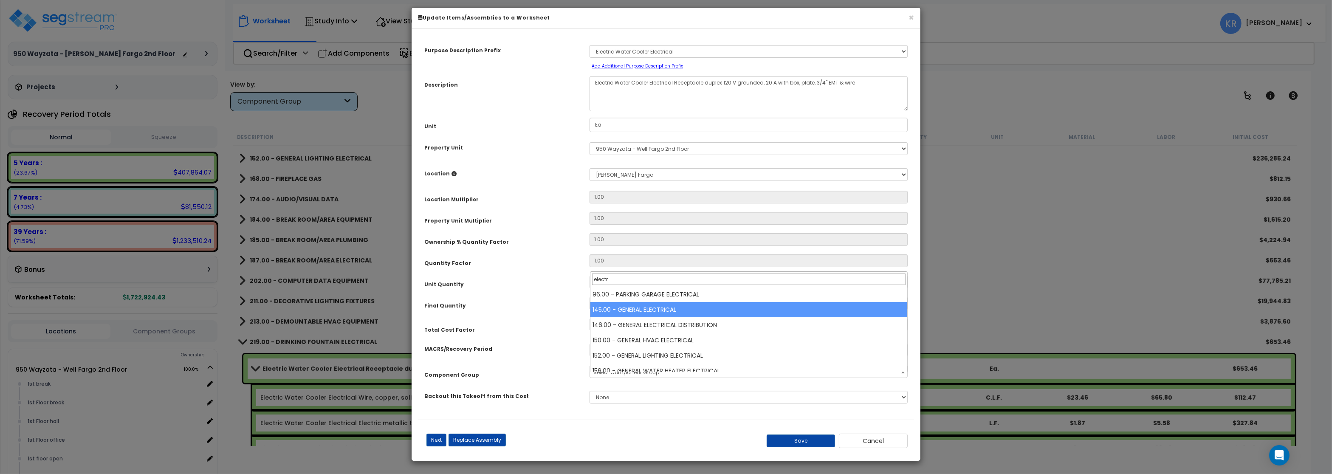
type input "electr"
select select "56955"
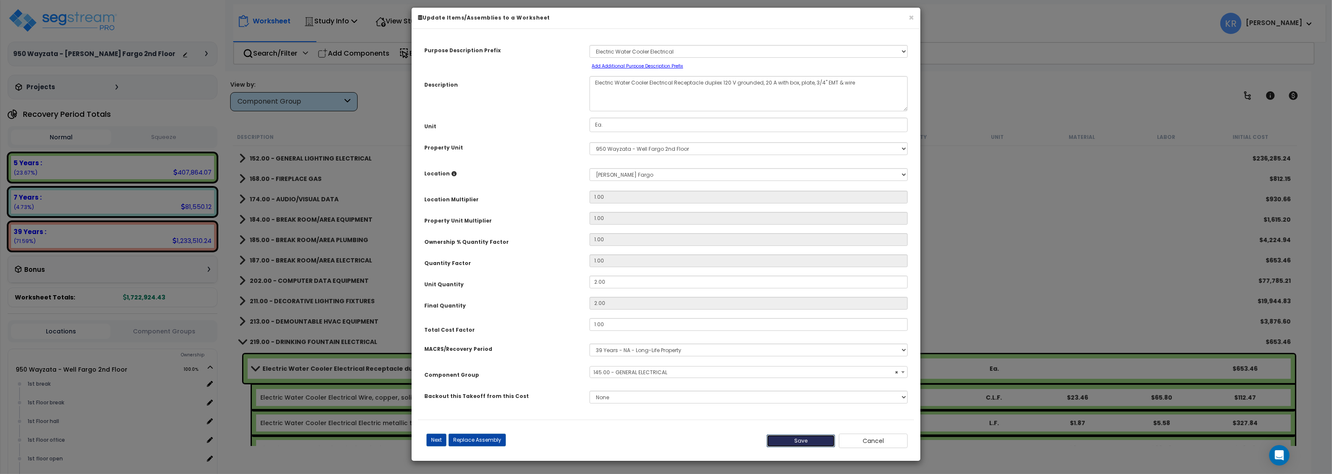
click at [785, 446] on button "Save" at bounding box center [800, 440] width 69 height 13
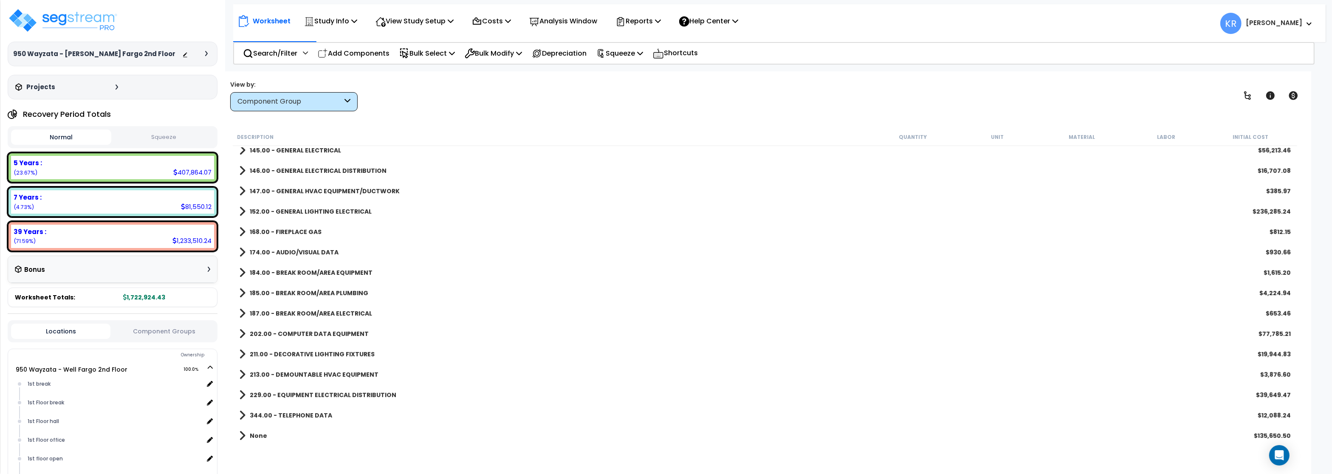
scroll to position [474, 0]
click at [291, 409] on div "344.00 - TELEPHONE DATA $12,088.24" at bounding box center [765, 415] width 1060 height 20
click at [297, 413] on b "344.00 - TELEPHONE DATA" at bounding box center [291, 415] width 82 height 8
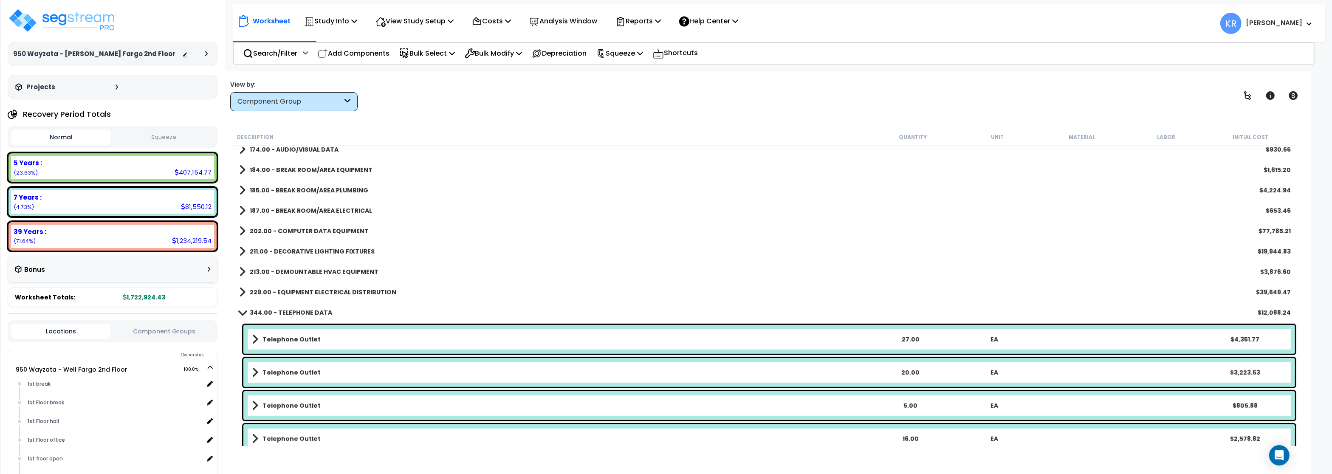
scroll to position [673, 0]
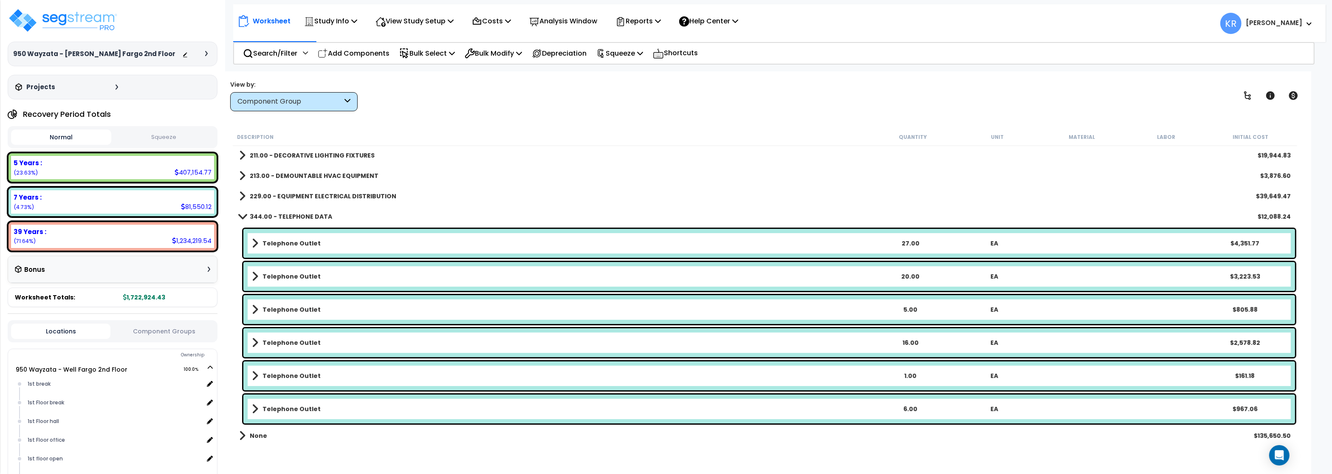
click at [290, 212] on link "344.00 - TELEPHONE DATA" at bounding box center [285, 217] width 93 height 12
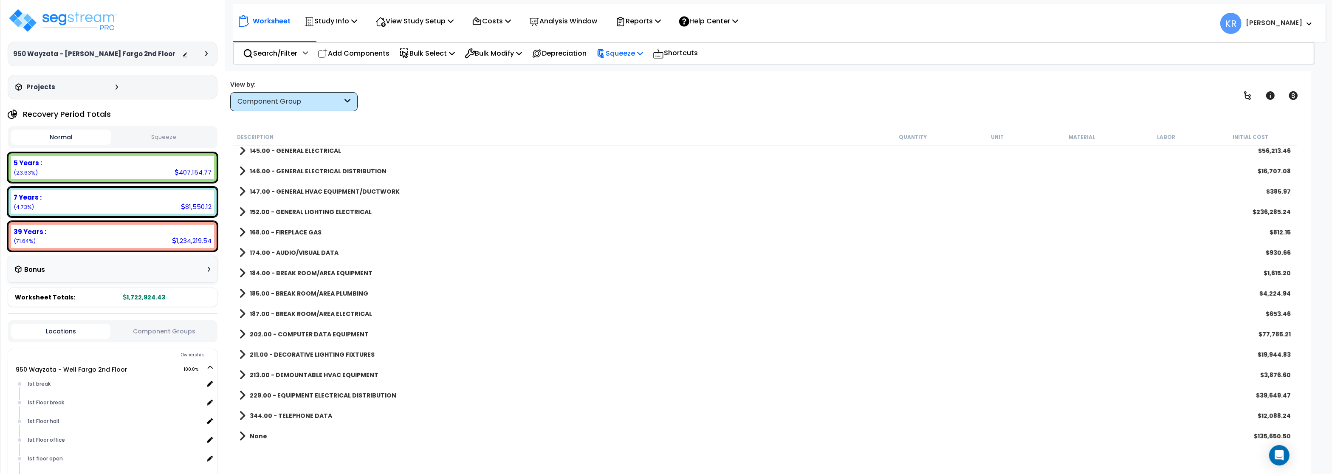
click at [629, 55] on p "Squeeze" at bounding box center [619, 53] width 47 height 11
click at [626, 77] on link "Squeeze" at bounding box center [634, 72] width 84 height 17
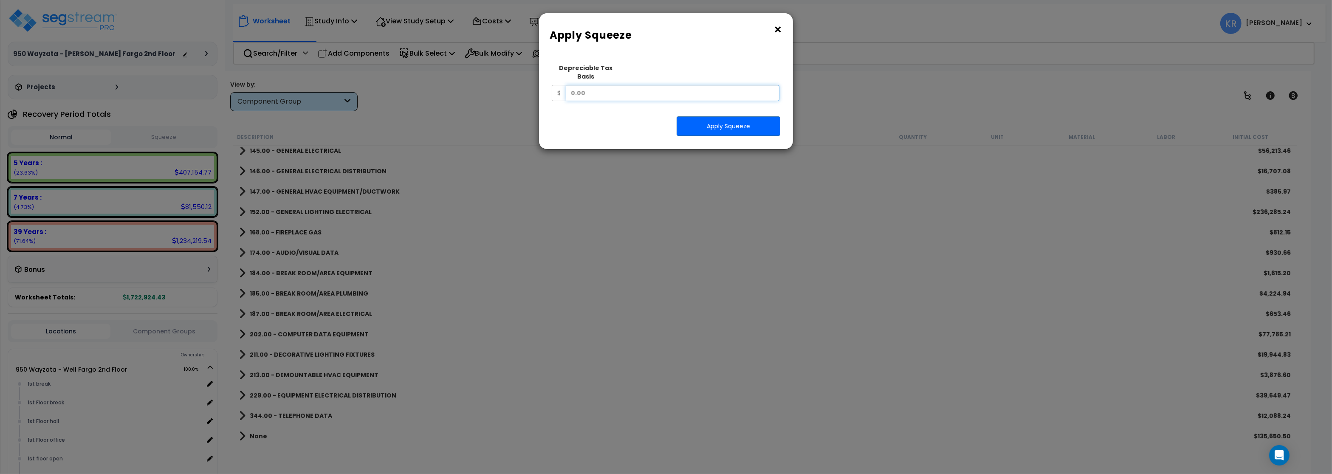
click at [597, 85] on input "text" at bounding box center [673, 93] width 214 height 16
type input "630,932.50"
click at [745, 116] on button "Apply Squeeze" at bounding box center [728, 126] width 104 height 20
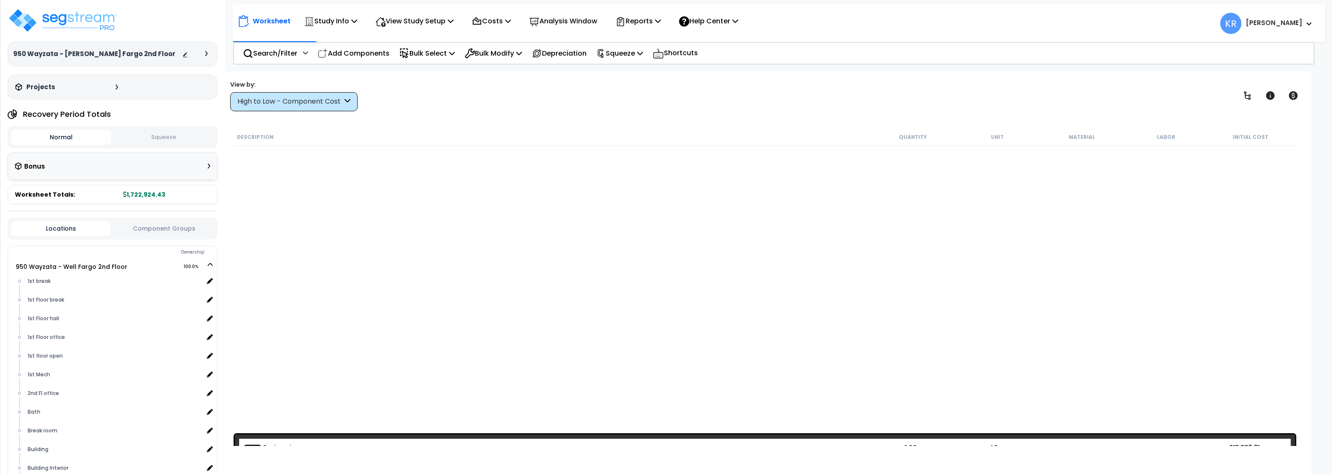
scroll to position [474, 0]
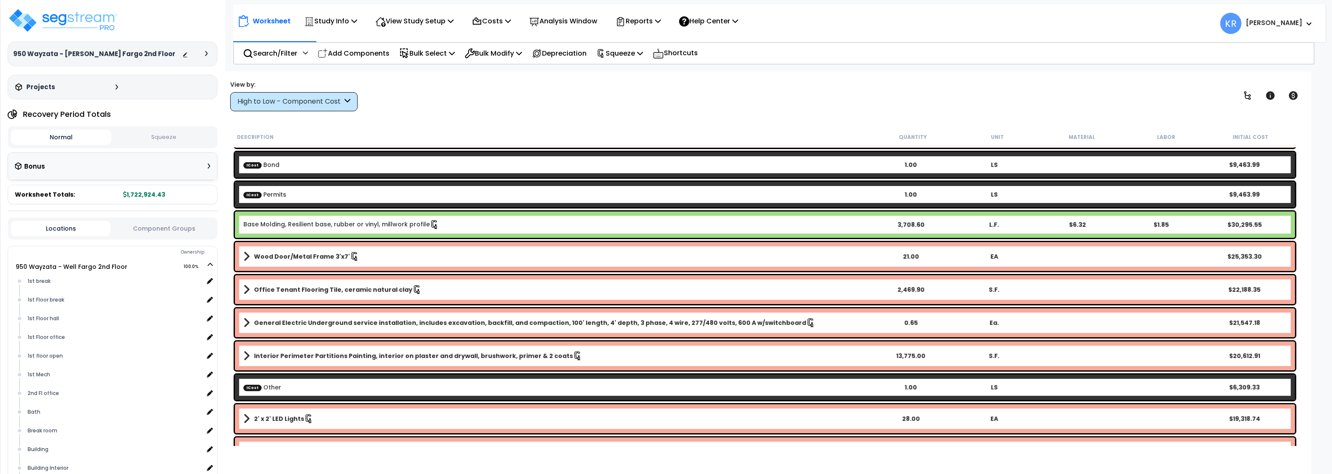
click at [272, 100] on div "High to Low - Component Cost" at bounding box center [289, 102] width 105 height 10
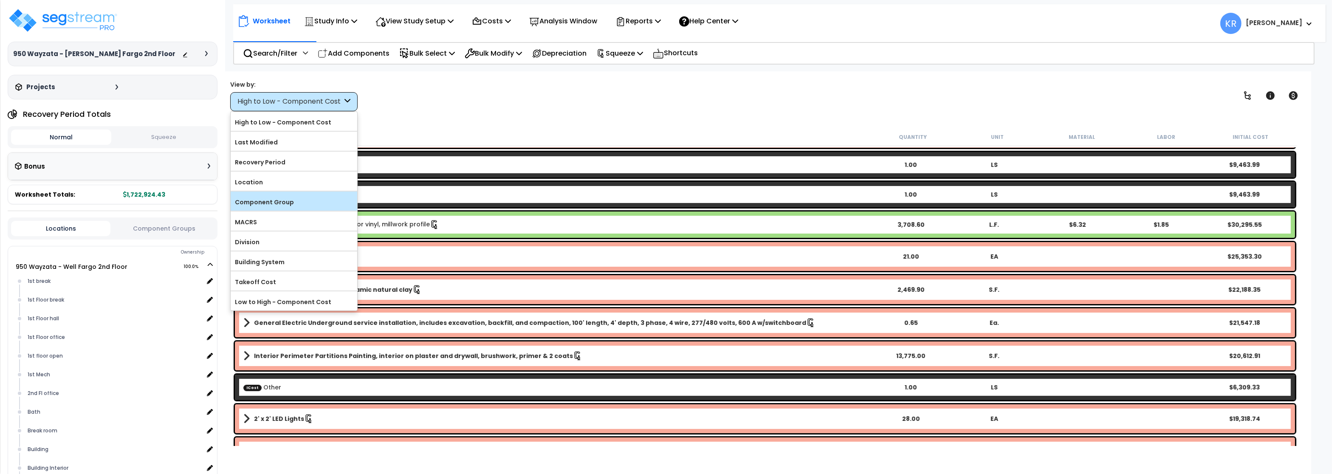
click at [278, 205] on label "Component Group" at bounding box center [294, 202] width 127 height 13
click at [0, 0] on input "Component Group" at bounding box center [0, 0] width 0 height 0
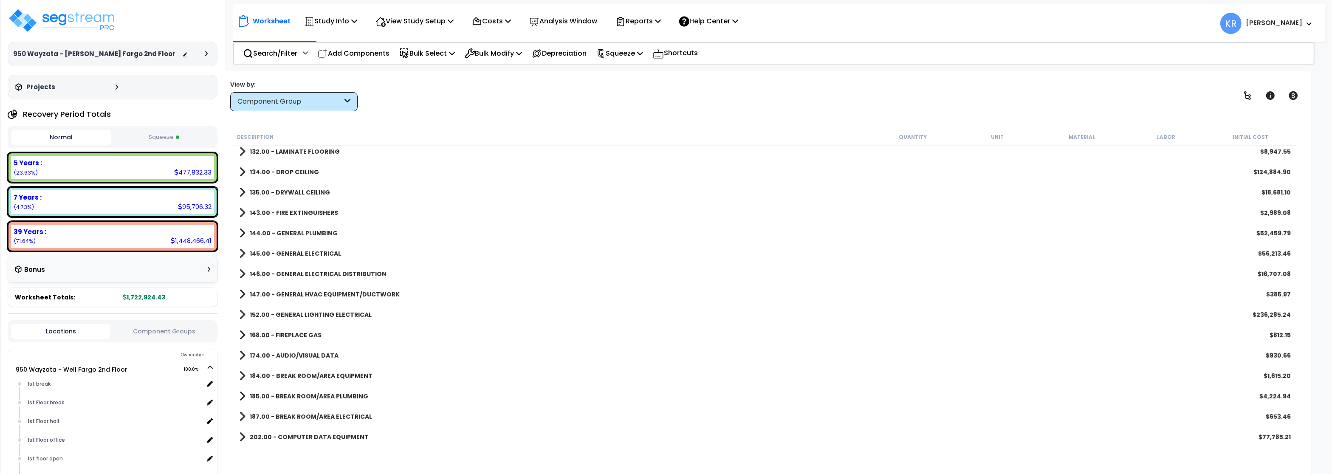
scroll to position [0, 0]
click at [144, 140] on button "Squeeze" at bounding box center [163, 137] width 100 height 15
click at [337, 291] on b "147.00 - GENERAL HVAC EQUIPMENT/DUCTWORK" at bounding box center [325, 294] width 150 height 8
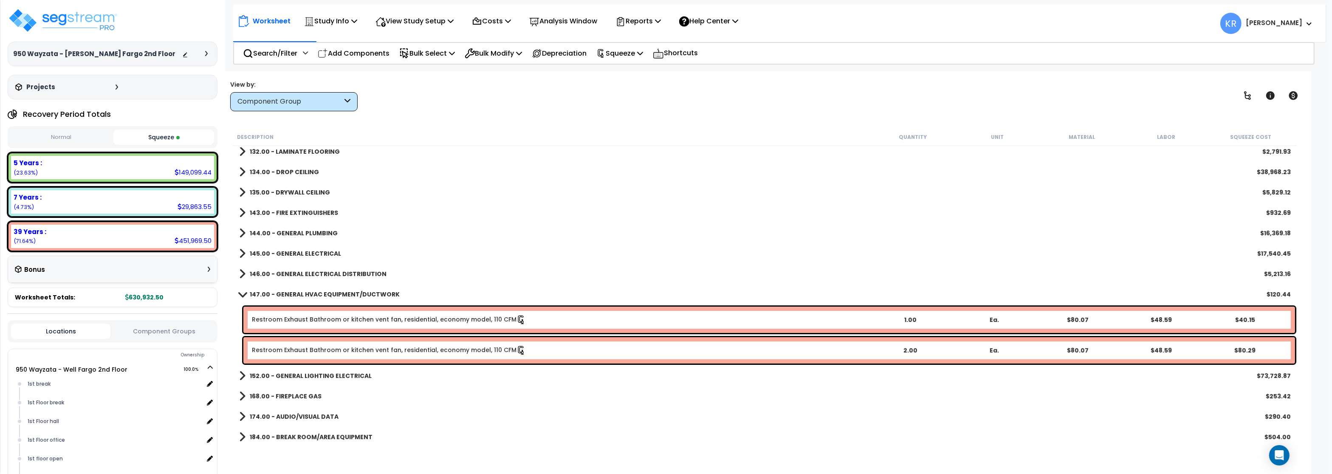
click at [337, 290] on link "147.00 - GENERAL HVAC EQUIPMENT/DUCTWORK" at bounding box center [319, 294] width 160 height 12
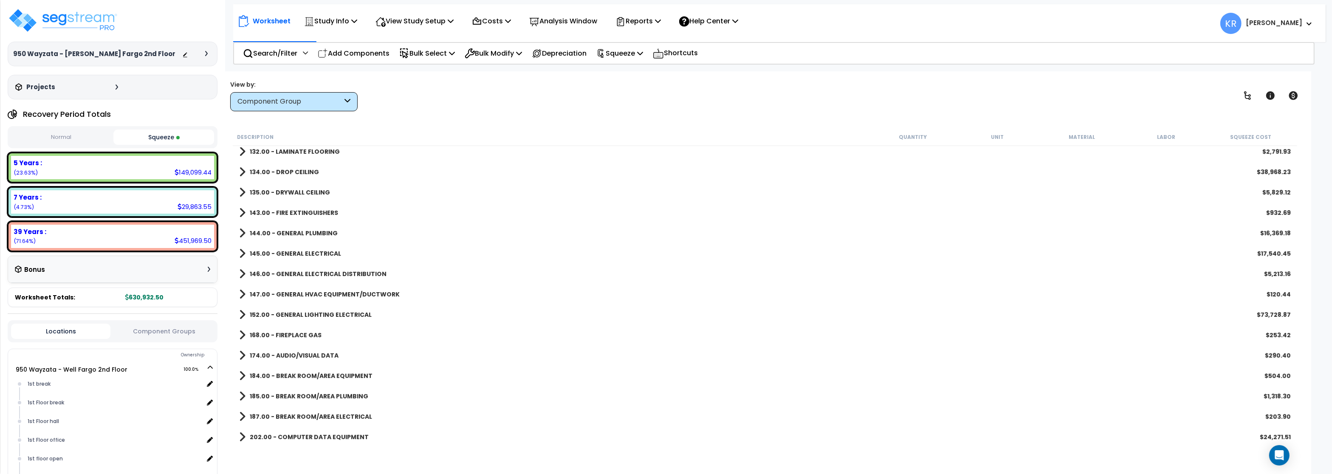
click at [336, 313] on b "152.00 - GENERAL LIGHTING ELECTRICAL" at bounding box center [311, 314] width 122 height 8
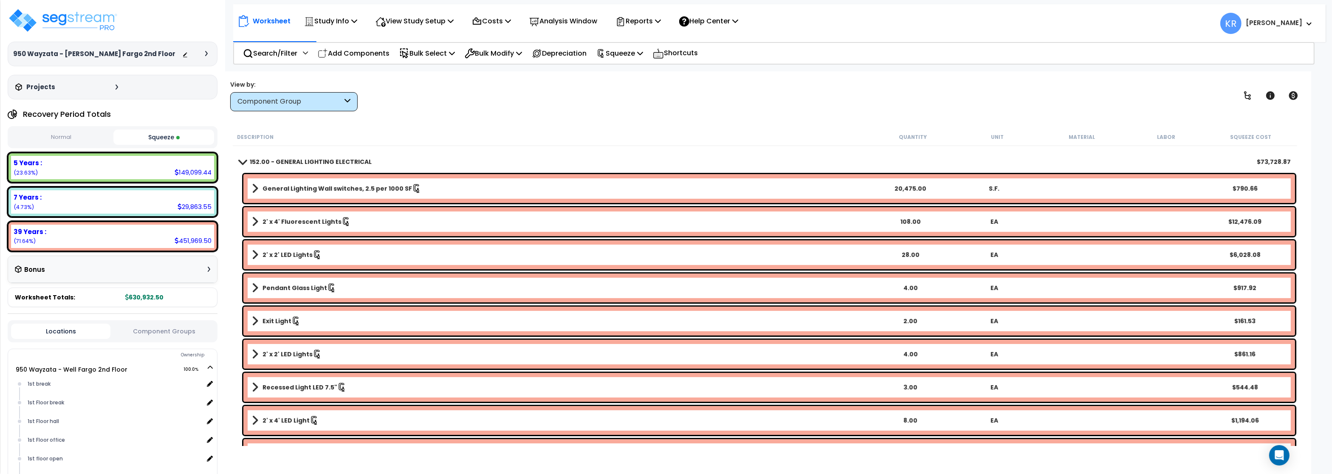
scroll to position [525, 0]
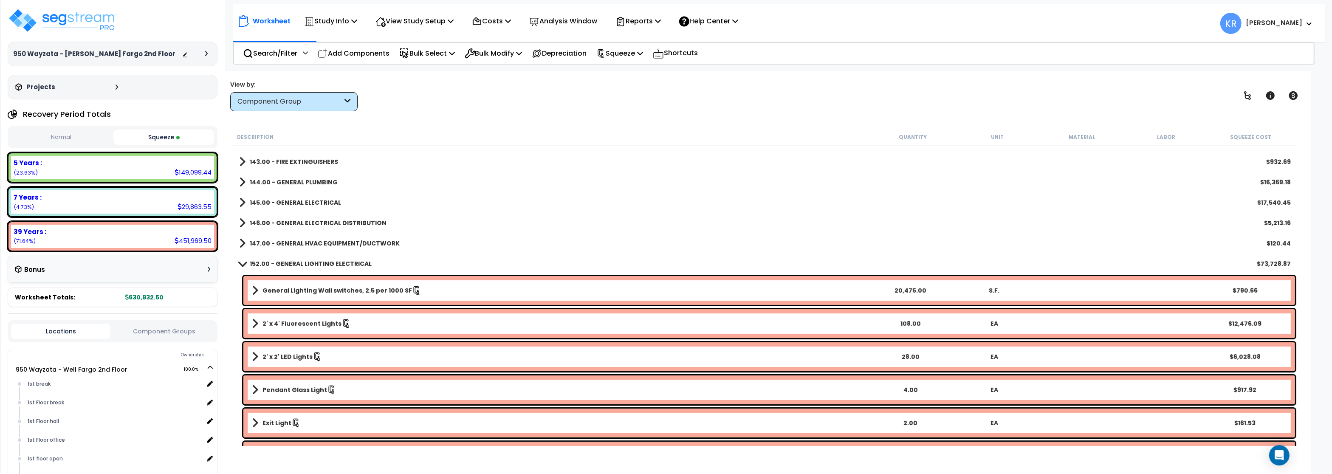
click at [328, 265] on b "152.00 - GENERAL LIGHTING ELECTRICAL" at bounding box center [311, 263] width 122 height 8
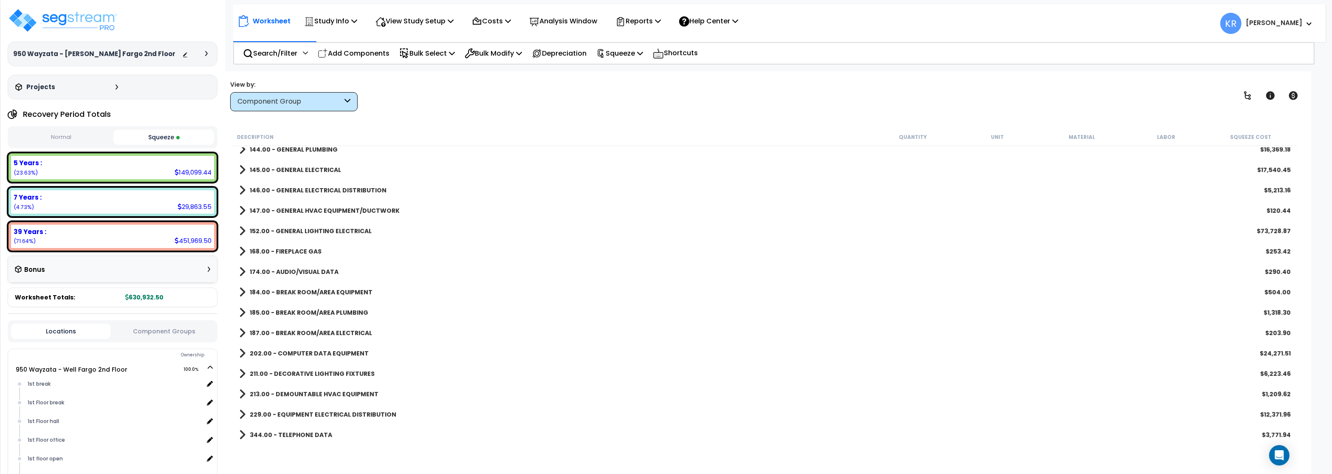
scroll to position [474, 0]
click at [298, 412] on b "344.00 - TELEPHONE DATA" at bounding box center [291, 415] width 82 height 8
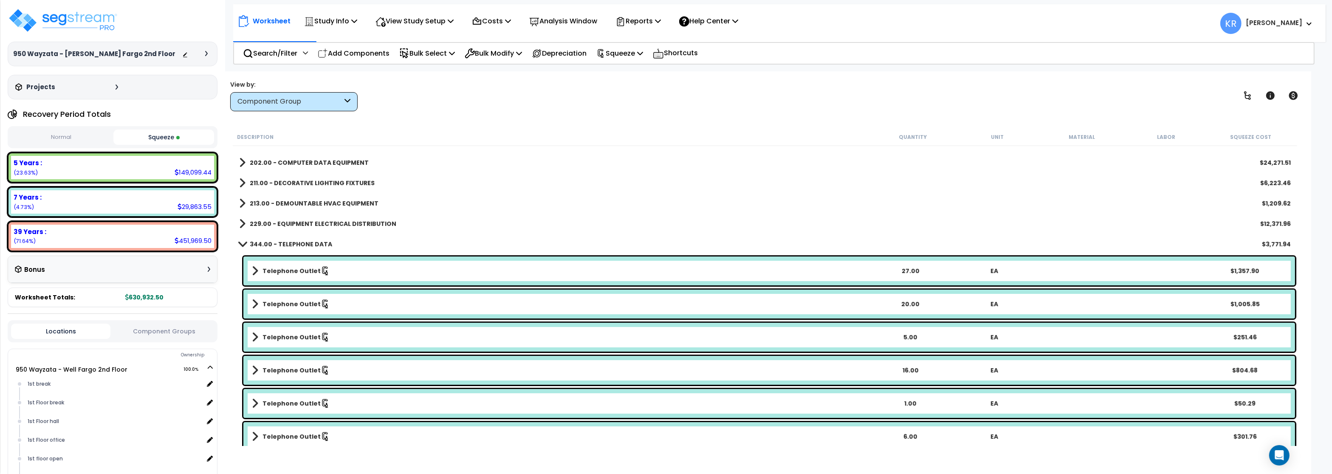
scroll to position [673, 0]
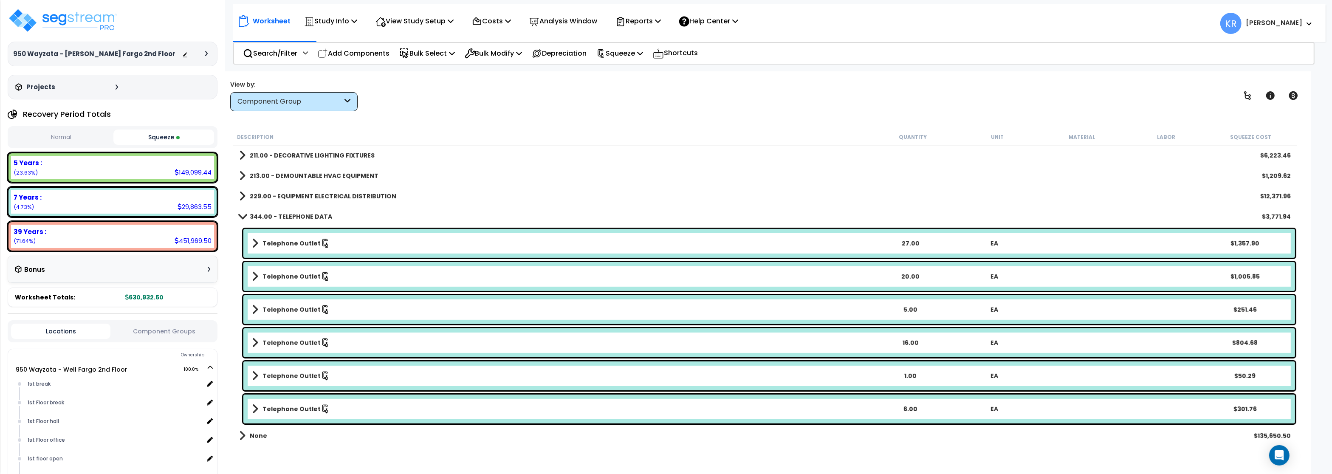
click at [251, 215] on link "344.00 - TELEPHONE DATA" at bounding box center [285, 217] width 93 height 12
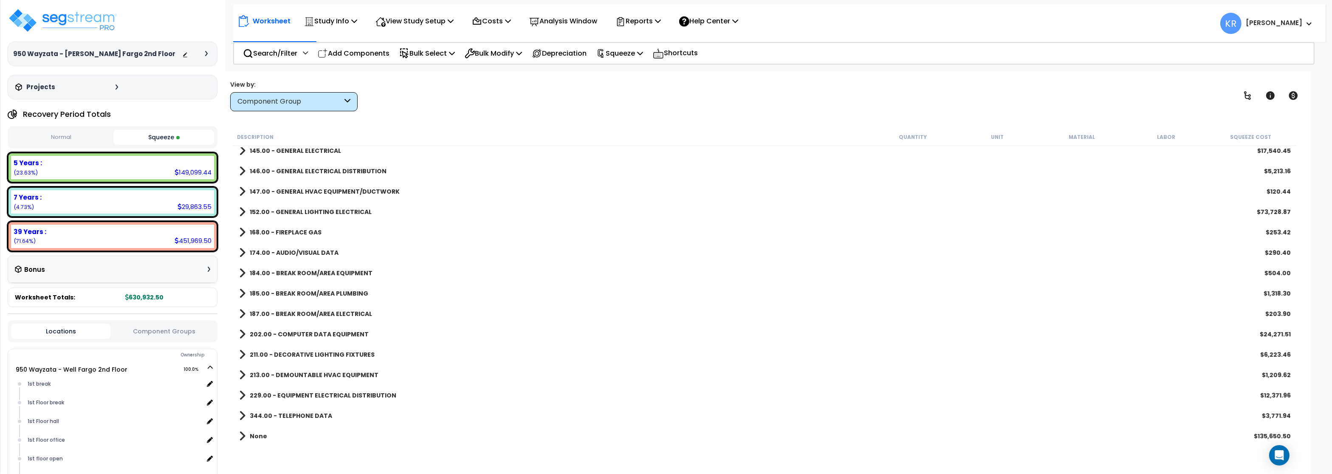
click at [255, 438] on b "None" at bounding box center [258, 436] width 17 height 8
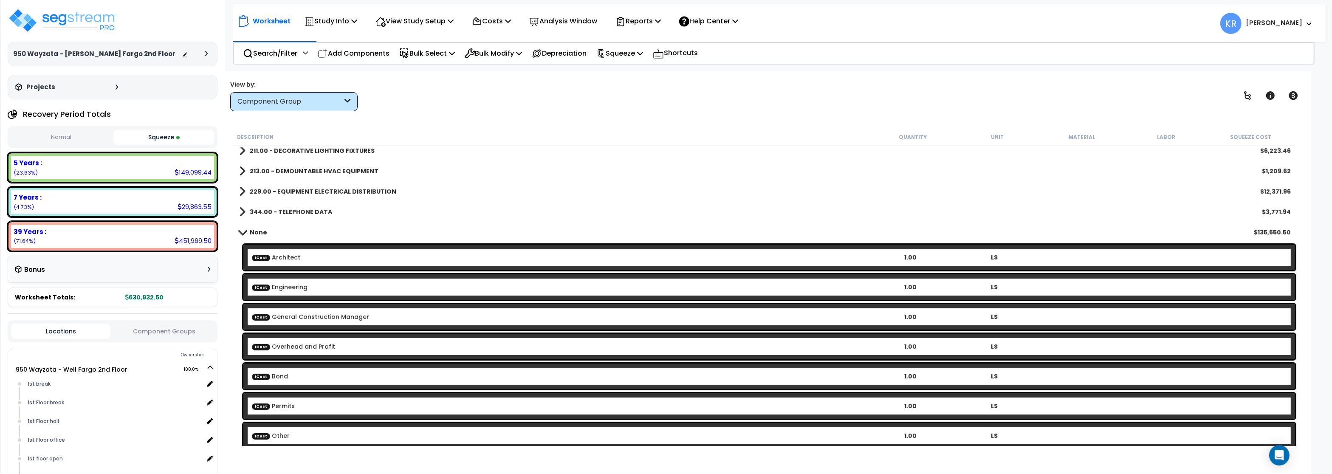
scroll to position [682, 0]
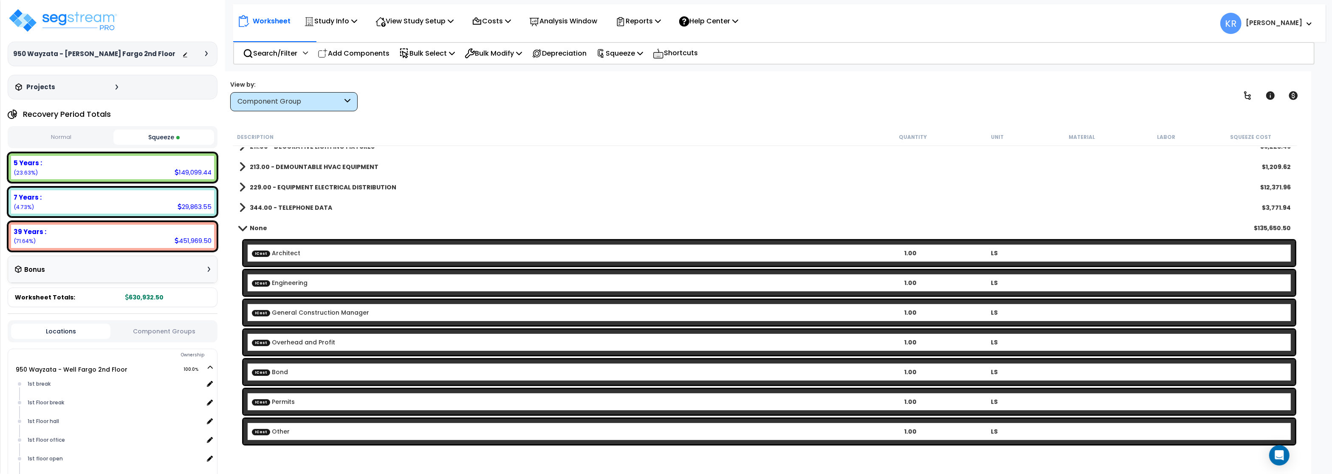
click at [267, 229] on div "None $135,650.50" at bounding box center [765, 228] width 1060 height 20
click at [248, 227] on span at bounding box center [243, 228] width 12 height 6
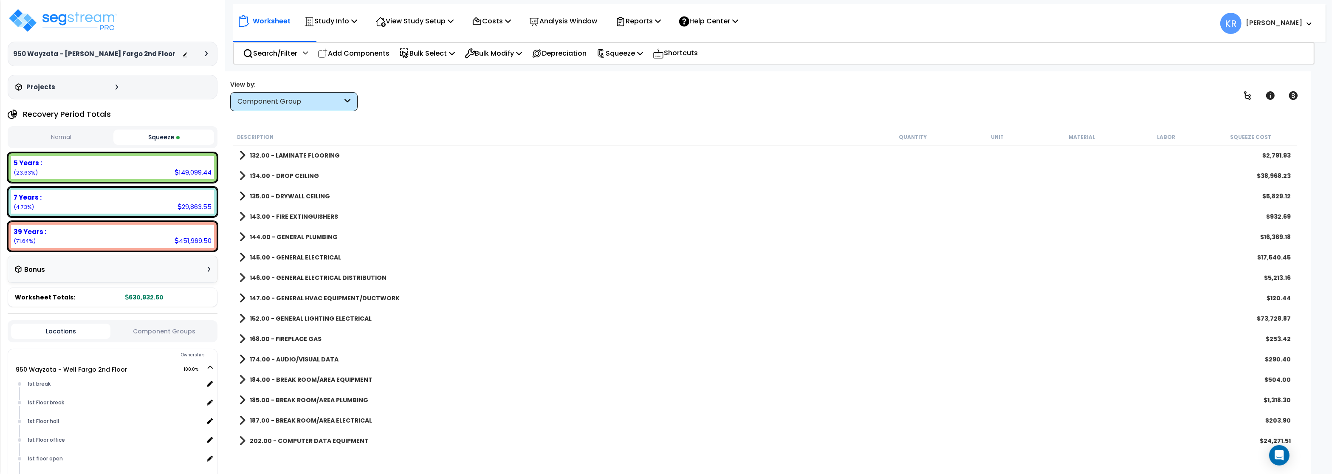
scroll to position [321, 0]
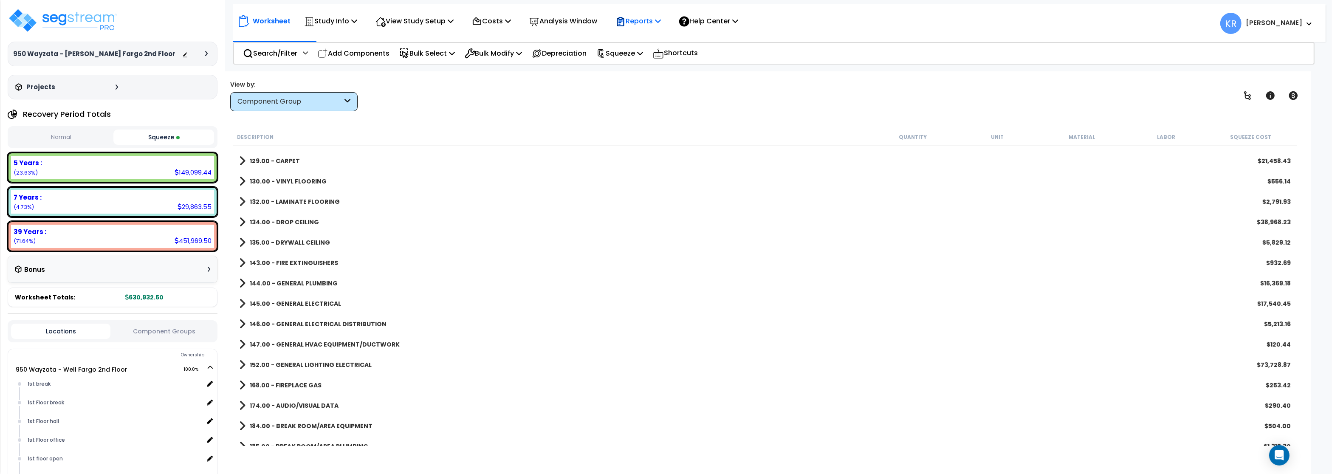
click at [643, 20] on p "Reports" at bounding box center [637, 20] width 45 height 11
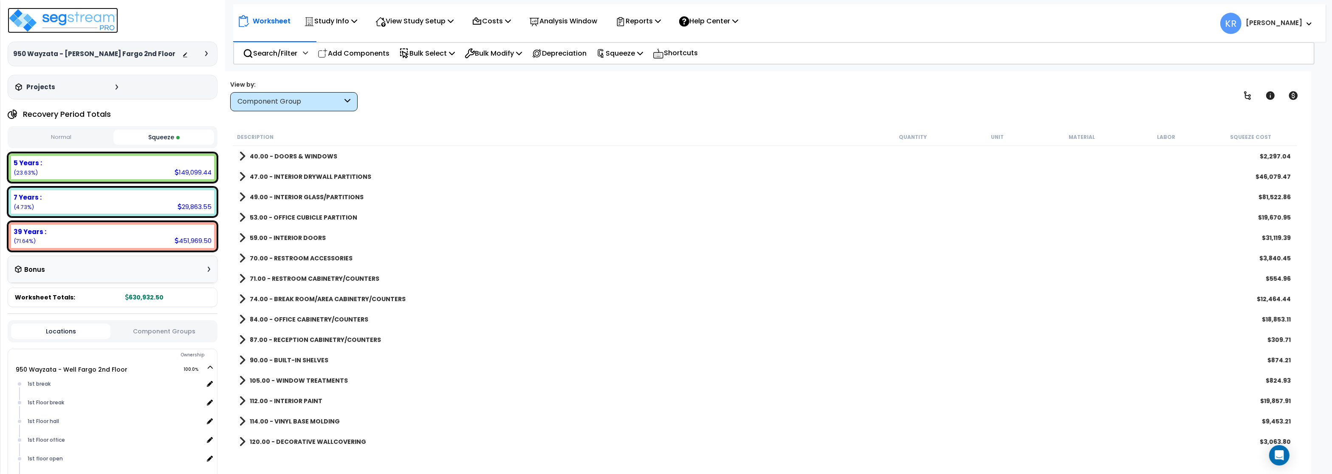
click at [73, 23] on img at bounding box center [63, 20] width 110 height 25
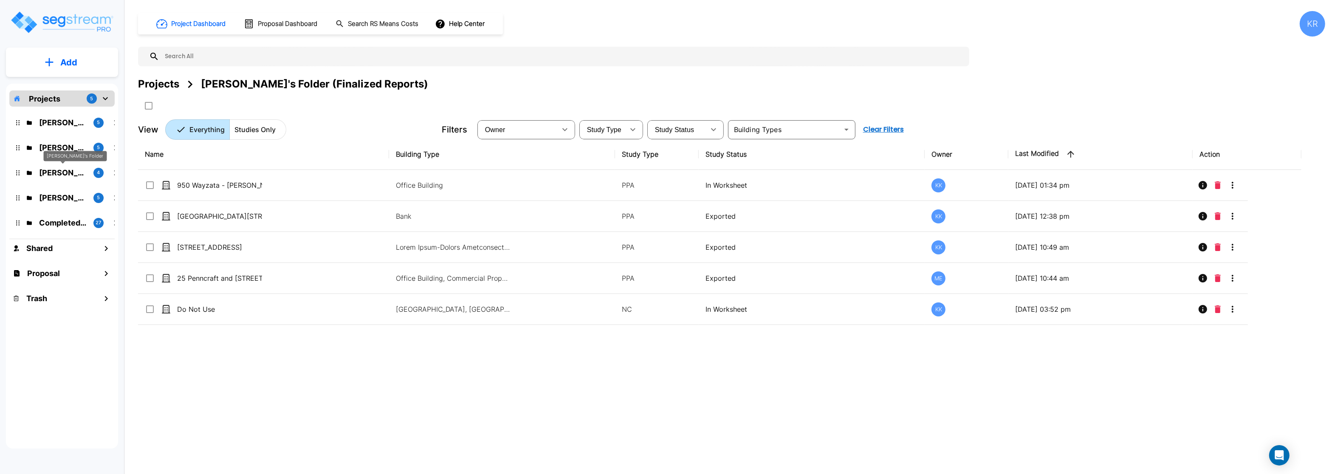
click at [57, 175] on p "[PERSON_NAME]'s Folder" at bounding box center [63, 172] width 48 height 11
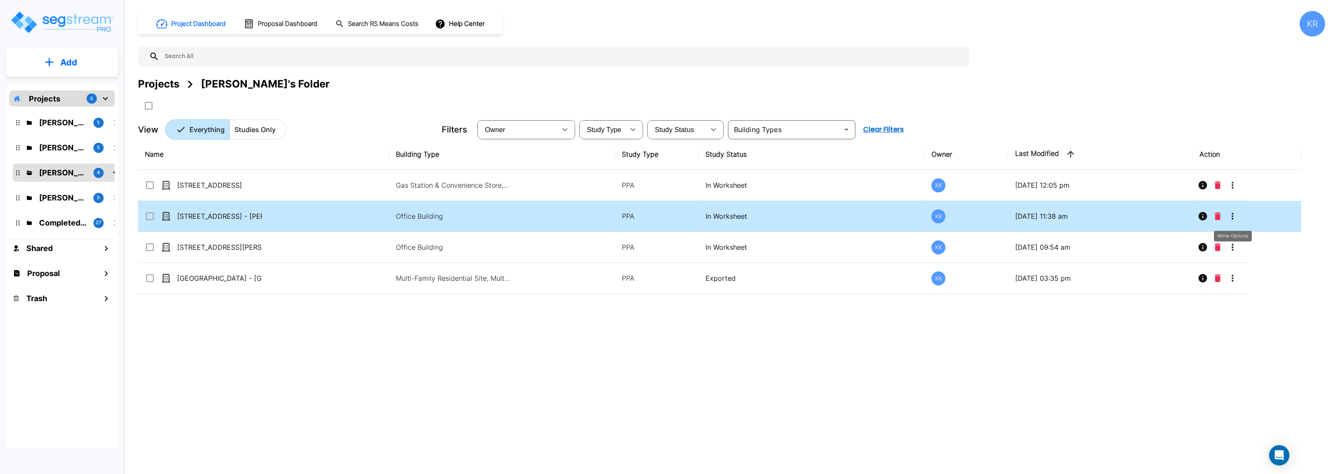
click at [1234, 216] on icon "More-Options" at bounding box center [1232, 216] width 10 height 10
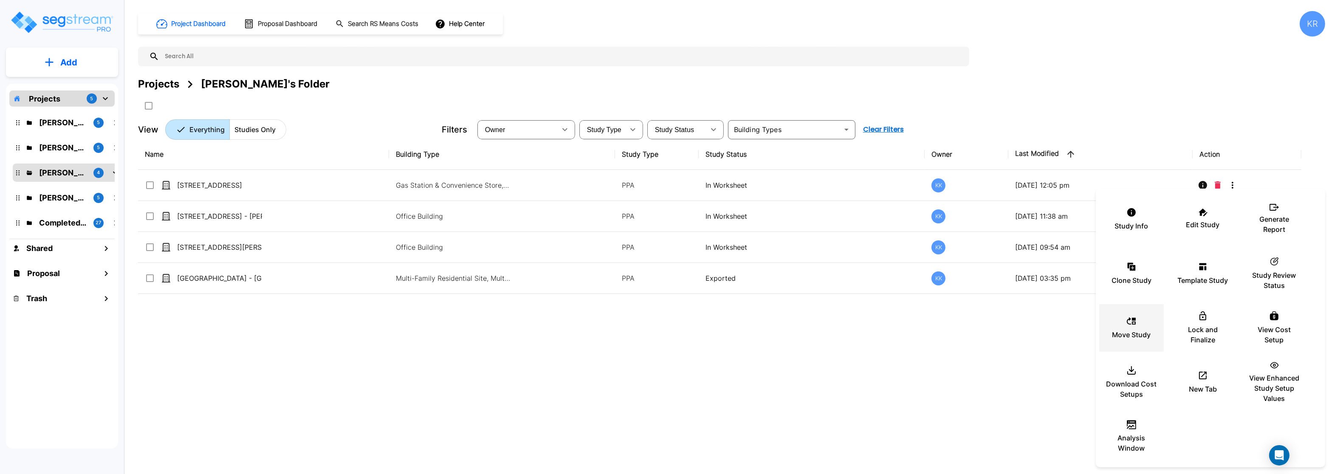
click at [1142, 331] on p "Move Study" at bounding box center [1131, 334] width 39 height 10
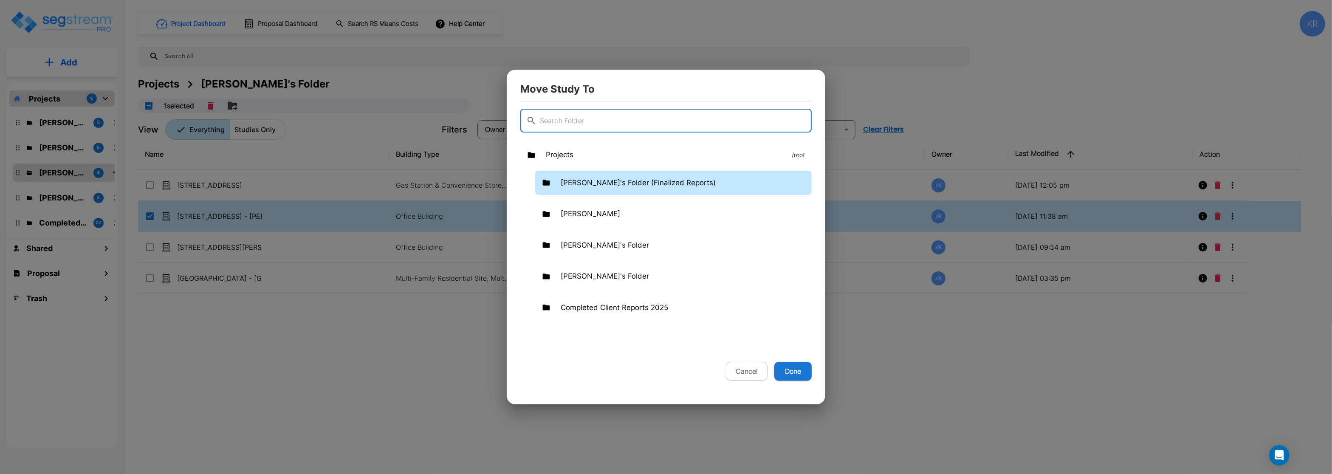
click at [591, 181] on p "[PERSON_NAME]'s Folder (Finalized Reports)" at bounding box center [637, 182] width 155 height 11
click at [797, 373] on button "Done" at bounding box center [792, 371] width 37 height 19
checkbox input "false"
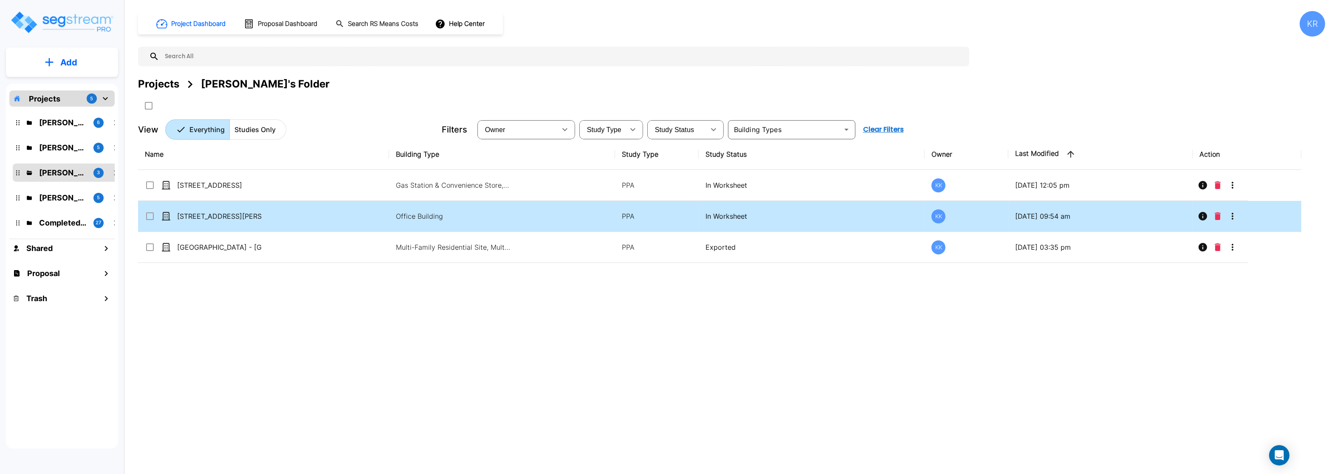
click at [241, 208] on td "[STREET_ADDRESS][PERSON_NAME]" at bounding box center [263, 216] width 251 height 31
click at [1227, 217] on button "More-Options" at bounding box center [1232, 216] width 17 height 17
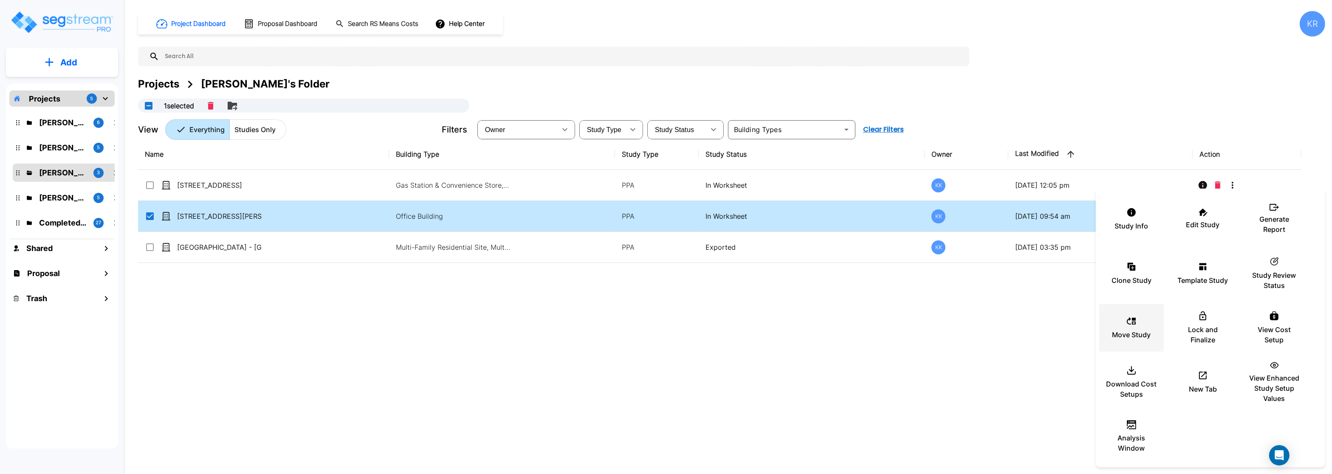
click at [1136, 335] on p "Move Study" at bounding box center [1131, 334] width 39 height 10
checkbox input "false"
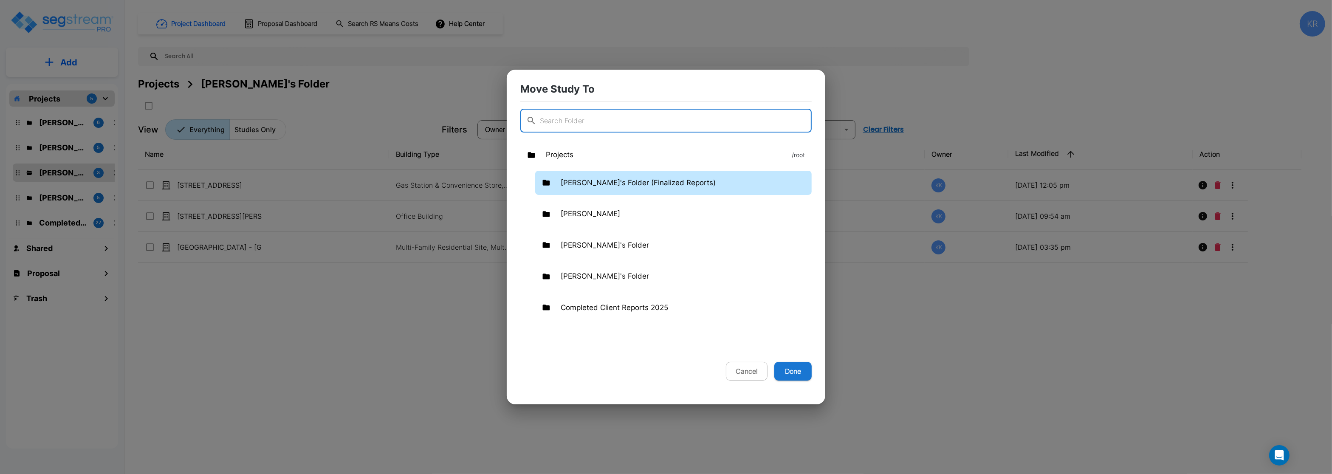
click at [600, 183] on p "[PERSON_NAME]'s Folder (Finalized Reports)" at bounding box center [637, 182] width 155 height 11
click at [790, 367] on button "Done" at bounding box center [792, 371] width 37 height 19
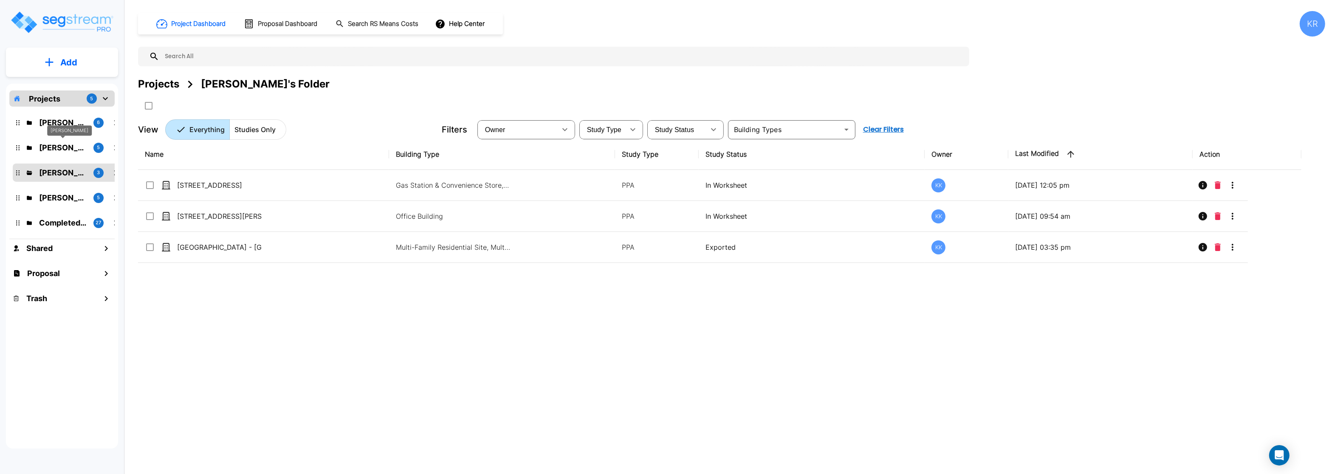
click at [69, 126] on div "M.E. Folder" at bounding box center [69, 130] width 45 height 11
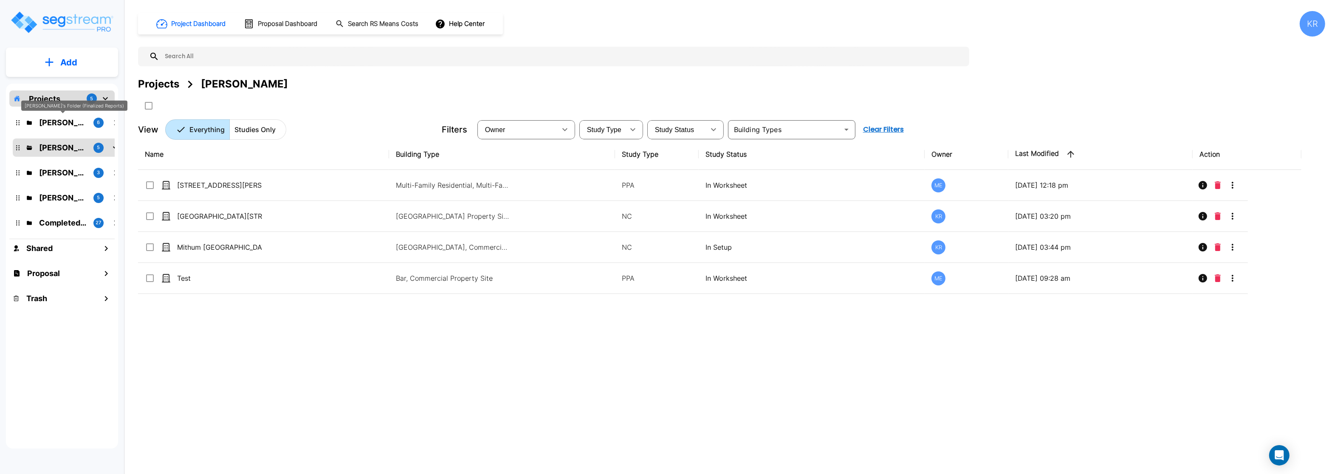
click at [72, 122] on p "[PERSON_NAME]'s Folder (Finalized Reports)" at bounding box center [63, 122] width 48 height 11
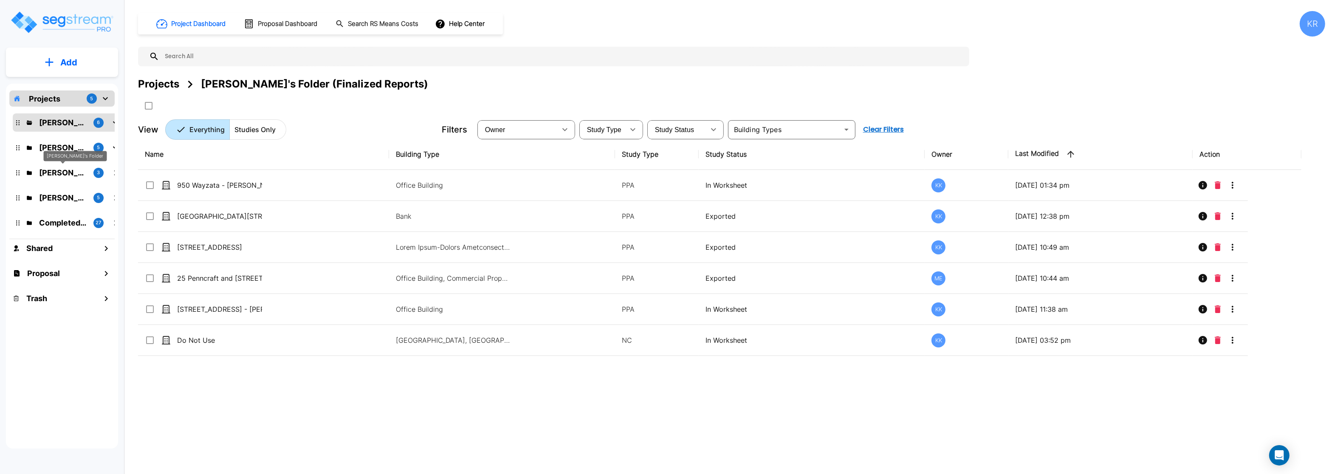
click at [61, 176] on p "Karina's Folder" at bounding box center [63, 172] width 48 height 11
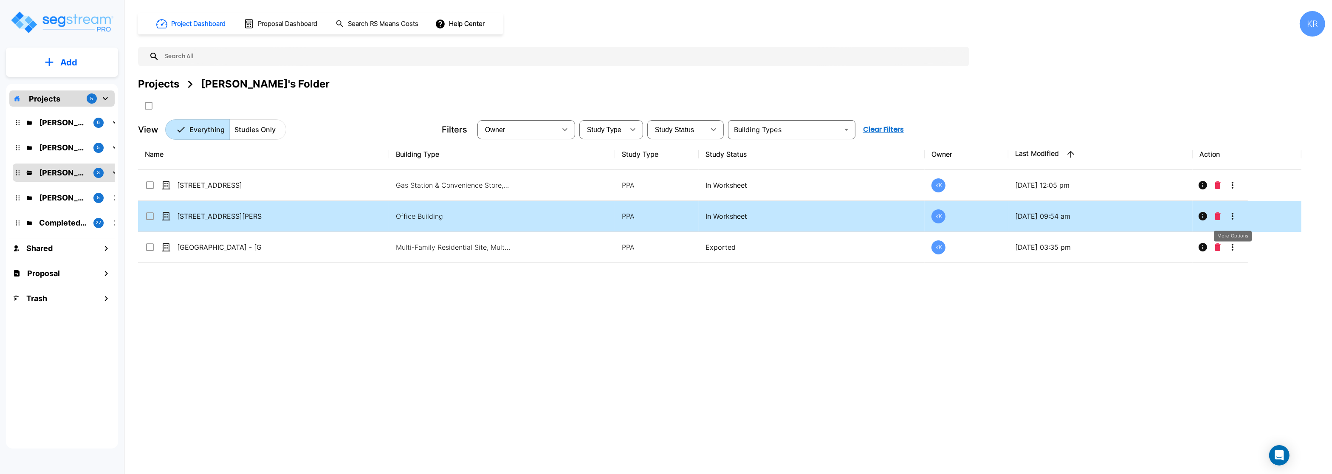
click at [1228, 218] on icon "More-Options" at bounding box center [1232, 216] width 10 height 10
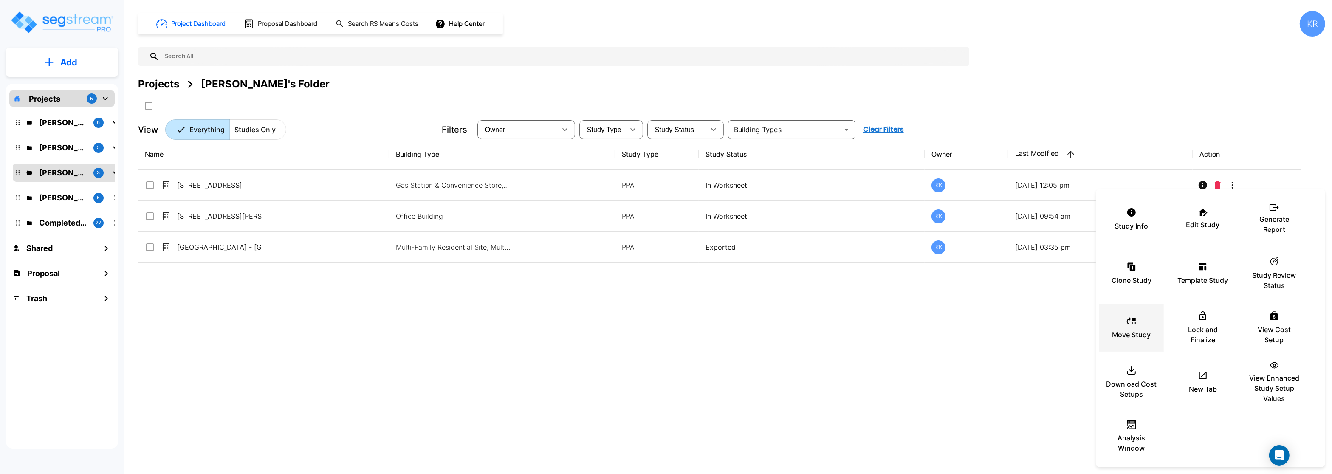
click at [1119, 324] on div "Move Study" at bounding box center [1131, 328] width 51 height 42
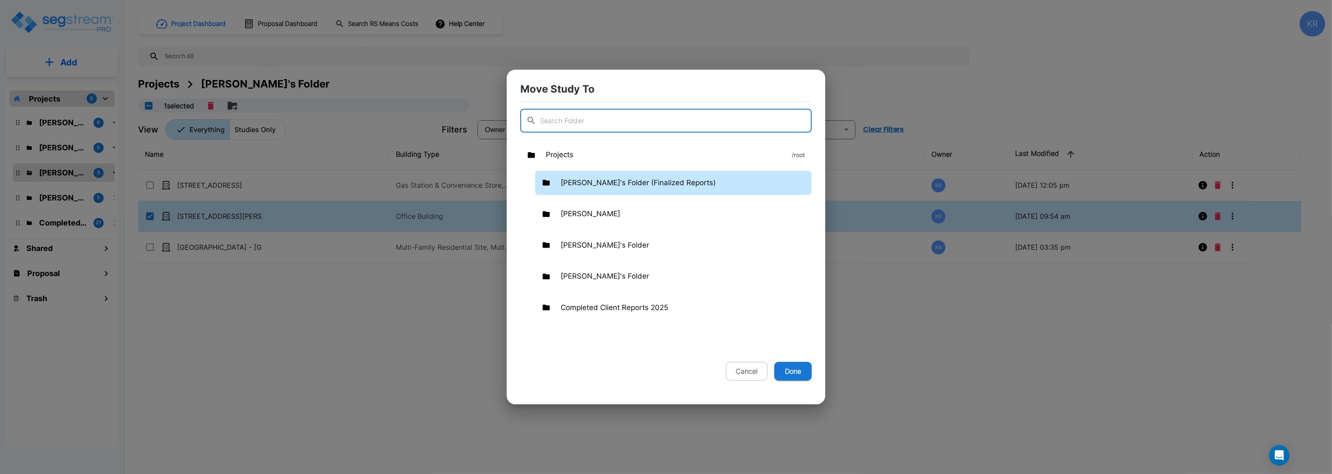
click at [591, 183] on p "[PERSON_NAME]'s Folder (Finalized Reports)" at bounding box center [637, 182] width 155 height 11
click at [789, 371] on button "Done" at bounding box center [792, 371] width 37 height 19
checkbox input "false"
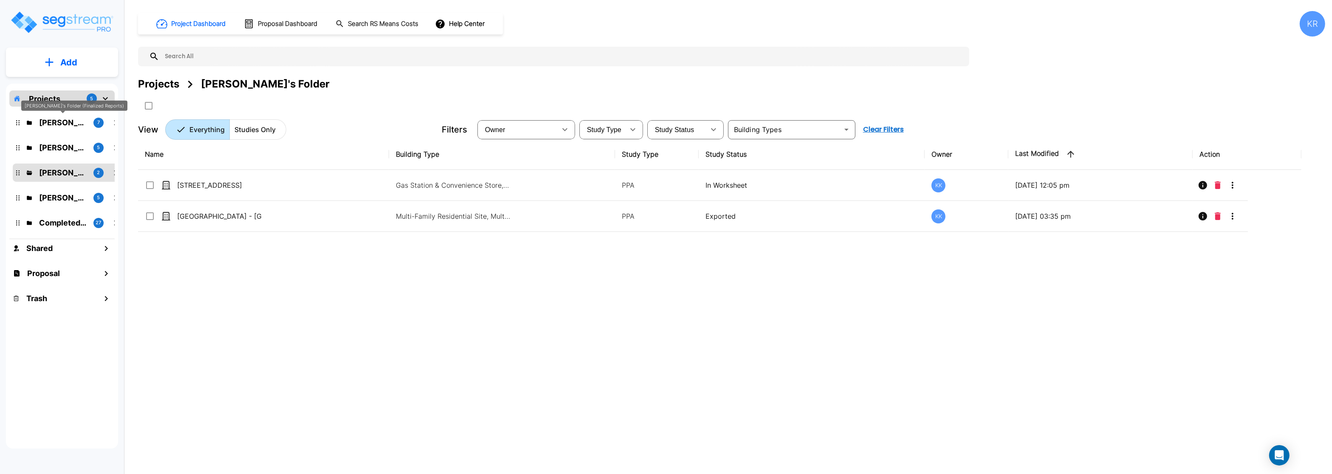
click at [57, 127] on p "[PERSON_NAME]'s Folder (Finalized Reports)" at bounding box center [63, 122] width 48 height 11
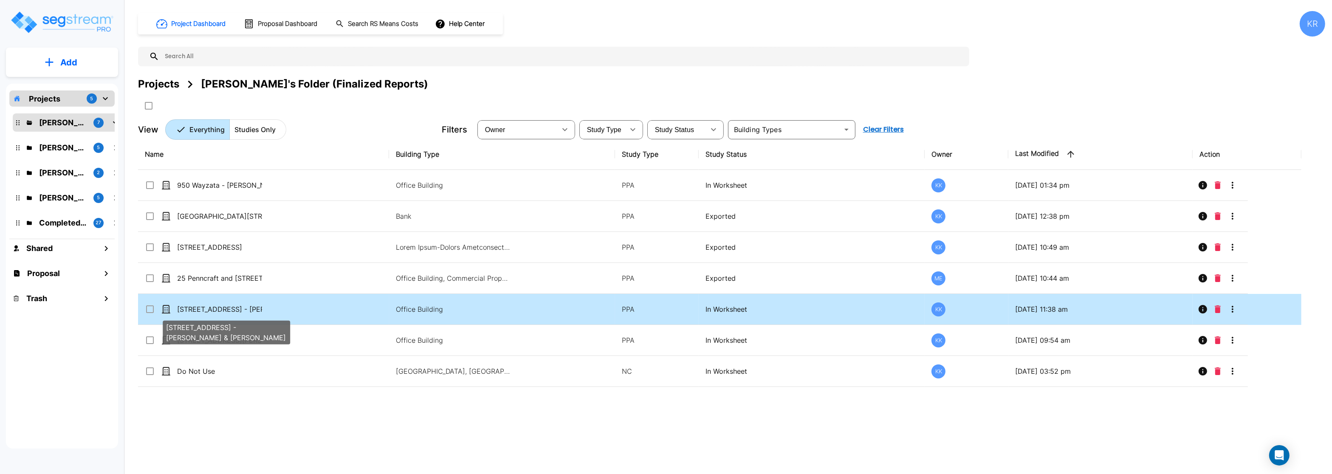
click at [248, 308] on p "[STREET_ADDRESS] - [PERSON_NAME] & [PERSON_NAME]" at bounding box center [219, 309] width 85 height 10
checkbox input "true"
click at [248, 308] on p "[STREET_ADDRESS] - [PERSON_NAME] & [PERSON_NAME]" at bounding box center [219, 309] width 85 height 10
